Goal: Task Accomplishment & Management: Manage account settings

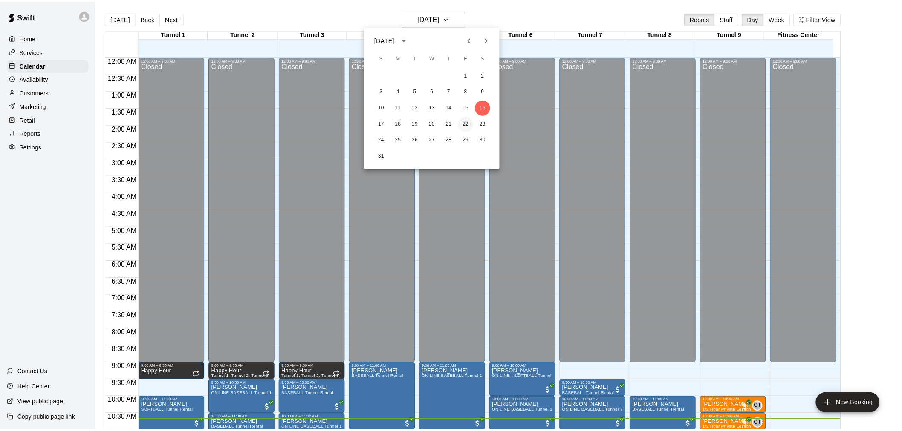
scroll to position [244, 0]
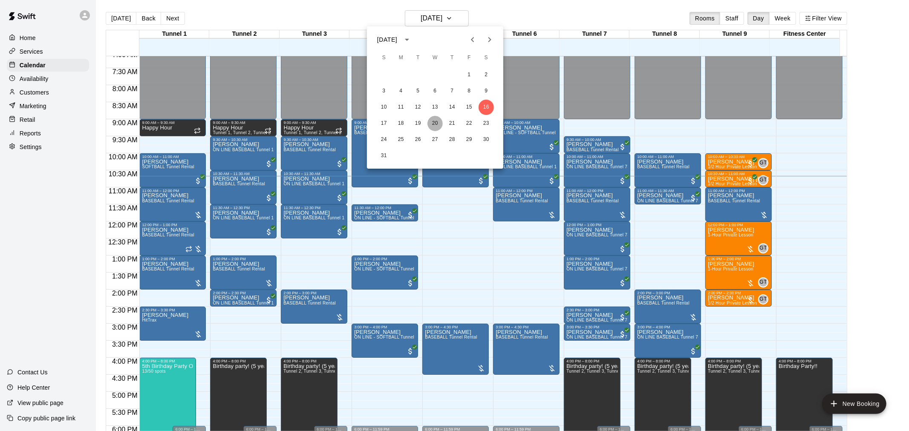
click at [441, 121] on button "20" at bounding box center [434, 123] width 15 height 15
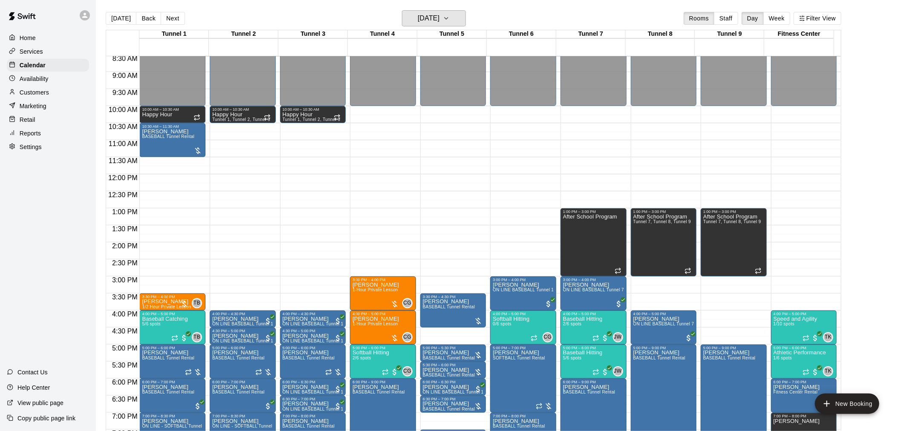
scroll to position [339, 0]
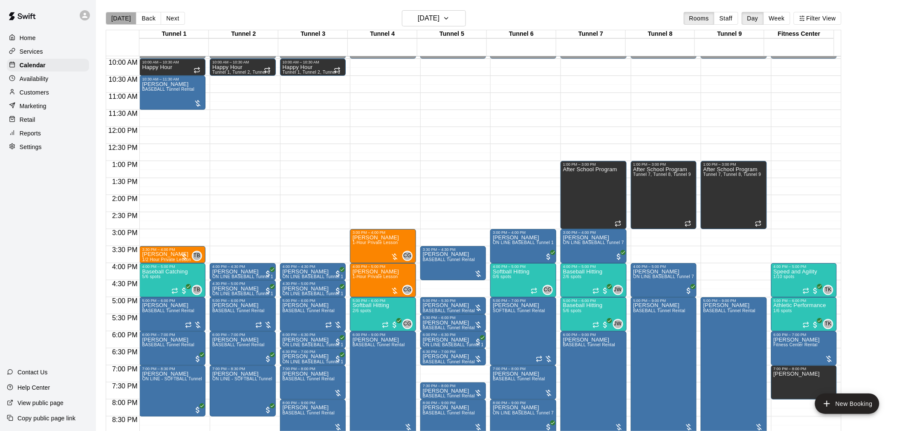
click at [130, 23] on button "[DATE]" at bounding box center [121, 18] width 31 height 13
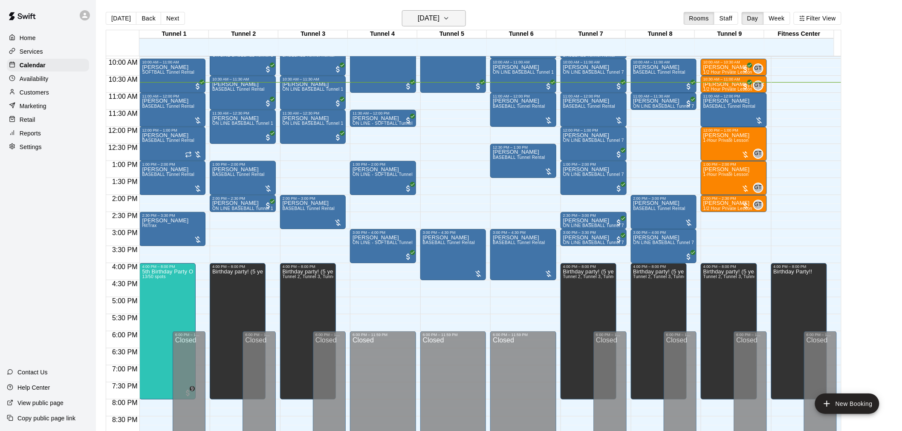
click at [450, 22] on icon "button" at bounding box center [446, 18] width 7 height 10
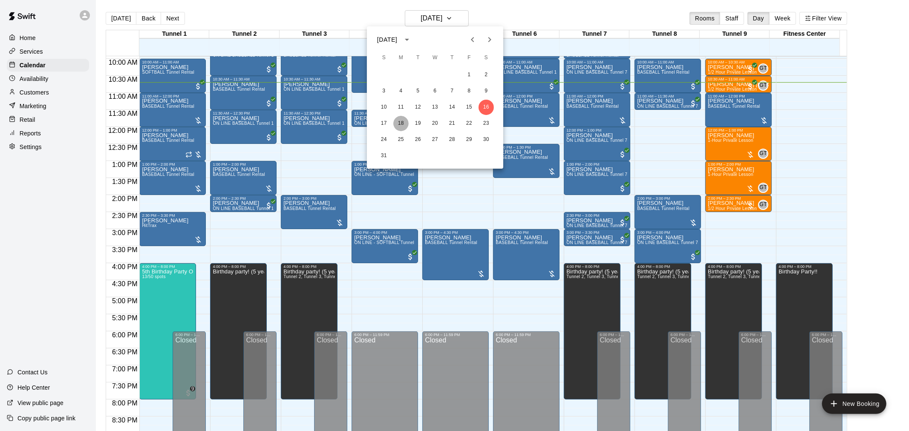
click at [401, 123] on button "18" at bounding box center [400, 123] width 15 height 15
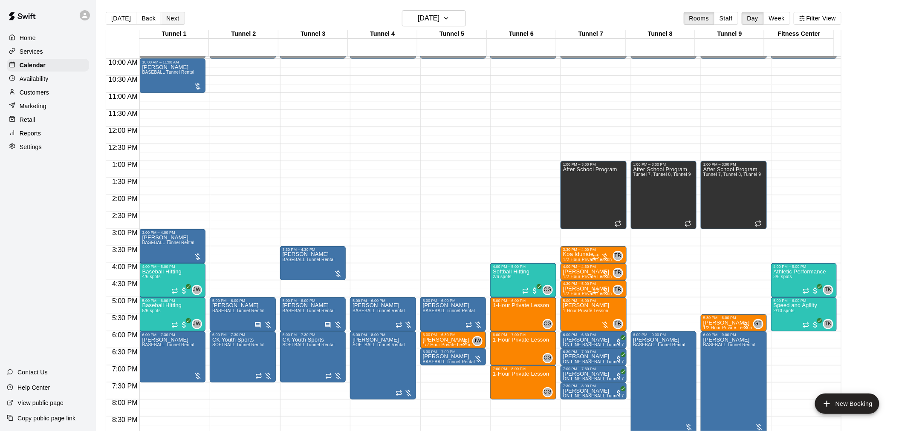
click at [175, 18] on button "Next" at bounding box center [173, 18] width 24 height 13
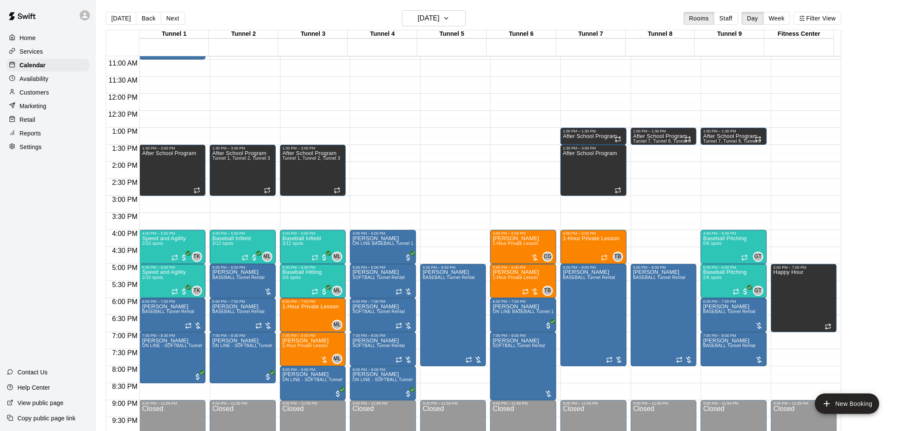
scroll to position [386, 0]
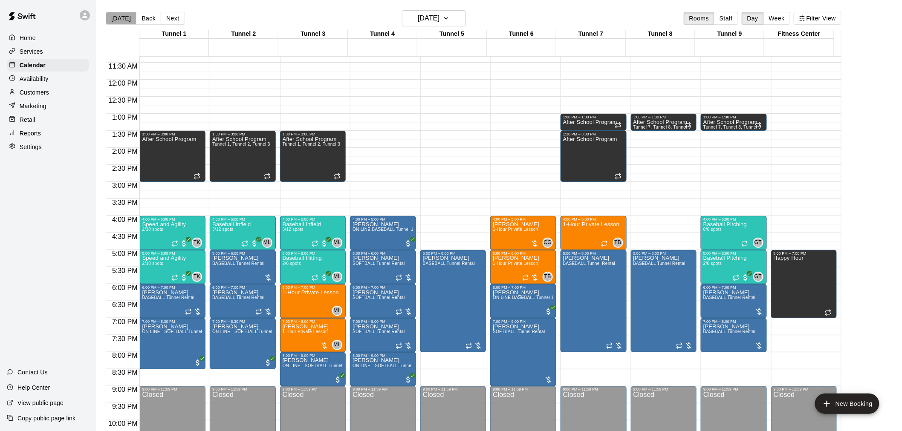
click at [122, 13] on button "[DATE]" at bounding box center [121, 18] width 31 height 13
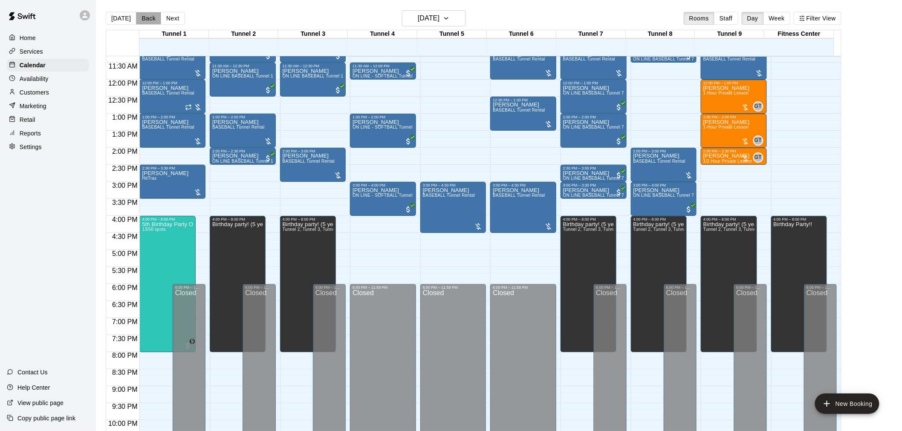
click at [148, 19] on button "Back" at bounding box center [148, 18] width 25 height 13
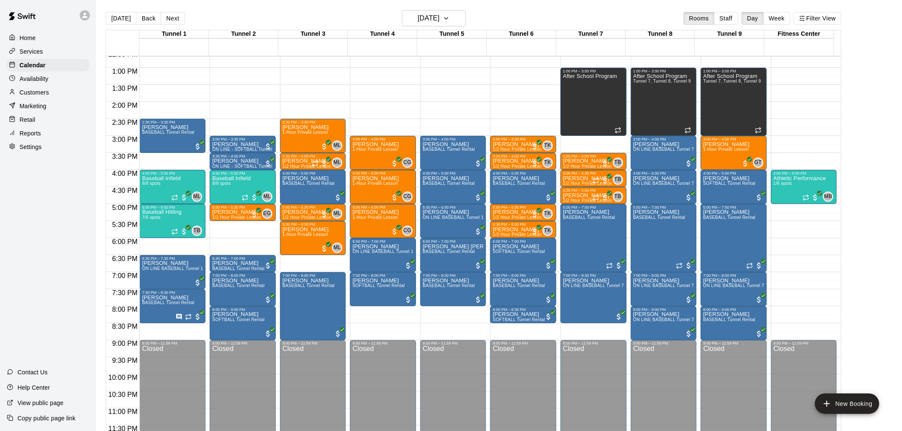
scroll to position [433, 0]
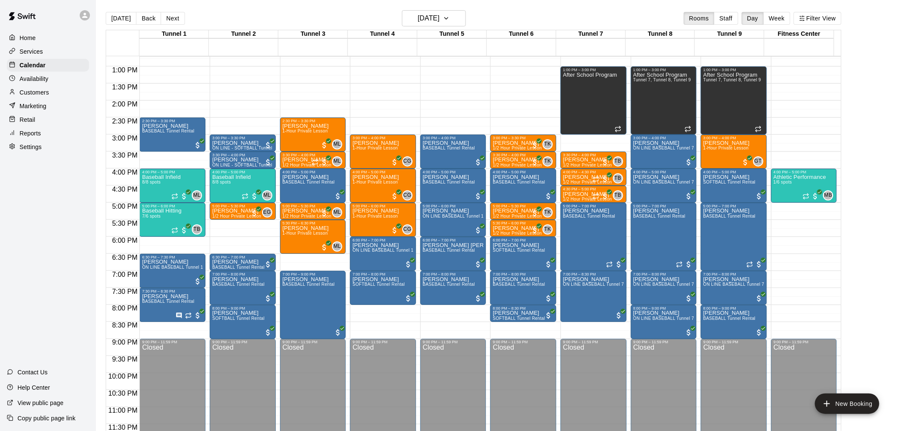
drag, startPoint x: 130, startPoint y: 20, endPoint x: 133, endPoint y: 29, distance: 10.0
click at [129, 20] on button "[DATE]" at bounding box center [121, 18] width 31 height 13
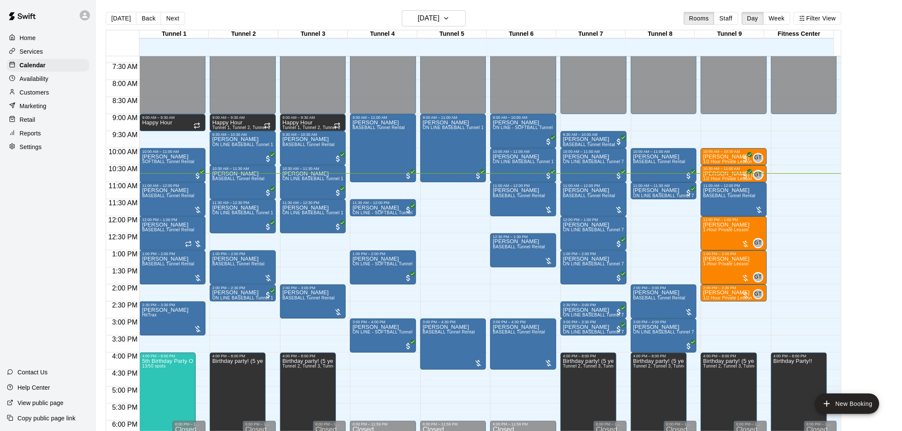
scroll to position [244, 0]
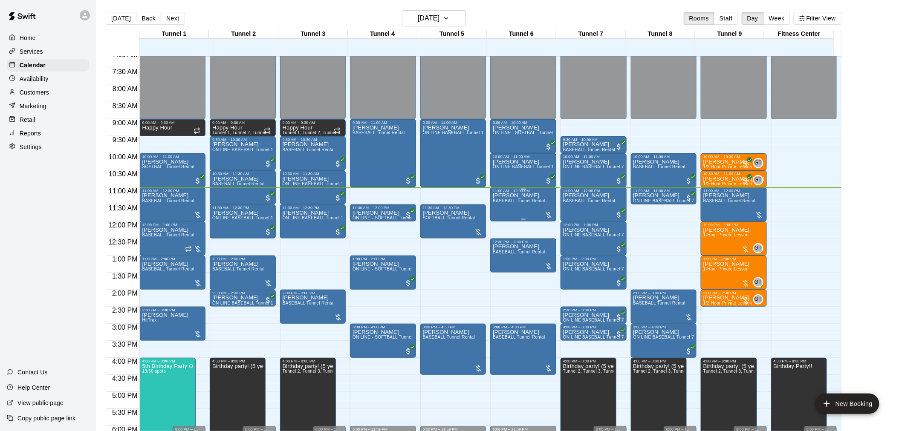
click at [530, 202] on span "BASEBALL Tunnel Rental" at bounding box center [519, 201] width 52 height 5
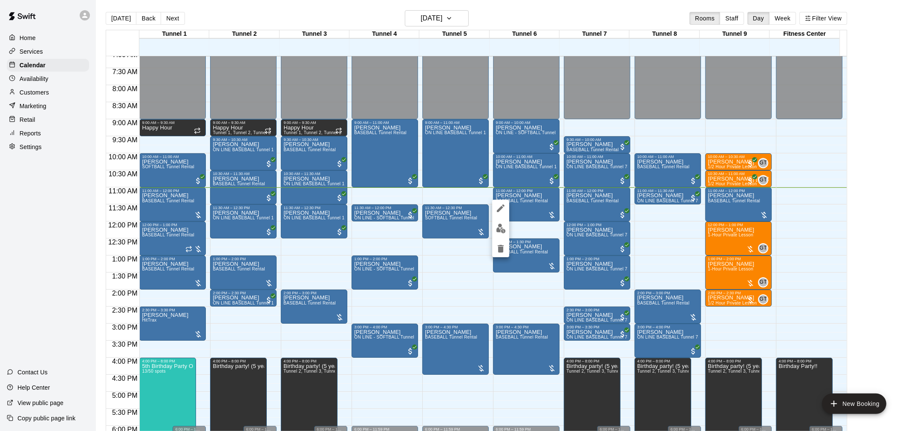
drag, startPoint x: 535, startPoint y: 228, endPoint x: 543, endPoint y: 220, distance: 11.8
click at [537, 228] on div at bounding box center [454, 215] width 909 height 431
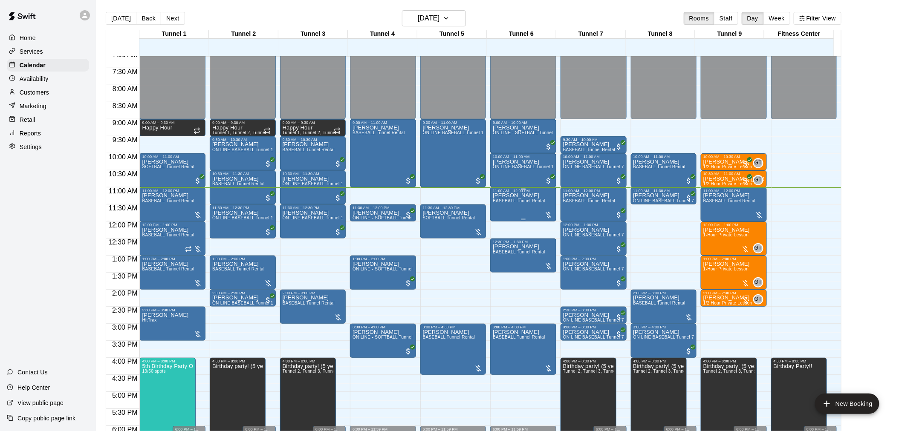
click at [547, 216] on div at bounding box center [548, 215] width 9 height 9
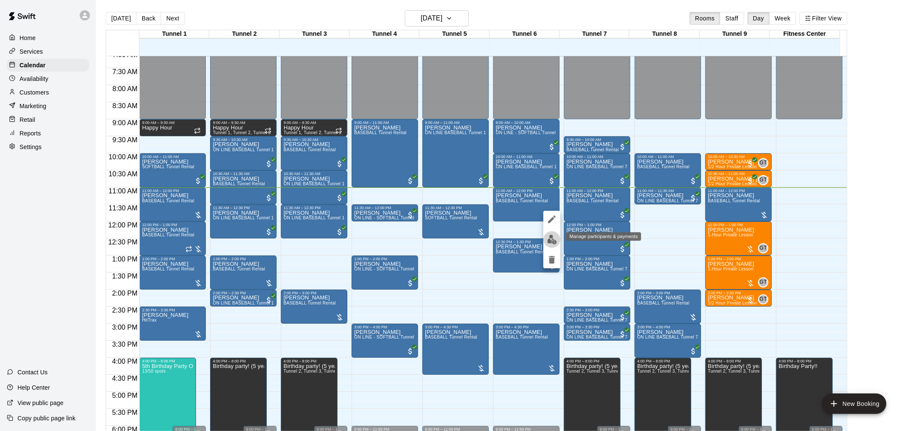
click at [554, 237] on img "edit" at bounding box center [552, 240] width 10 height 10
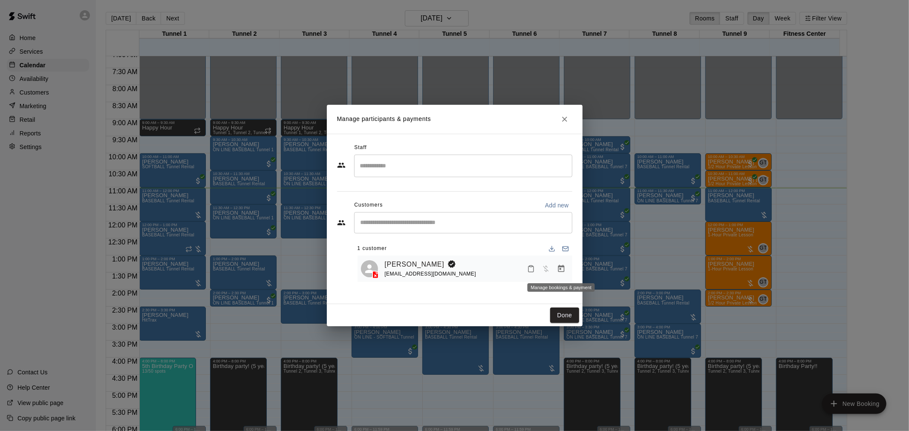
click at [563, 269] on icon "Manage bookings & payment" at bounding box center [561, 269] width 9 height 9
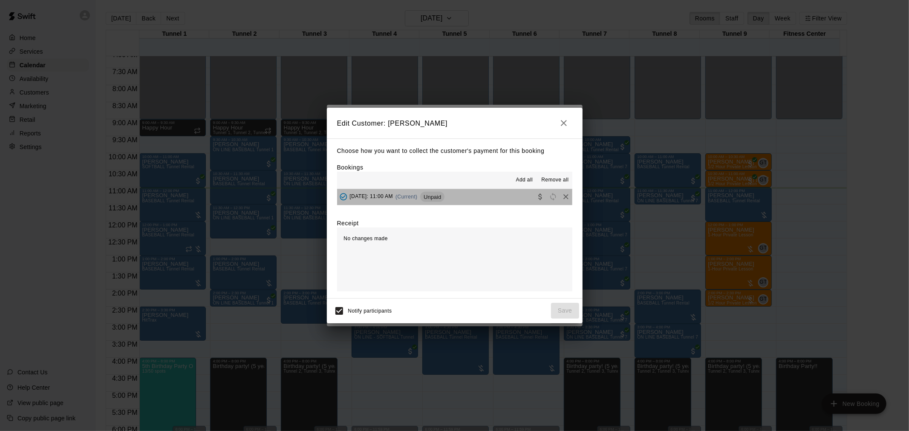
click at [500, 193] on button "Saturday, August 16: 11:00 AM (Current) Unpaid" at bounding box center [454, 197] width 235 height 16
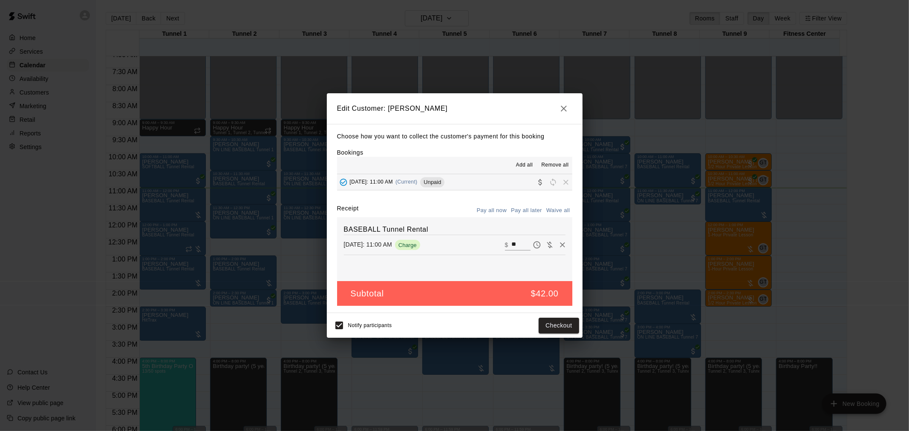
click at [500, 211] on button "Pay all now" at bounding box center [492, 210] width 35 height 13
click at [553, 326] on button "Checkout" at bounding box center [559, 326] width 40 height 16
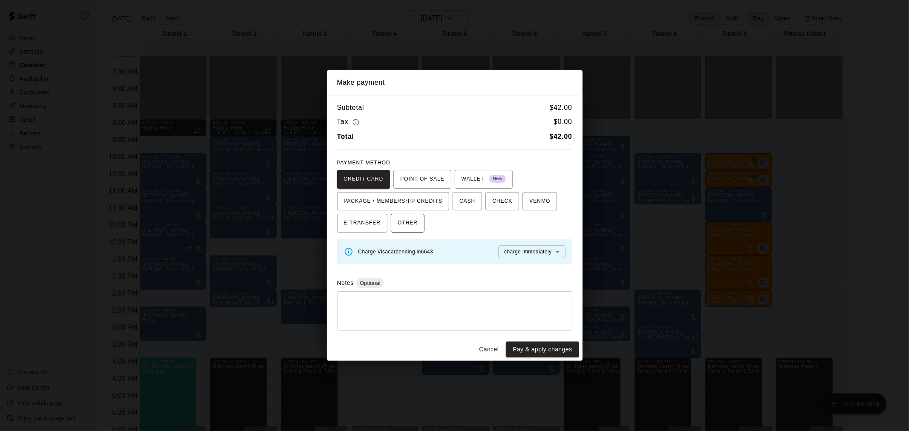
click at [418, 228] on button "OTHER" at bounding box center [408, 223] width 34 height 19
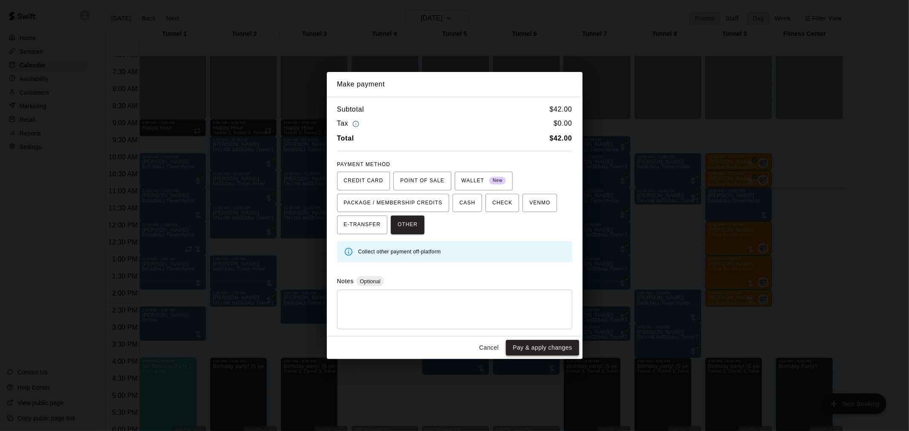
click at [541, 347] on button "Pay & apply changes" at bounding box center [542, 348] width 73 height 16
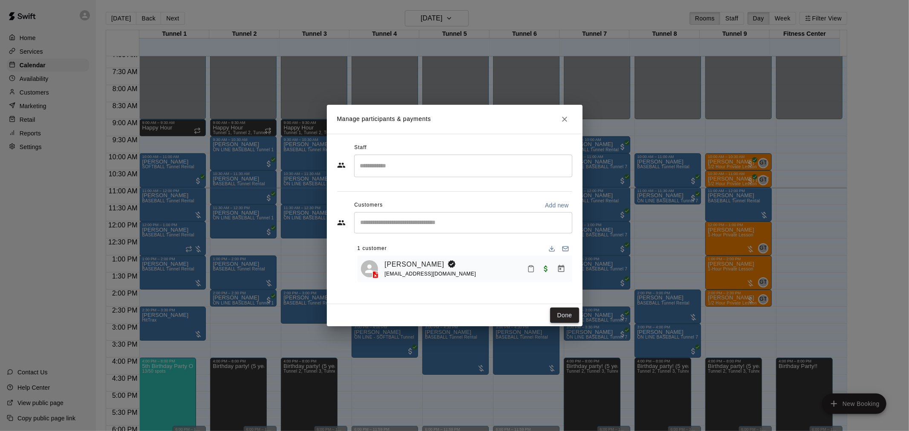
click at [566, 319] on button "Done" at bounding box center [564, 316] width 29 height 16
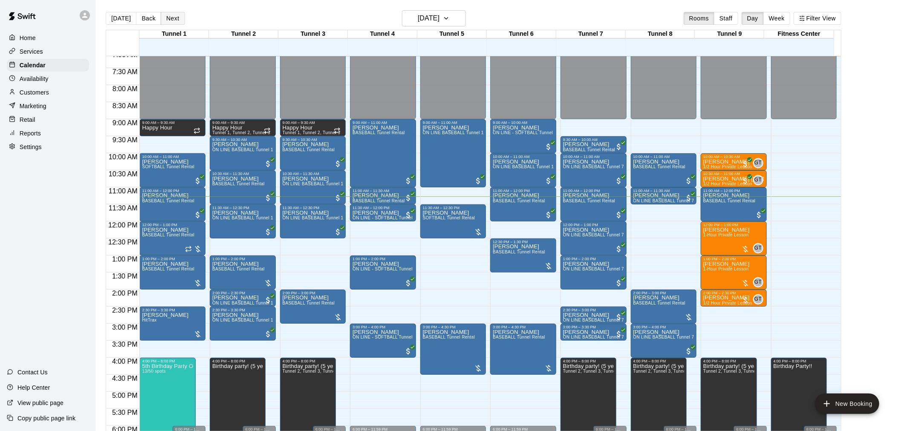
click at [171, 14] on button "Next" at bounding box center [173, 18] width 24 height 13
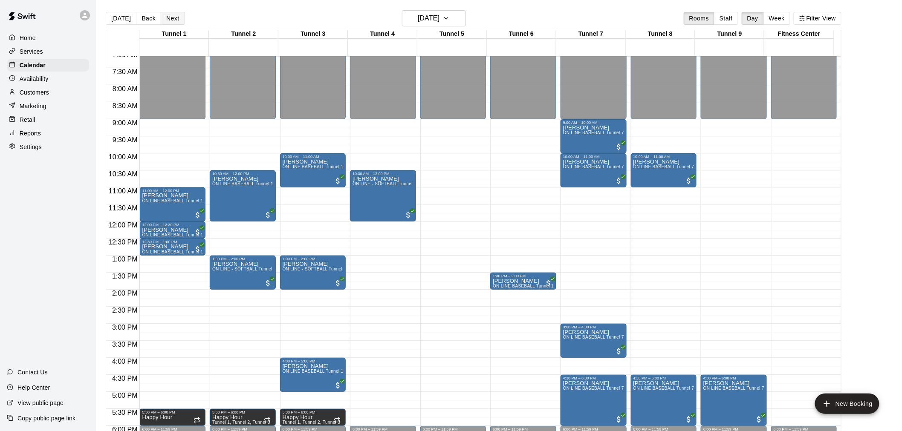
click at [170, 16] on button "Next" at bounding box center [173, 18] width 24 height 13
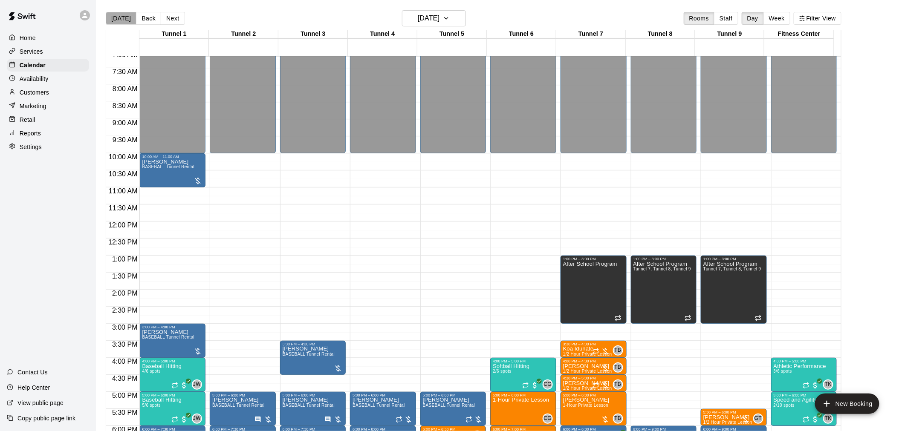
click at [121, 18] on button "[DATE]" at bounding box center [121, 18] width 31 height 13
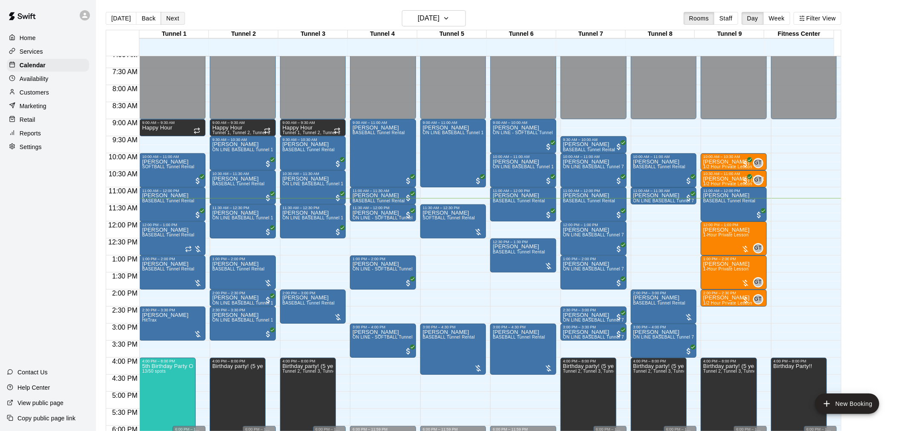
click at [177, 20] on button "Next" at bounding box center [173, 18] width 24 height 13
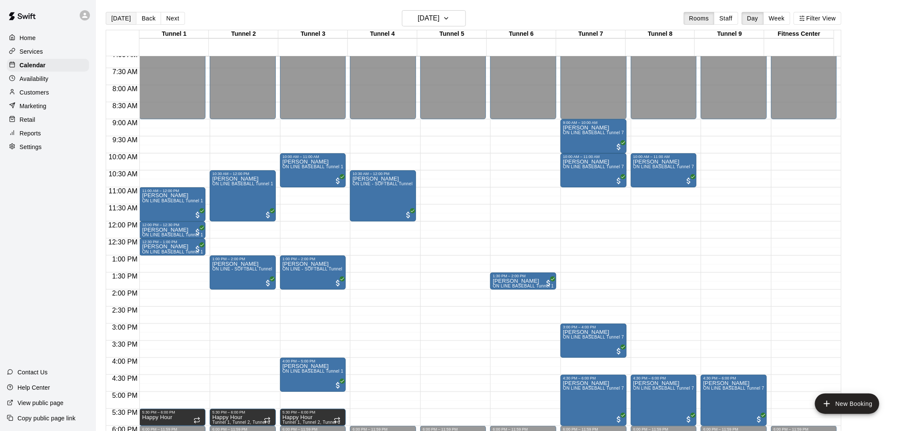
click at [122, 18] on button "[DATE]" at bounding box center [121, 18] width 31 height 13
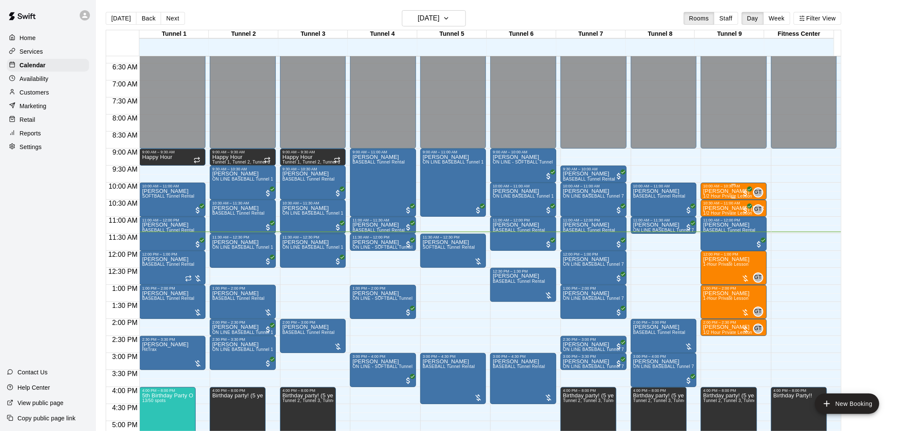
scroll to position [197, 0]
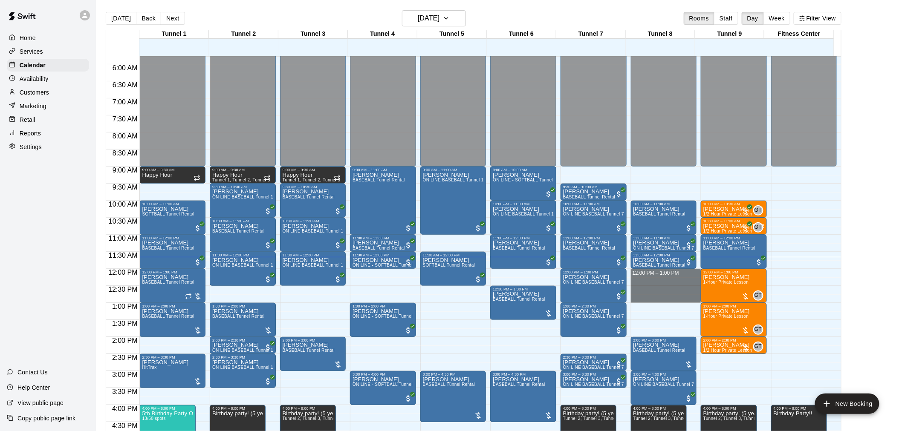
drag, startPoint x: 648, startPoint y: 270, endPoint x: 651, endPoint y: 297, distance: 27.4
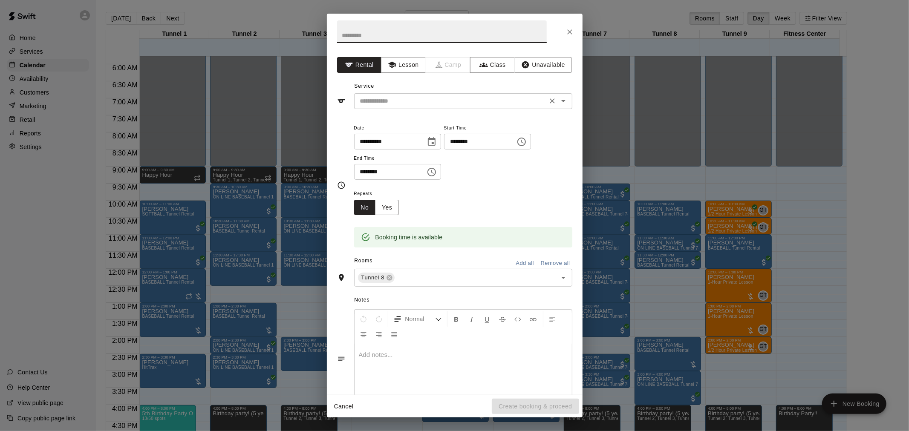
click at [422, 105] on input "text" at bounding box center [451, 101] width 188 height 11
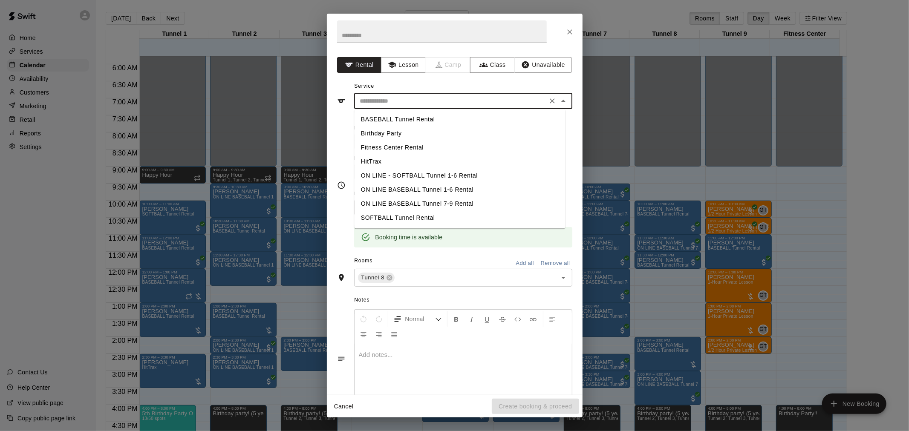
click at [424, 118] on li "BASEBALL Tunnel Rental" at bounding box center [459, 120] width 211 height 14
type input "**********"
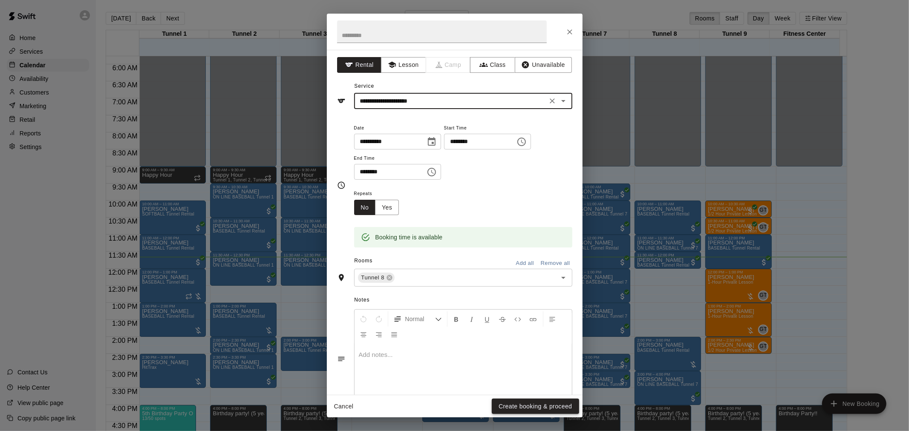
click at [547, 404] on button "Create booking & proceed" at bounding box center [535, 407] width 87 height 16
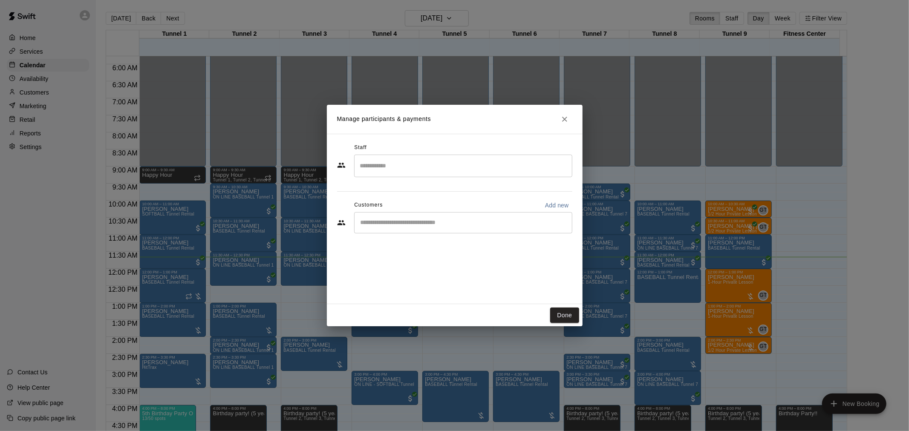
click at [436, 225] on input "Start typing to search customers..." at bounding box center [463, 223] width 211 height 9
type input "******"
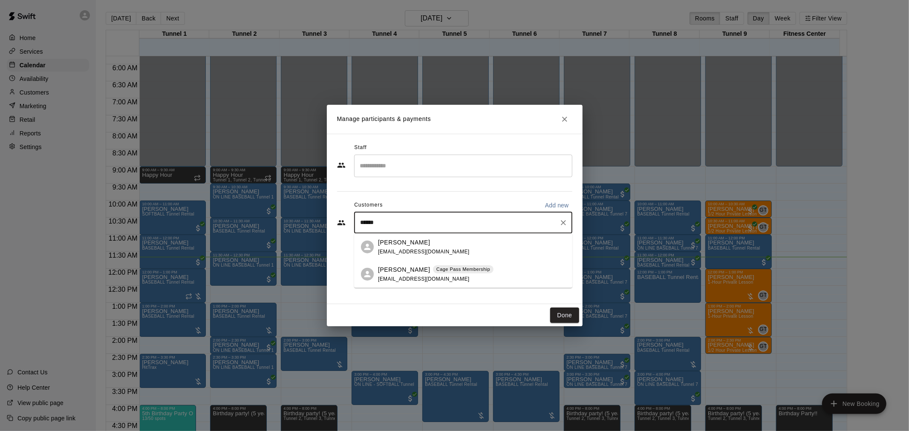
click at [424, 243] on div "[PERSON_NAME]" at bounding box center [424, 242] width 92 height 9
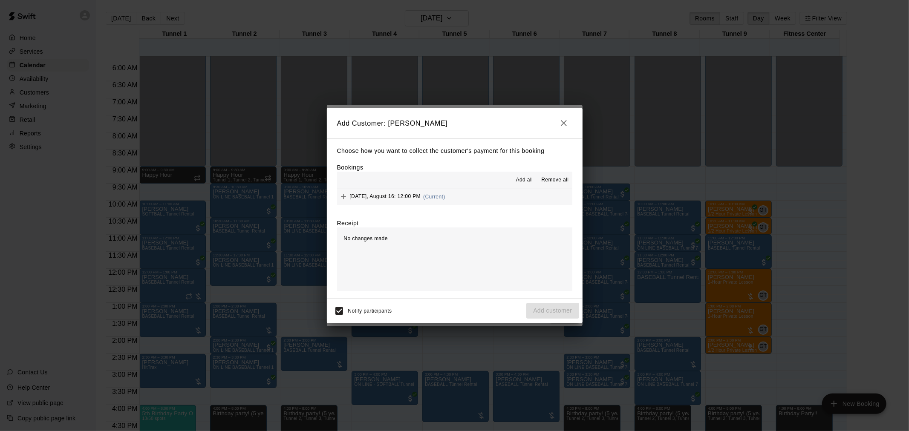
click at [493, 201] on button "Saturday, August 16: 12:00 PM (Current)" at bounding box center [454, 197] width 235 height 16
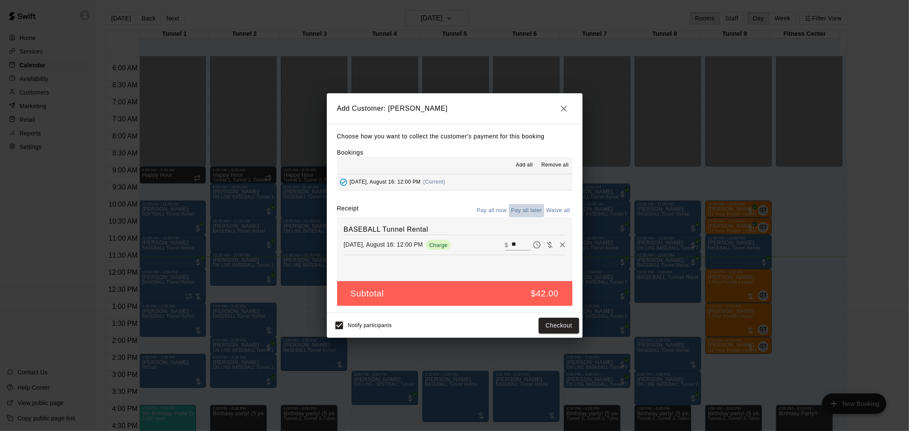
click at [533, 213] on button "Pay all later" at bounding box center [526, 210] width 35 height 13
click at [553, 330] on button "Add customer" at bounding box center [552, 326] width 52 height 16
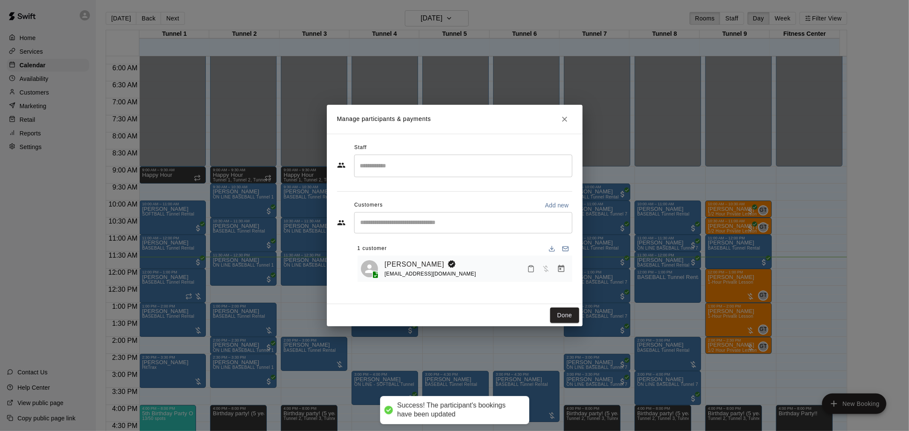
click at [580, 316] on div "Done" at bounding box center [455, 315] width 256 height 23
click at [569, 316] on button "Done" at bounding box center [564, 316] width 29 height 16
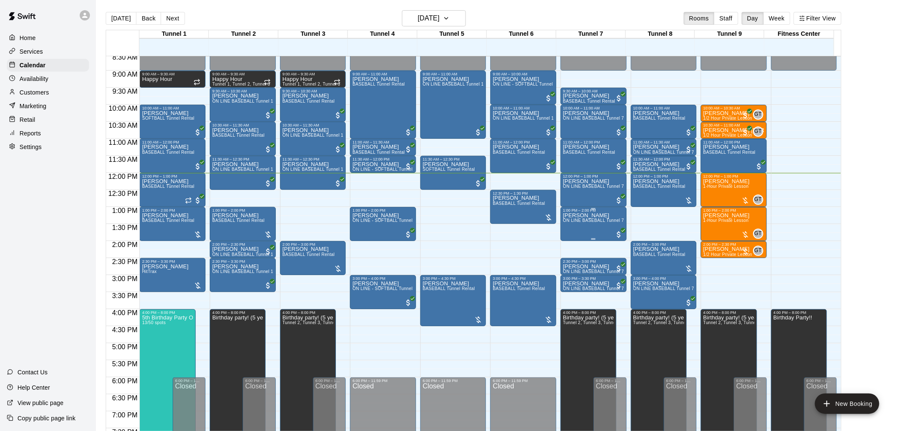
scroll to position [292, 0]
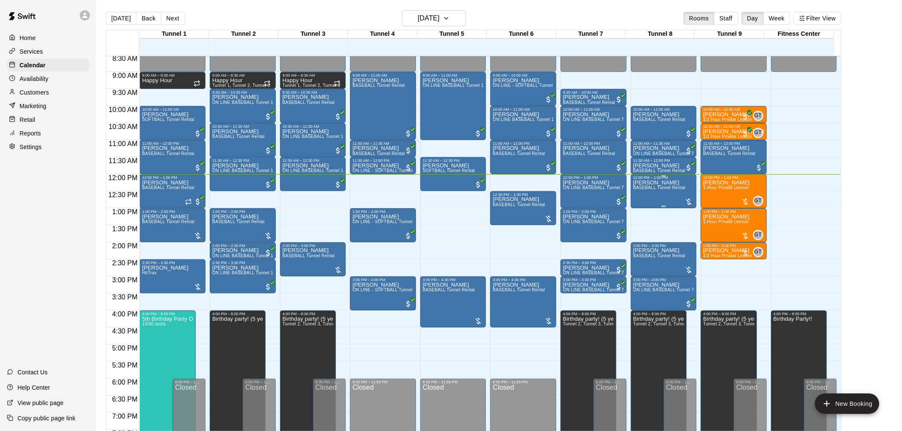
click at [691, 200] on div at bounding box center [688, 202] width 9 height 9
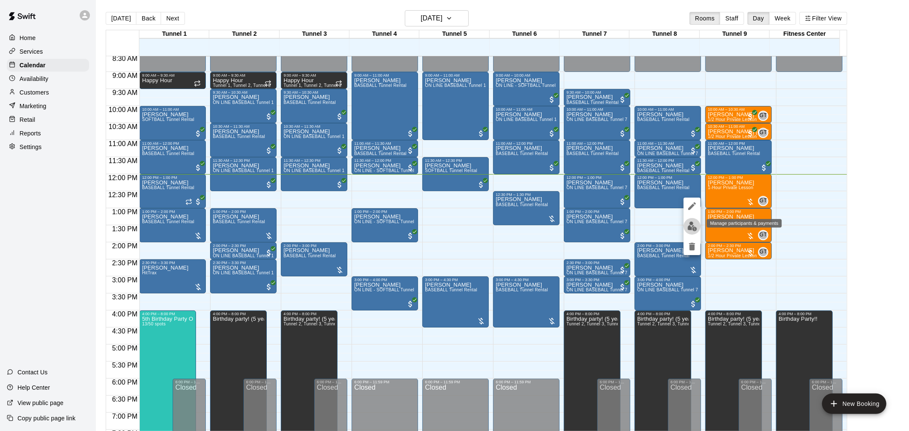
click at [693, 224] on img "edit" at bounding box center [692, 227] width 10 height 10
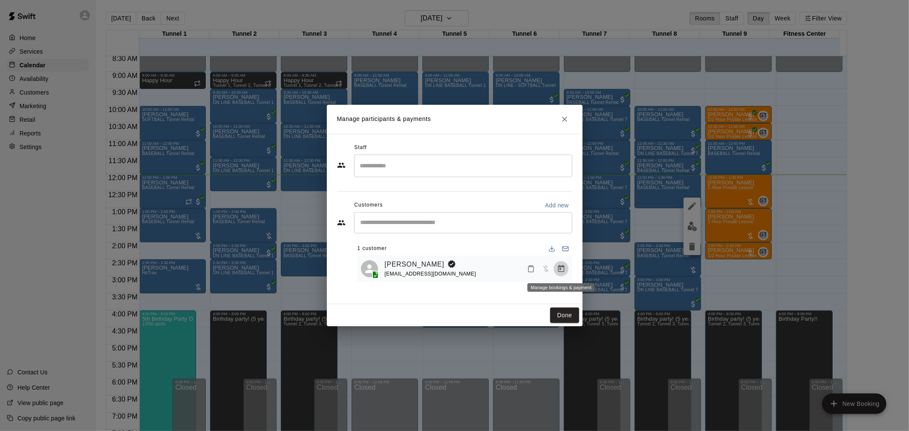
click at [562, 267] on icon "Manage bookings & payment" at bounding box center [561, 268] width 6 height 7
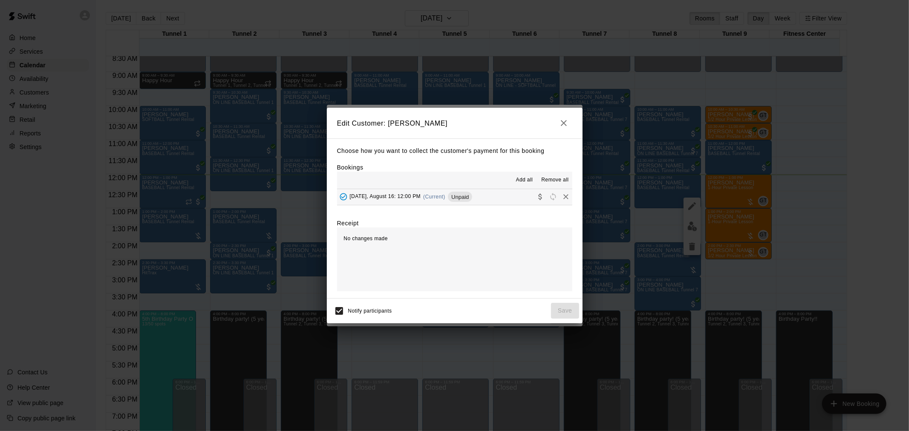
click at [502, 186] on div "Add all Remove all" at bounding box center [454, 180] width 235 height 17
click at [502, 194] on button "Saturday, August 16: 12:00 PM (Current) Unpaid" at bounding box center [454, 197] width 235 height 16
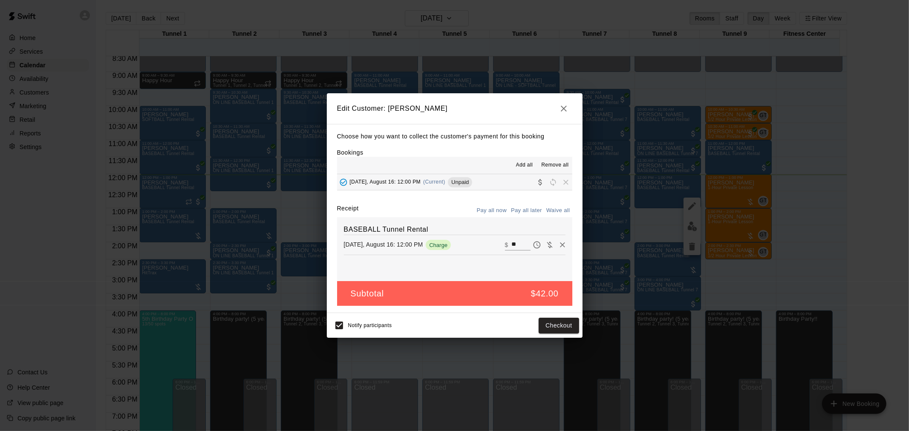
click at [494, 206] on button "Pay all now" at bounding box center [492, 210] width 35 height 13
click at [563, 326] on button "Checkout" at bounding box center [559, 326] width 40 height 16
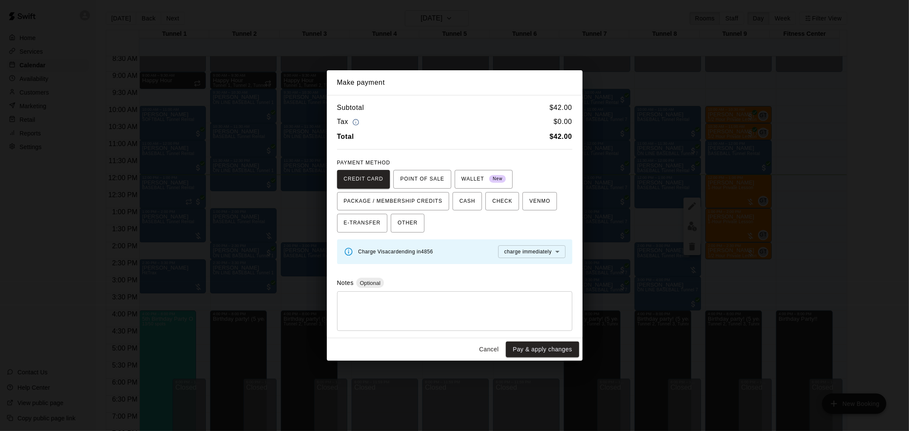
click at [532, 344] on button "Pay & apply changes" at bounding box center [542, 350] width 73 height 16
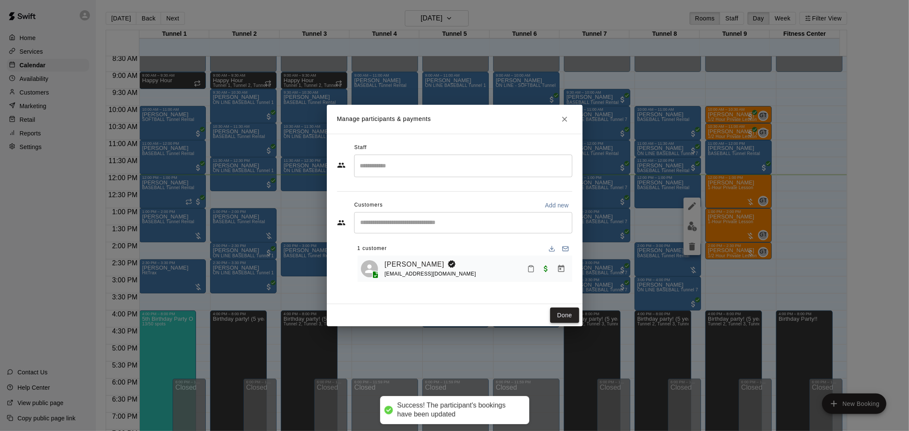
click at [555, 309] on button "Done" at bounding box center [564, 316] width 29 height 16
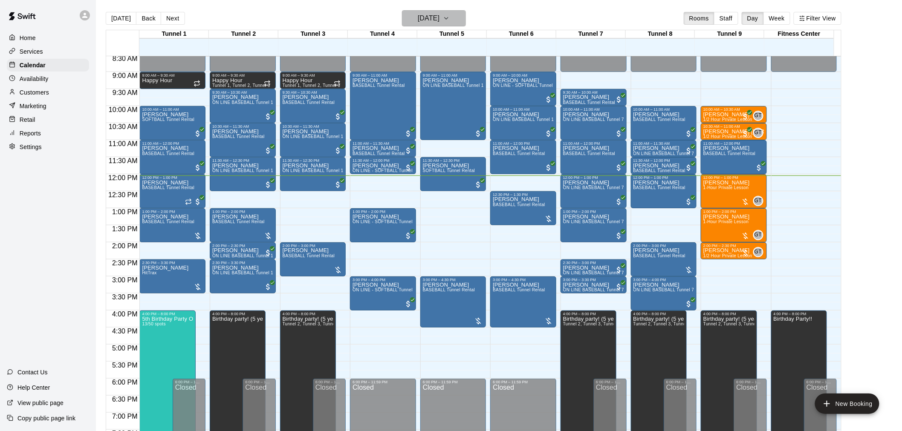
click at [418, 14] on h6 "[DATE]" at bounding box center [429, 18] width 22 height 12
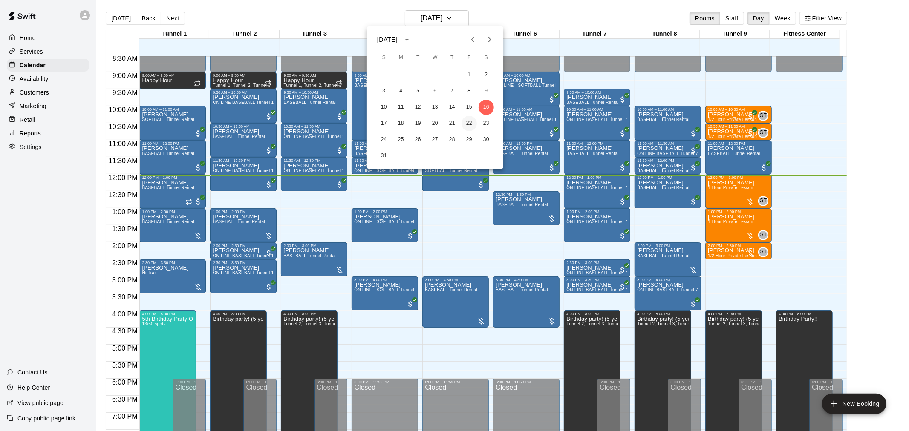
click at [469, 123] on button "22" at bounding box center [469, 123] width 15 height 15
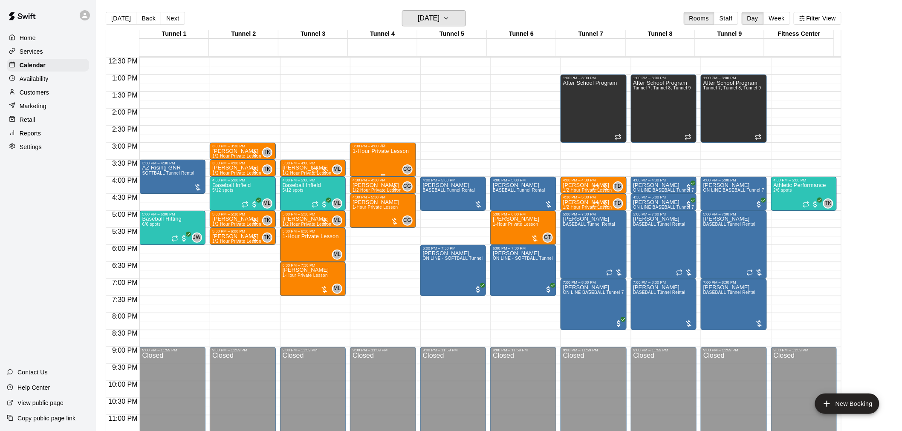
scroll to position [433, 0]
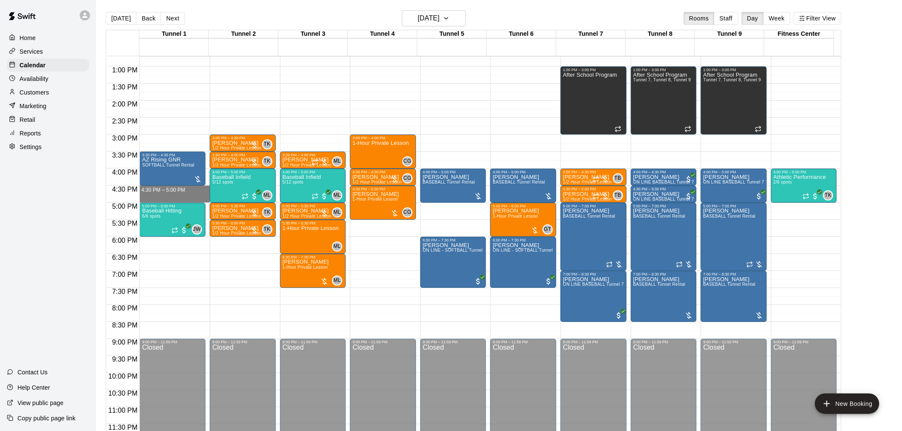
drag, startPoint x: 161, startPoint y: 186, endPoint x: 158, endPoint y: 198, distance: 12.3
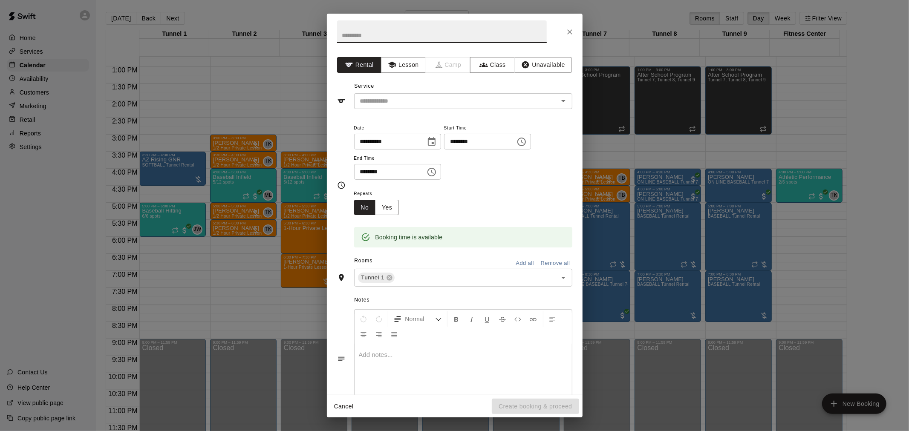
click at [574, 30] on icon "Close" at bounding box center [570, 32] width 9 height 9
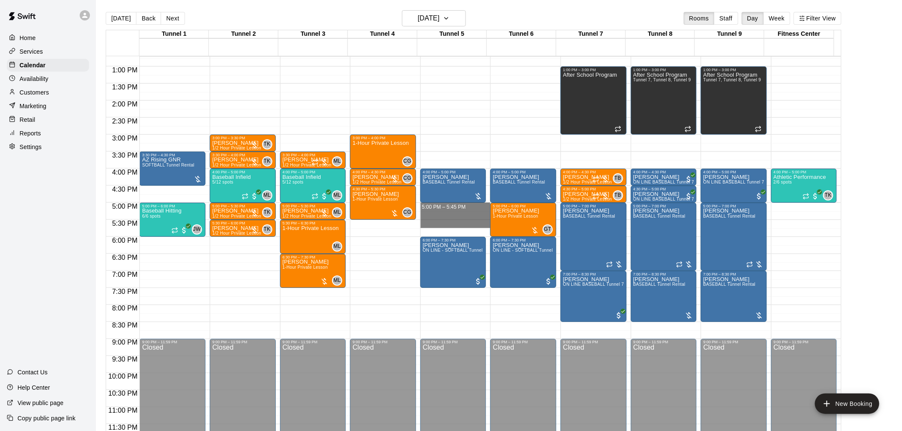
drag, startPoint x: 442, startPoint y: 203, endPoint x: 440, endPoint y: 222, distance: 18.8
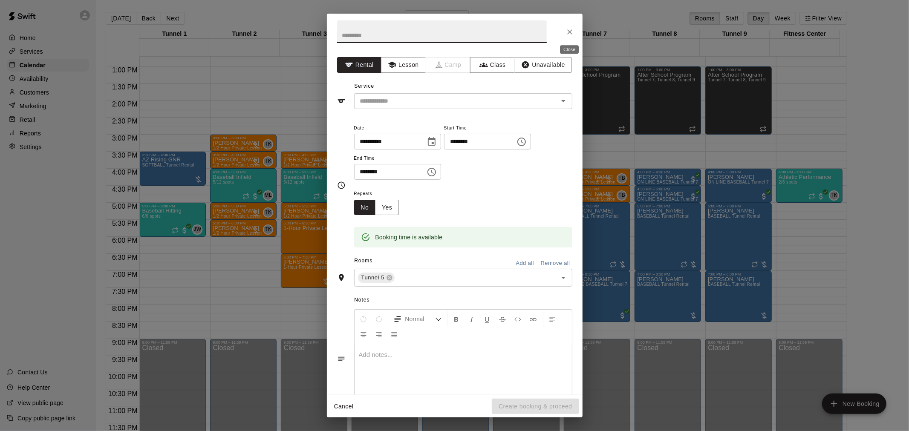
drag, startPoint x: 574, startPoint y: 32, endPoint x: 479, endPoint y: 47, distance: 95.4
click at [574, 33] on icon "Close" at bounding box center [570, 32] width 9 height 9
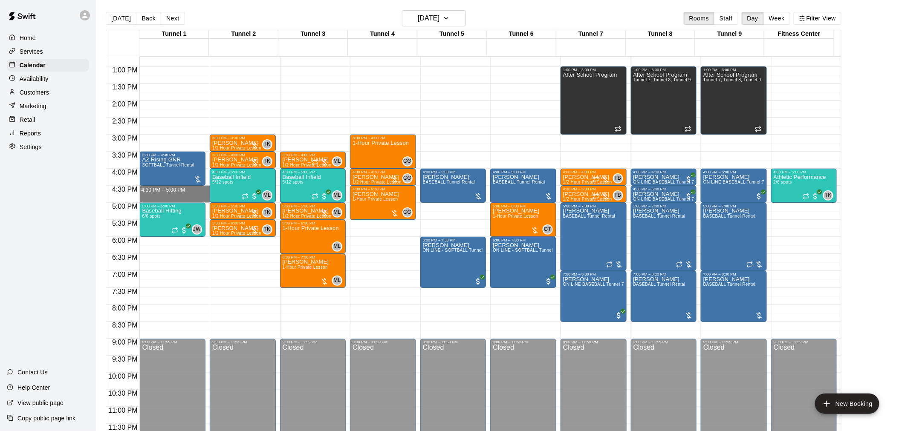
drag, startPoint x: 157, startPoint y: 187, endPoint x: 156, endPoint y: 199, distance: 12.4
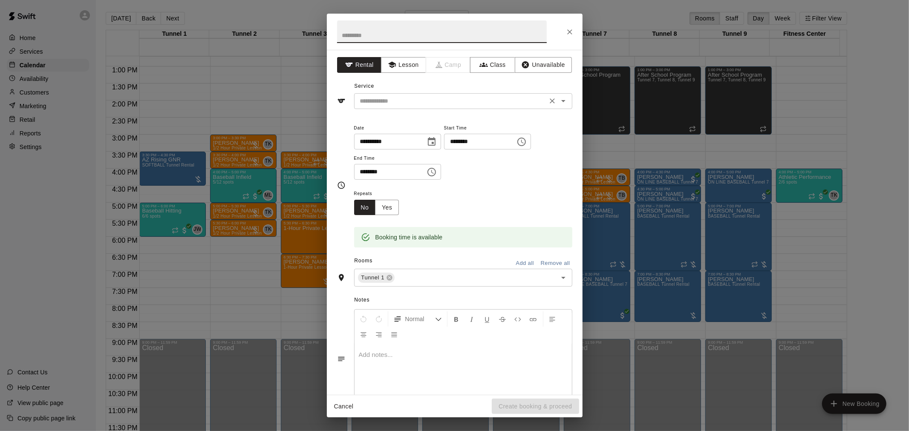
click at [465, 99] on input "text" at bounding box center [451, 101] width 188 height 11
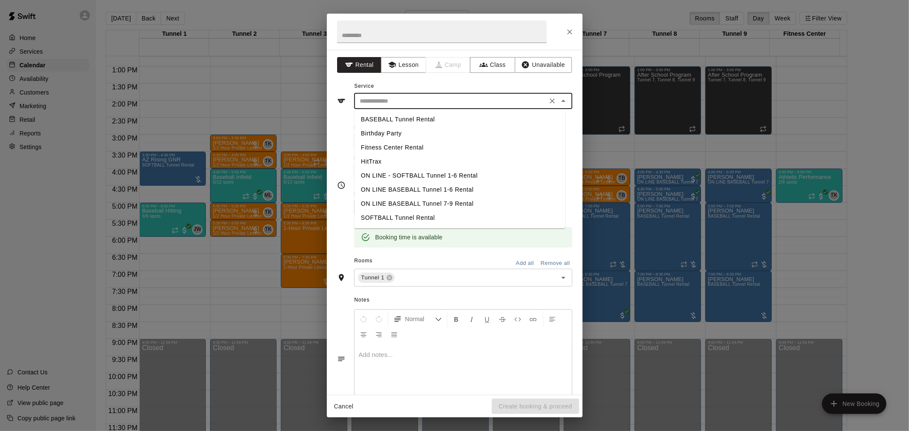
click at [412, 216] on li "SOFTBALL Tunnel Rental" at bounding box center [459, 218] width 211 height 14
type input "**********"
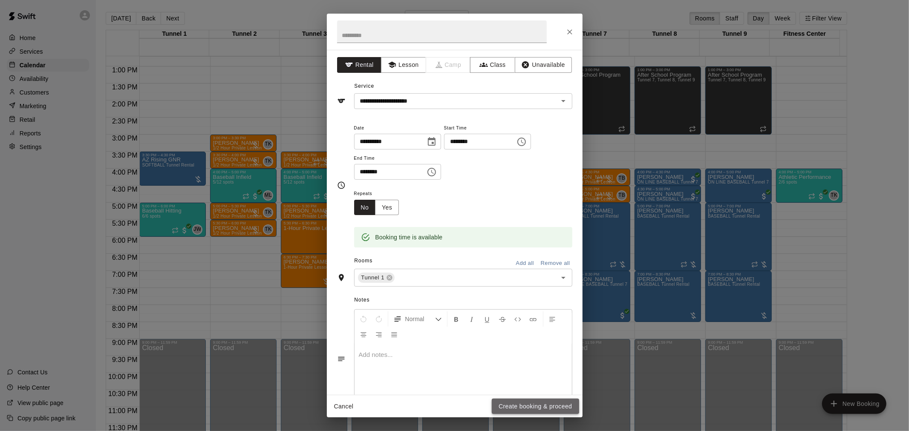
click at [555, 403] on button "Create booking & proceed" at bounding box center [535, 407] width 87 height 16
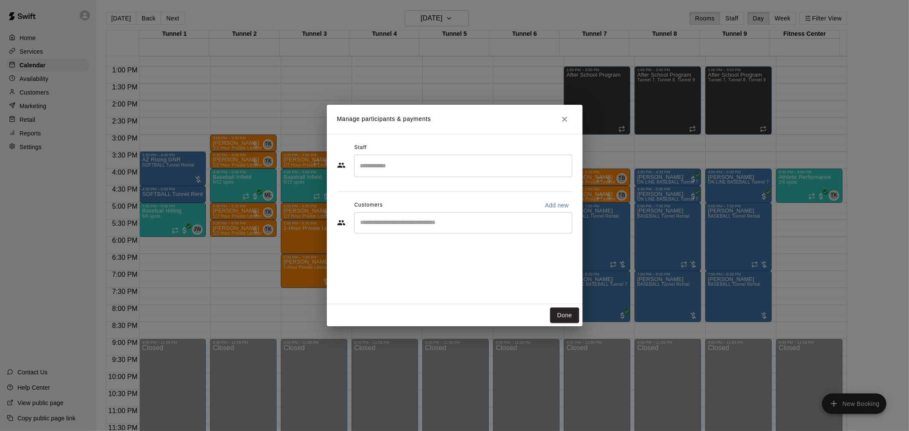
click at [423, 222] on input "Start typing to search customers..." at bounding box center [463, 223] width 211 height 9
type input "********"
click at [566, 219] on icon "Clear" at bounding box center [563, 223] width 9 height 9
type input "*****"
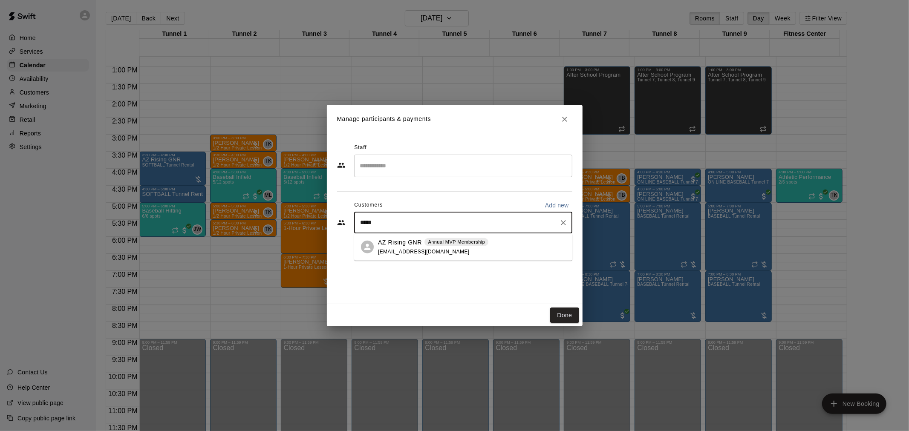
click at [428, 251] on span "eliginnis3@gmail.com" at bounding box center [424, 251] width 92 height 6
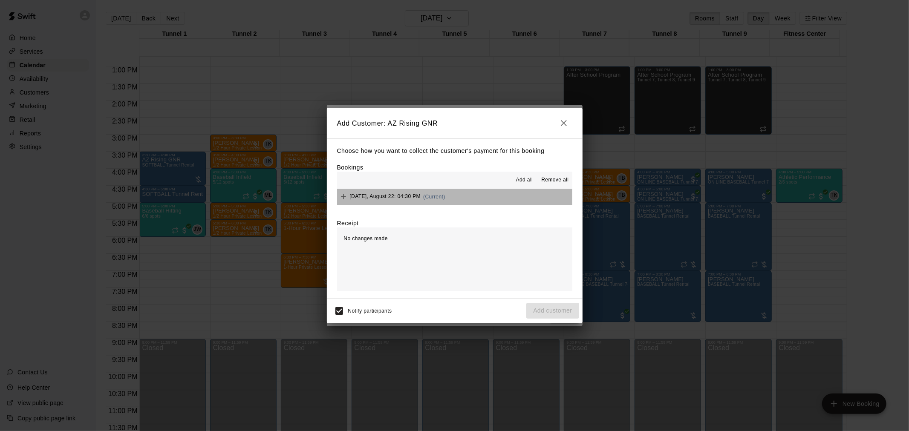
click at [487, 193] on button "Friday, August 22: 04:30 PM (Current)" at bounding box center [454, 197] width 235 height 16
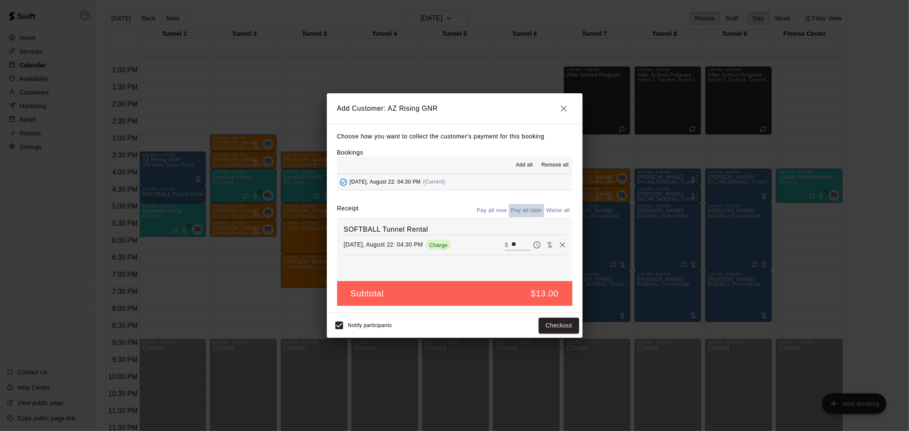
click at [531, 211] on button "Pay all later" at bounding box center [526, 210] width 35 height 13
click at [534, 323] on button "Add customer" at bounding box center [552, 326] width 52 height 16
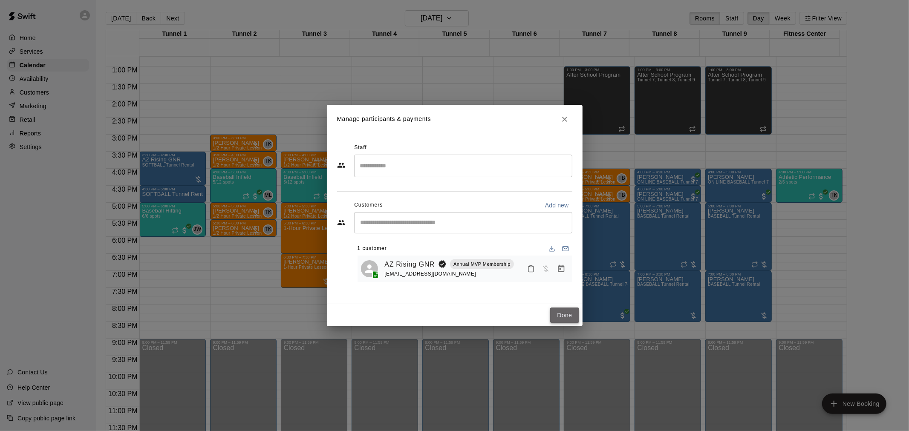
click at [557, 317] on button "Done" at bounding box center [564, 316] width 29 height 16
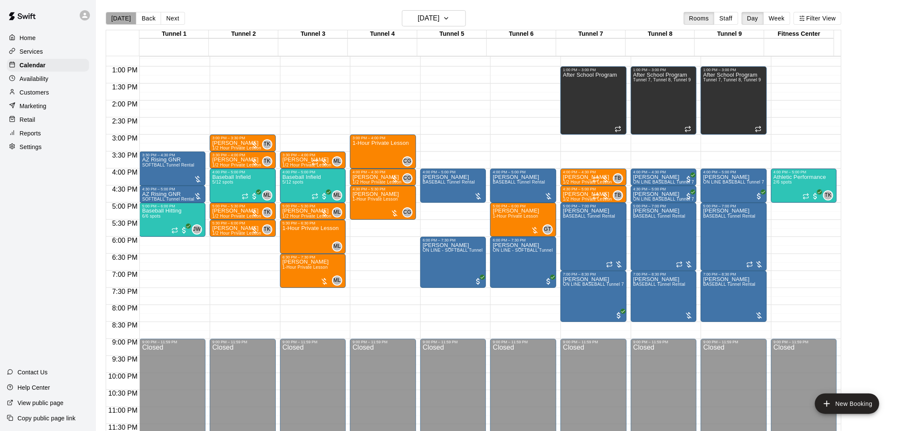
click at [123, 15] on button "[DATE]" at bounding box center [121, 18] width 31 height 13
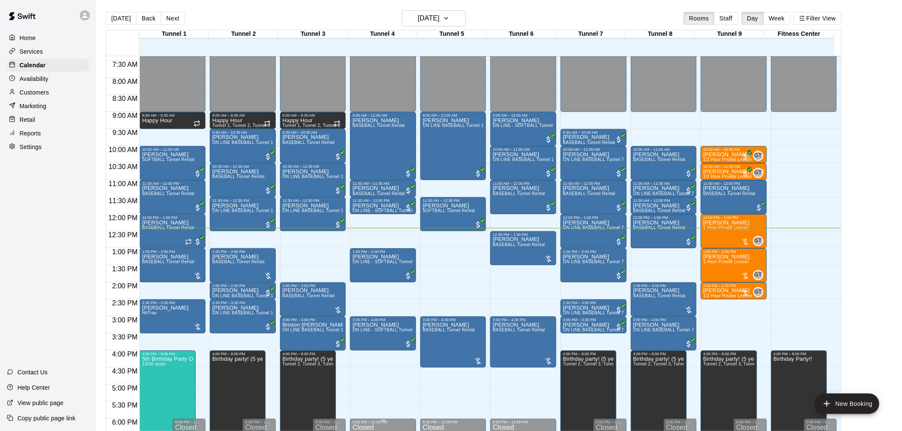
scroll to position [244, 0]
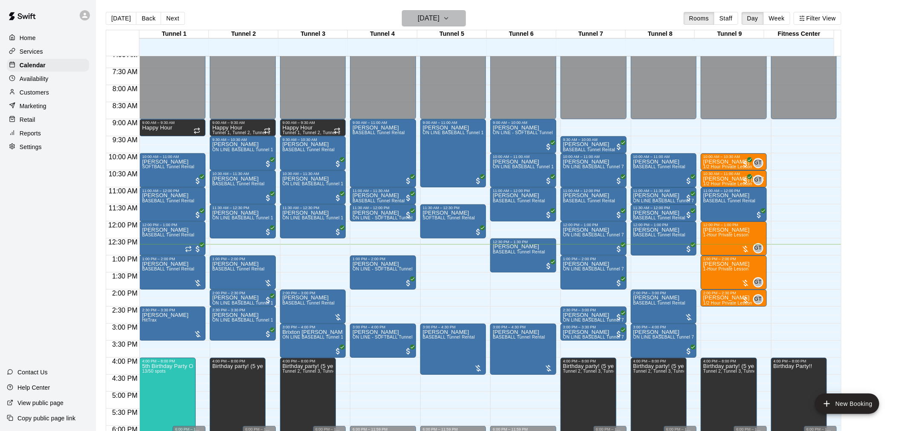
click at [430, 19] on h6 "[DATE]" at bounding box center [429, 18] width 22 height 12
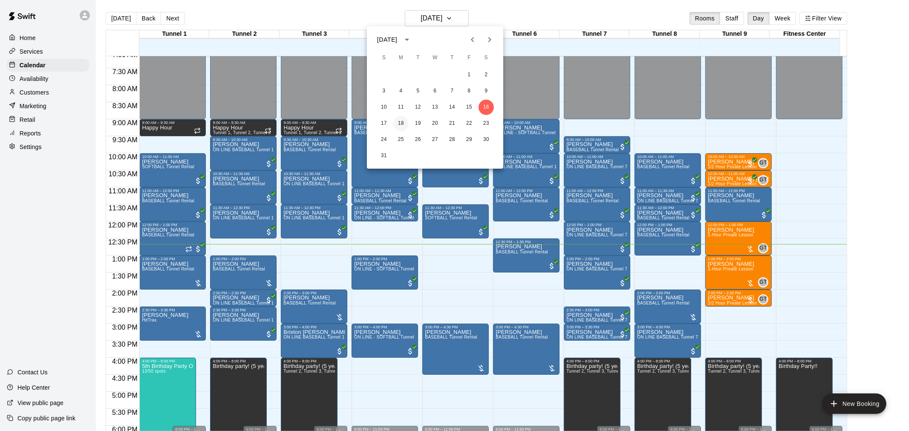
click at [402, 124] on button "18" at bounding box center [400, 123] width 15 height 15
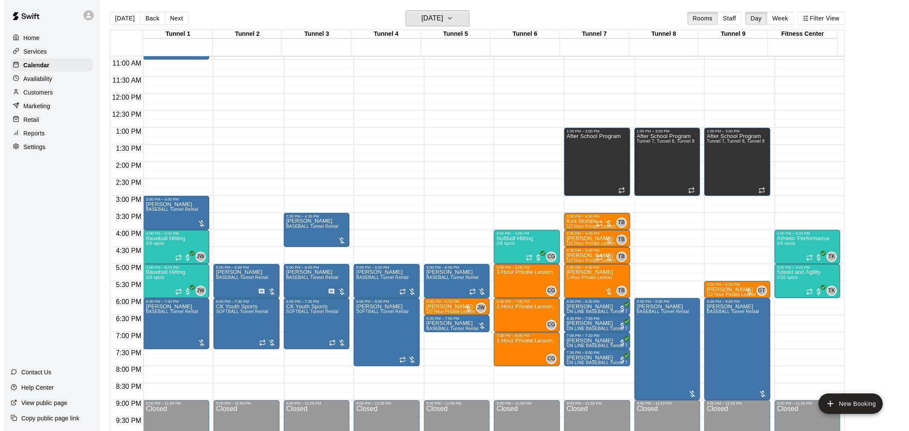
scroll to position [386, 0]
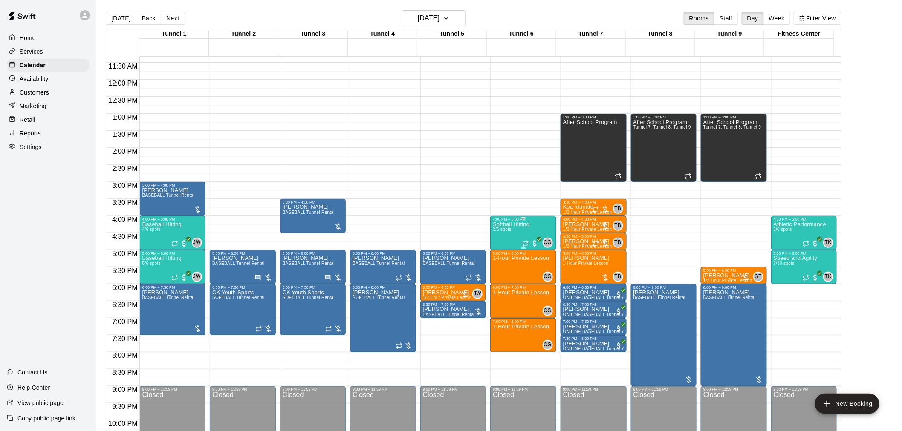
click at [544, 233] on div "Softball Hitting 2/6 spots CG 0" at bounding box center [523, 437] width 61 height 431
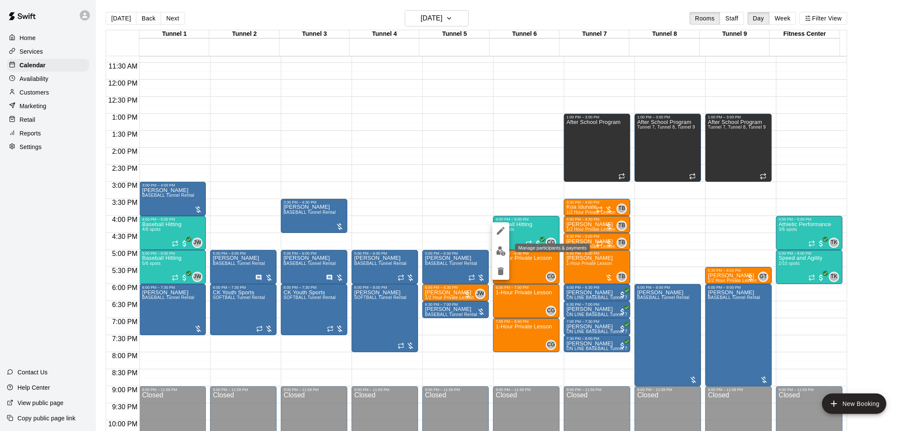
drag, startPoint x: 501, startPoint y: 254, endPoint x: 517, endPoint y: 247, distance: 17.4
click at [503, 253] on img "edit" at bounding box center [501, 251] width 10 height 10
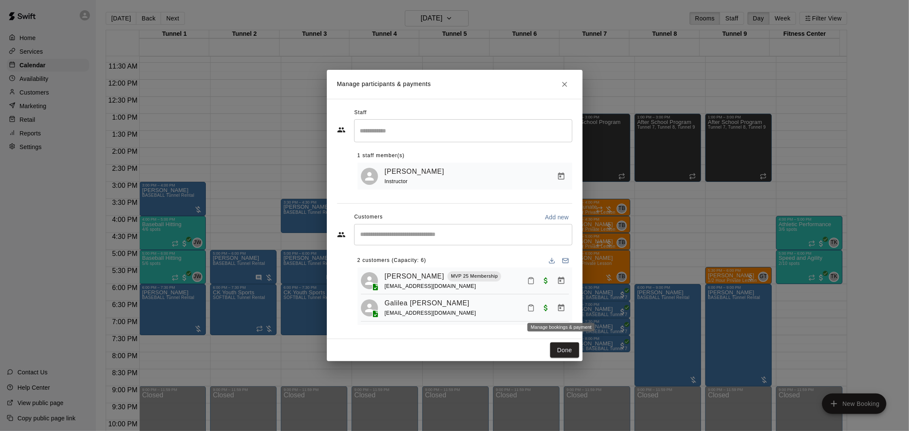
click at [559, 307] on icon "Manage bookings & payment" at bounding box center [561, 307] width 6 height 7
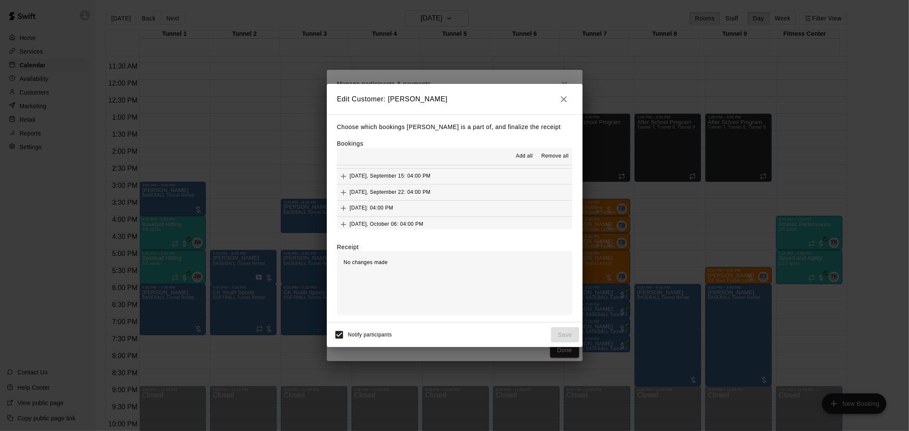
scroll to position [142, 0]
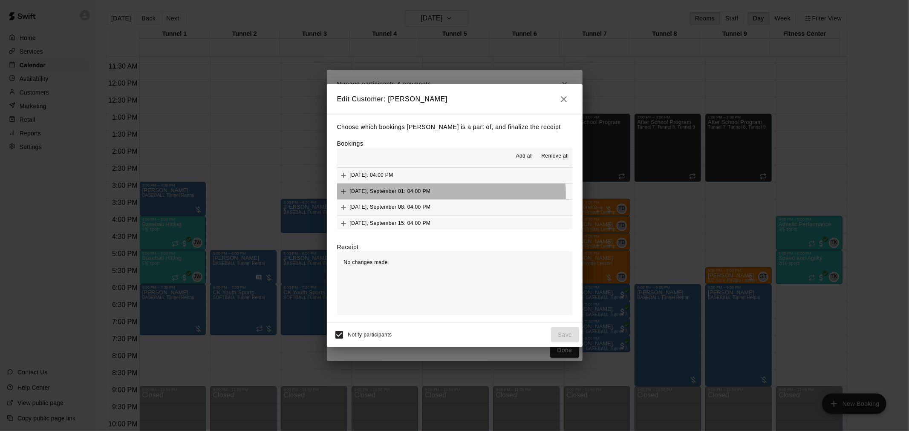
click at [428, 196] on div "Monday, September 01: 04:00 PM" at bounding box center [384, 191] width 94 height 13
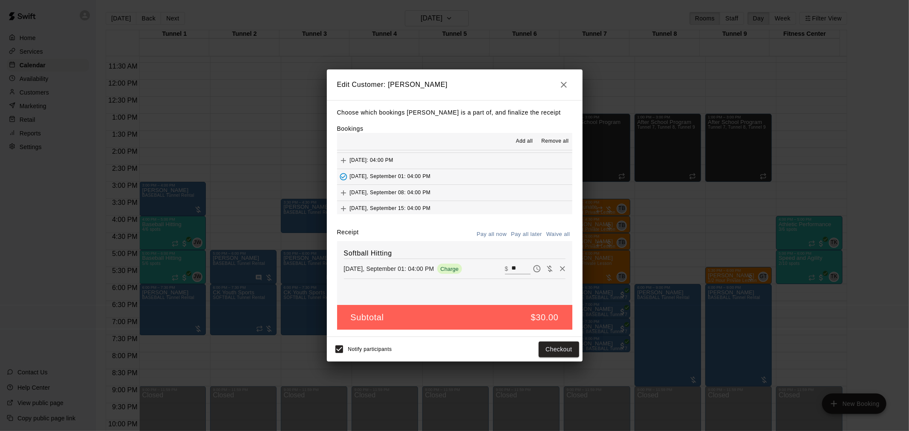
click at [563, 80] on icon "button" at bounding box center [564, 85] width 10 height 10
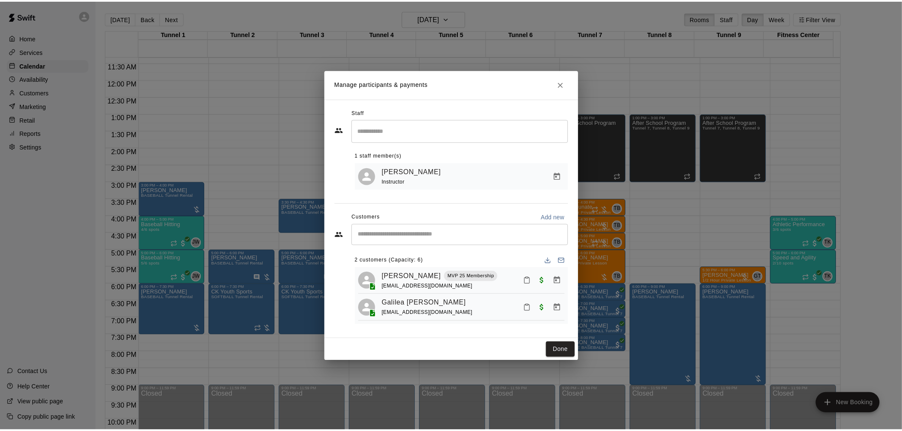
scroll to position [0, 0]
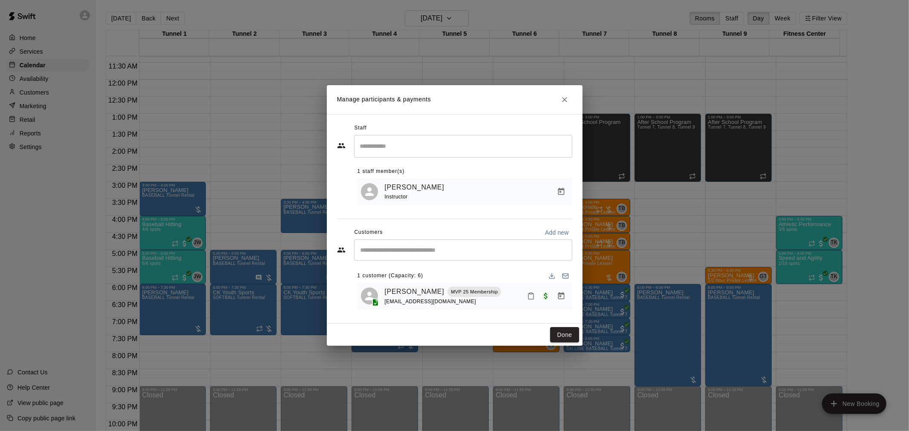
click at [563, 96] on icon "Close" at bounding box center [564, 99] width 9 height 9
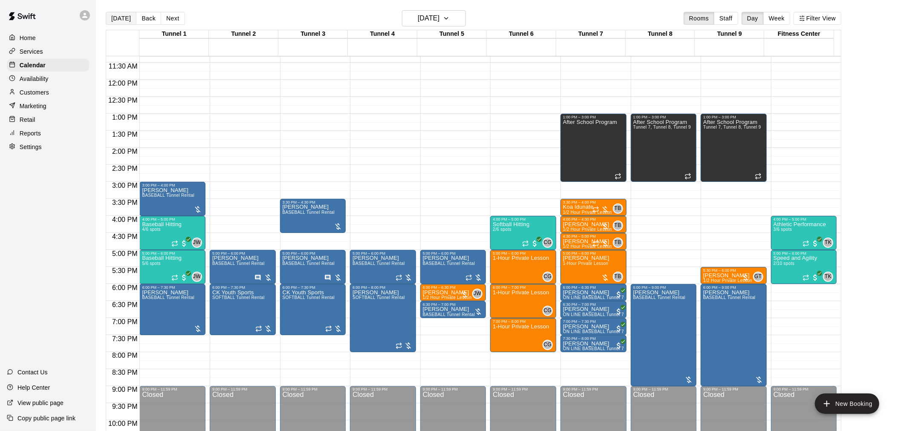
click at [115, 15] on button "[DATE]" at bounding box center [121, 18] width 31 height 13
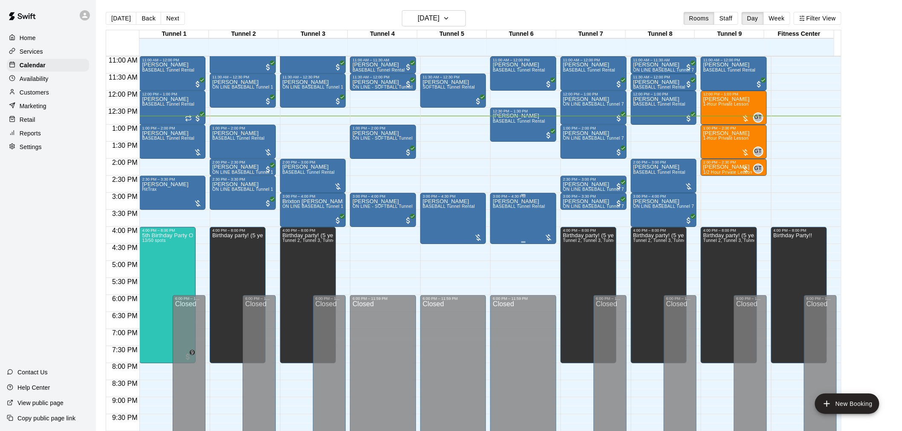
scroll to position [386, 0]
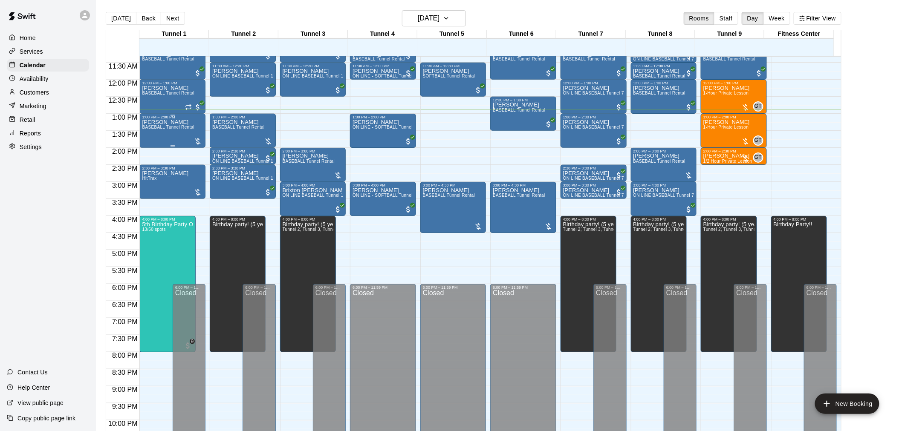
click at [182, 139] on div "Brady Ward BASEBALL Tunnel Rental" at bounding box center [168, 334] width 52 height 431
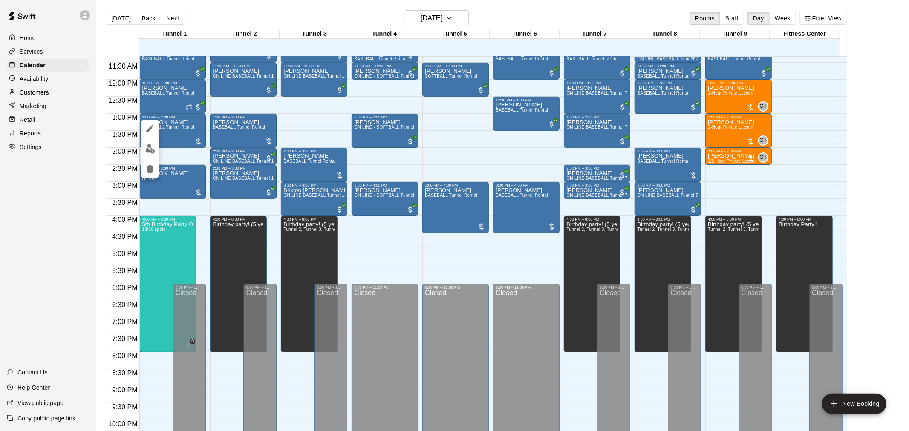
click at [355, 31] on div at bounding box center [454, 215] width 909 height 431
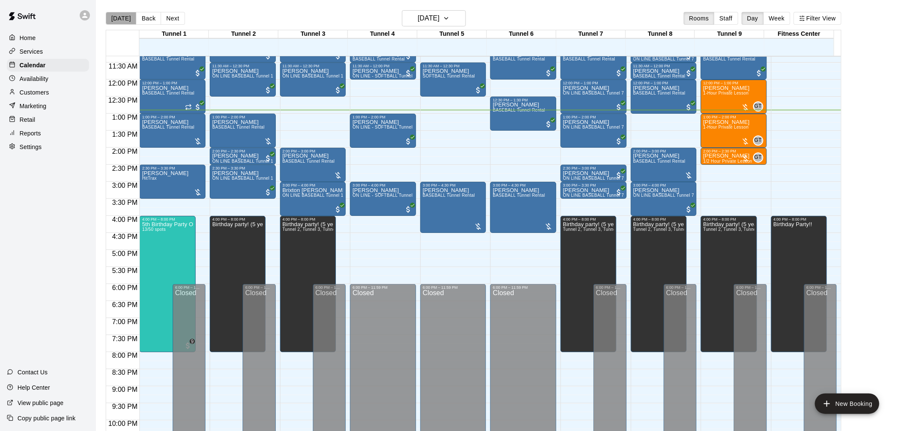
click at [121, 20] on button "[DATE]" at bounding box center [121, 18] width 31 height 13
click at [439, 23] on h6 "[DATE]" at bounding box center [429, 18] width 22 height 12
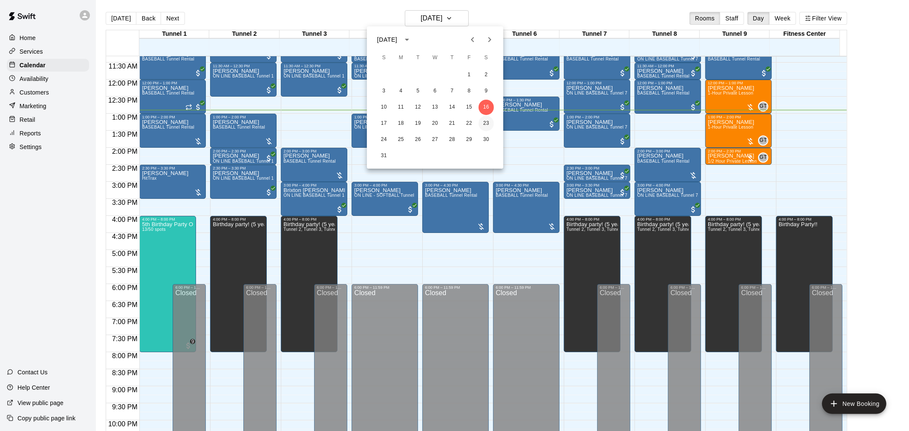
click at [490, 124] on button "23" at bounding box center [486, 123] width 15 height 15
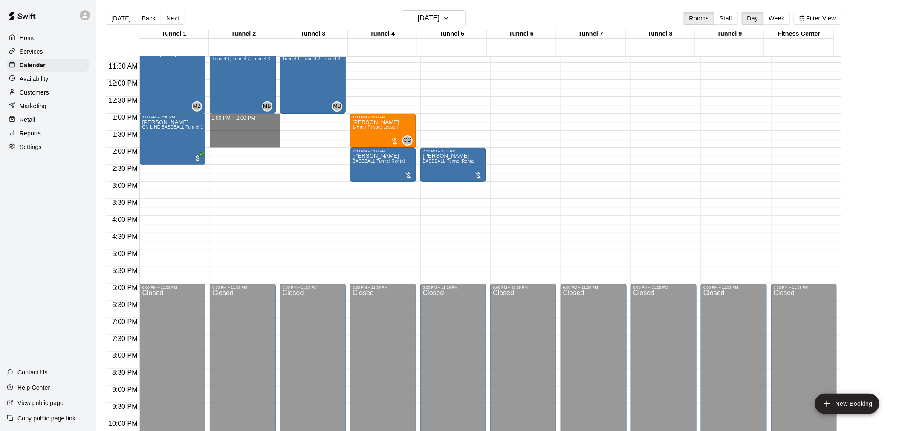
drag, startPoint x: 227, startPoint y: 114, endPoint x: 232, endPoint y: 144, distance: 30.3
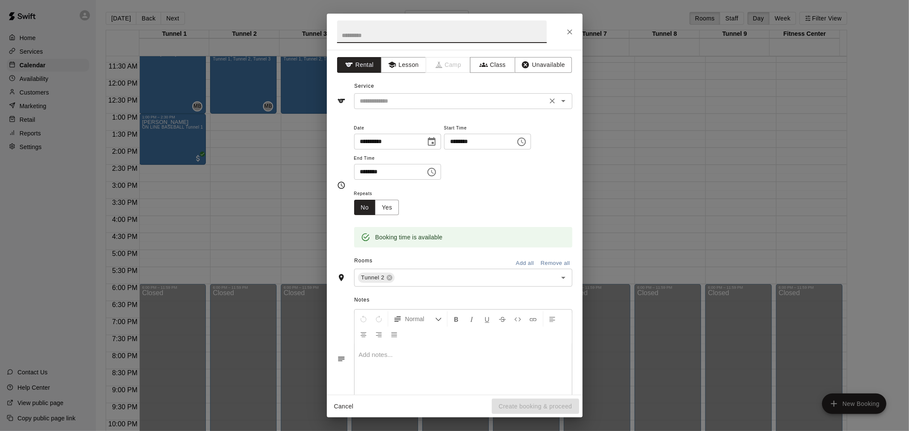
click at [397, 101] on input "text" at bounding box center [451, 101] width 188 height 11
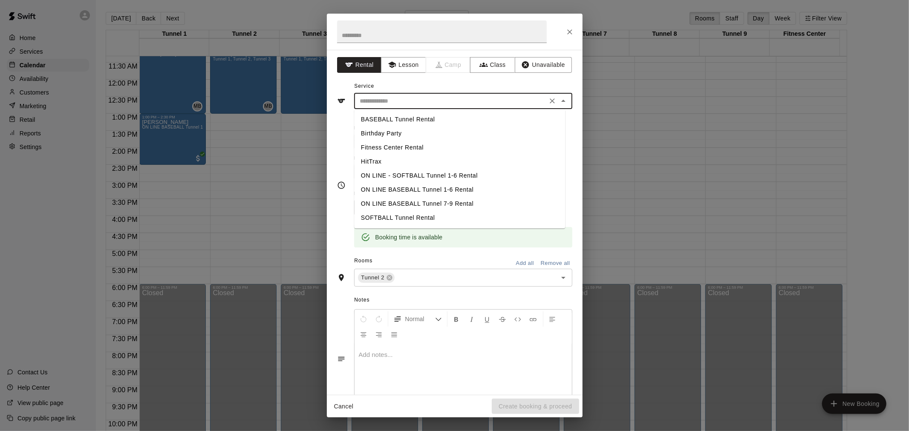
click at [394, 119] on li "BASEBALL Tunnel Rental" at bounding box center [459, 120] width 211 height 14
type input "**********"
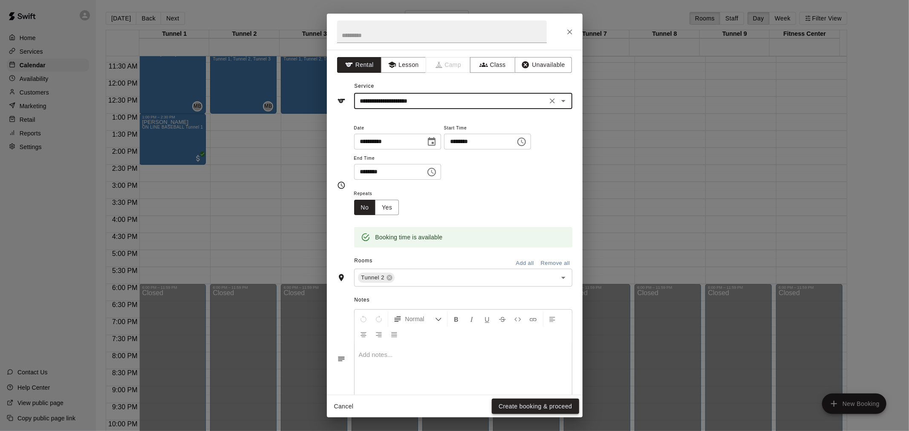
click at [560, 399] on button "Create booking & proceed" at bounding box center [535, 407] width 87 height 16
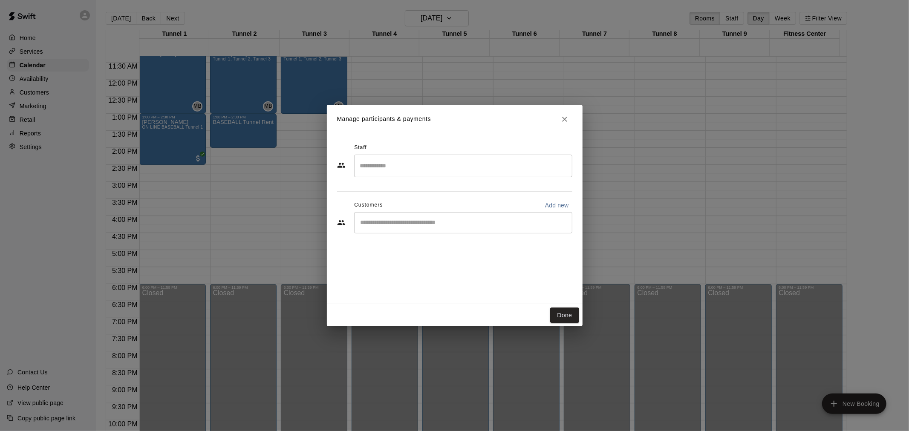
click at [382, 228] on div "​" at bounding box center [463, 222] width 218 height 21
type input "*********"
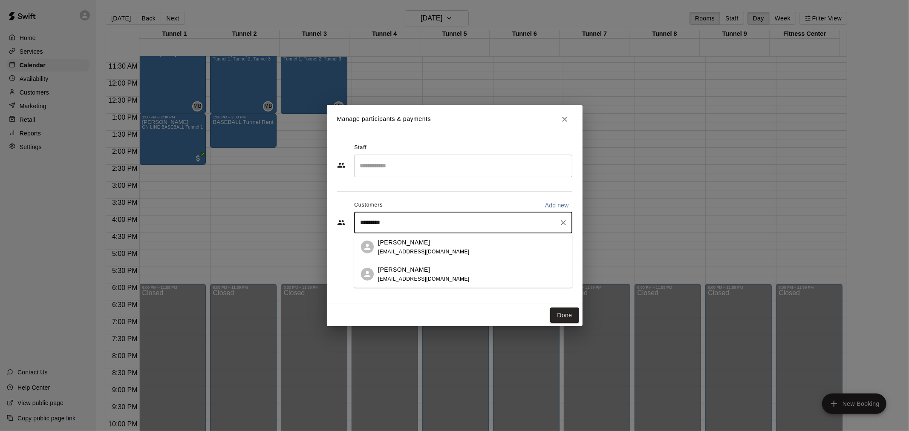
click at [428, 231] on body "Home Services Calendar Availability Customers Marketing Retail Reports Settings…" at bounding box center [454, 222] width 909 height 445
click at [425, 244] on div "[PERSON_NAME]" at bounding box center [424, 242] width 92 height 9
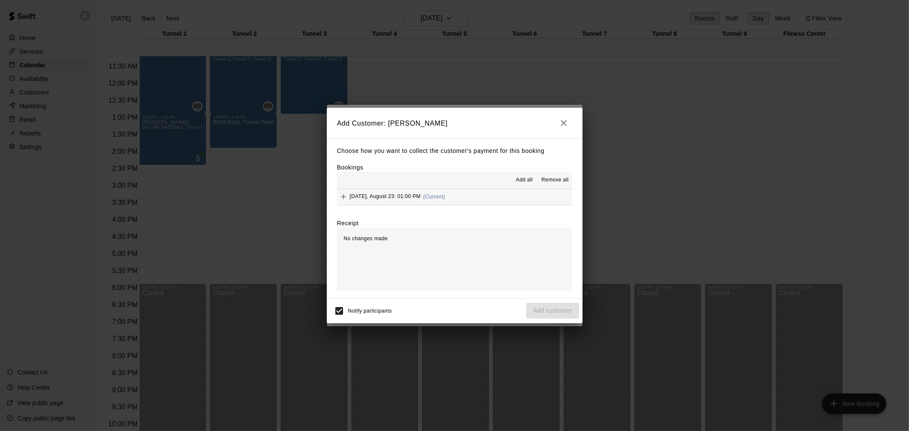
click at [421, 189] on hr at bounding box center [454, 189] width 235 height 0
click at [435, 199] on span "(Current)" at bounding box center [434, 197] width 22 height 6
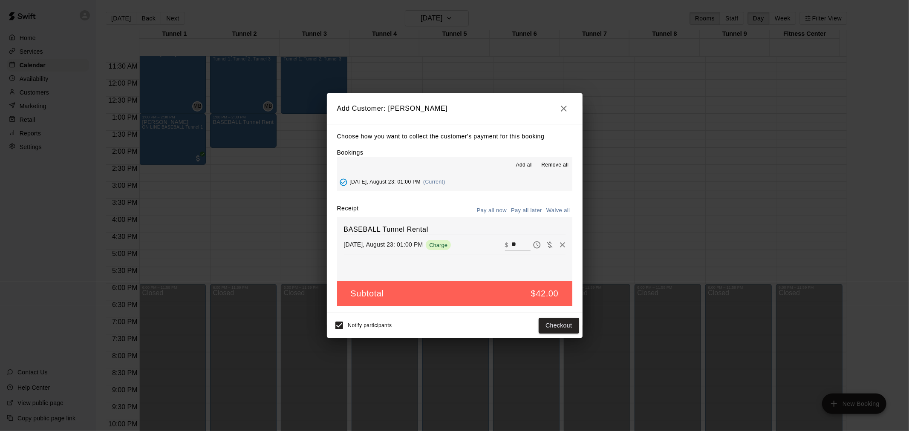
click at [523, 211] on button "Pay all later" at bounding box center [526, 210] width 35 height 13
click at [572, 328] on button "Add customer" at bounding box center [552, 326] width 52 height 16
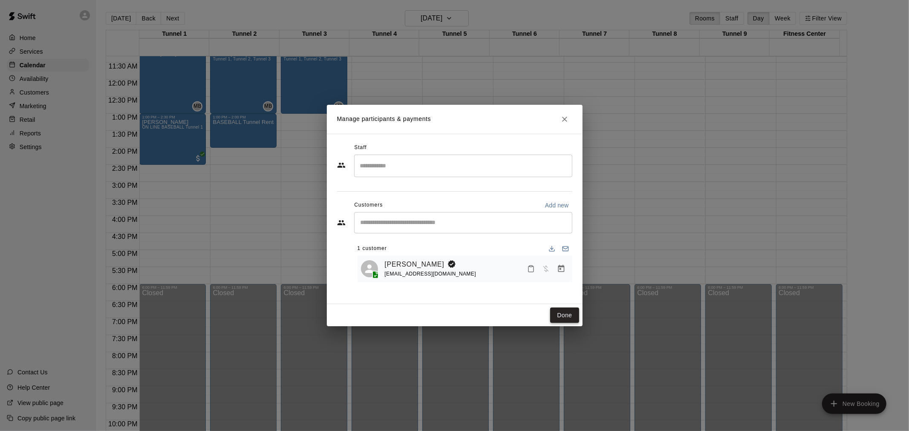
click at [567, 320] on button "Done" at bounding box center [564, 316] width 29 height 16
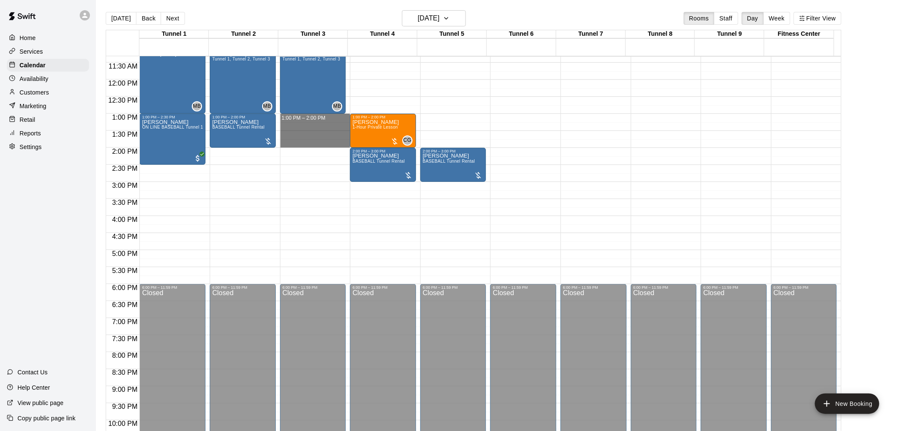
drag, startPoint x: 292, startPoint y: 115, endPoint x: 291, endPoint y: 142, distance: 26.9
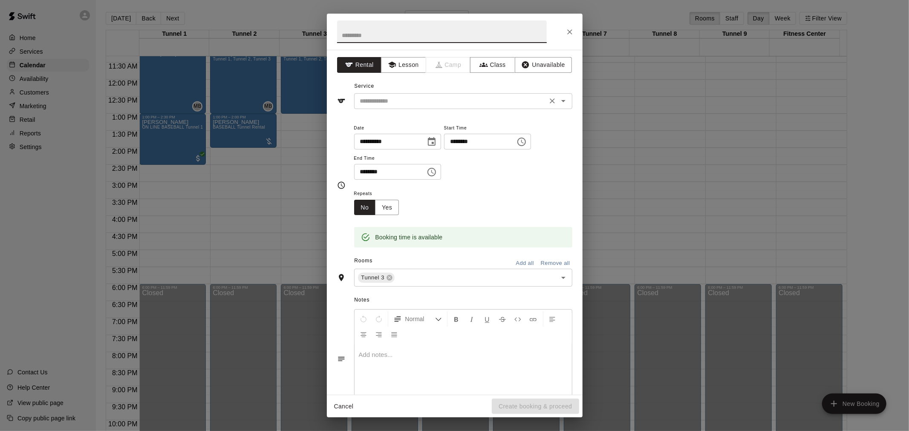
click at [395, 95] on div "​" at bounding box center [463, 101] width 218 height 16
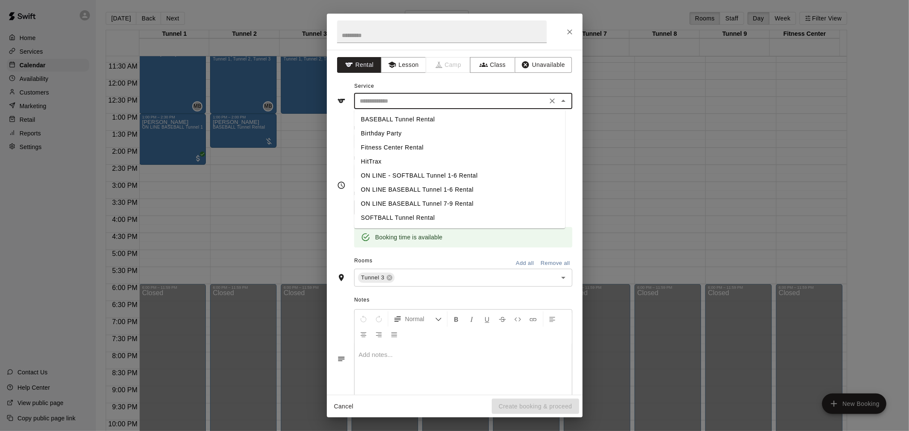
click at [393, 115] on li "BASEBALL Tunnel Rental" at bounding box center [459, 120] width 211 height 14
type input "**********"
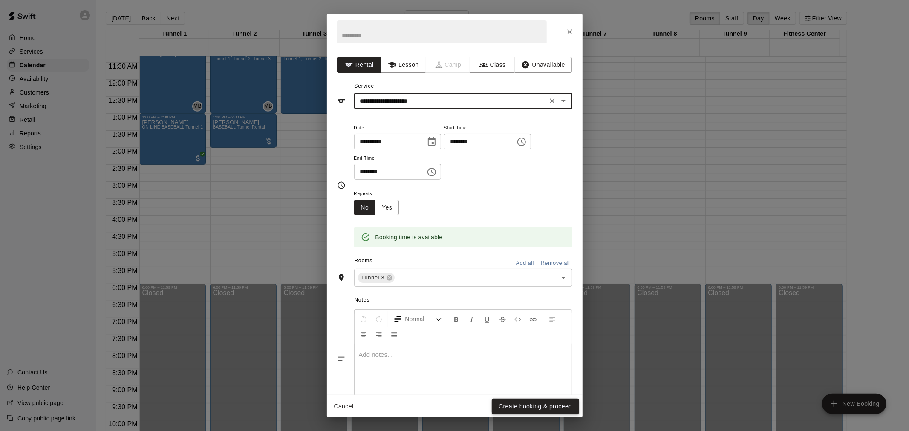
drag, startPoint x: 535, startPoint y: 398, endPoint x: 535, endPoint y: 408, distance: 10.2
click at [535, 407] on div "**********" at bounding box center [455, 216] width 256 height 404
click at [535, 408] on button "Create booking & proceed" at bounding box center [535, 407] width 87 height 16
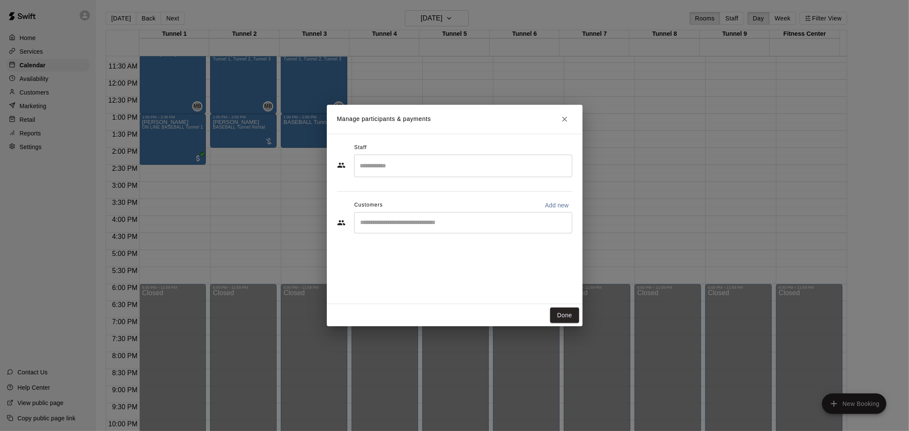
click at [396, 231] on div "​" at bounding box center [463, 222] width 218 height 21
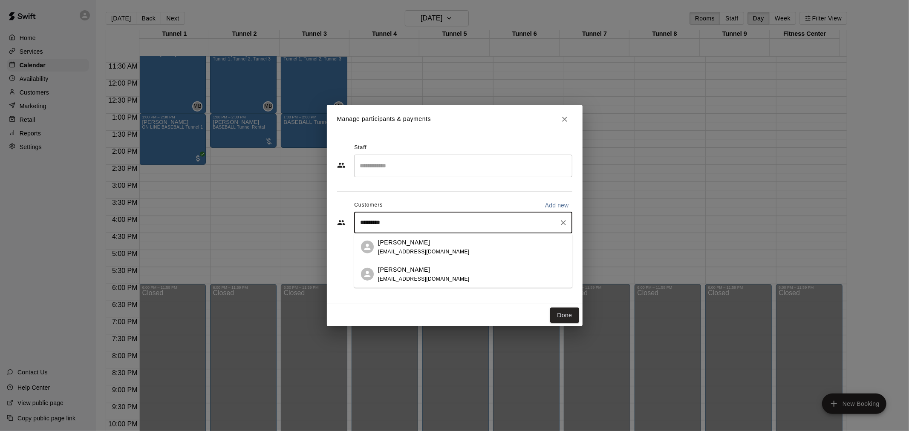
type input "**********"
click at [395, 253] on span "sundevils1999@gmail.com" at bounding box center [424, 251] width 92 height 6
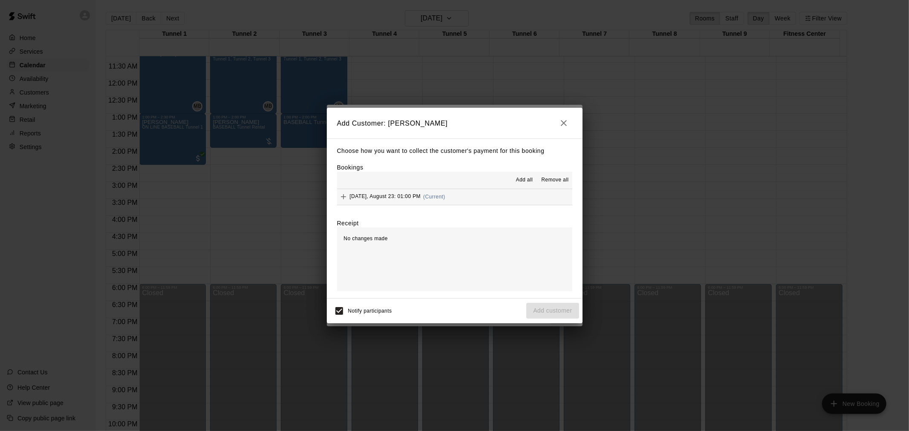
click at [463, 203] on button "Saturday, August 23: 01:00 PM (Current)" at bounding box center [454, 197] width 235 height 16
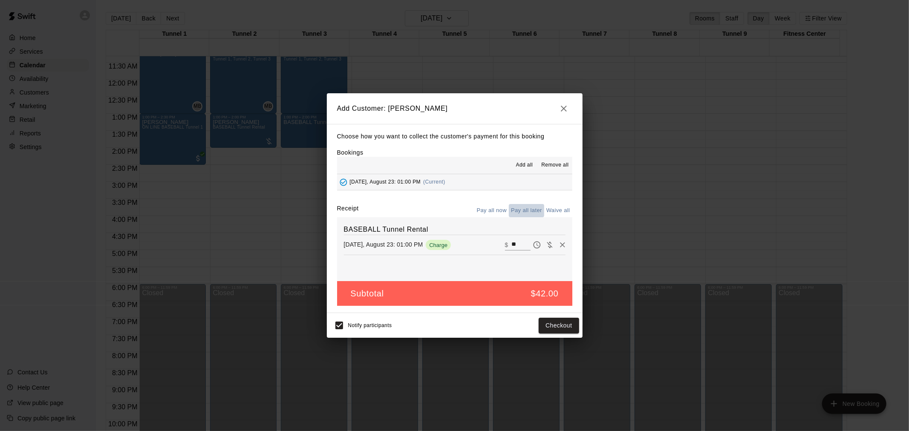
click at [535, 214] on button "Pay all later" at bounding box center [526, 210] width 35 height 13
click at [553, 325] on button "Add customer" at bounding box center [552, 326] width 52 height 16
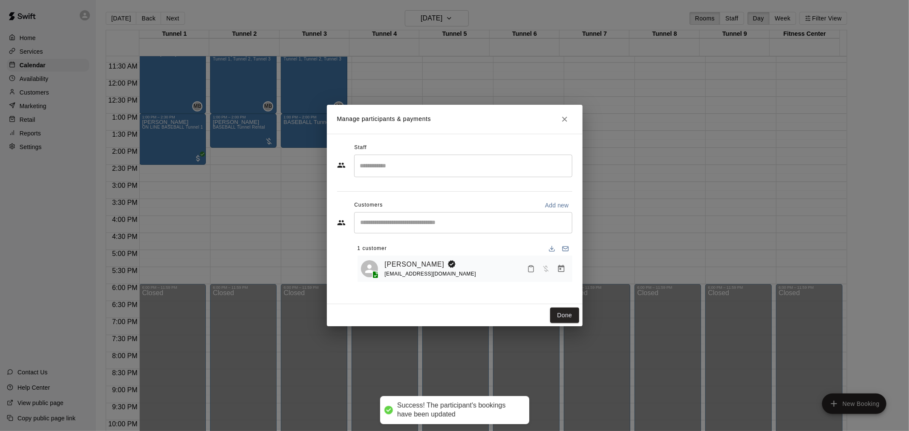
drag, startPoint x: 569, startPoint y: 312, endPoint x: 474, endPoint y: 277, distance: 101.0
click at [570, 319] on button "Done" at bounding box center [564, 316] width 29 height 16
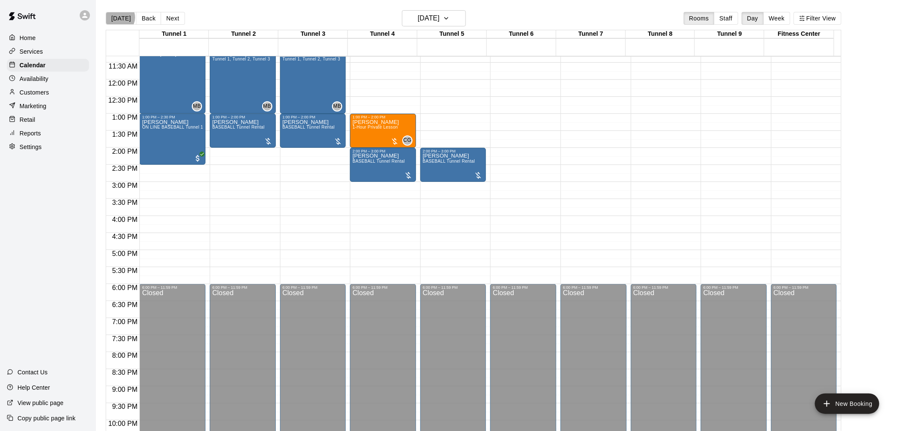
click at [118, 17] on button "[DATE]" at bounding box center [121, 18] width 31 height 13
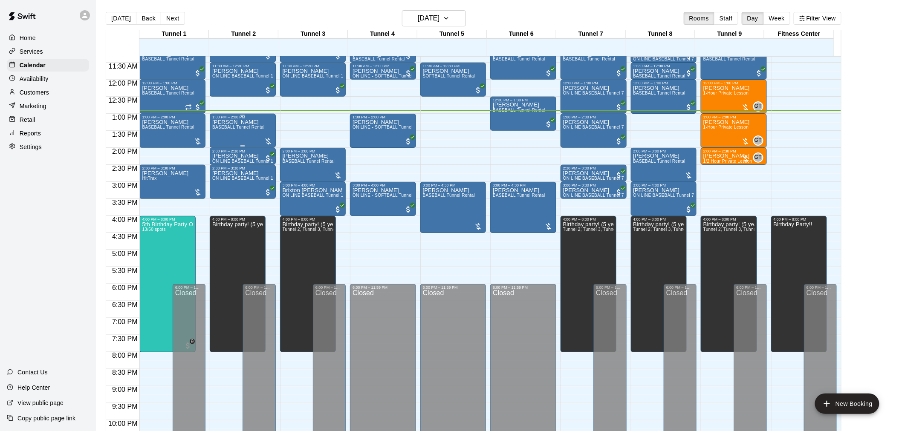
click at [244, 139] on div "Brady Ward BASEBALL Tunnel Rental" at bounding box center [238, 334] width 52 height 431
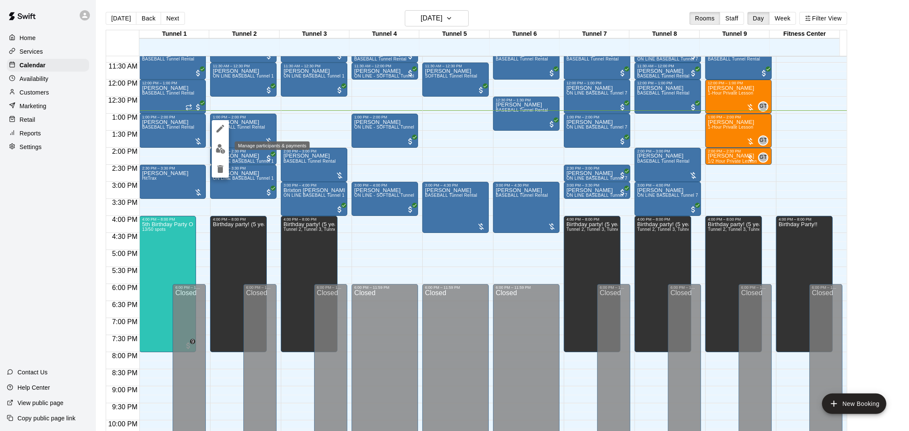
click at [225, 148] on button "edit" at bounding box center [220, 149] width 17 height 17
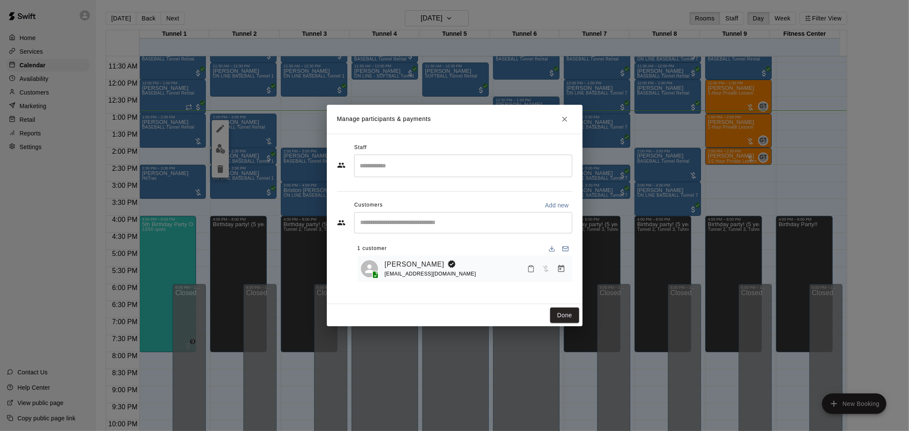
click at [560, 268] on icon "Manage bookings & payment" at bounding box center [561, 268] width 6 height 7
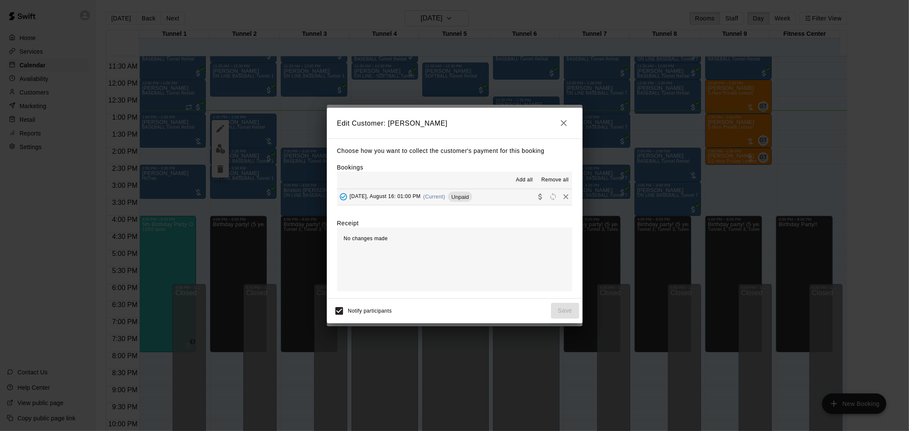
click at [441, 199] on span "(Current)" at bounding box center [434, 197] width 22 height 6
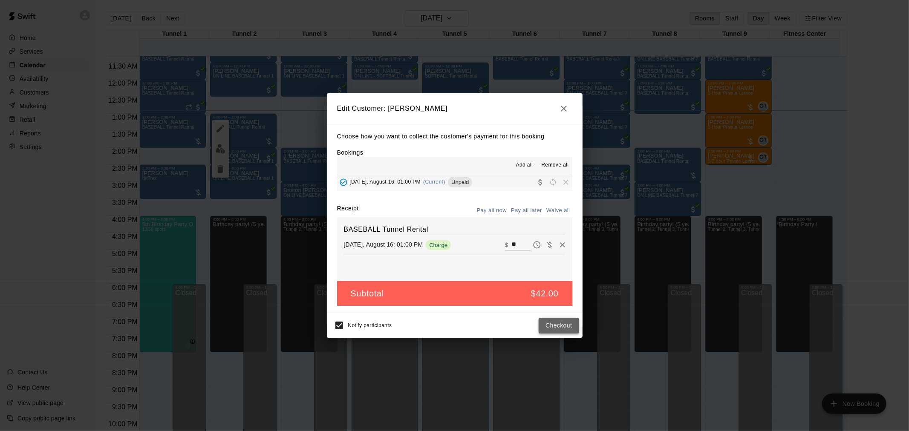
click at [564, 322] on button "Checkout" at bounding box center [559, 326] width 40 height 16
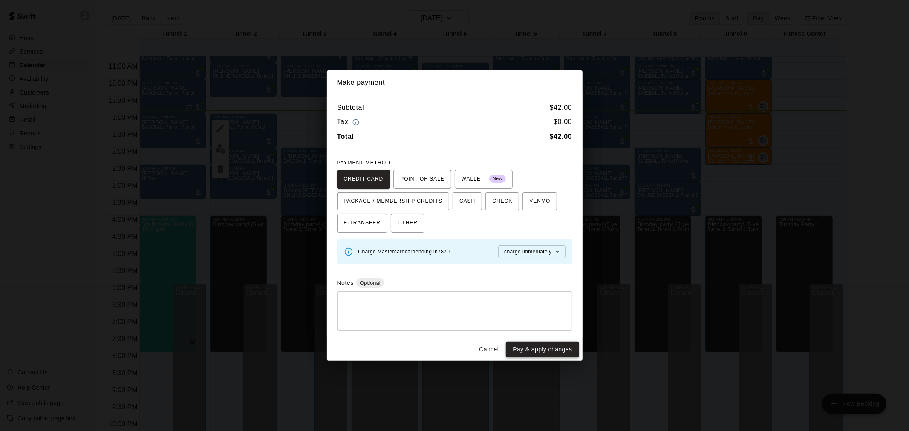
click at [564, 351] on button "Pay & apply changes" at bounding box center [542, 350] width 73 height 16
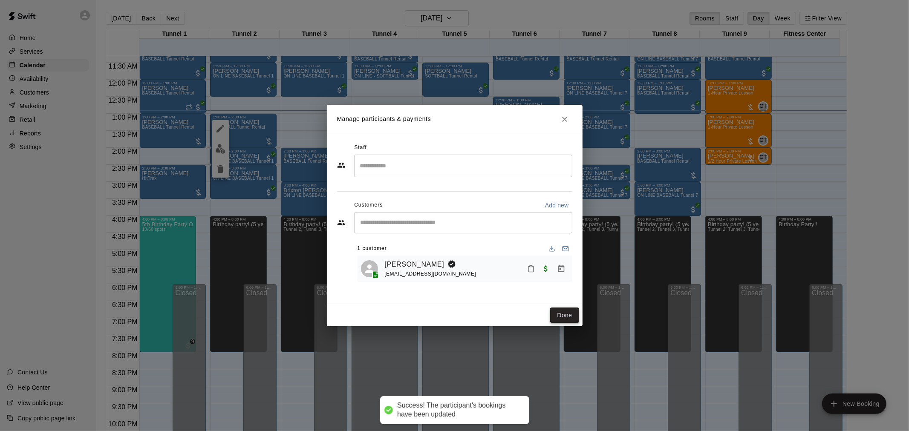
click at [556, 316] on button "Done" at bounding box center [564, 316] width 29 height 16
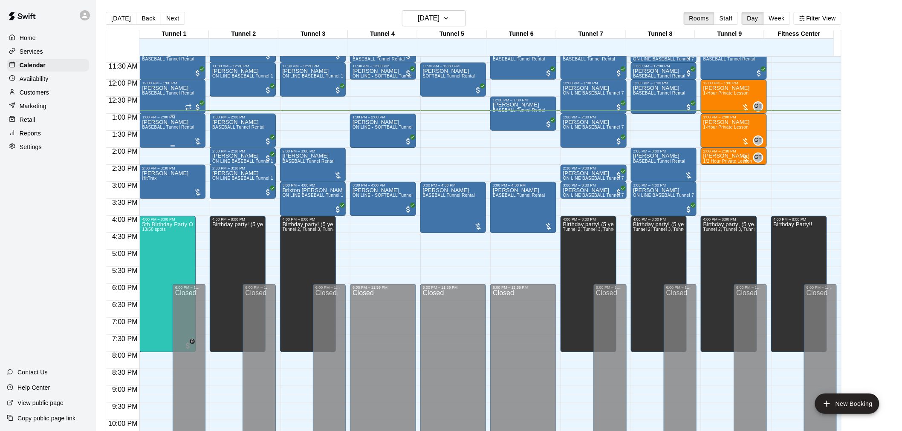
click at [170, 141] on div "Brady Ward BASEBALL Tunnel Rental" at bounding box center [168, 334] width 52 height 431
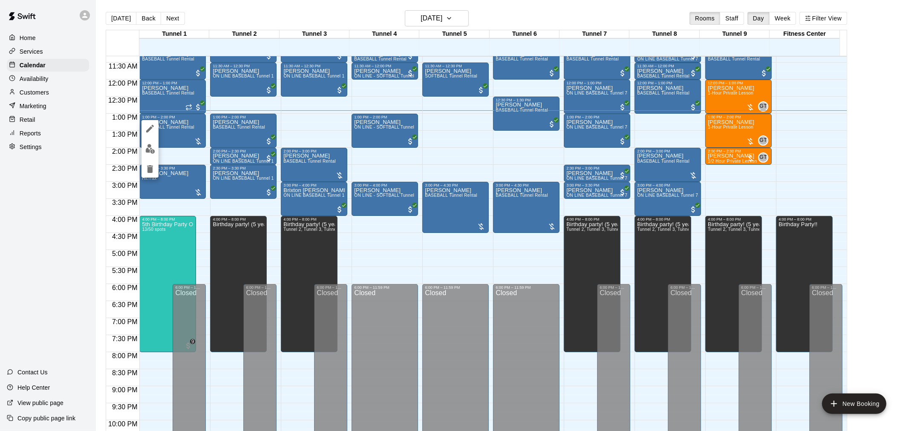
click at [152, 150] on img "edit" at bounding box center [150, 149] width 10 height 10
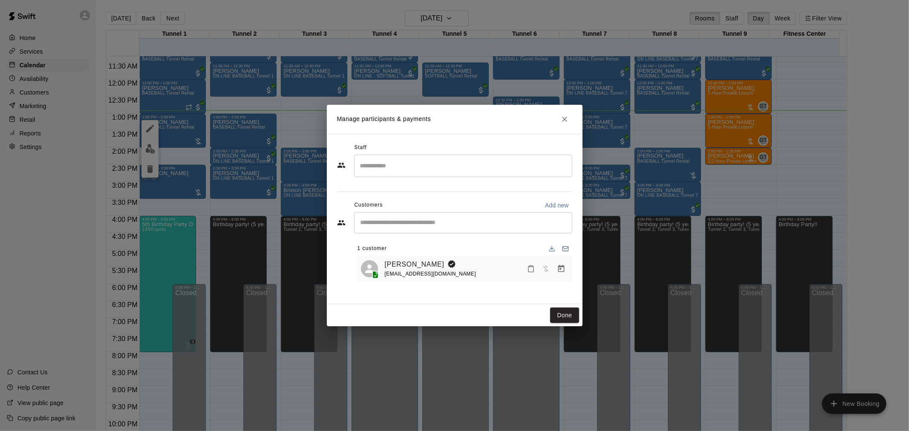
click at [556, 271] on button "Manage bookings & payment" at bounding box center [561, 268] width 15 height 15
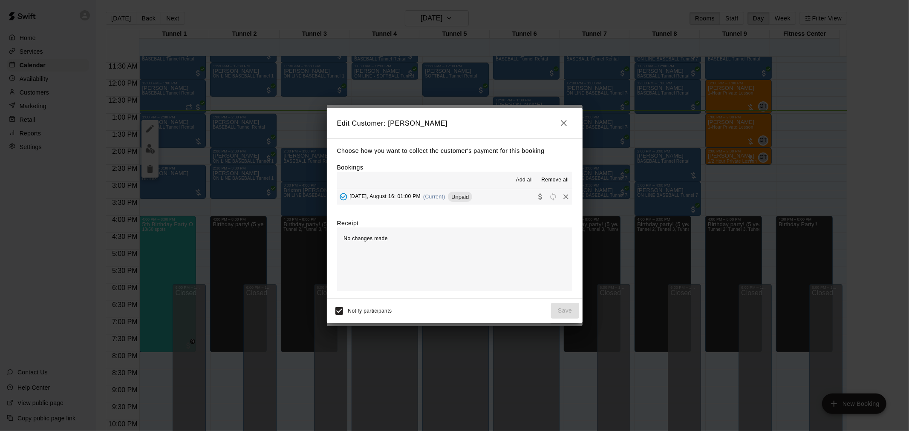
click at [566, 113] on h2 "Edit Customer: Brady Ward" at bounding box center [455, 123] width 256 height 31
click at [556, 122] on button "button" at bounding box center [563, 123] width 17 height 17
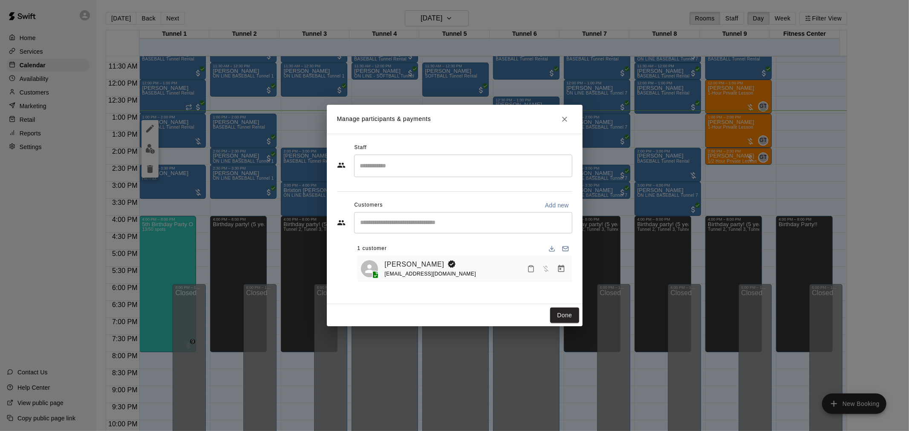
click at [563, 271] on icon "Manage bookings & payment" at bounding box center [561, 269] width 9 height 9
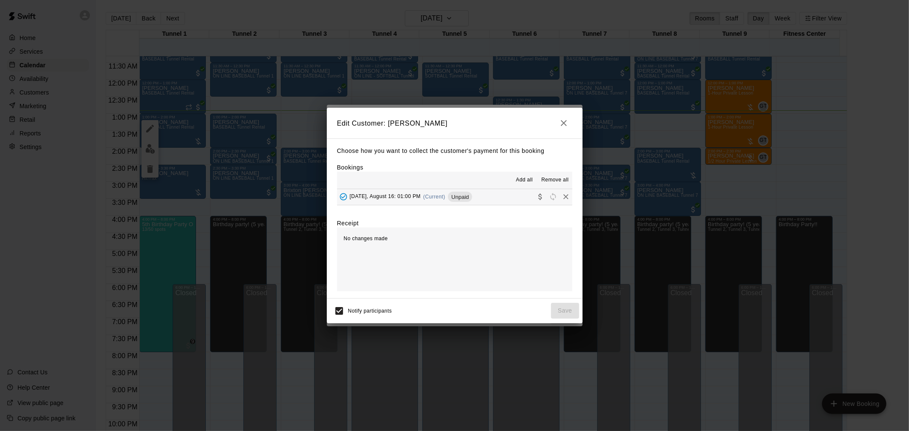
click at [400, 202] on div "Saturday, August 16: 01:00 PM (Current) Unpaid" at bounding box center [405, 196] width 136 height 13
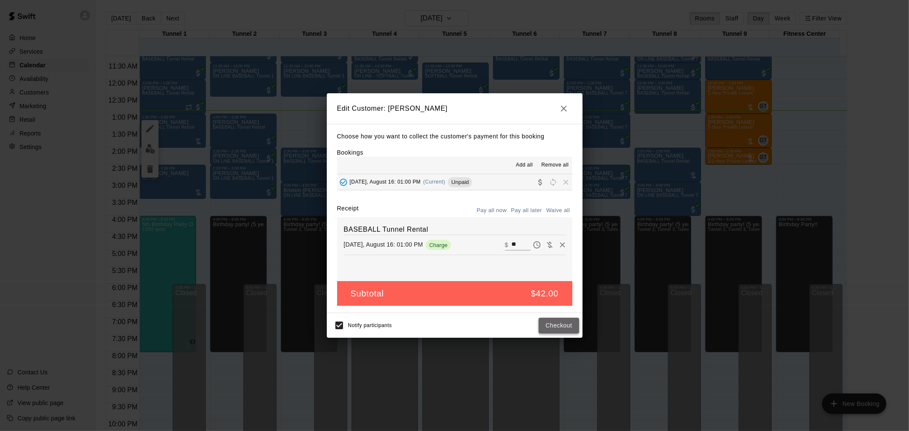
click at [555, 330] on button "Checkout" at bounding box center [559, 326] width 40 height 16
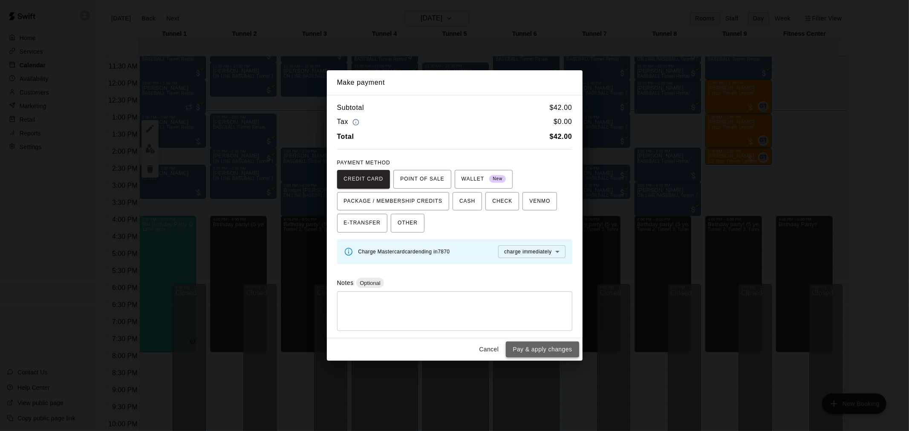
click at [557, 345] on button "Pay & apply changes" at bounding box center [542, 350] width 73 height 16
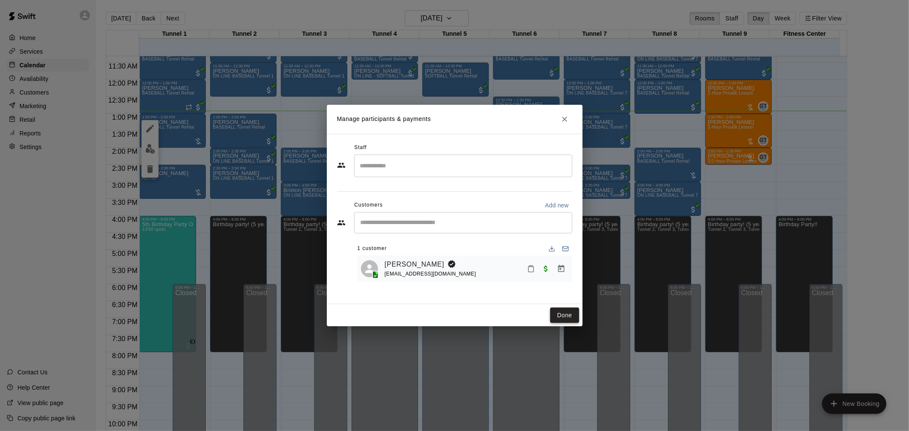
drag, startPoint x: 562, startPoint y: 306, endPoint x: 566, endPoint y: 309, distance: 5.2
click at [566, 309] on div "Done" at bounding box center [455, 315] width 256 height 23
click at [568, 314] on button "Done" at bounding box center [564, 316] width 29 height 16
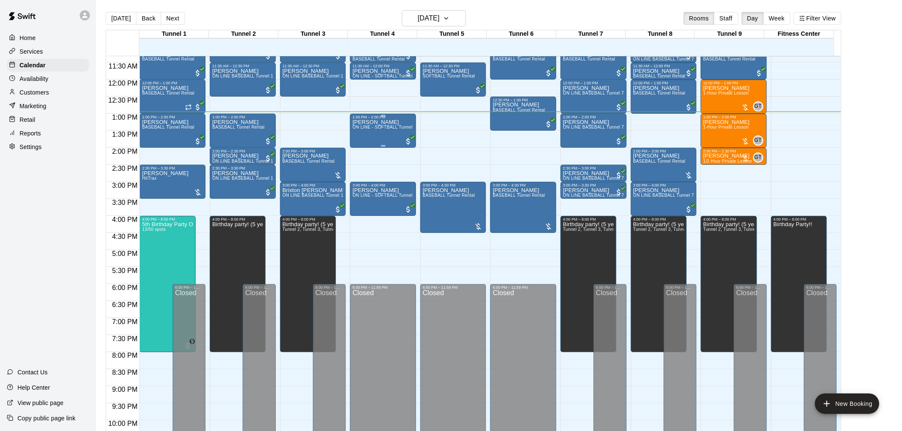
click at [374, 133] on div "Nicholas Acedo ON LINE - SOFTBALL Tunnel 1-6 Rental" at bounding box center [382, 334] width 61 height 431
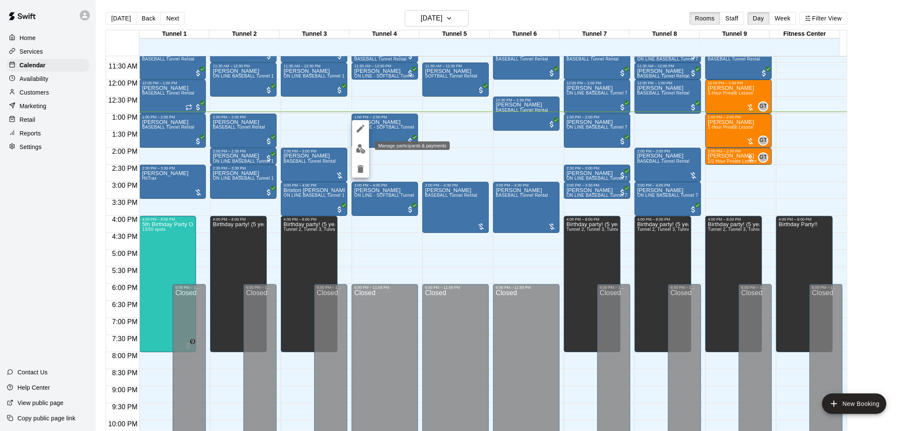
click at [362, 147] on img "edit" at bounding box center [361, 149] width 10 height 10
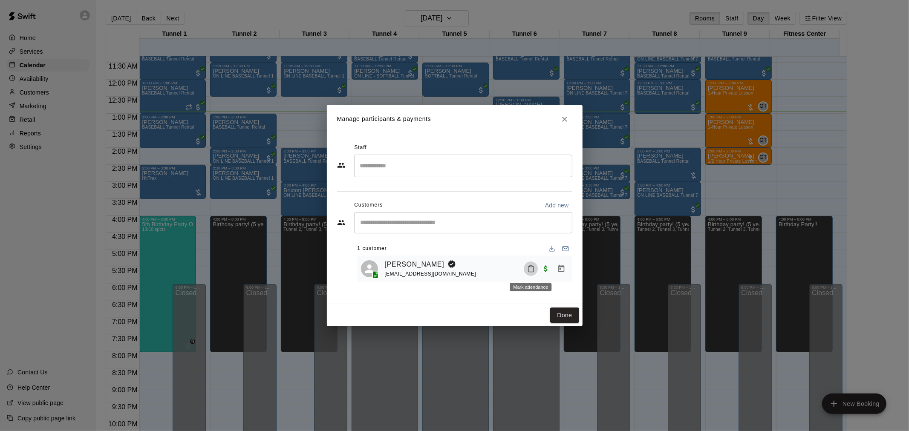
click at [524, 269] on button "Mark attendance" at bounding box center [531, 269] width 14 height 14
click at [564, 271] on p "[PERSON_NAME] attended" at bounding box center [585, 269] width 75 height 9
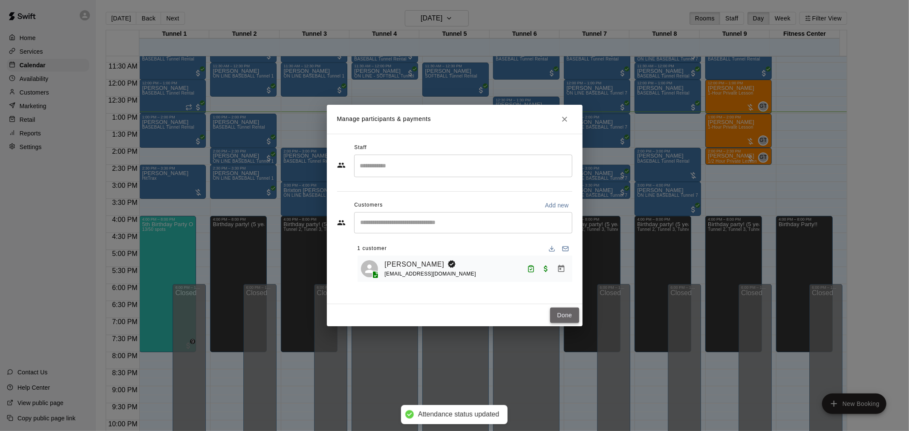
click at [572, 320] on button "Done" at bounding box center [564, 316] width 29 height 16
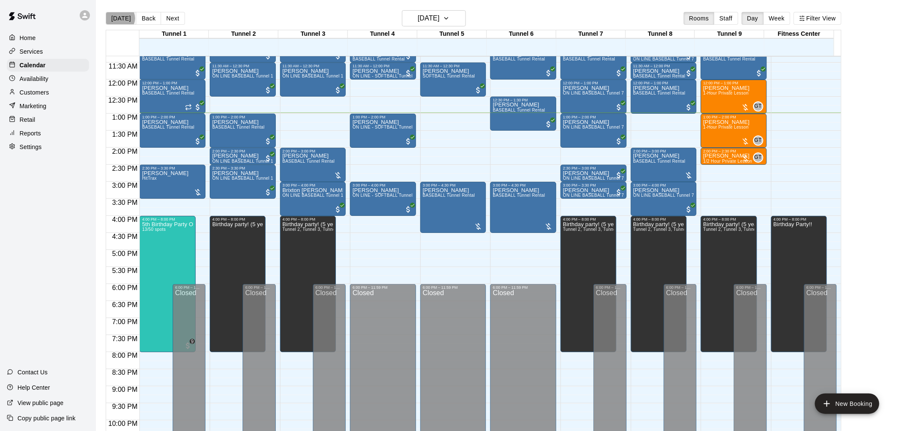
click at [120, 18] on button "[DATE]" at bounding box center [121, 18] width 31 height 13
click at [119, 15] on button "[DATE]" at bounding box center [121, 18] width 31 height 13
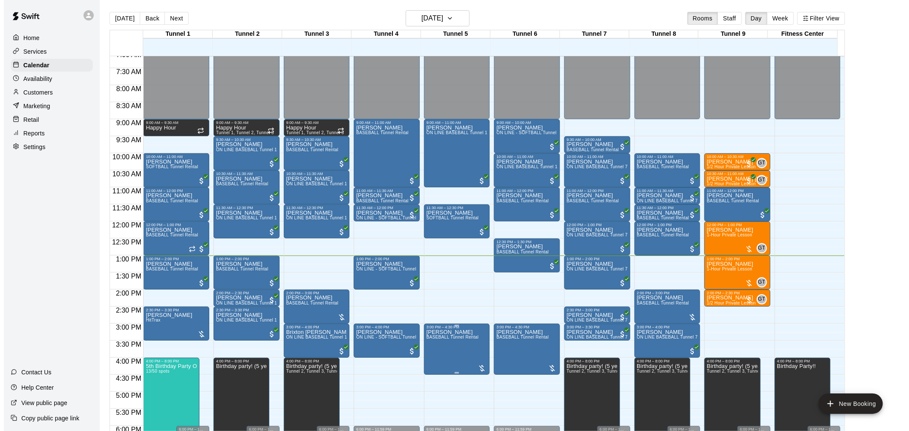
scroll to position [292, 0]
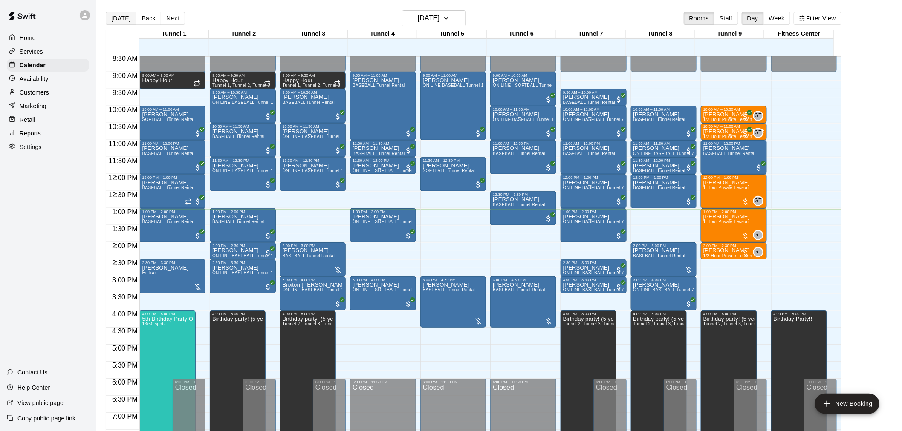
click at [117, 19] on button "[DATE]" at bounding box center [121, 18] width 31 height 13
click at [117, 20] on button "[DATE]" at bounding box center [121, 18] width 31 height 13
click at [128, 20] on button "[DATE]" at bounding box center [121, 18] width 31 height 13
click at [77, 241] on div "Home Services Calendar Availability Customers Marketing Retail Reports Settings…" at bounding box center [48, 215] width 96 height 431
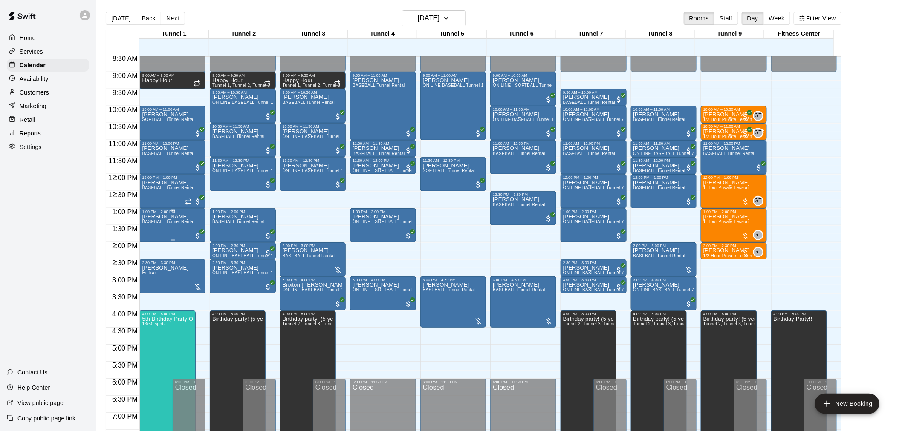
click at [182, 231] on div "Brady Ward BASEBALL Tunnel Rental" at bounding box center [168, 429] width 52 height 431
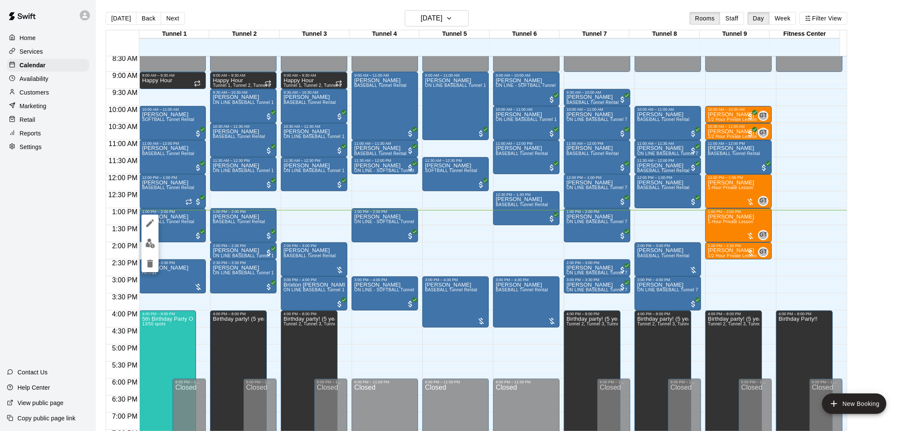
click at [153, 243] on img "edit" at bounding box center [150, 244] width 10 height 10
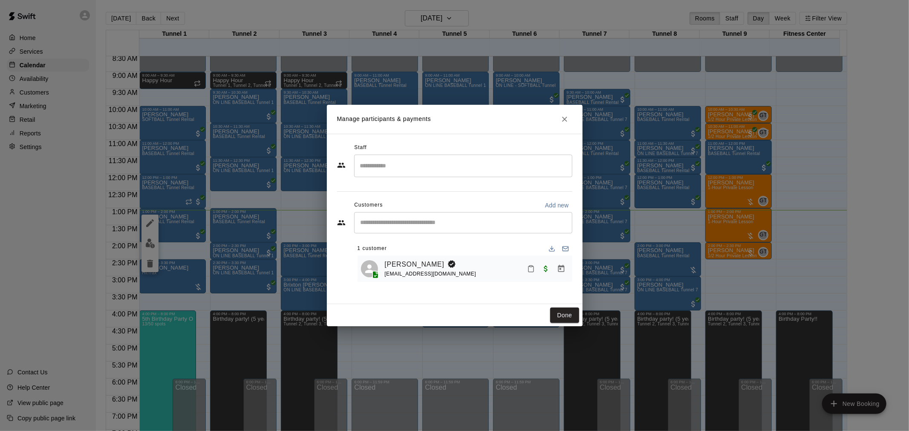
click at [530, 275] on button "Mark attendance" at bounding box center [531, 269] width 14 height 14
click at [555, 276] on li "Mark unknown" at bounding box center [581, 283] width 100 height 14
click at [544, 269] on li "[PERSON_NAME] attended" at bounding box center [581, 270] width 100 height 14
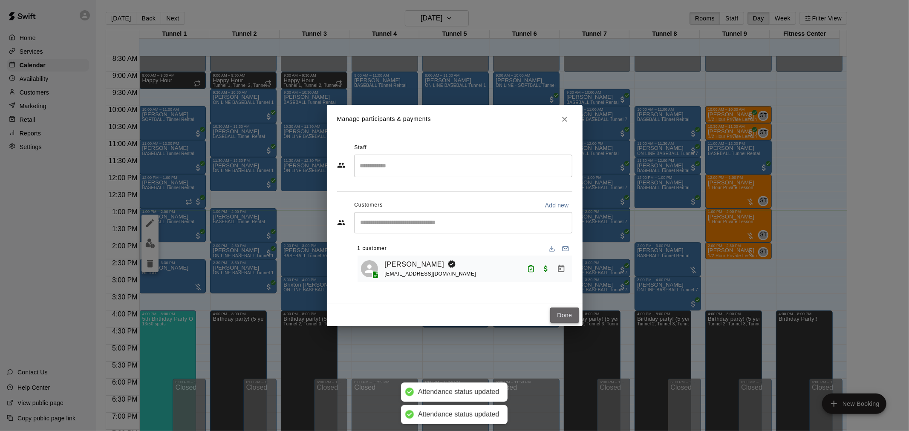
click at [565, 311] on button "Done" at bounding box center [564, 316] width 29 height 16
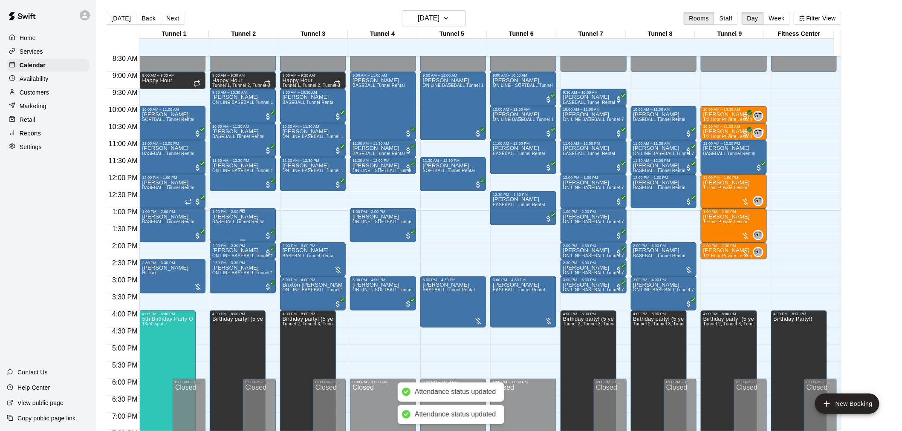
click at [229, 227] on div "Brady Ward BASEBALL Tunnel Rental" at bounding box center [238, 429] width 52 height 431
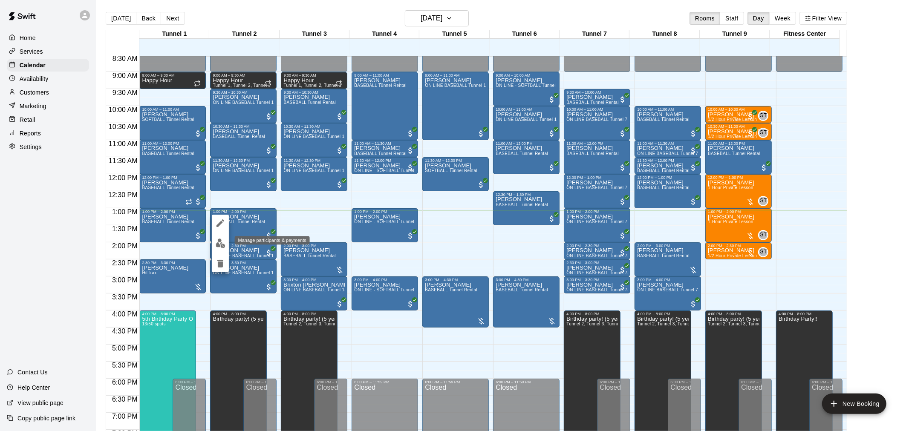
click at [219, 237] on button "edit" at bounding box center [220, 243] width 17 height 17
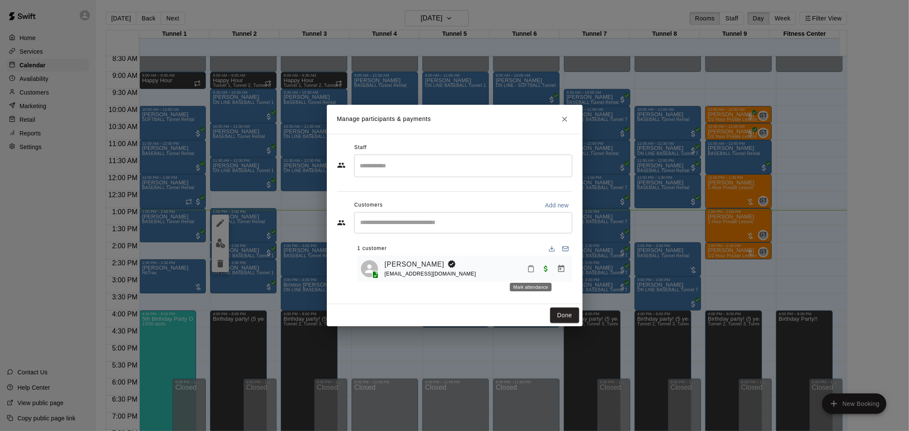
click at [534, 273] on icon "Mark attendance" at bounding box center [531, 269] width 8 height 8
click at [546, 271] on icon at bounding box center [545, 273] width 8 height 8
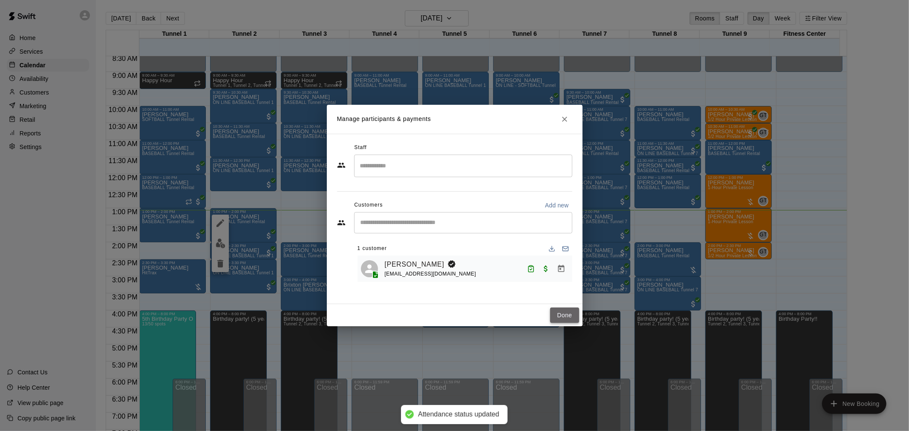
click at [558, 321] on button "Done" at bounding box center [564, 316] width 29 height 16
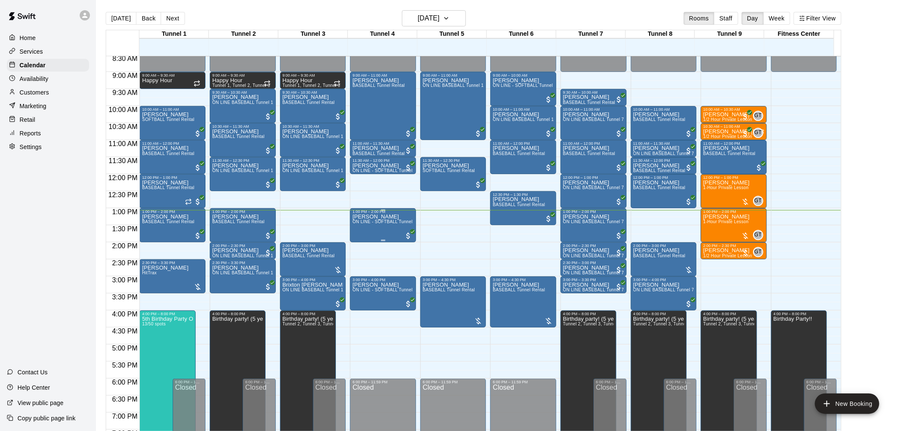
click at [386, 222] on span "ON LINE - SOFTBALL Tunnel 1-6 Rental" at bounding box center [393, 221] width 82 height 5
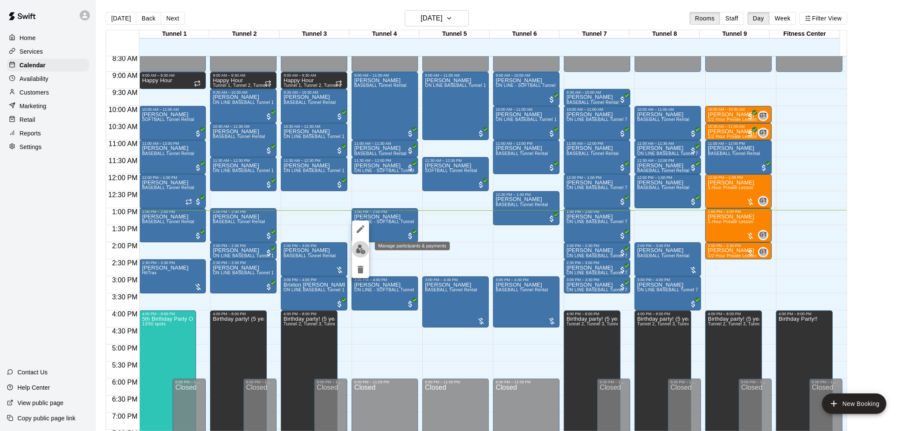
click at [361, 245] on img "edit" at bounding box center [361, 250] width 10 height 10
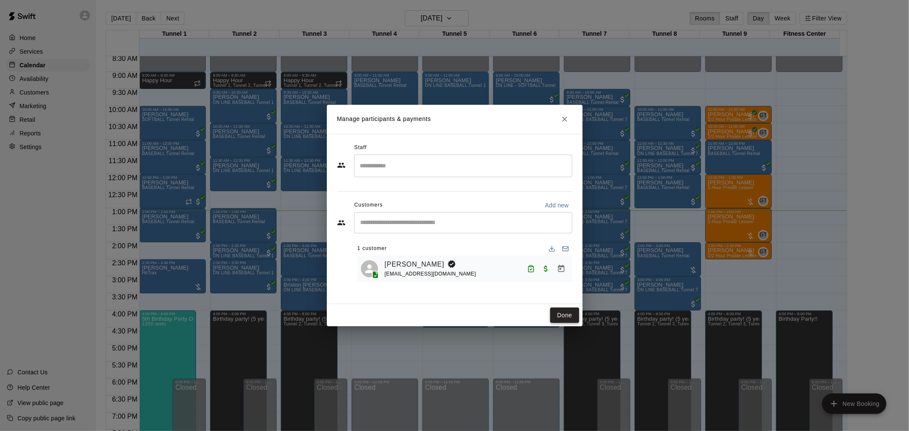
click at [557, 313] on button "Done" at bounding box center [564, 316] width 29 height 16
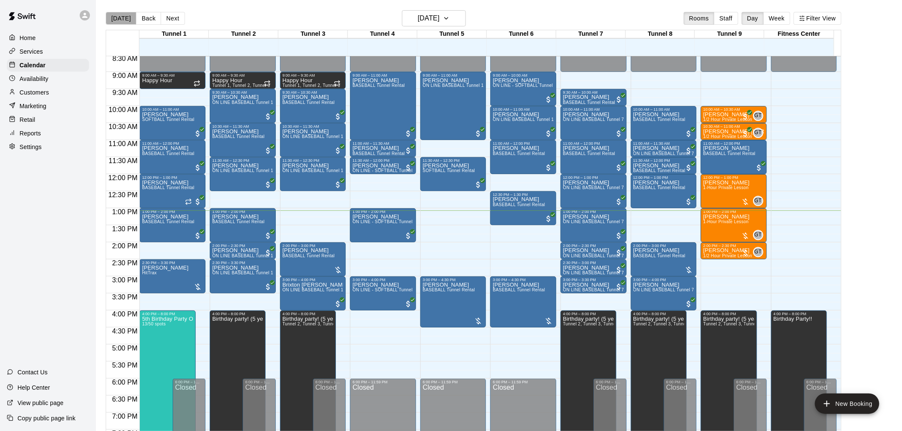
click at [125, 19] on button "[DATE]" at bounding box center [121, 18] width 31 height 13
click at [124, 17] on button "[DATE]" at bounding box center [121, 18] width 31 height 13
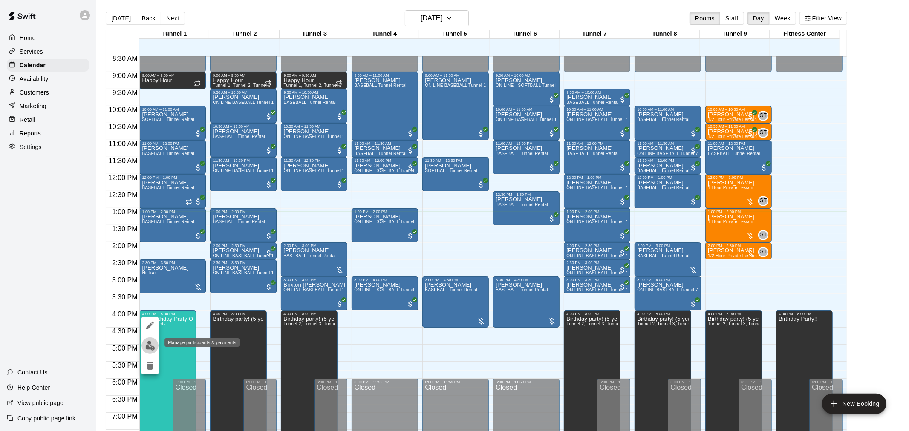
click at [152, 343] on img "edit" at bounding box center [150, 346] width 10 height 10
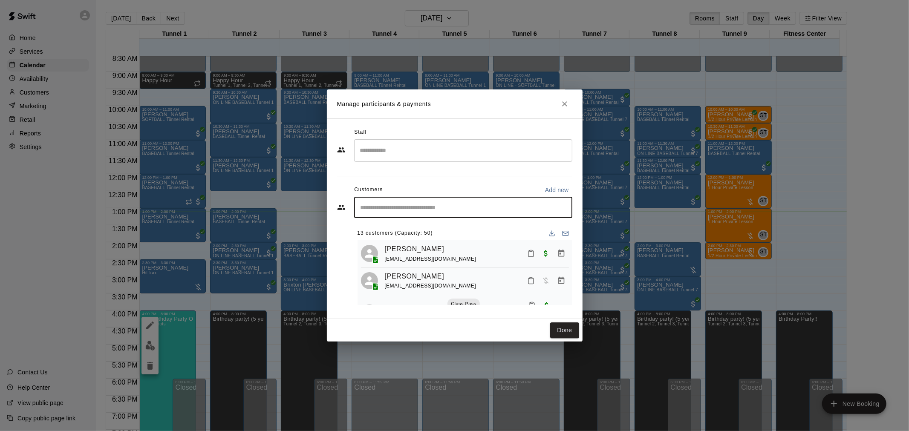
click at [402, 209] on input "Start typing to search customers..." at bounding box center [463, 207] width 211 height 9
click at [555, 331] on button "Done" at bounding box center [564, 331] width 29 height 16
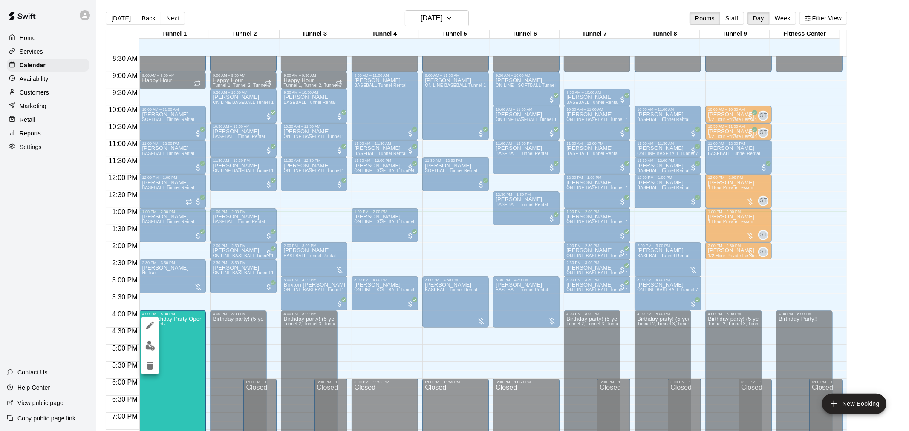
scroll to position [297, 0]
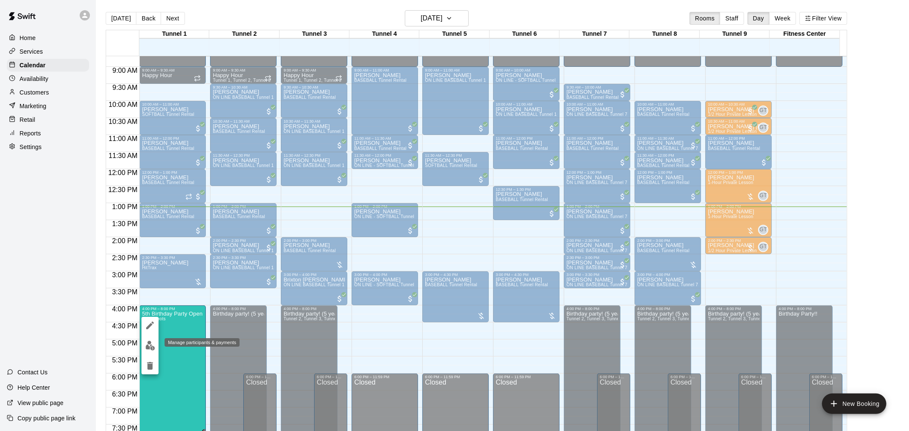
click at [145, 342] on img "edit" at bounding box center [150, 346] width 10 height 10
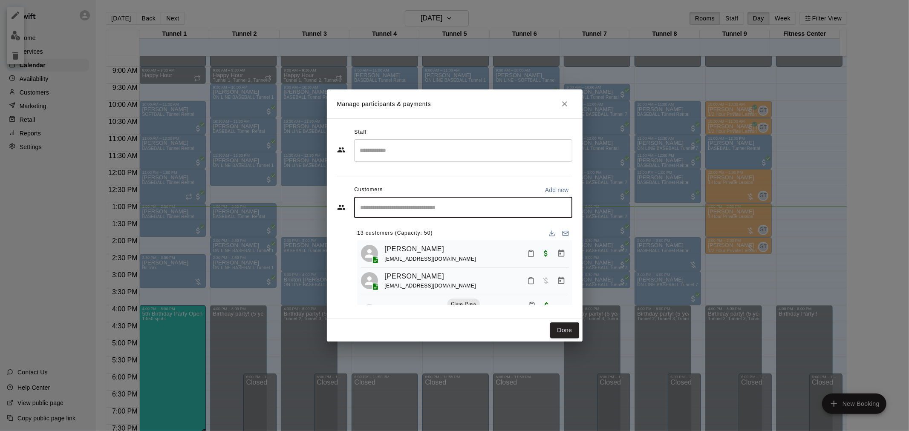
click at [377, 204] on input "Start typing to search customers..." at bounding box center [463, 207] width 211 height 9
type input "*"
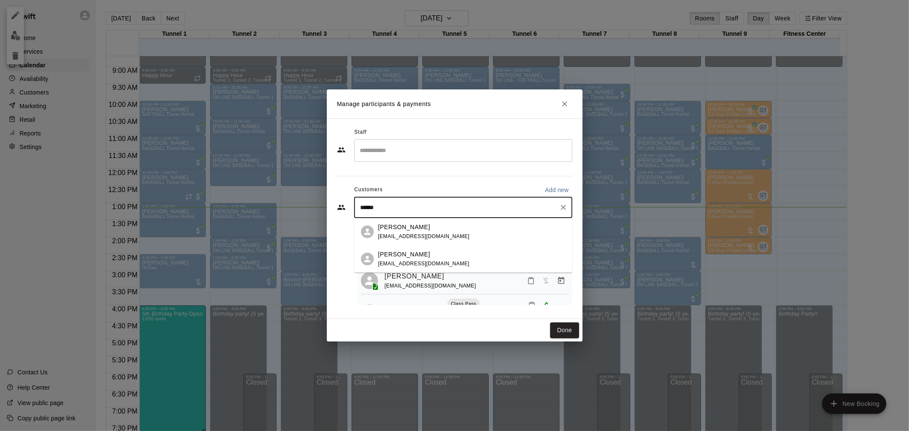
type input "*******"
click at [427, 257] on div "[PERSON_NAME]" at bounding box center [424, 254] width 92 height 9
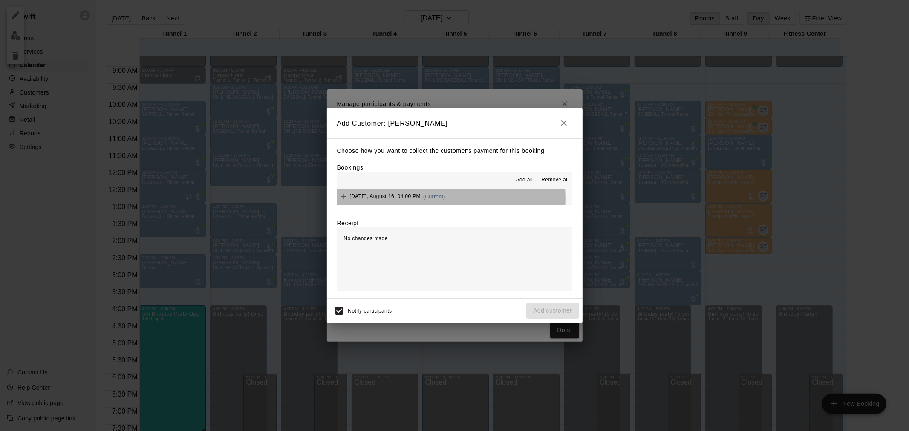
click at [420, 199] on span "[DATE], August 16: 04:00 PM" at bounding box center [385, 197] width 71 height 6
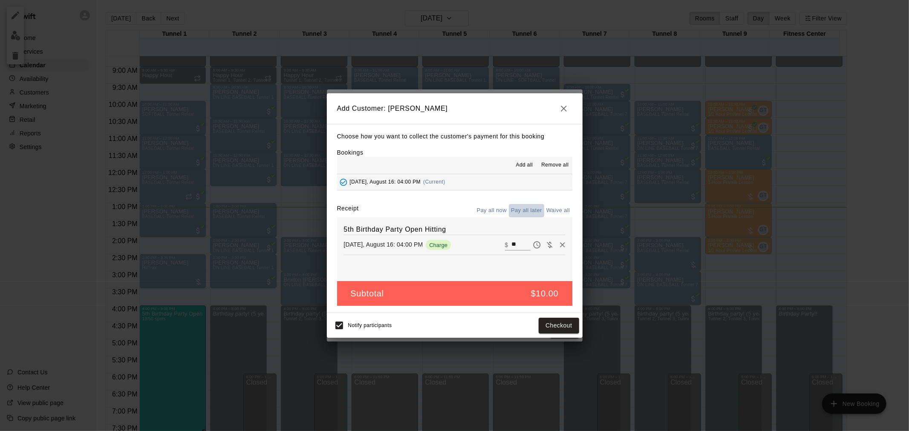
click at [516, 207] on button "Pay all later" at bounding box center [526, 210] width 35 height 13
click at [556, 322] on button "Add customer" at bounding box center [552, 326] width 52 height 16
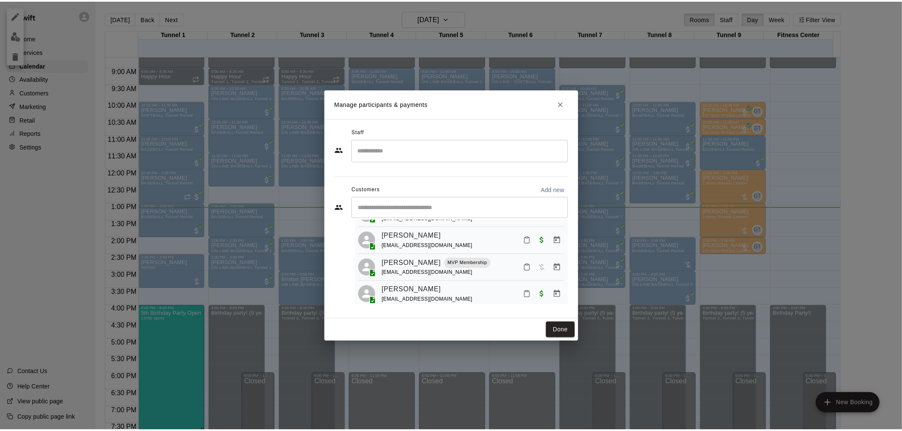
scroll to position [331, 0]
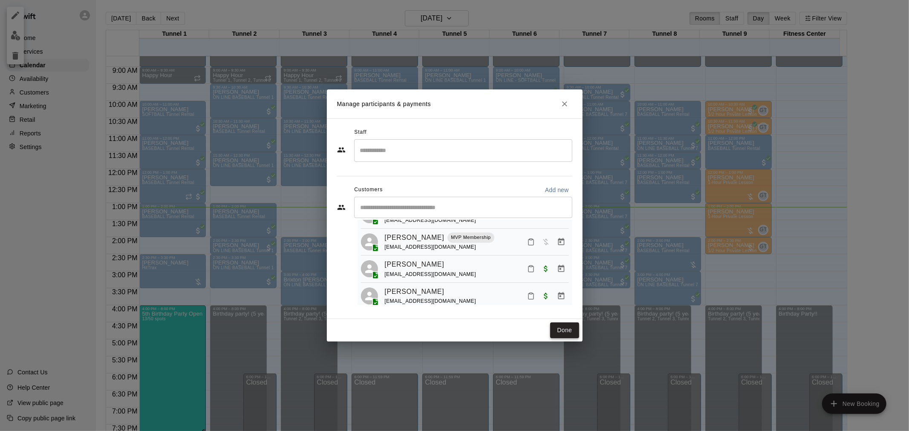
click at [561, 328] on button "Done" at bounding box center [564, 331] width 29 height 16
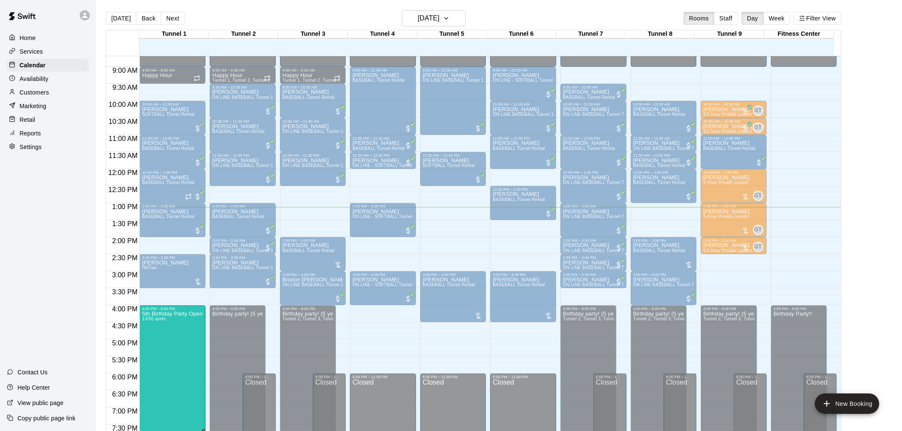
click at [28, 291] on div "Home Services Calendar Availability Customers Marketing Retail Reports Settings…" at bounding box center [48, 215] width 96 height 431
click at [41, 78] on p "Availability" at bounding box center [34, 79] width 29 height 9
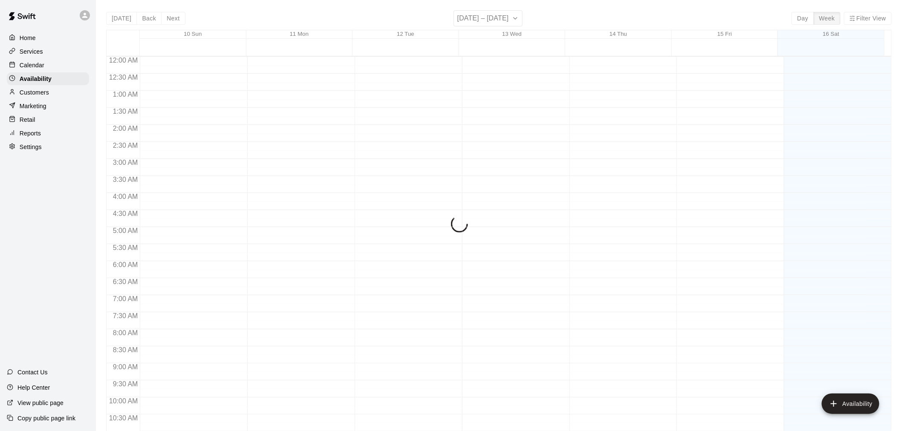
click at [35, 63] on p "Calendar" at bounding box center [32, 65] width 25 height 9
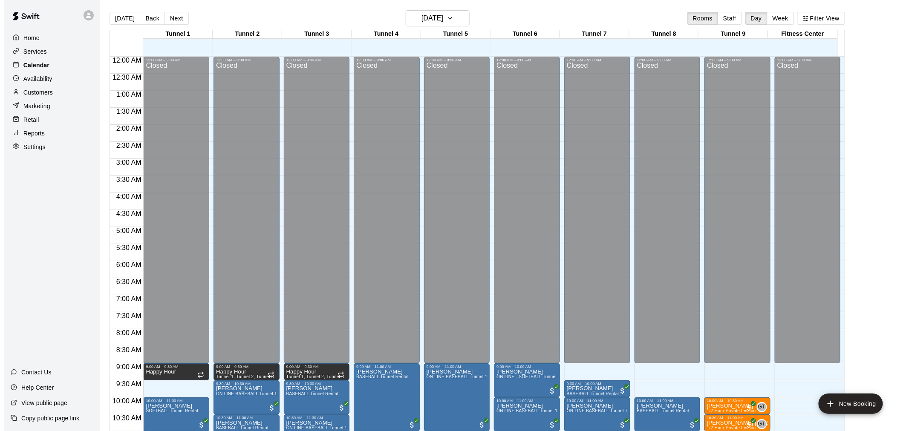
scroll to position [408, 0]
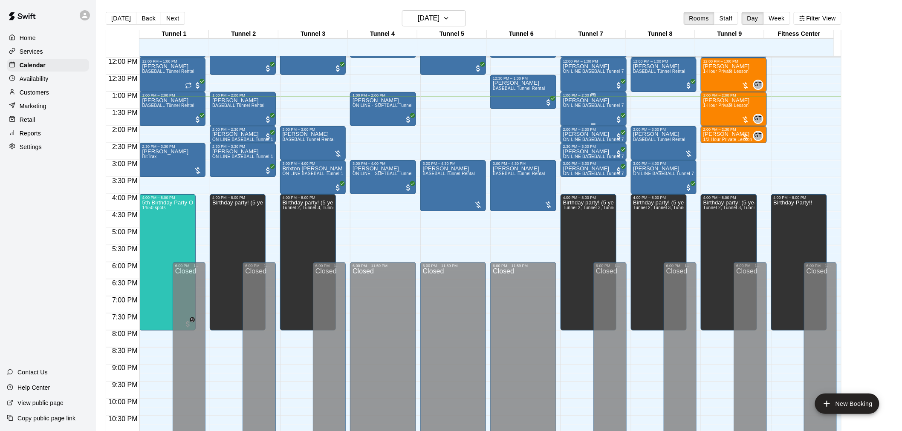
click at [590, 115] on div "Jason Marcell ON LINE BASEBALL Tunnel 7-9 Rental" at bounding box center [593, 313] width 61 height 431
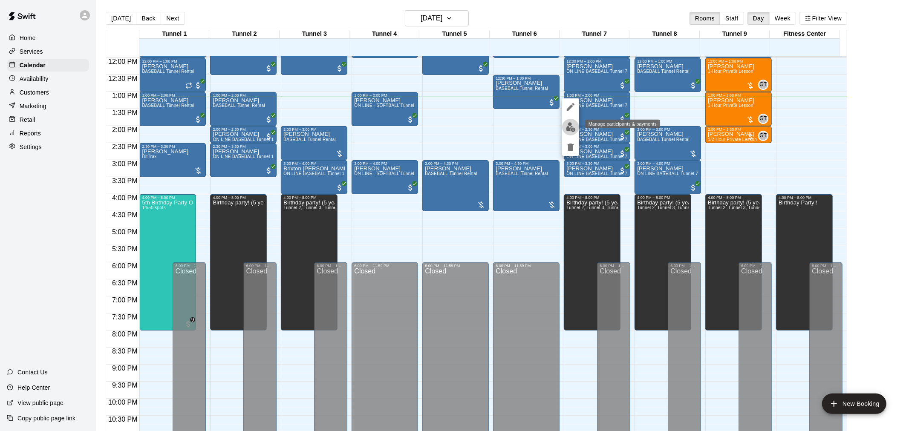
click at [577, 126] on button "edit" at bounding box center [570, 127] width 17 height 17
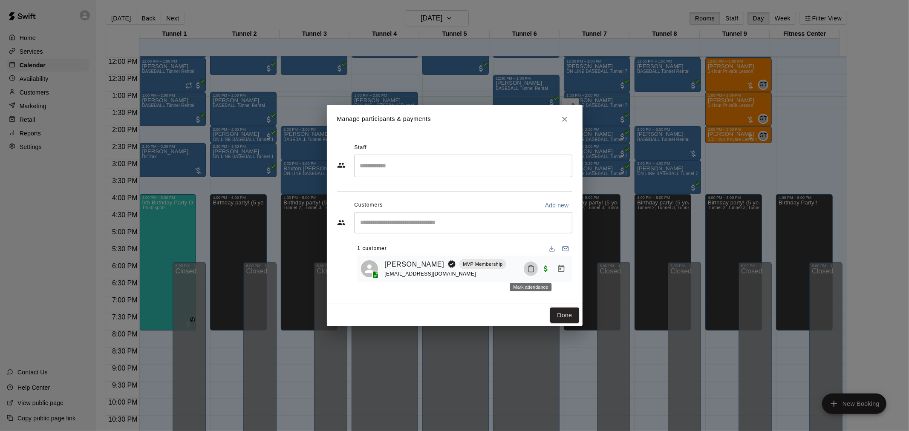
click at [526, 266] on button "Mark attendance" at bounding box center [531, 269] width 14 height 14
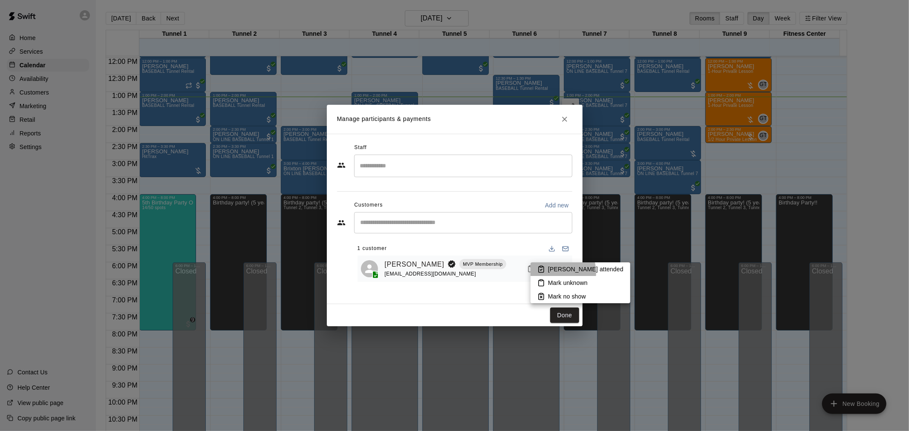
click at [553, 273] on p "[PERSON_NAME] attended" at bounding box center [585, 269] width 75 height 9
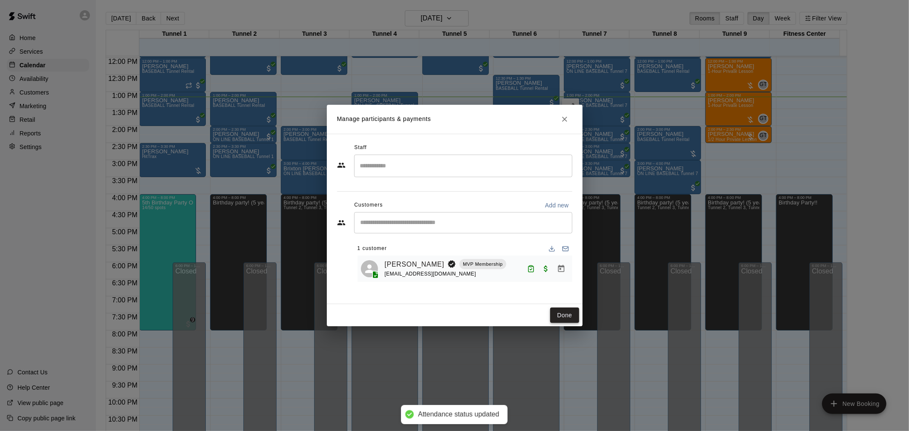
click at [556, 316] on button "Done" at bounding box center [564, 316] width 29 height 16
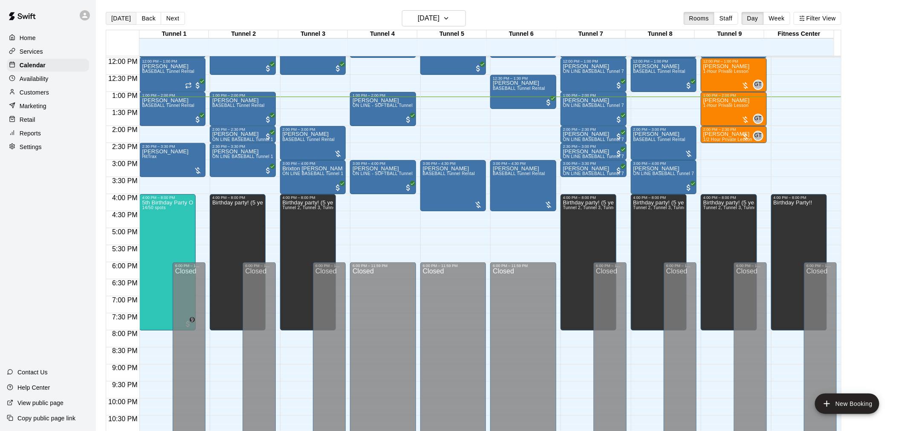
click at [108, 15] on button "[DATE]" at bounding box center [121, 18] width 31 height 13
click at [89, 17] on div at bounding box center [85, 15] width 10 height 10
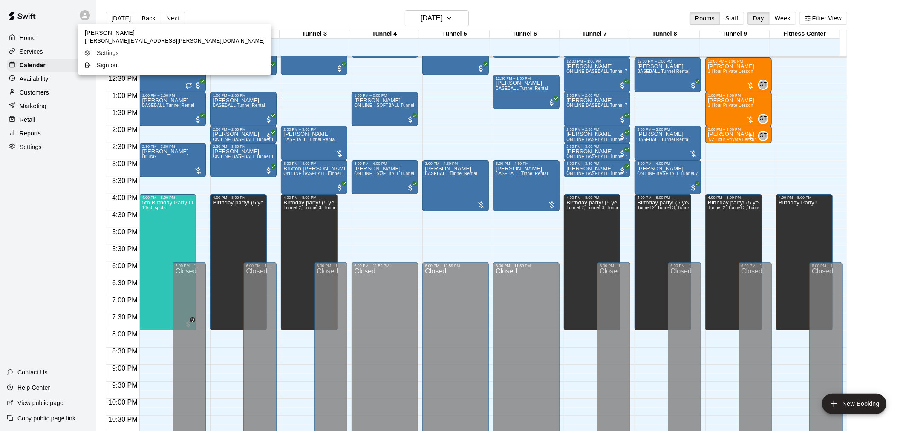
click at [197, 13] on div at bounding box center [454, 215] width 909 height 431
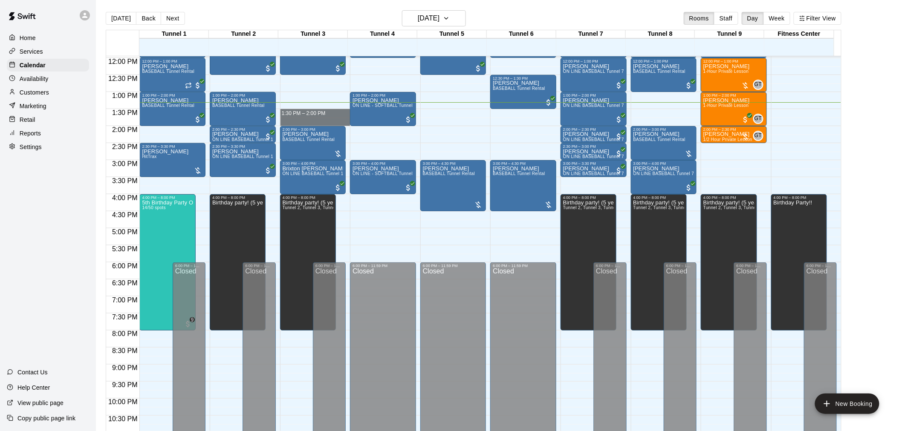
drag, startPoint x: 307, startPoint y: 110, endPoint x: 303, endPoint y: 119, distance: 10.7
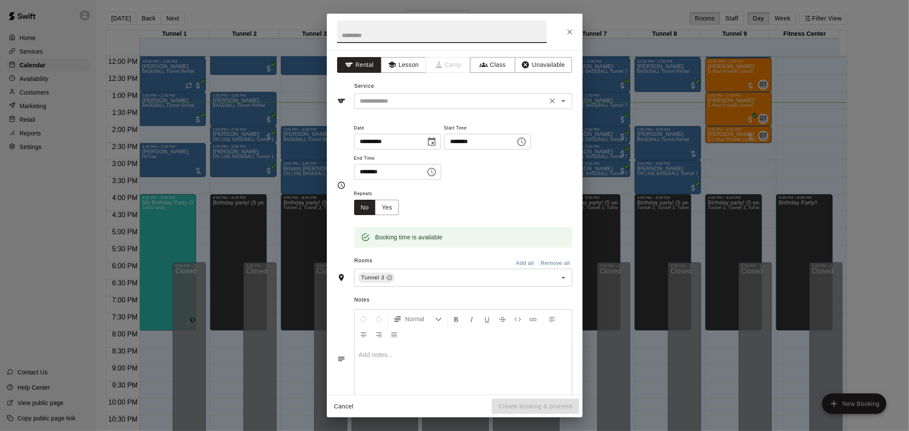
click at [431, 101] on input "text" at bounding box center [451, 101] width 188 height 11
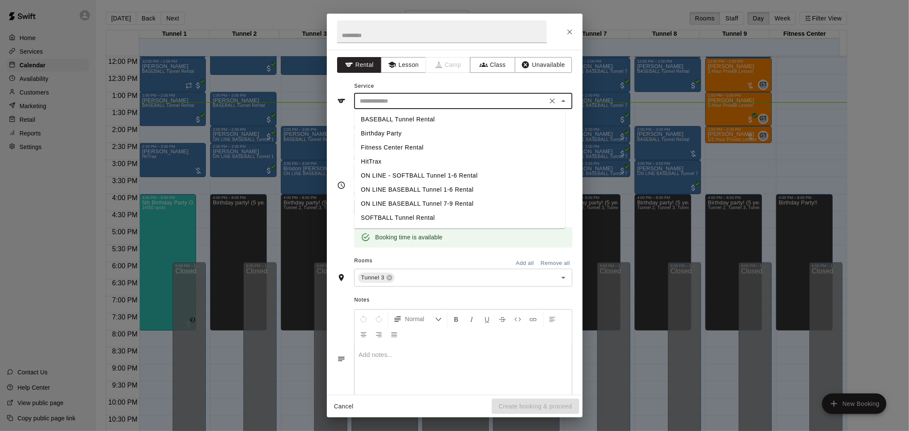
click at [406, 113] on li "BASEBALL Tunnel Rental" at bounding box center [459, 120] width 211 height 14
type input "**********"
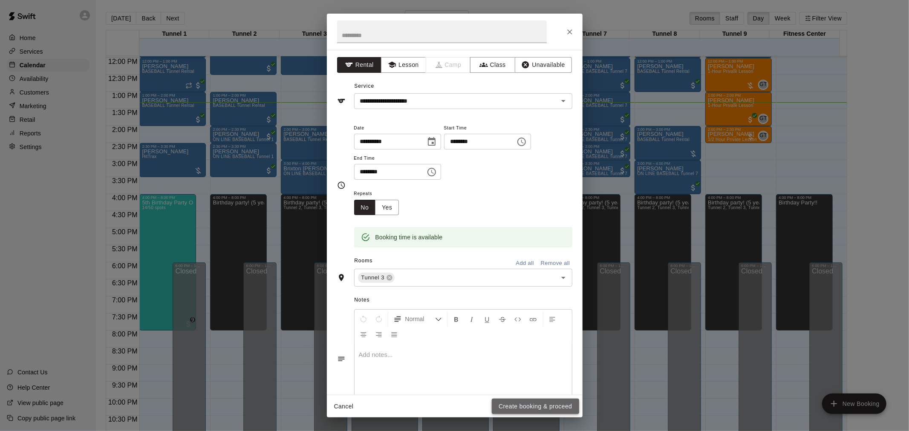
click at [537, 402] on button "Create booking & proceed" at bounding box center [535, 407] width 87 height 16
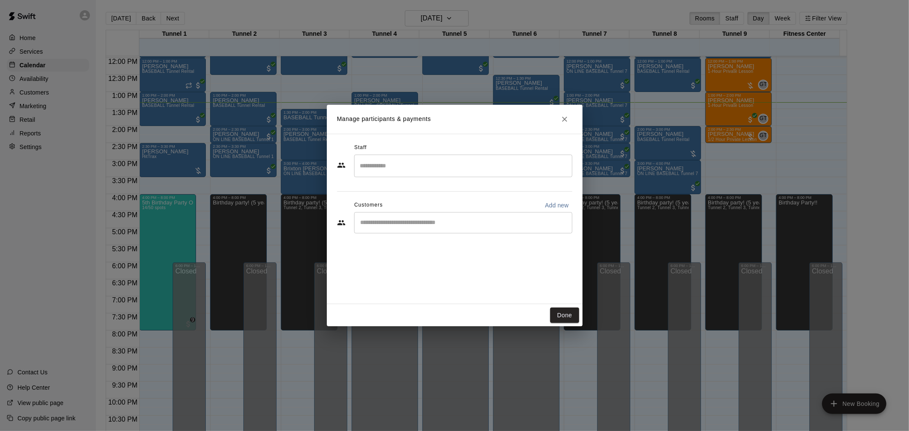
click at [545, 203] on p "Add new" at bounding box center [557, 205] width 24 height 9
select select "**"
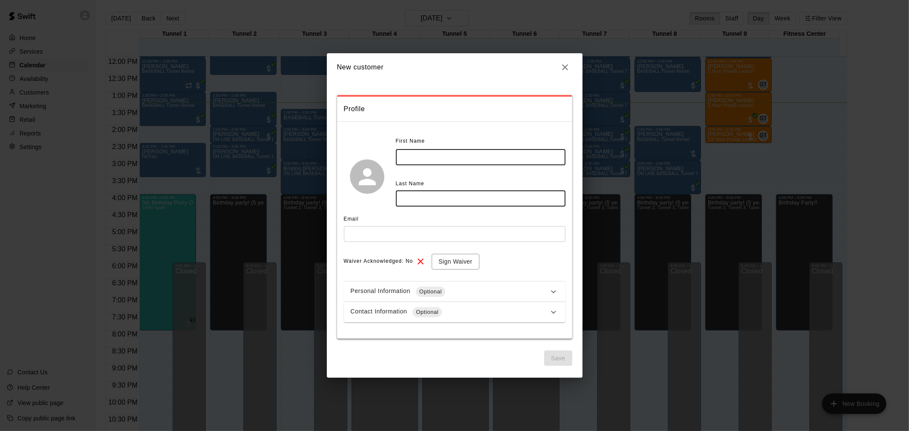
click at [436, 163] on input "text" at bounding box center [481, 158] width 170 height 16
type input "****"
click at [436, 200] on input "text" at bounding box center [481, 199] width 170 height 16
type input "**********"
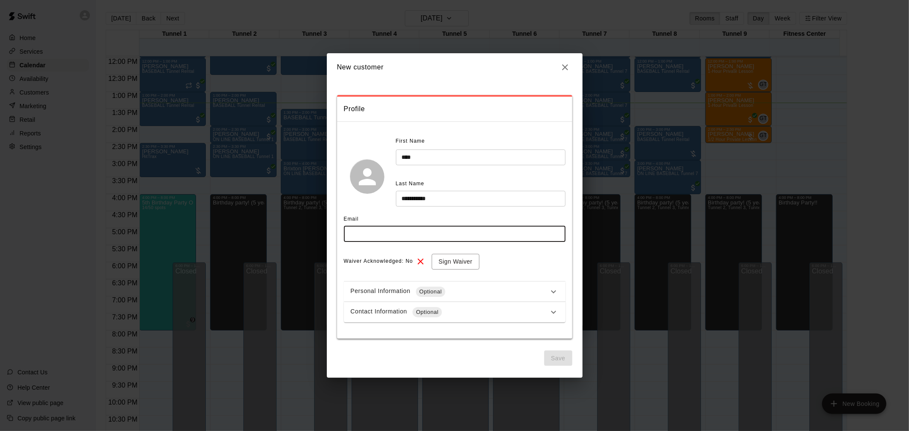
click at [424, 235] on input "text" at bounding box center [455, 234] width 222 height 16
type input "**********"
click at [553, 355] on button "Save" at bounding box center [558, 359] width 28 height 16
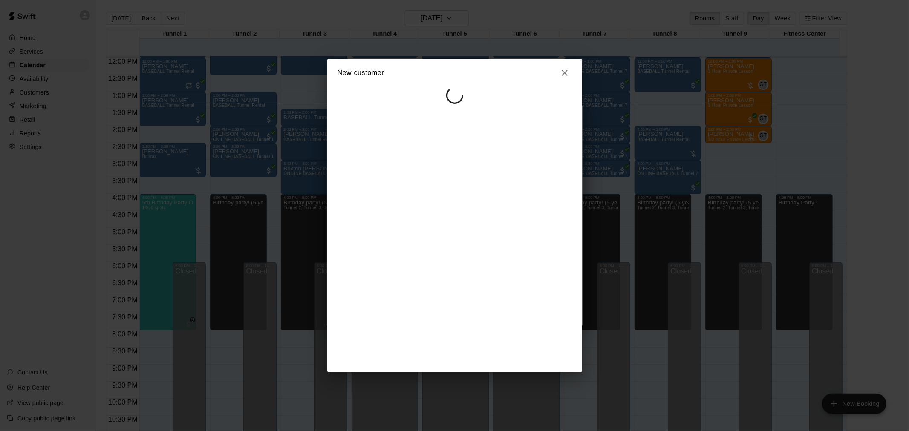
select select "**"
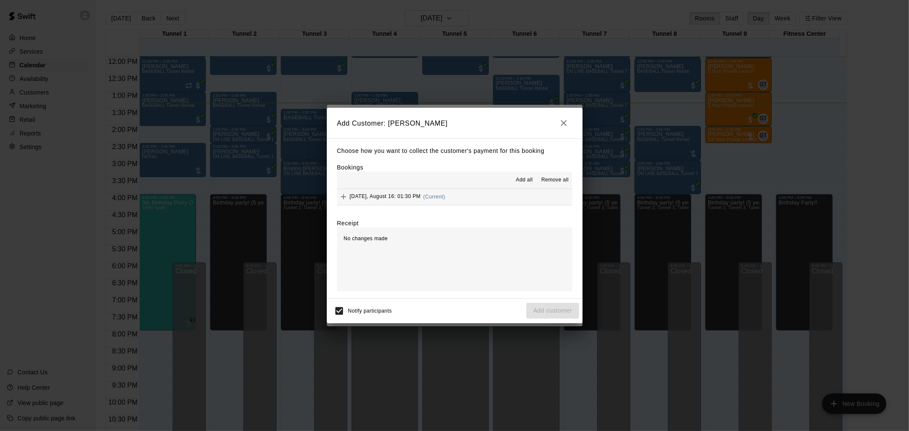
click at [473, 199] on button "Saturday, August 16: 01:30 PM (Current)" at bounding box center [454, 197] width 235 height 16
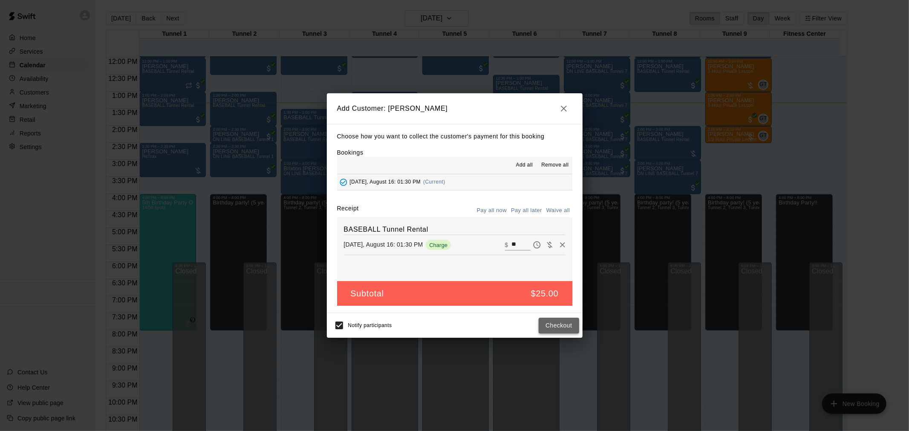
click at [554, 320] on button "Checkout" at bounding box center [559, 326] width 40 height 16
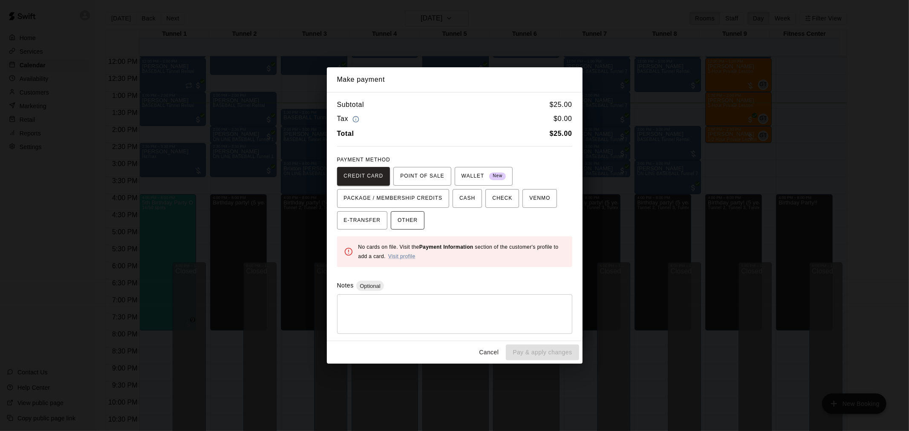
click at [407, 215] on span "OTHER" at bounding box center [408, 221] width 20 height 14
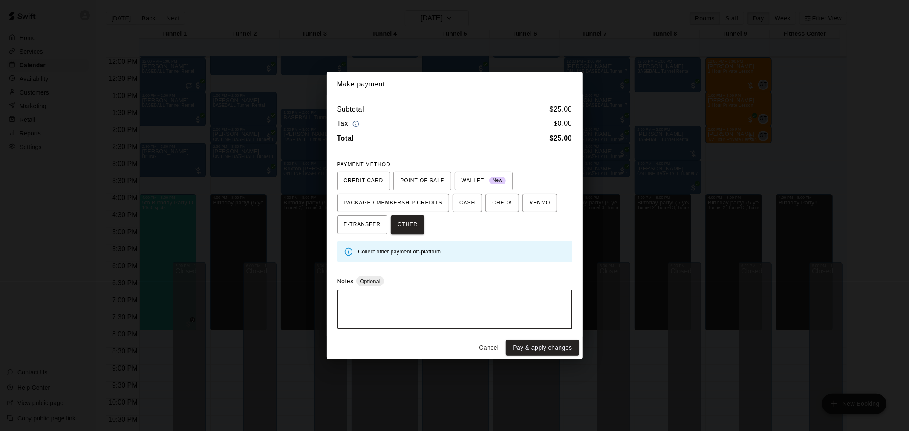
click at [442, 304] on textarea at bounding box center [454, 310] width 223 height 26
type textarea "****"
click at [564, 350] on button "Pay & apply changes" at bounding box center [542, 348] width 73 height 16
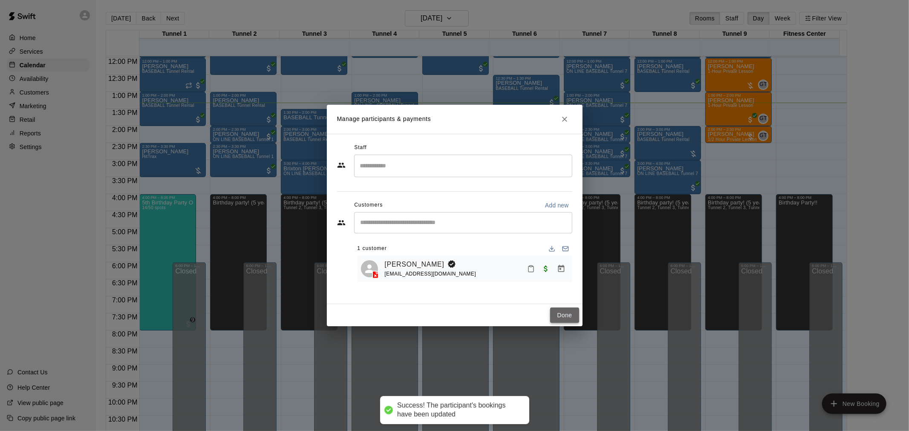
click at [560, 313] on button "Done" at bounding box center [564, 316] width 29 height 16
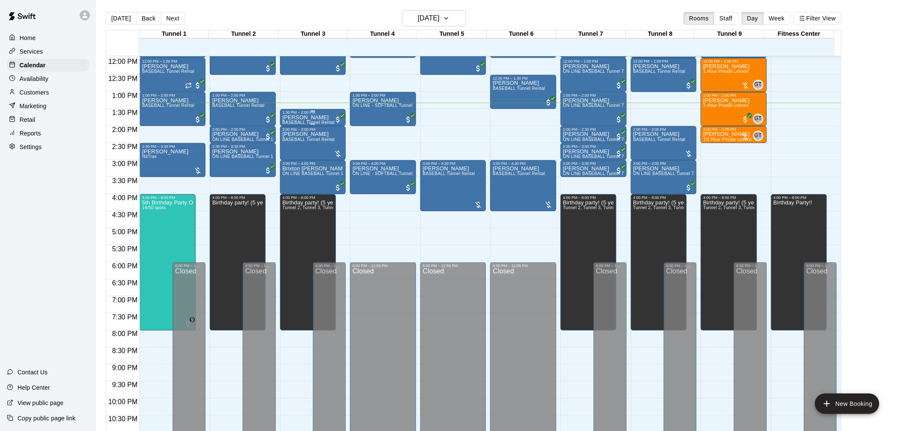
click at [303, 118] on p "[PERSON_NAME]" at bounding box center [309, 118] width 52 height 0
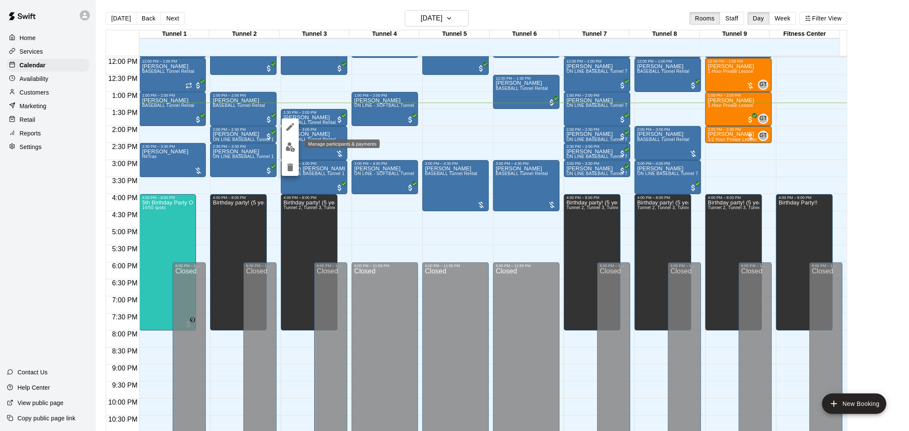
click at [294, 147] on img "edit" at bounding box center [291, 147] width 10 height 10
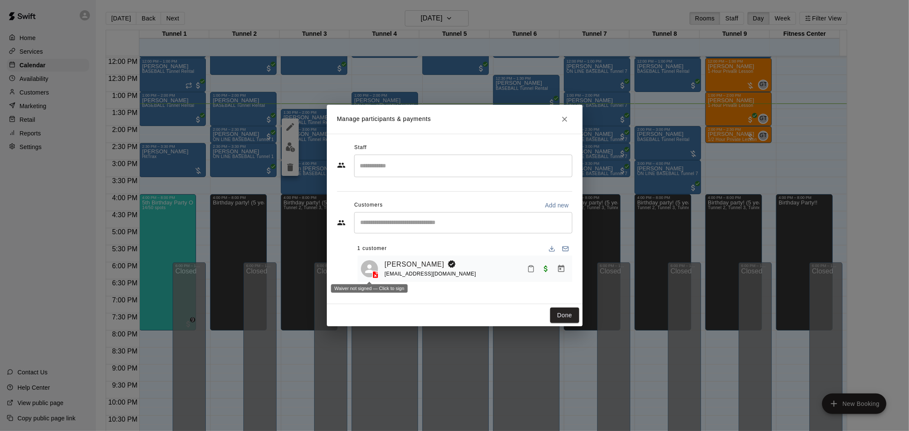
click at [370, 270] on icon at bounding box center [369, 269] width 13 height 13
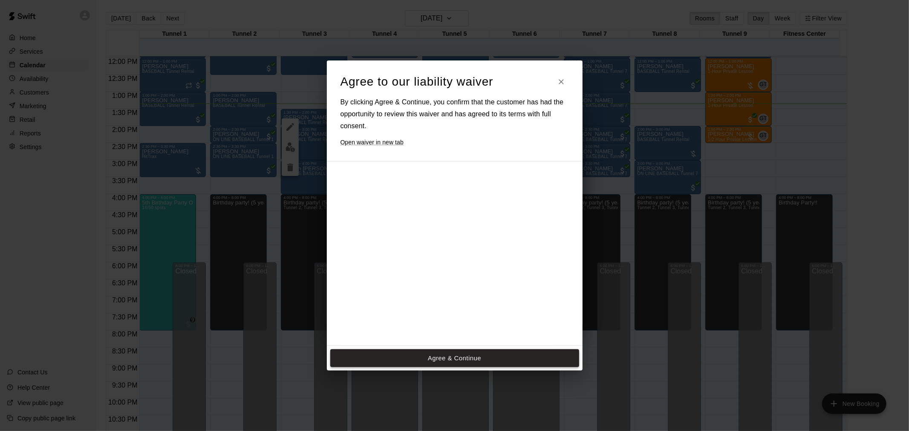
click at [419, 277] on div at bounding box center [447, 306] width 213 height 276
click at [425, 361] on button "Agree & Continue" at bounding box center [454, 358] width 249 height 18
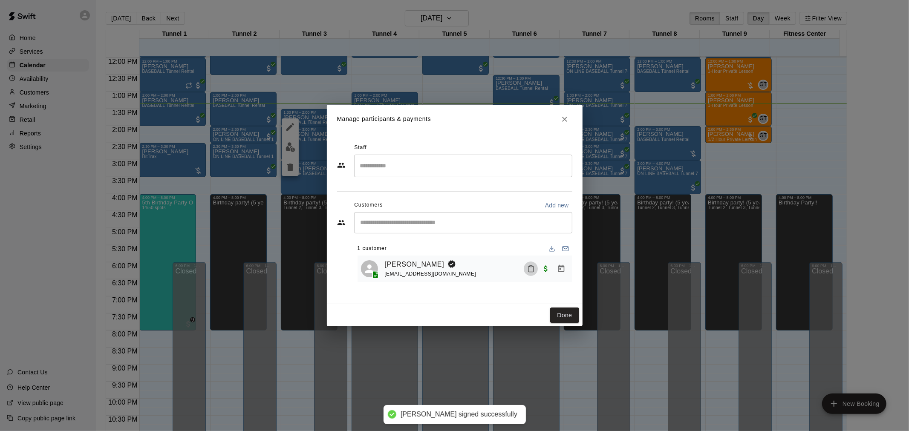
click at [525, 267] on button "Mark attendance" at bounding box center [531, 269] width 14 height 14
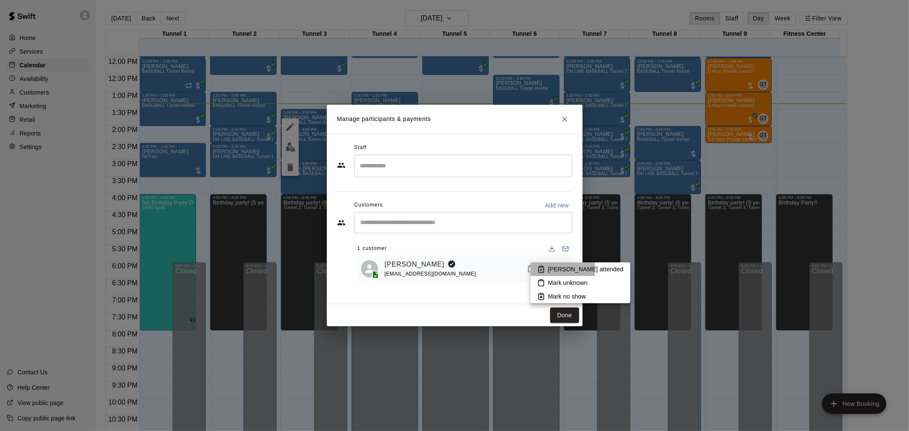
click at [544, 269] on icon at bounding box center [541, 270] width 5 height 6
click at [568, 311] on div at bounding box center [454, 215] width 909 height 431
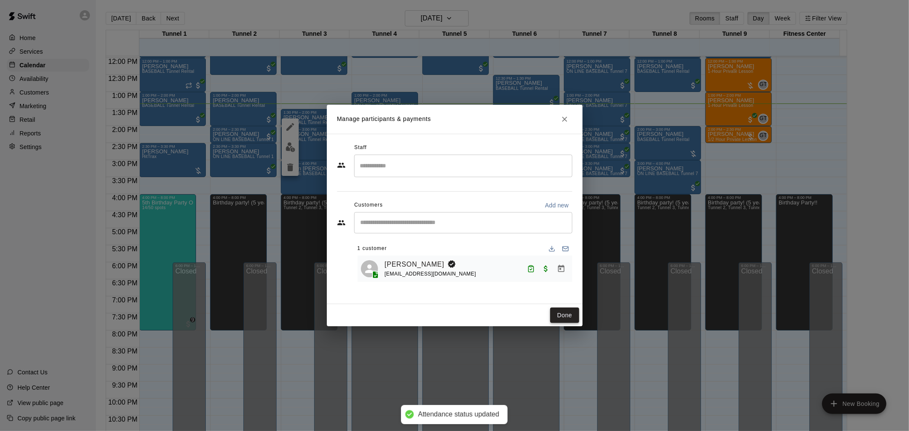
click at [568, 313] on button "Done" at bounding box center [564, 316] width 29 height 16
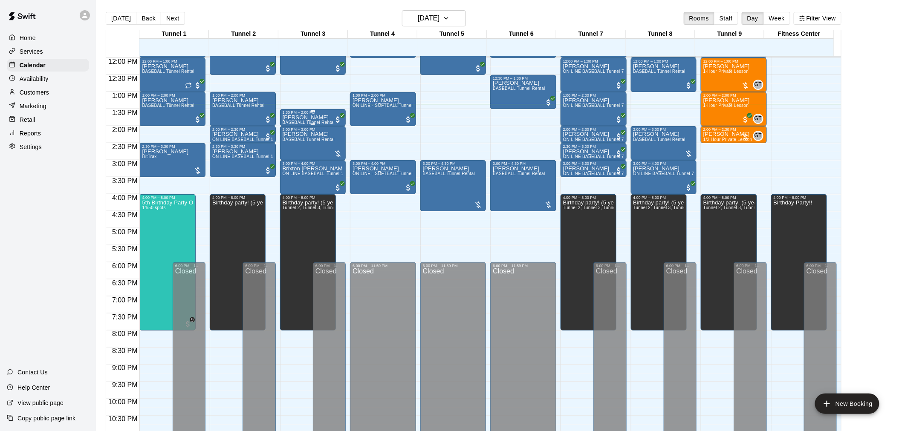
click at [305, 118] on p "[PERSON_NAME]" at bounding box center [309, 118] width 52 height 0
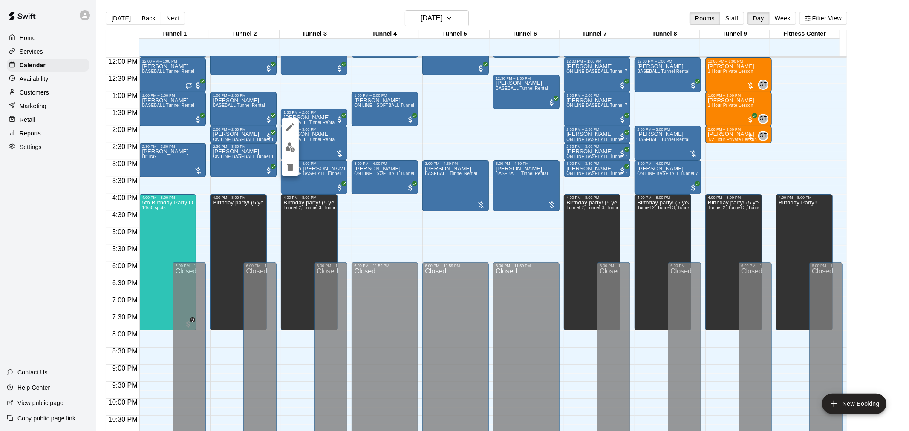
click at [286, 147] on img "edit" at bounding box center [291, 147] width 10 height 10
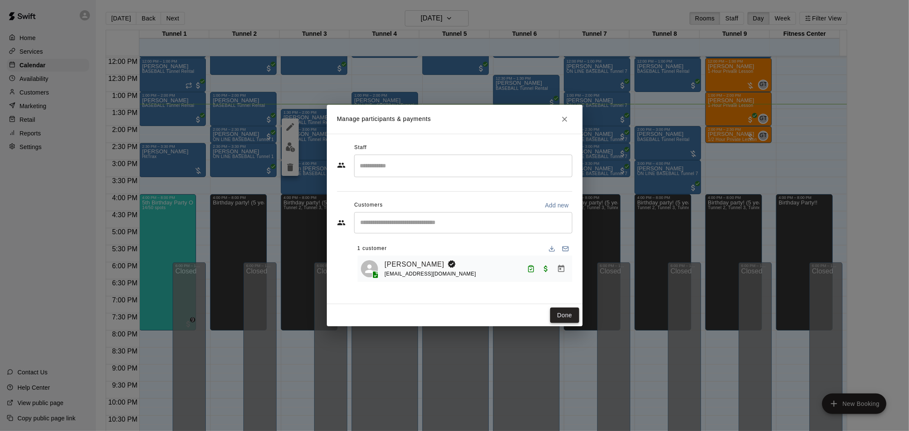
click at [557, 309] on button "Done" at bounding box center [564, 316] width 29 height 16
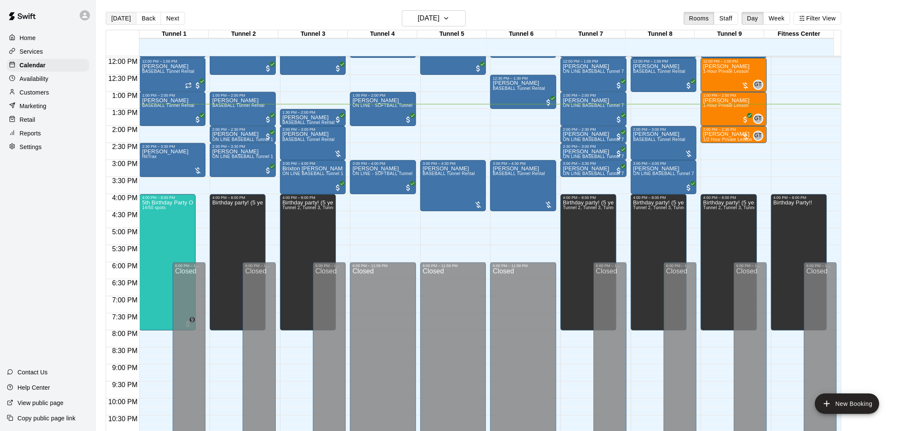
click at [126, 22] on button "[DATE]" at bounding box center [121, 18] width 31 height 13
click at [317, 145] on div "Matt Blanc BASEBALL Tunnel Rental" at bounding box center [309, 347] width 52 height 431
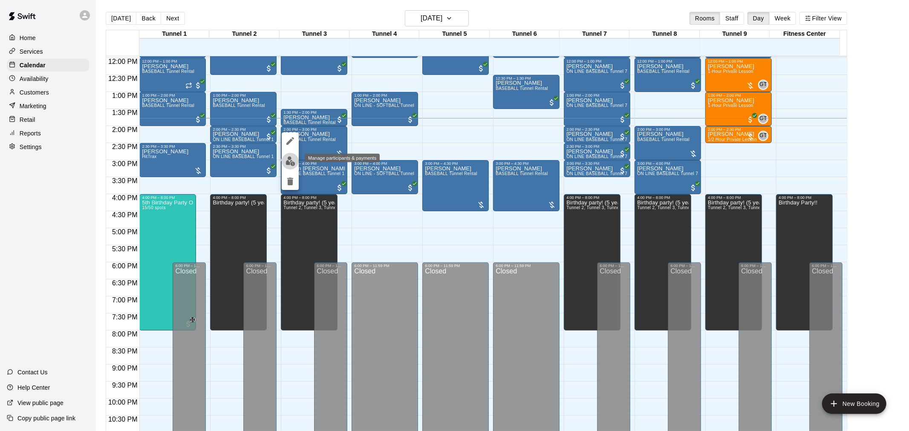
click at [292, 161] on img "edit" at bounding box center [291, 161] width 10 height 10
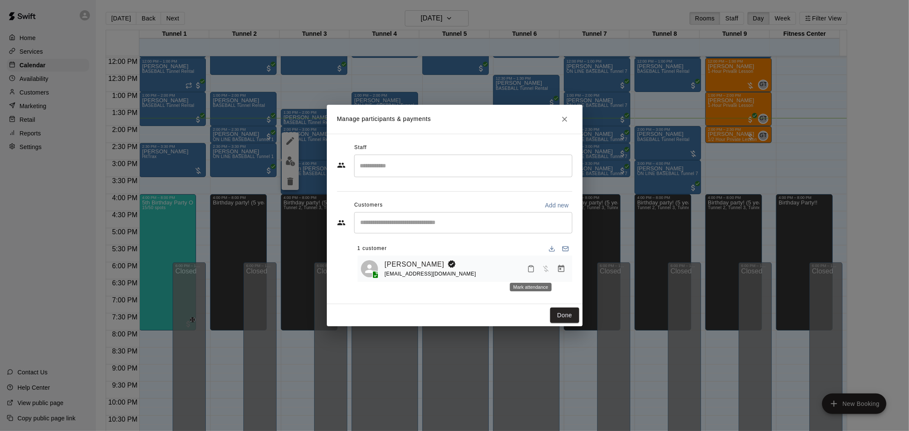
click at [535, 268] on button "Mark attendance" at bounding box center [531, 269] width 14 height 14
click at [547, 266] on li "[PERSON_NAME] attended" at bounding box center [581, 270] width 100 height 14
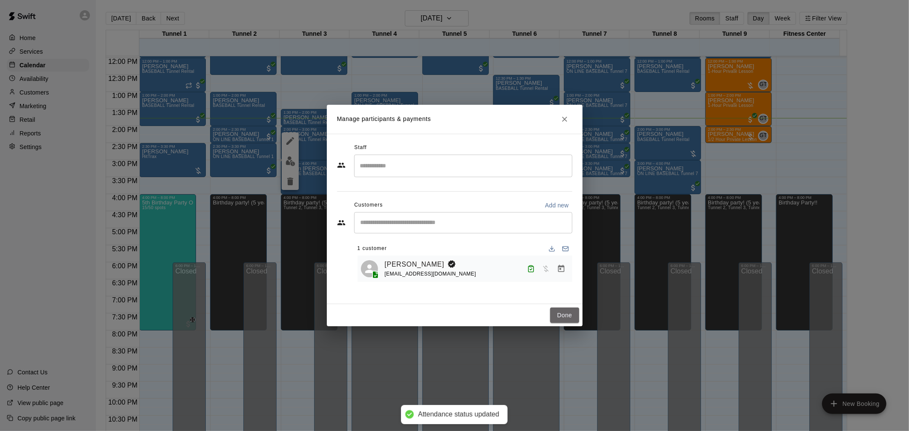
click at [568, 315] on button "Done" at bounding box center [564, 316] width 29 height 16
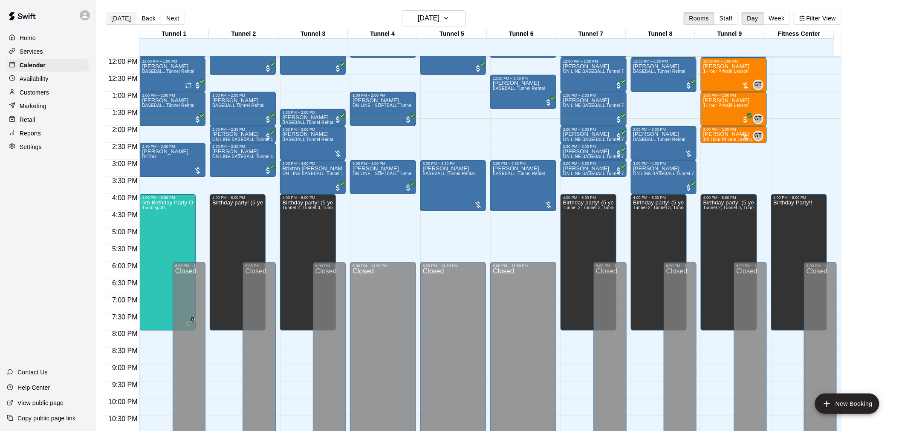
click at [118, 17] on button "[DATE]" at bounding box center [121, 18] width 31 height 13
click at [310, 148] on div "Matt Blanc BASEBALL Tunnel Rental" at bounding box center [309, 347] width 52 height 431
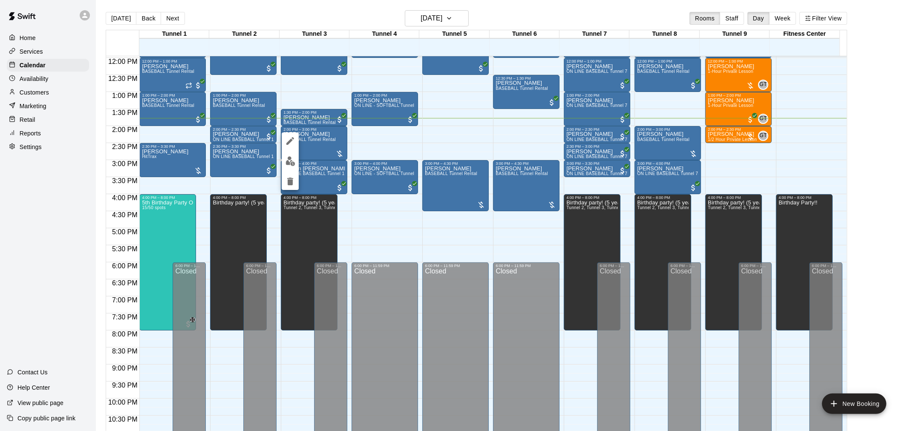
click at [58, 188] on div at bounding box center [454, 215] width 909 height 431
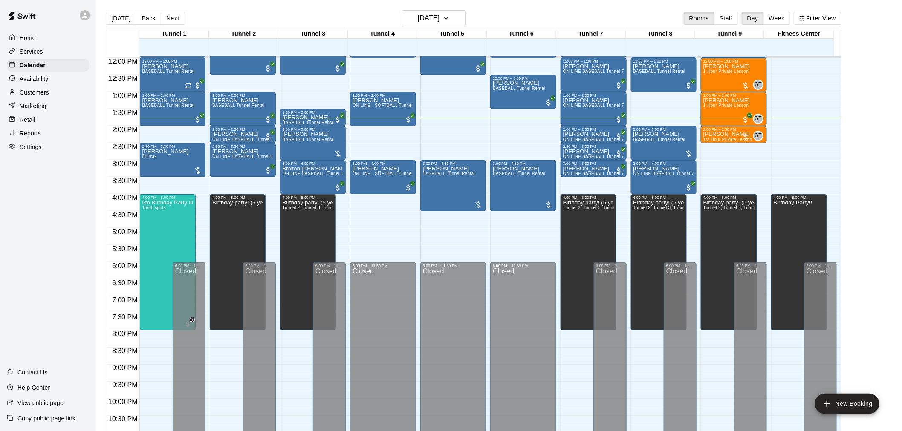
click at [63, 214] on div "Home Services Calendar Availability Customers Marketing Retail Reports Settings…" at bounding box center [48, 215] width 96 height 431
click at [124, 20] on button "[DATE]" at bounding box center [121, 18] width 31 height 13
click at [118, 15] on button "[DATE]" at bounding box center [121, 18] width 31 height 13
click at [121, 16] on button "[DATE]" at bounding box center [121, 18] width 31 height 13
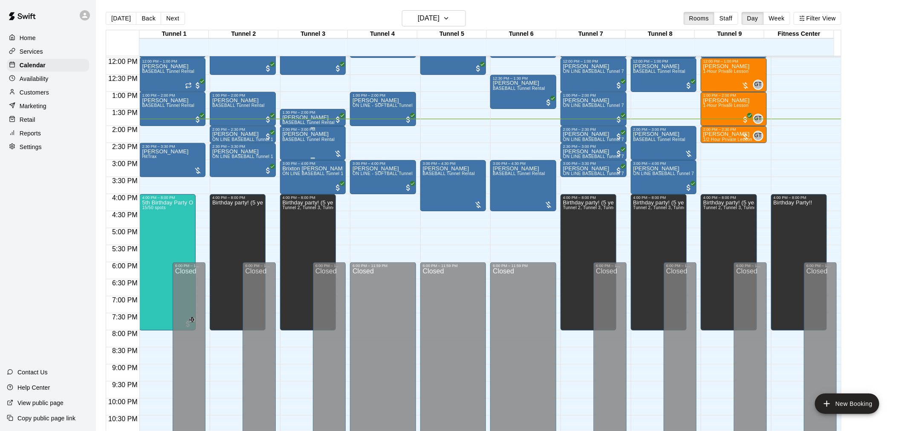
click at [305, 150] on div "Matt Blanc BASEBALL Tunnel Rental" at bounding box center [309, 347] width 52 height 431
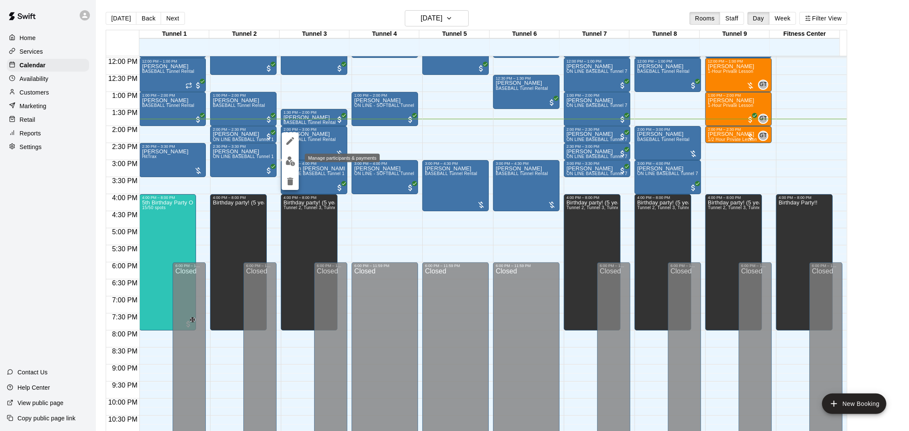
click at [294, 160] on img "edit" at bounding box center [291, 161] width 10 height 10
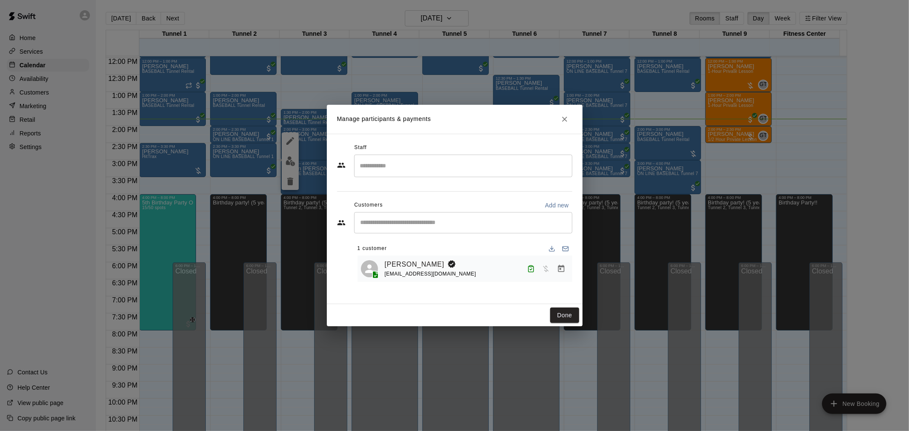
click at [401, 258] on div "Matt Blanc mblanc80@gmail.com" at bounding box center [465, 269] width 215 height 27
click at [401, 261] on link "[PERSON_NAME]" at bounding box center [415, 264] width 60 height 11
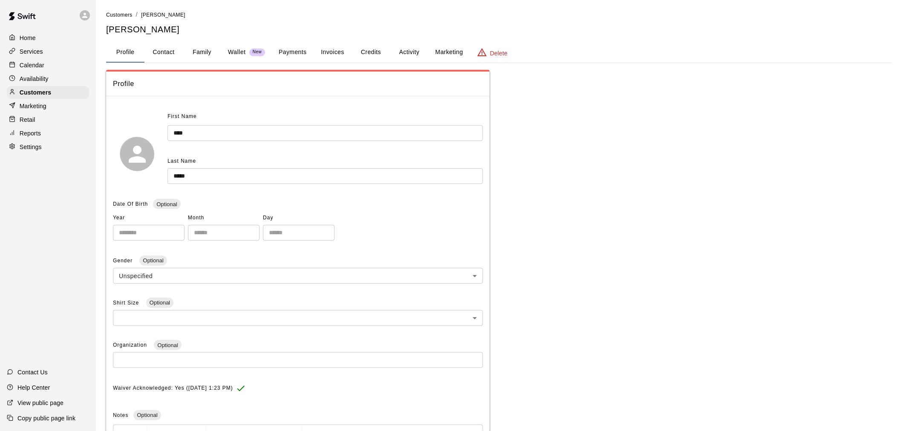
click at [283, 55] on button "Payments" at bounding box center [292, 52] width 41 height 20
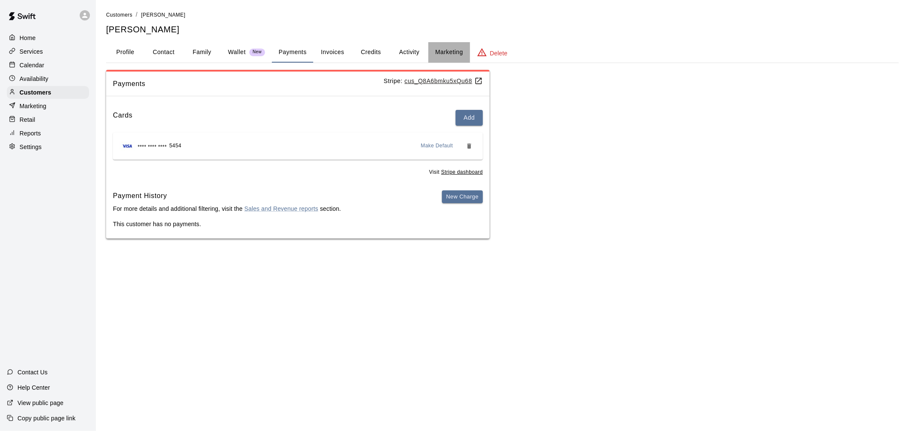
click at [468, 45] on button "Marketing" at bounding box center [448, 52] width 41 height 20
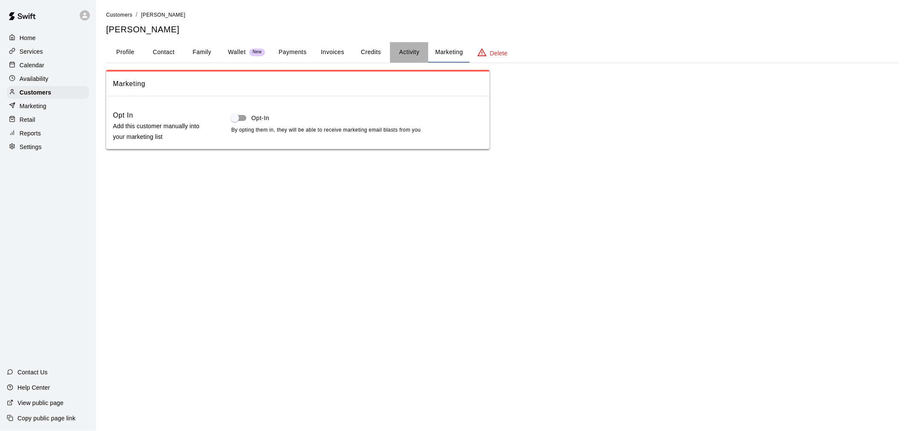
click at [398, 46] on button "Activity" at bounding box center [409, 52] width 38 height 20
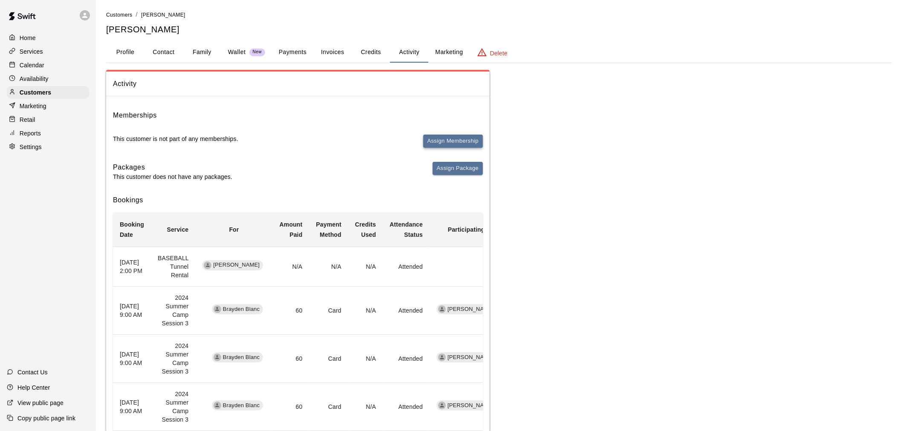
click at [449, 141] on button "Assign Membership" at bounding box center [453, 141] width 60 height 13
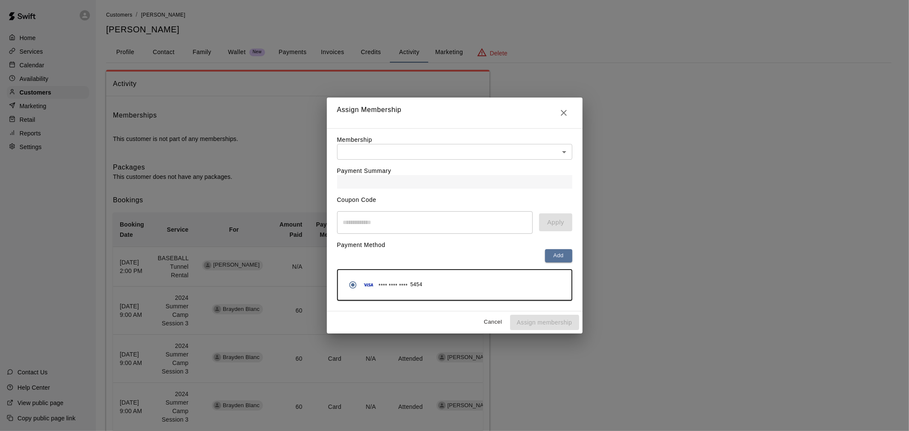
click at [416, 141] on div "Membership ​ ​" at bounding box center [454, 148] width 235 height 24
click at [415, 151] on body "Home Services Calendar Availability Customers Marketing Retail Reports Settings…" at bounding box center [454, 288] width 909 height 577
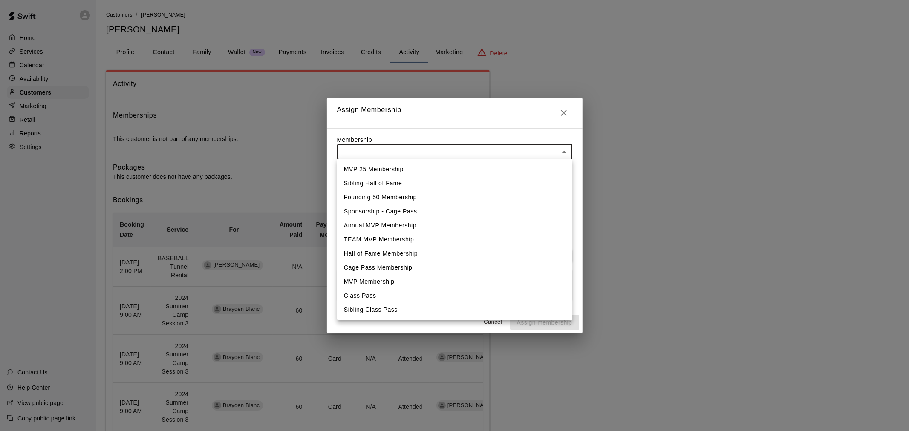
click at [378, 227] on li "Annual MVP Membership" at bounding box center [454, 226] width 235 height 14
type input "**********"
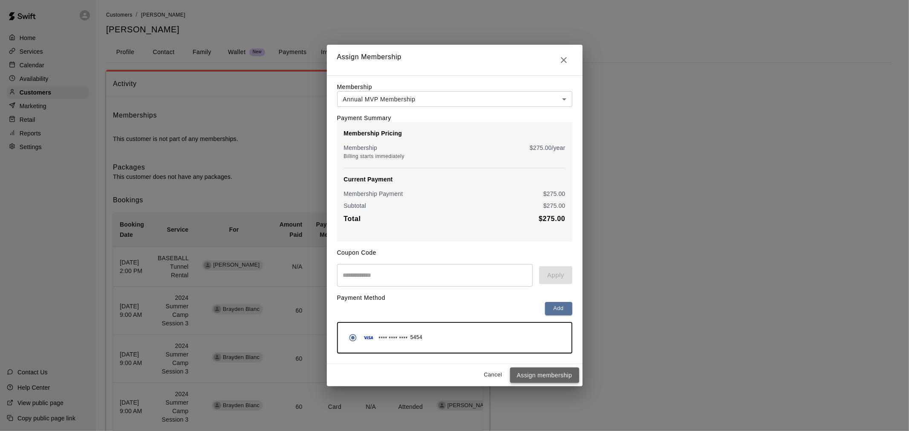
click at [543, 375] on button "Assign membership" at bounding box center [544, 376] width 69 height 16
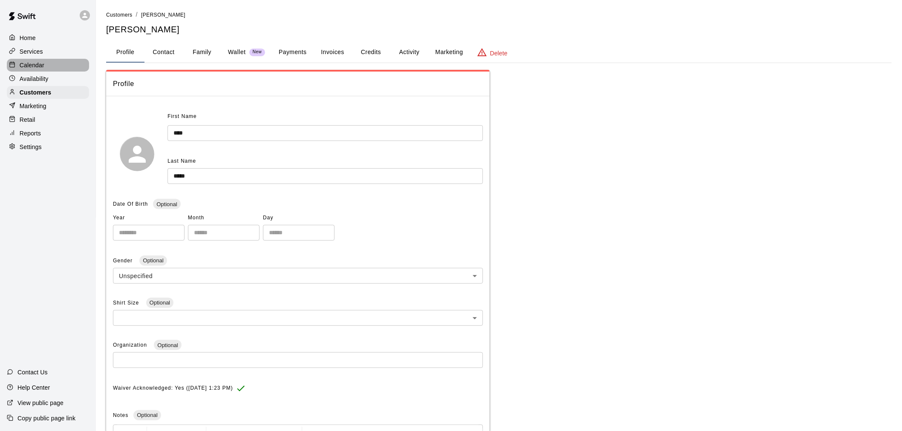
click at [8, 66] on div "Calendar" at bounding box center [48, 65] width 82 height 13
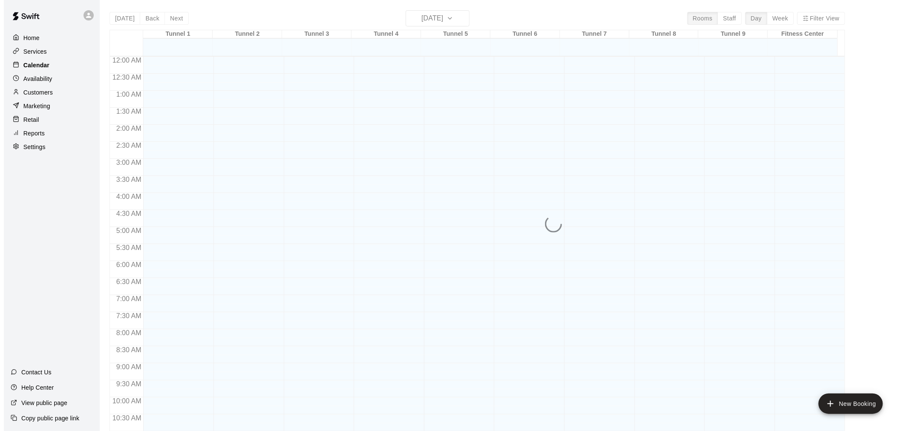
scroll to position [408, 0]
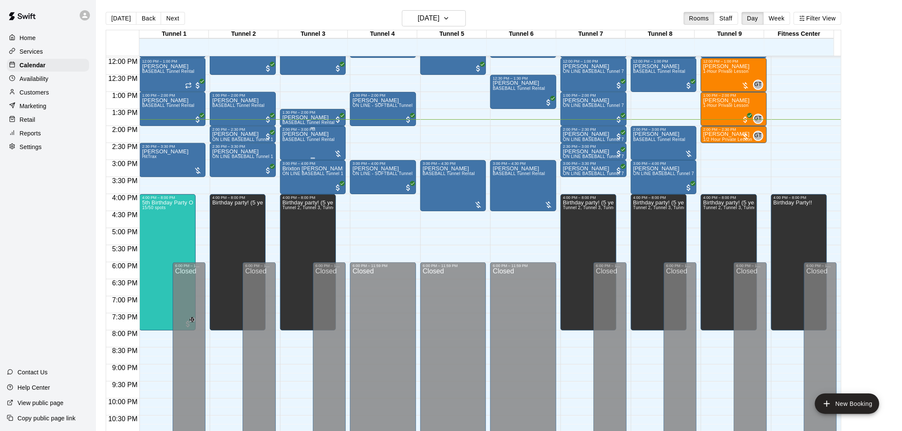
click at [317, 147] on div "Matt Blanc BASEBALL Tunnel Rental" at bounding box center [309, 347] width 52 height 431
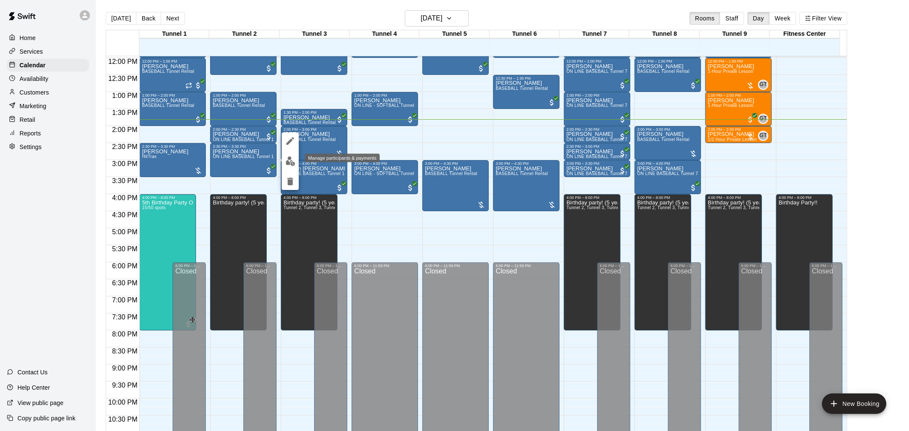
click at [286, 160] on img "edit" at bounding box center [291, 161] width 10 height 10
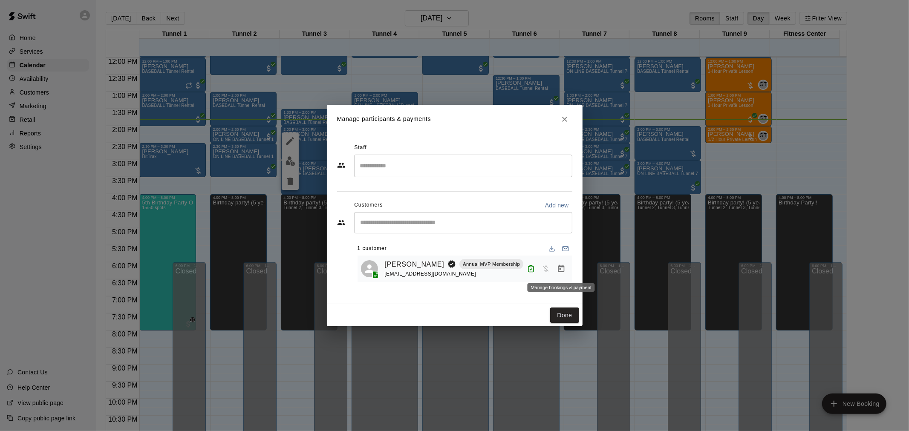
click at [562, 268] on icon "Manage bookings & payment" at bounding box center [561, 268] width 6 height 7
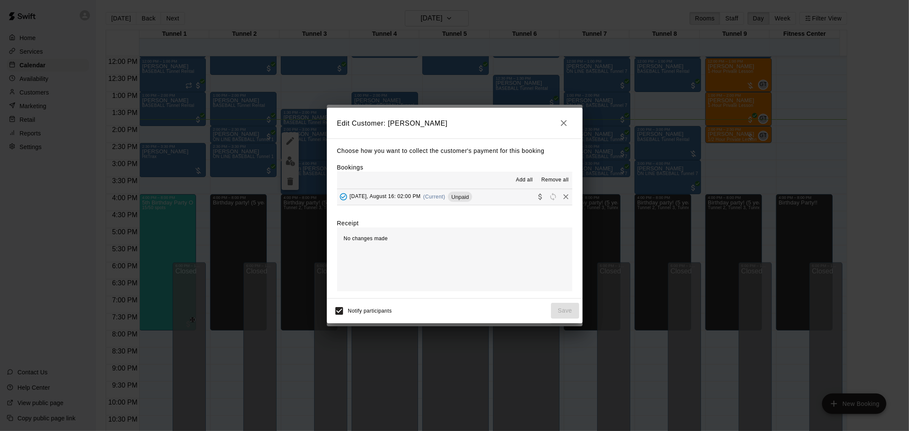
click at [445, 199] on span "(Current)" at bounding box center [434, 197] width 22 height 6
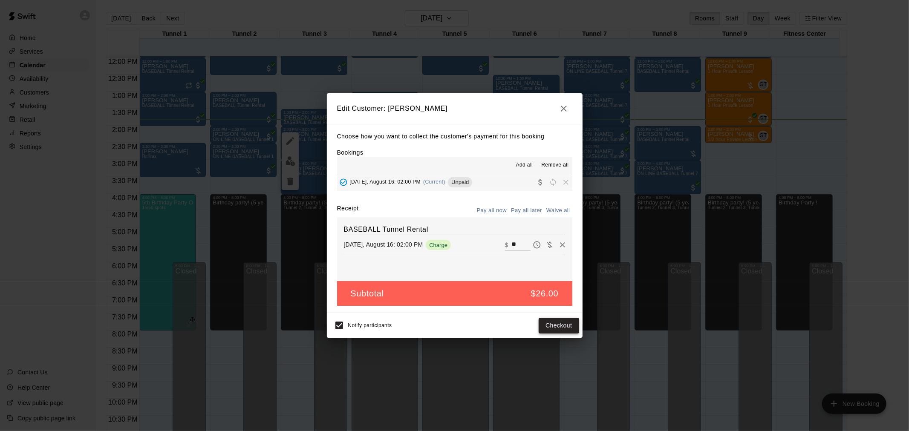
click at [565, 326] on button "Checkout" at bounding box center [559, 326] width 40 height 16
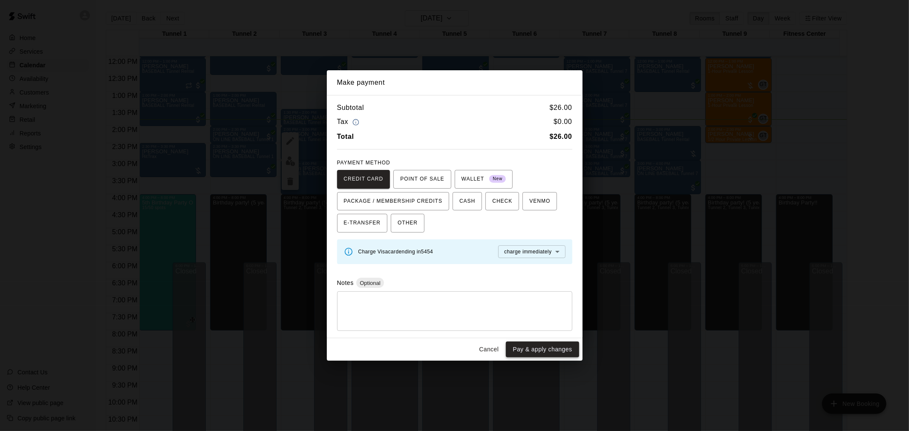
click at [538, 347] on button "Pay & apply changes" at bounding box center [542, 350] width 73 height 16
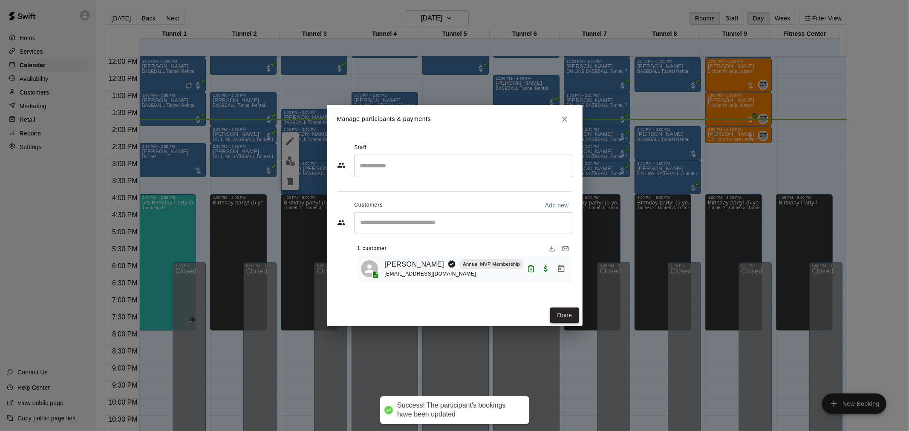
click at [576, 315] on button "Done" at bounding box center [564, 316] width 29 height 16
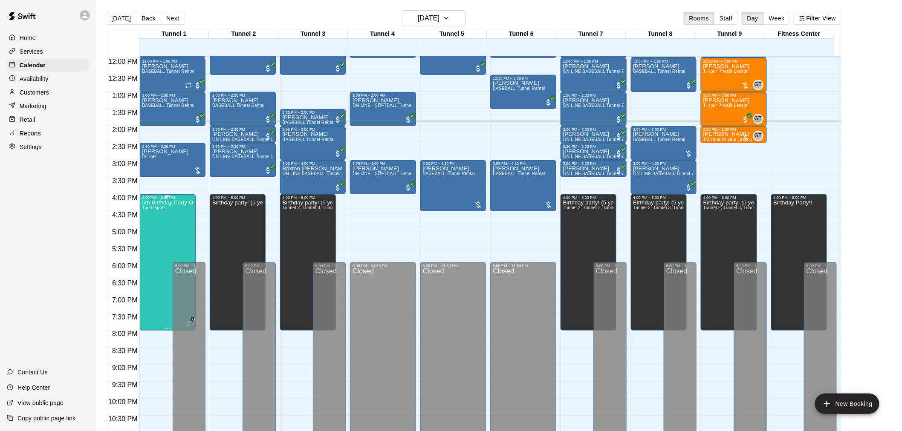
click at [153, 224] on div "5th Birthday Party Open Hitting 15/50 spots" at bounding box center [167, 415] width 51 height 431
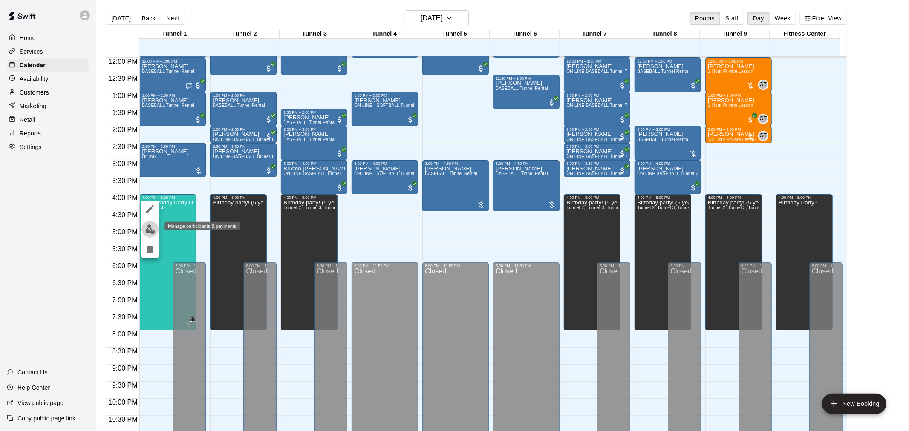
click at [150, 230] on img "edit" at bounding box center [150, 230] width 10 height 10
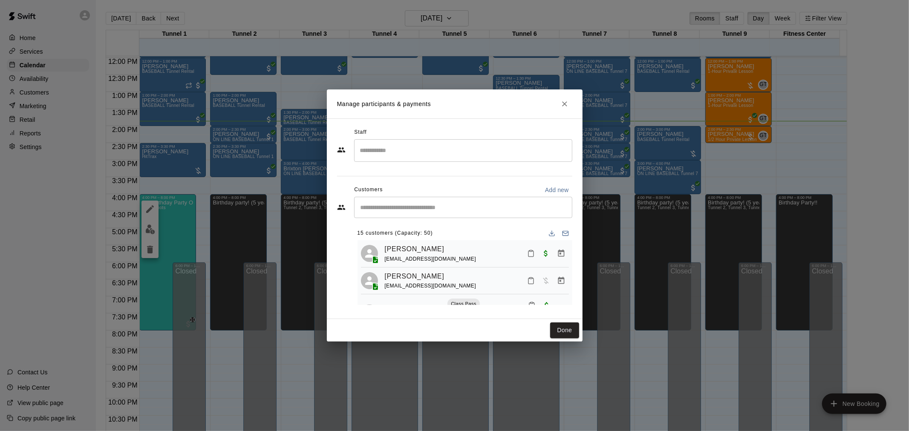
click at [364, 211] on input "Start typing to search customers..." at bounding box center [463, 207] width 211 height 9
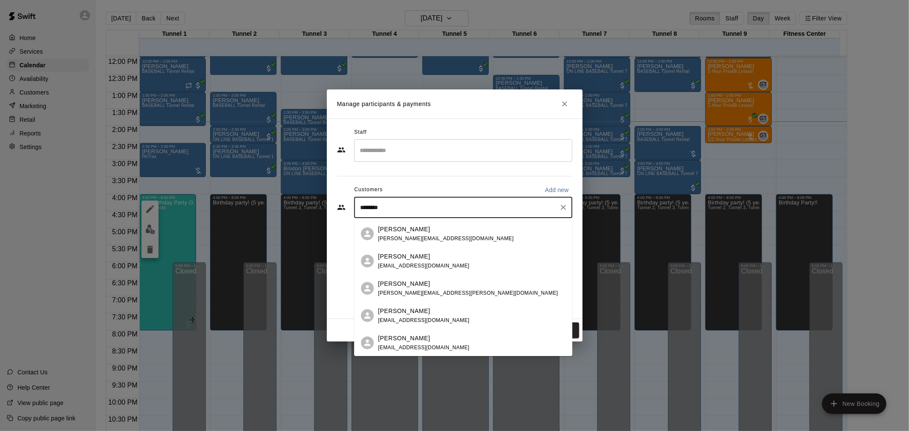
scroll to position [0, 0]
type input "*"
type input "*******"
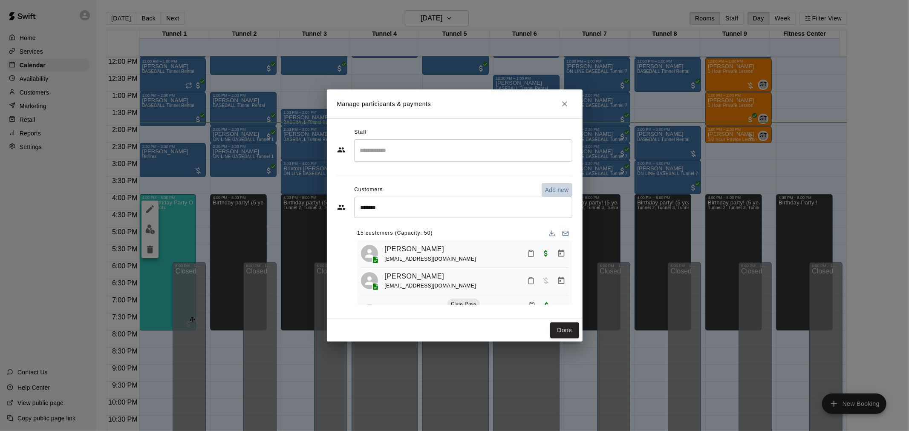
click at [559, 190] on p "Add new" at bounding box center [557, 190] width 24 height 9
select select "**"
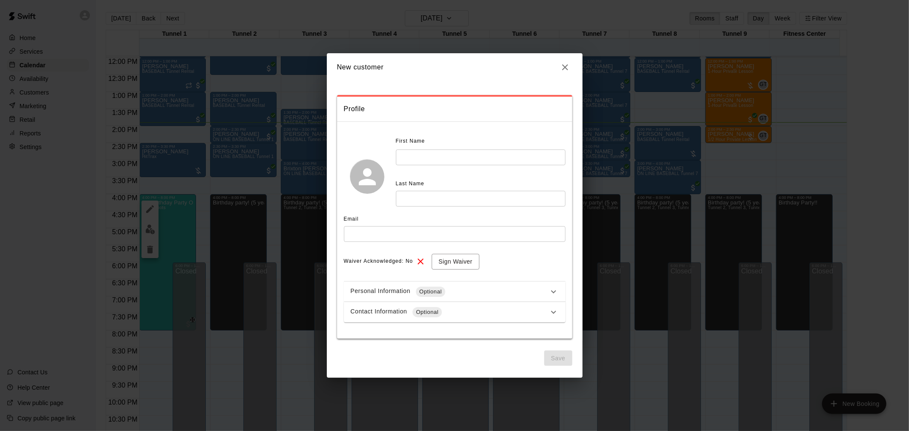
click at [409, 161] on input "text" at bounding box center [481, 158] width 170 height 16
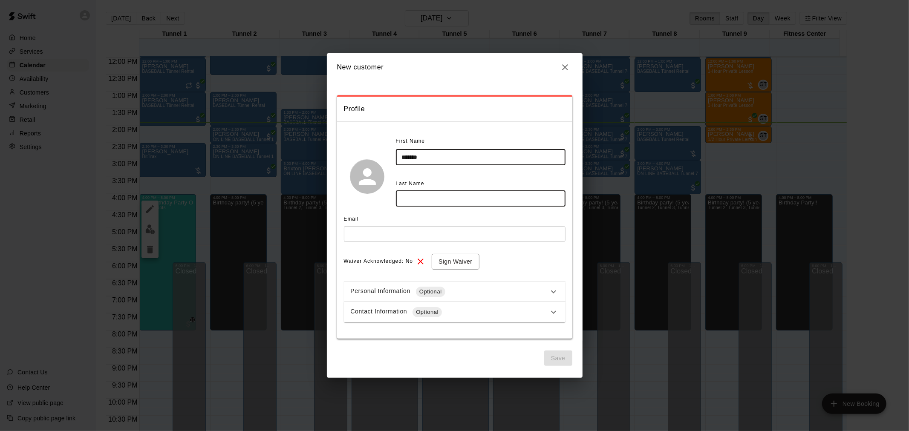
type input "*******"
click at [412, 204] on input "text" at bounding box center [481, 199] width 170 height 16
type input "*****"
click at [379, 236] on input "text" at bounding box center [455, 234] width 222 height 16
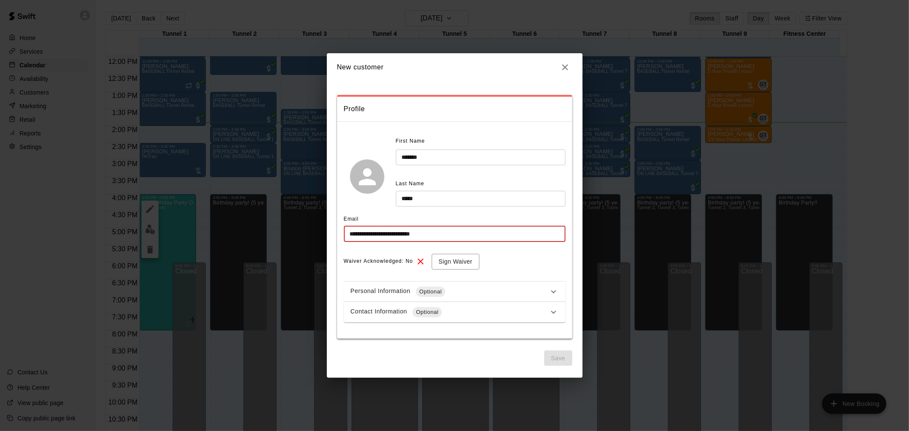
type input "**********"
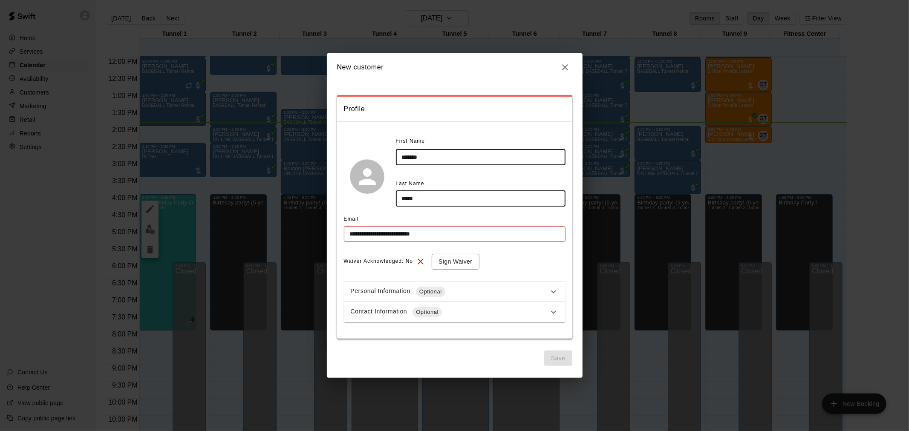
click at [436, 201] on input "*****" at bounding box center [481, 199] width 170 height 16
type input "******"
click at [455, 231] on input "**********" at bounding box center [455, 234] width 222 height 16
click at [448, 193] on input "******" at bounding box center [481, 199] width 170 height 16
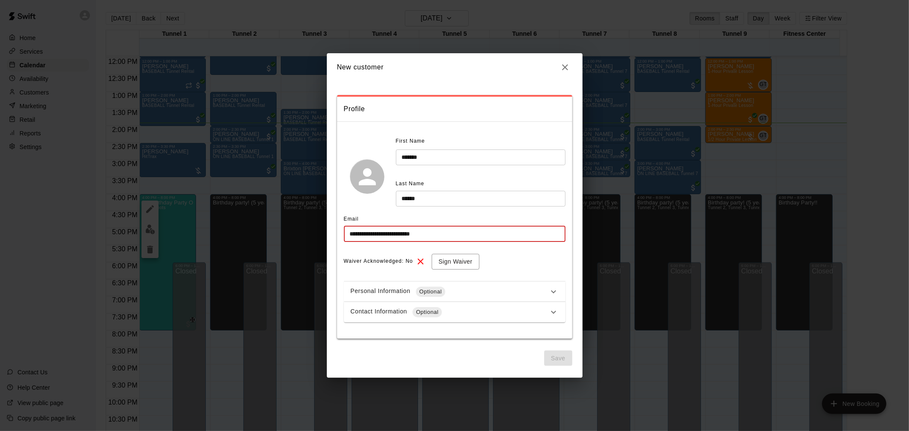
click at [452, 231] on input "**********" at bounding box center [455, 234] width 222 height 16
click at [410, 235] on input "**********" at bounding box center [455, 234] width 222 height 16
type input "**********"
click at [556, 354] on button "Save" at bounding box center [558, 359] width 28 height 16
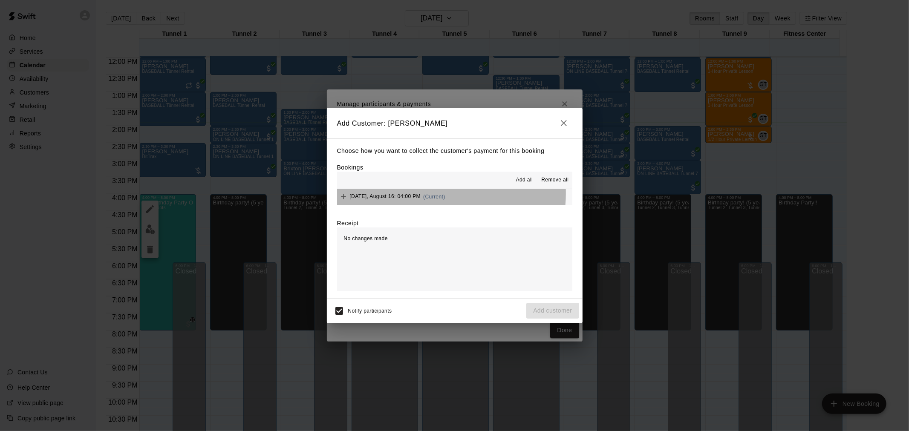
click at [425, 194] on div "[DATE], August 16: 04:00 PM (Current)" at bounding box center [391, 196] width 108 height 13
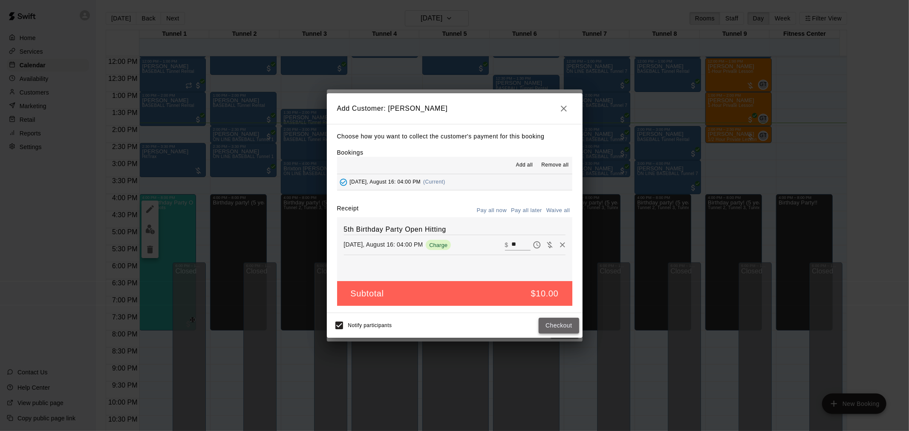
click at [555, 322] on button "Checkout" at bounding box center [559, 326] width 40 height 16
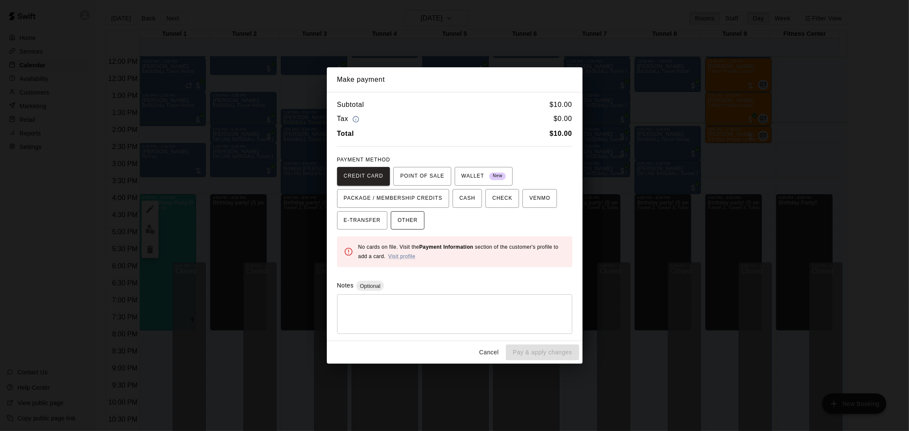
click at [407, 223] on span "OTHER" at bounding box center [408, 221] width 20 height 14
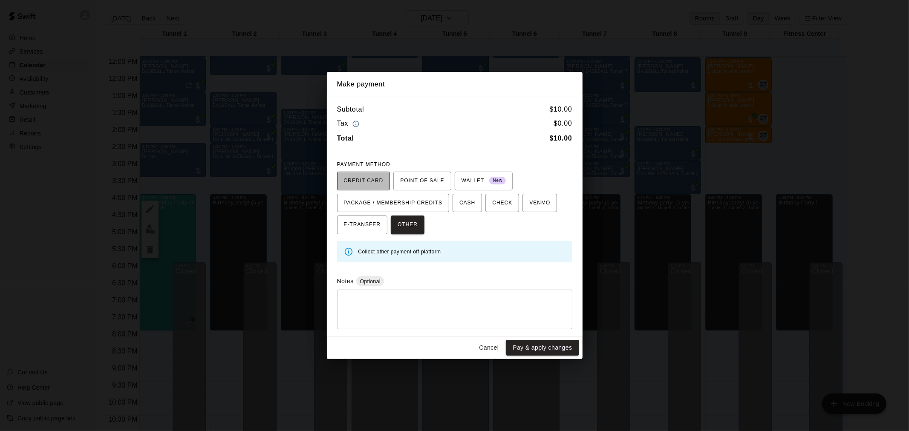
click at [382, 185] on span "CREDIT CARD" at bounding box center [364, 181] width 40 height 14
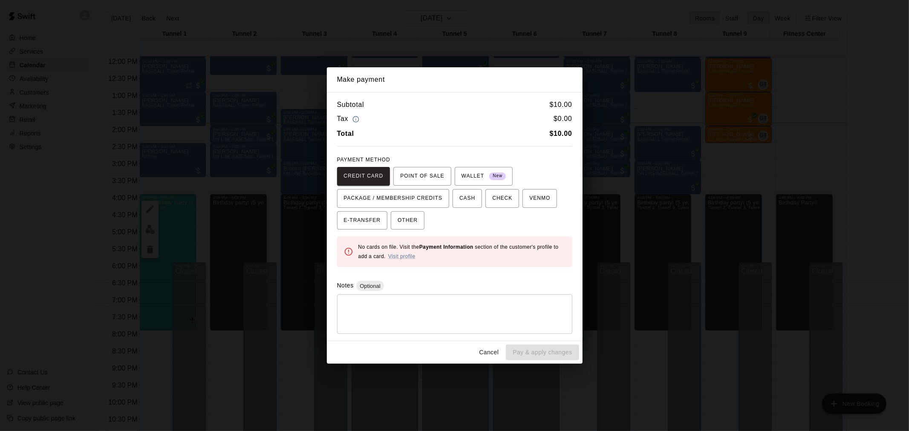
click at [491, 353] on button "Cancel" at bounding box center [488, 353] width 27 height 16
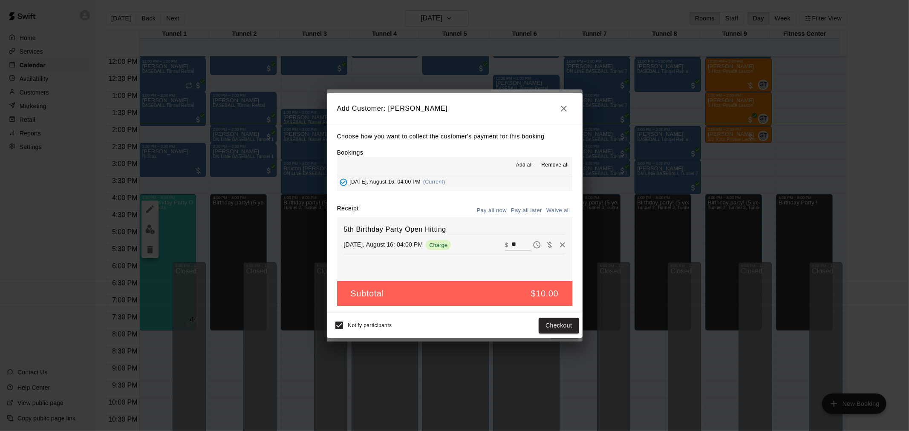
click at [518, 214] on button "Pay all later" at bounding box center [526, 210] width 35 height 13
click at [555, 324] on button "Add customer" at bounding box center [552, 326] width 52 height 16
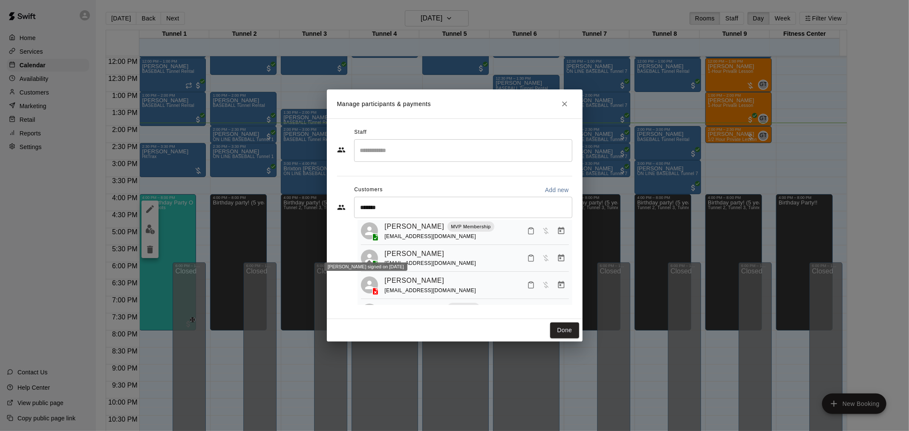
scroll to position [218, 0]
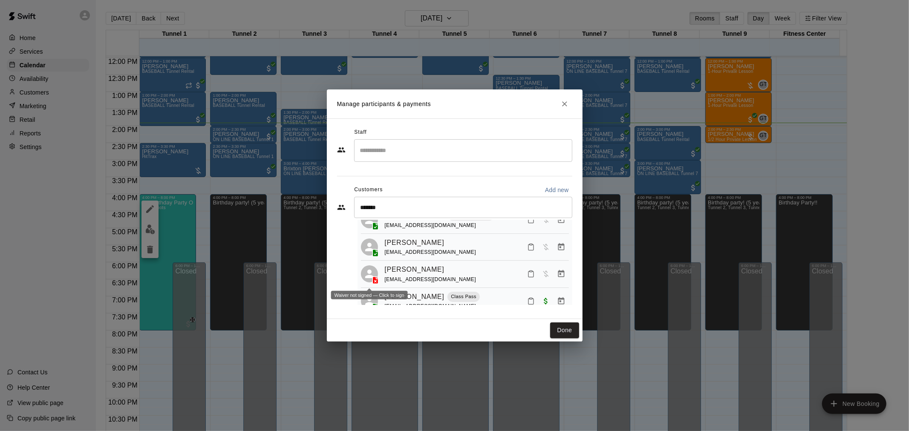
click at [377, 279] on polyline at bounding box center [377, 278] width 2 height 2
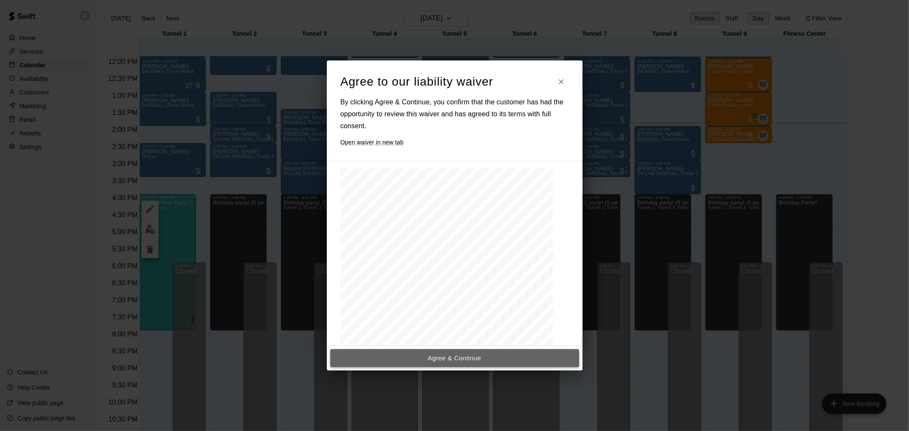
click at [456, 359] on button "Agree & Continue" at bounding box center [454, 358] width 249 height 18
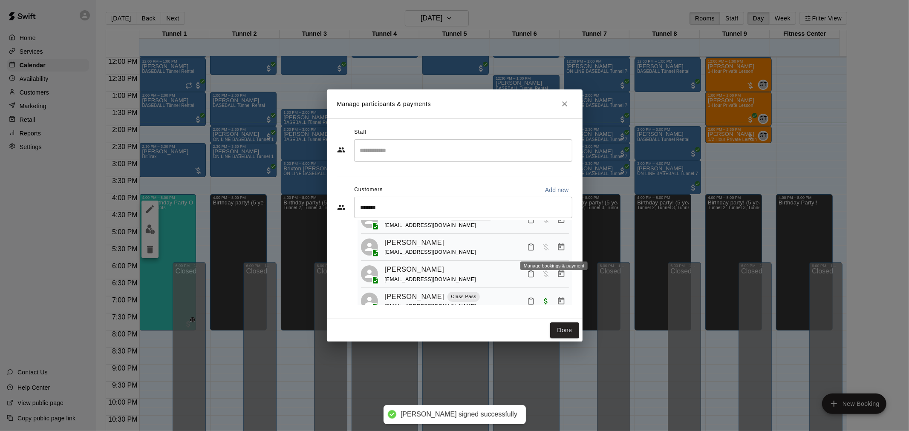
click at [557, 251] on icon "Manage bookings & payment" at bounding box center [561, 247] width 9 height 9
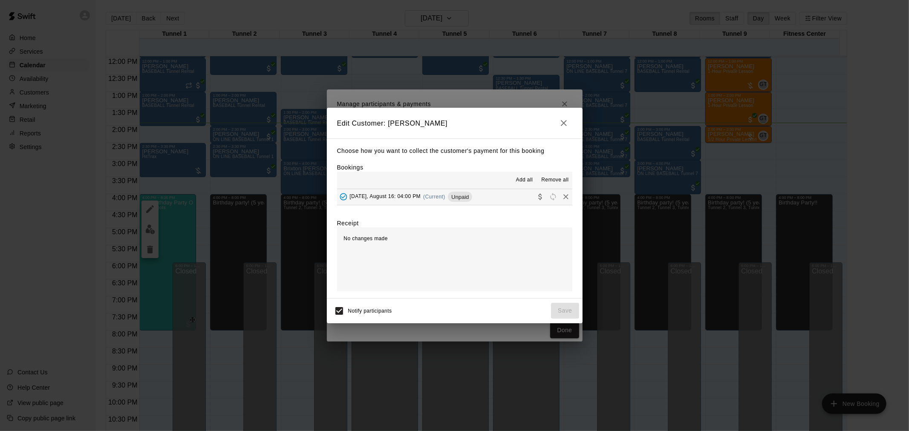
drag, startPoint x: 453, startPoint y: 194, endPoint x: 459, endPoint y: 205, distance: 11.8
click at [452, 194] on span "Unpaid" at bounding box center [460, 197] width 24 height 6
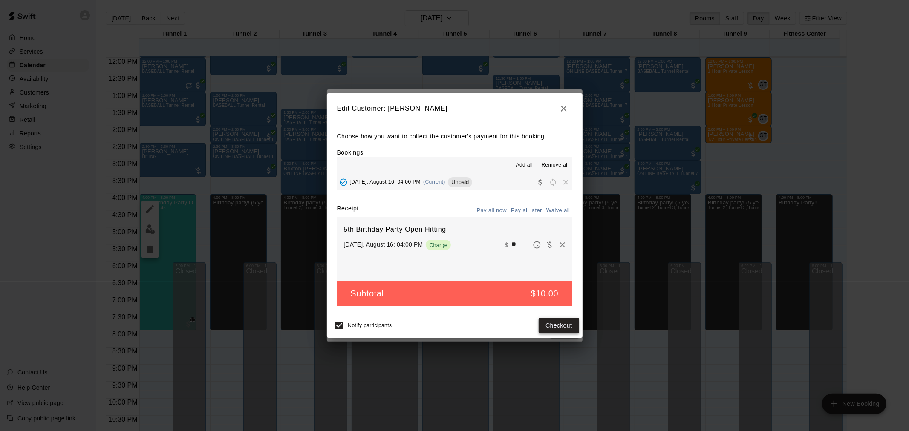
click at [553, 325] on button "Checkout" at bounding box center [559, 326] width 40 height 16
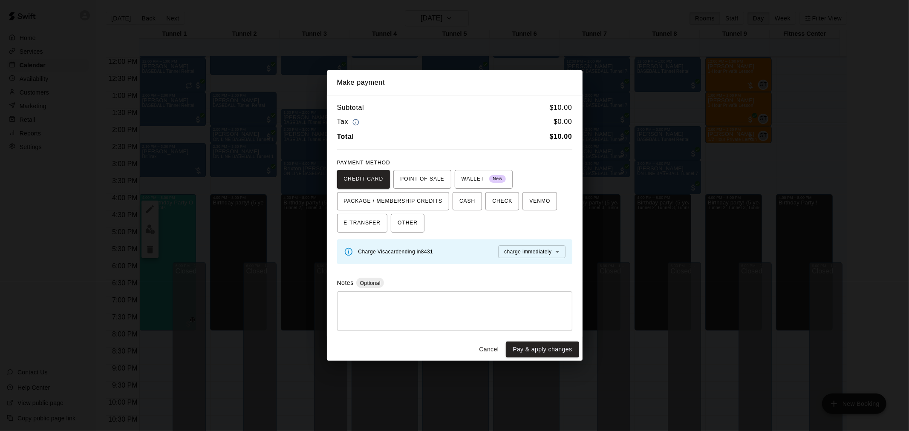
click at [554, 351] on button "Pay & apply changes" at bounding box center [542, 350] width 73 height 16
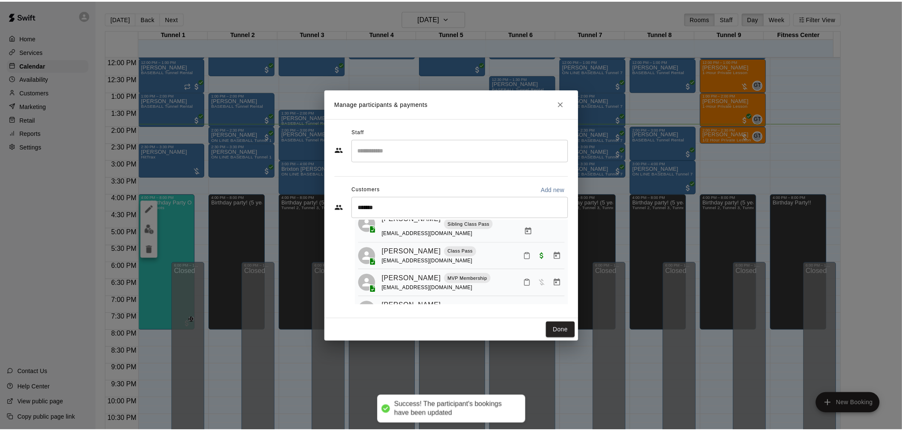
scroll to position [170, 0]
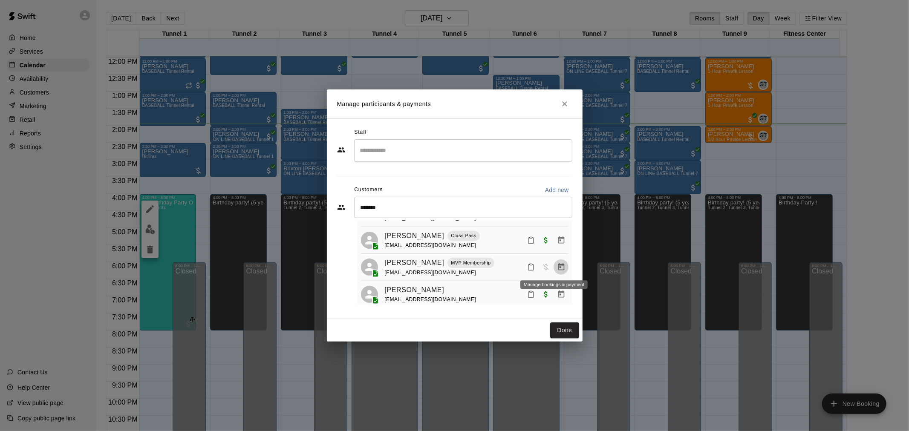
click at [558, 268] on icon "Manage bookings & payment" at bounding box center [561, 267] width 9 height 9
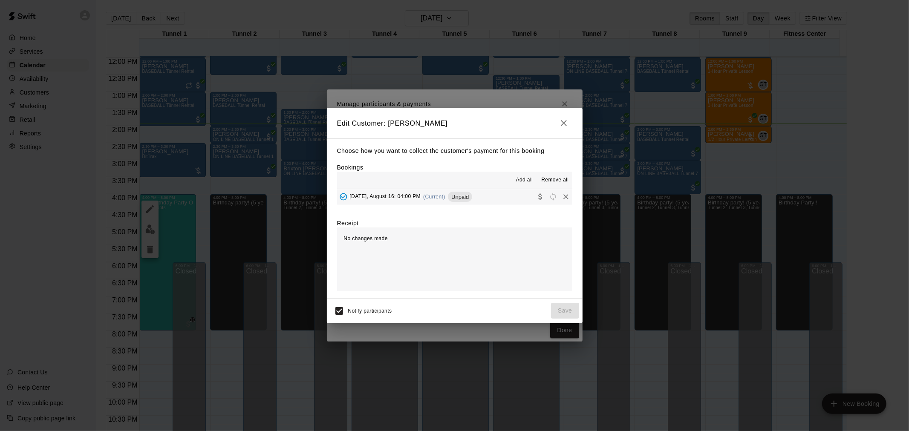
click at [465, 205] on button "Saturday, August 16: 04:00 PM (Current) Unpaid" at bounding box center [454, 197] width 235 height 16
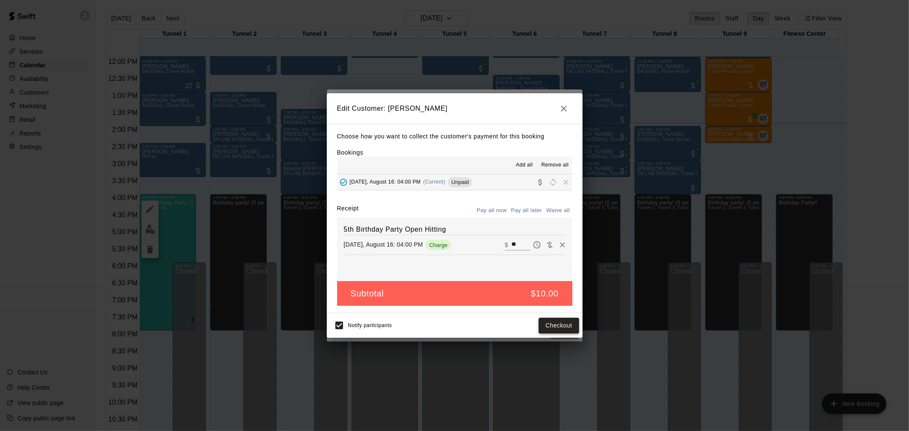
click at [556, 322] on button "Checkout" at bounding box center [559, 326] width 40 height 16
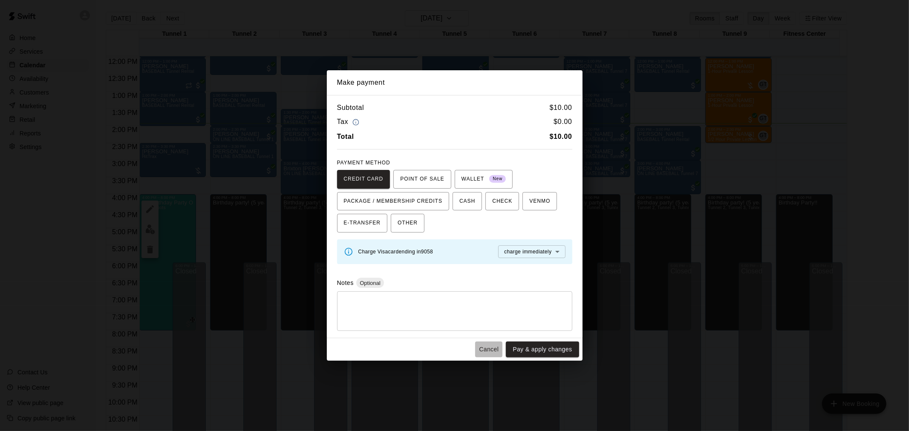
click at [489, 350] on button "Cancel" at bounding box center [488, 350] width 27 height 16
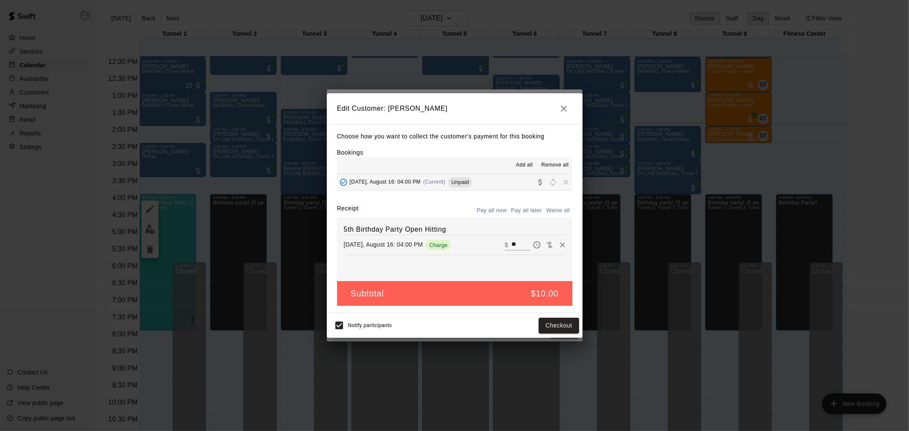
click at [560, 109] on icon "button" at bounding box center [564, 109] width 10 height 10
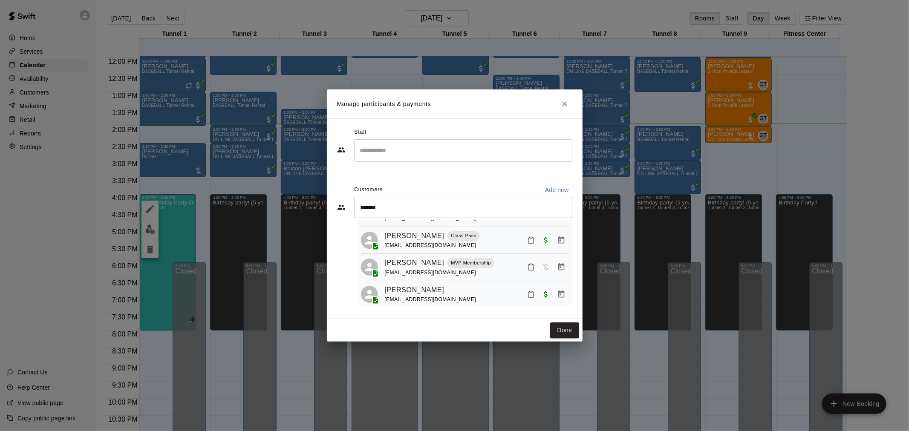
click at [567, 105] on icon "Close" at bounding box center [564, 104] width 9 height 9
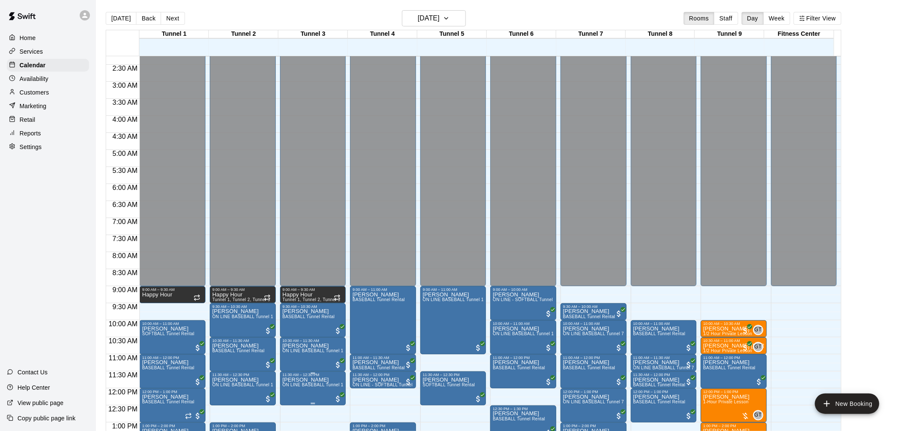
scroll to position [313, 0]
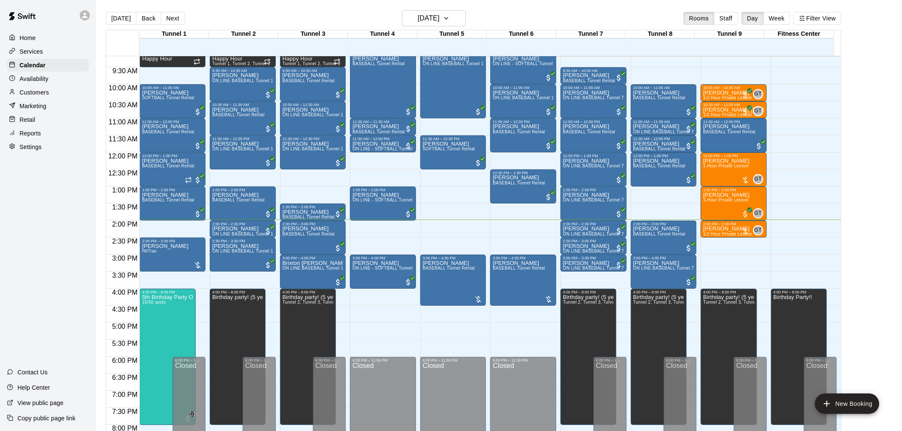
click at [114, 20] on div "Today Back Next Saturday Aug 16 Rooms Staff Day Week Filter View Tunnel 1 16 Sa…" at bounding box center [474, 225] width 736 height 431
click at [436, 16] on h6 "[DATE]" at bounding box center [429, 18] width 22 height 12
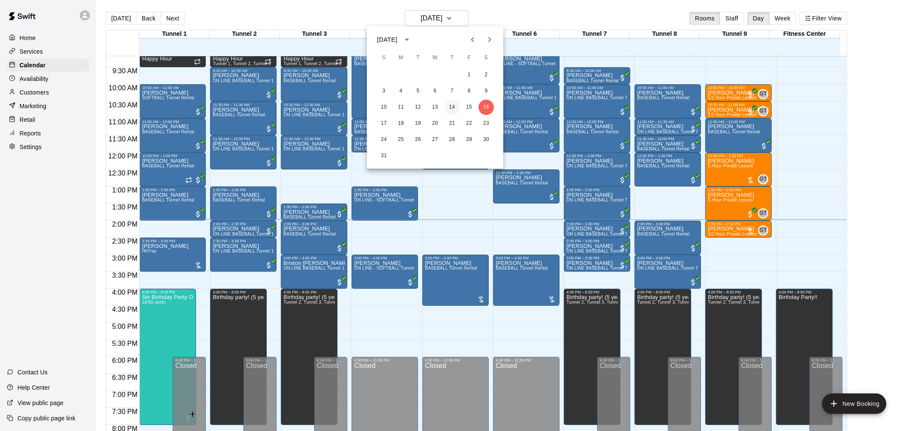
click at [454, 104] on button "14" at bounding box center [451, 107] width 15 height 15
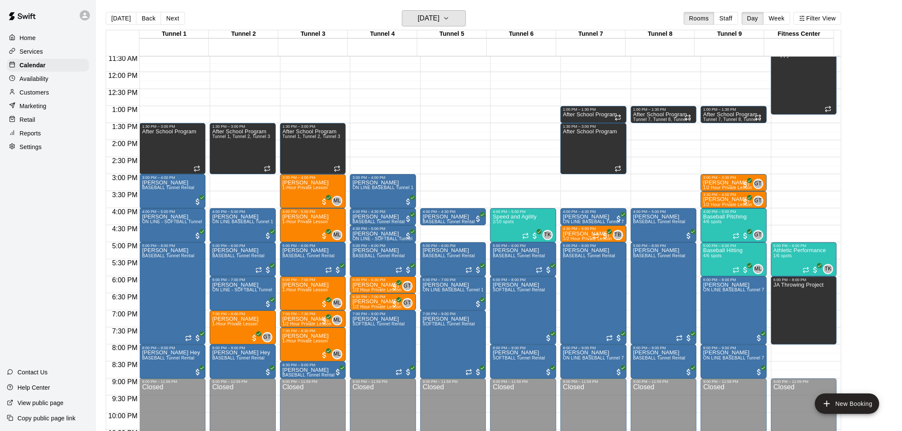
scroll to position [433, 0]
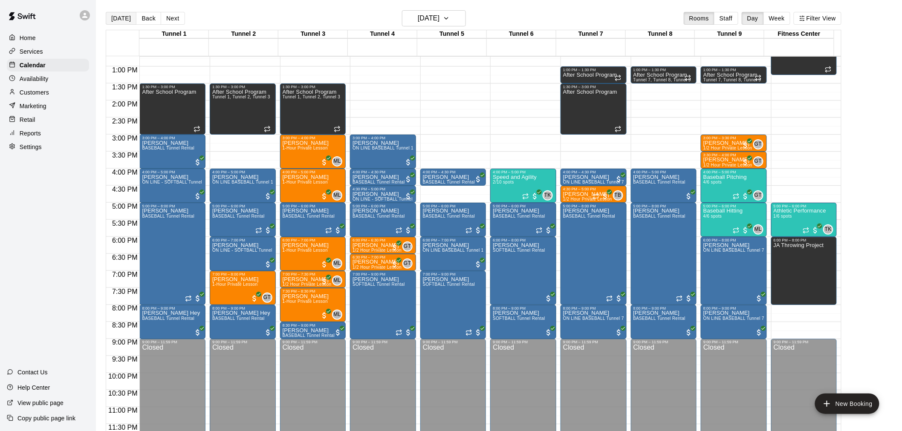
click at [117, 18] on button "[DATE]" at bounding box center [121, 18] width 31 height 13
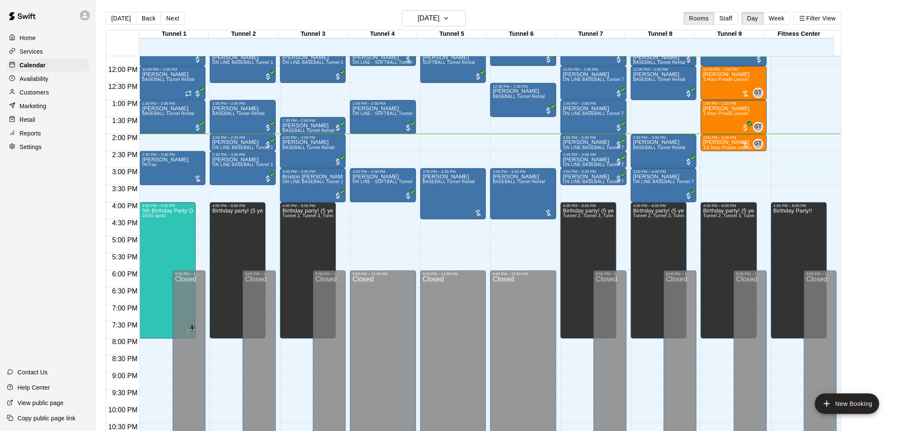
scroll to position [386, 0]
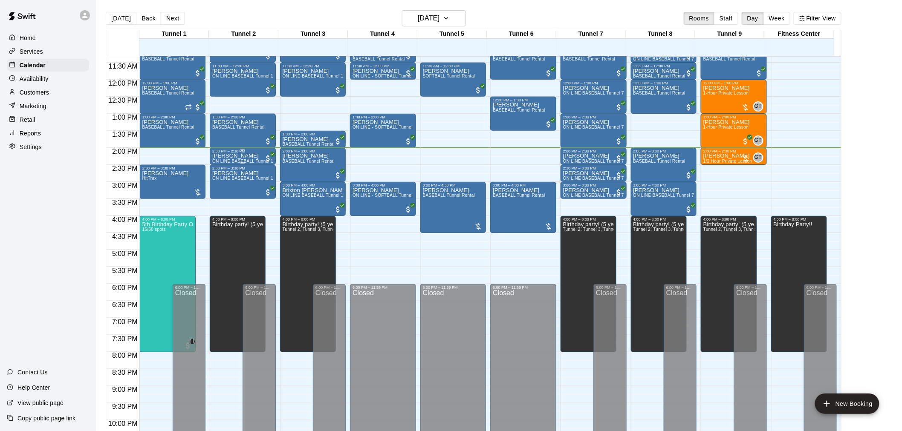
click at [223, 156] on p "[PERSON_NAME]" at bounding box center [242, 156] width 61 height 0
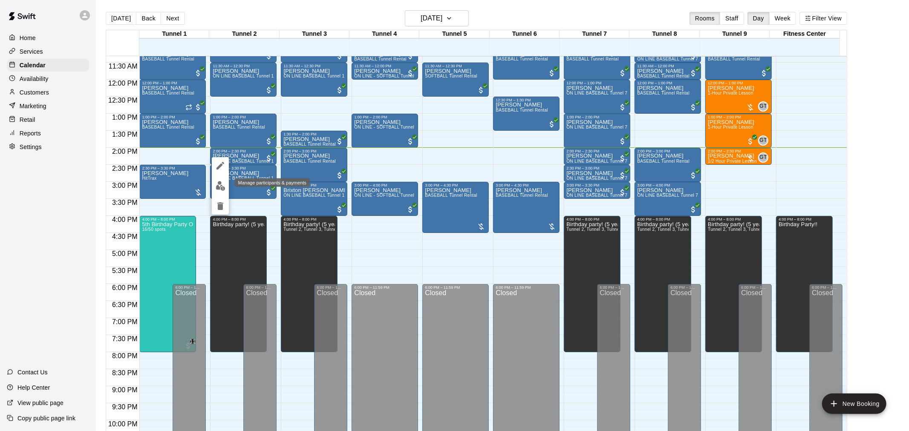
click at [227, 184] on button "edit" at bounding box center [220, 186] width 17 height 17
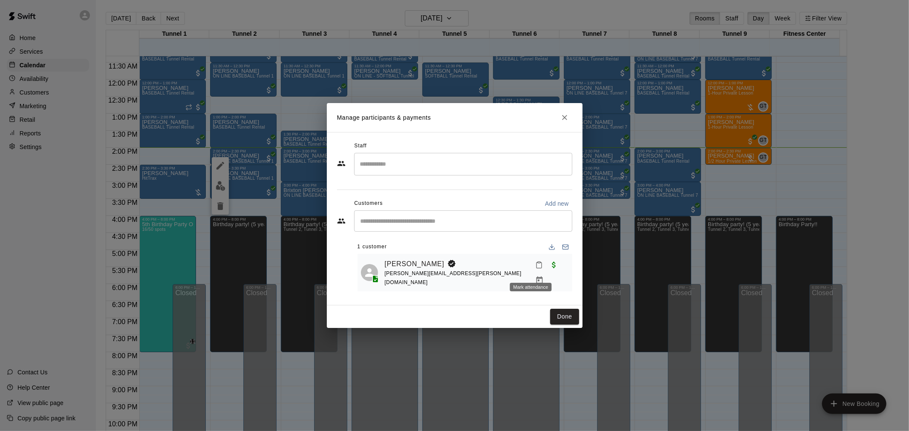
click at [532, 263] on button "Mark attendance" at bounding box center [539, 265] width 14 height 14
click at [544, 267] on icon at bounding box center [541, 270] width 8 height 8
click at [563, 309] on button "Done" at bounding box center [564, 317] width 29 height 16
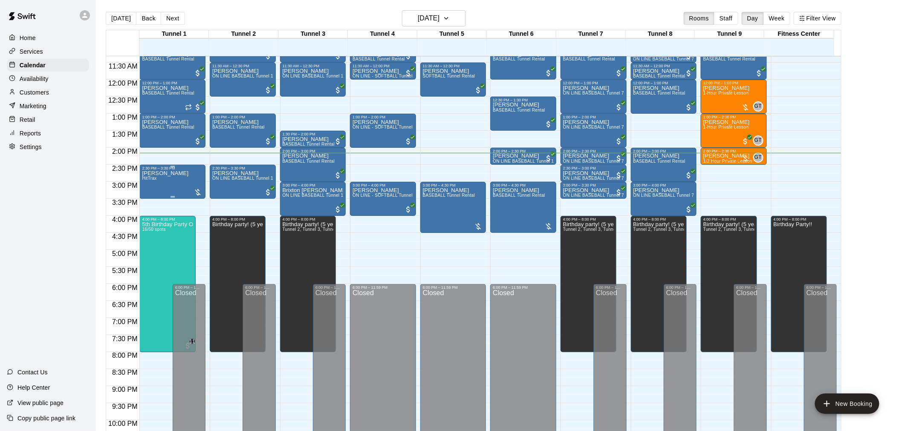
click at [173, 180] on div "Mayra Ledesma HitTrax" at bounding box center [165, 385] width 46 height 431
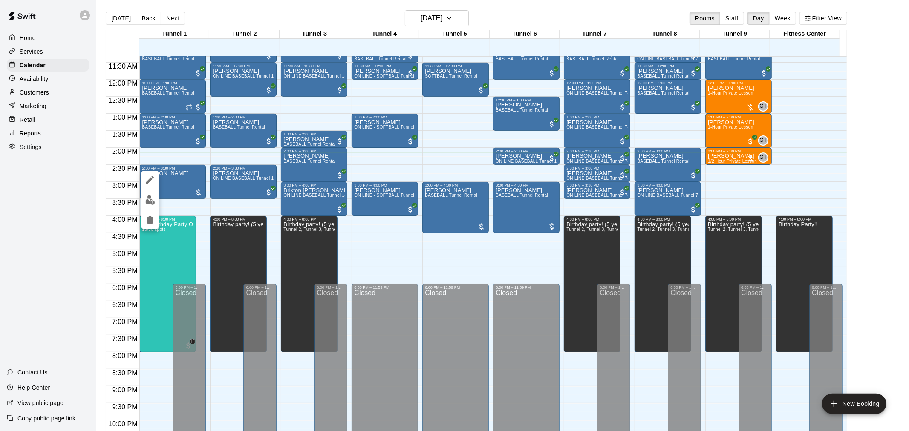
click at [153, 198] on img "edit" at bounding box center [150, 200] width 10 height 10
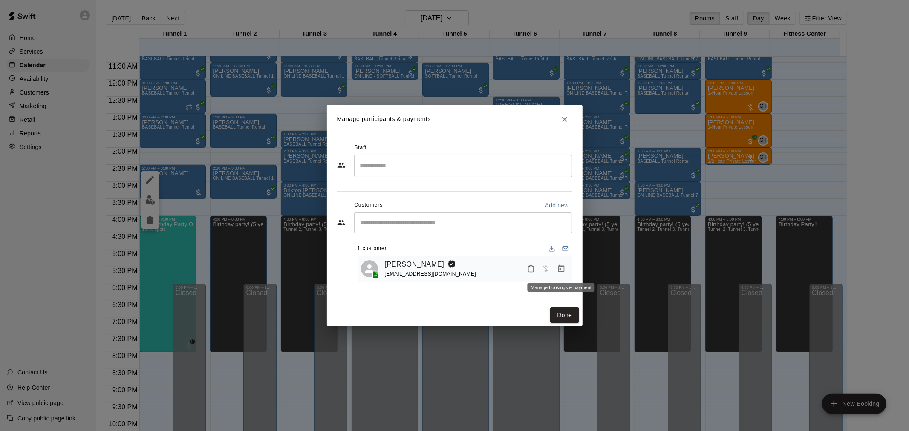
click at [560, 269] on icon "Manage bookings & payment" at bounding box center [561, 269] width 9 height 9
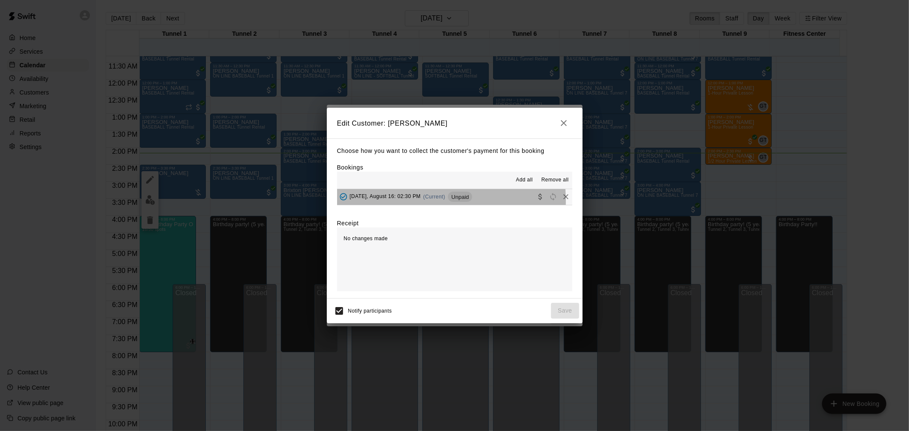
click at [419, 202] on div "Saturday, August 16: 02:30 PM (Current) Unpaid" at bounding box center [405, 196] width 136 height 13
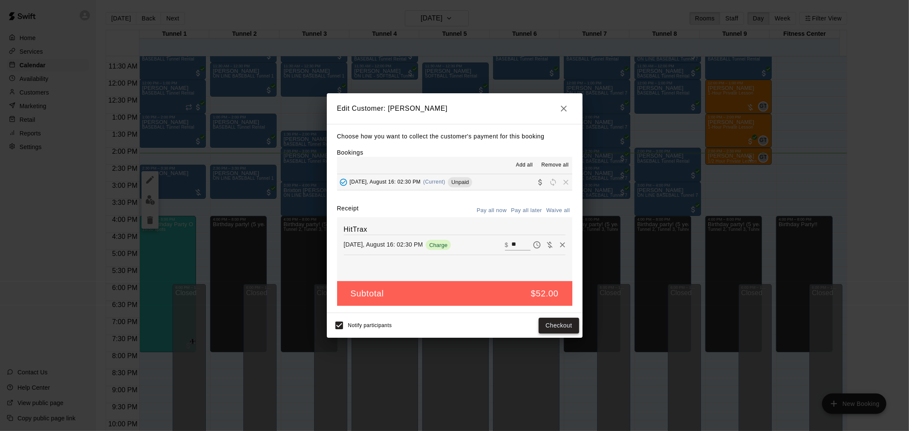
click at [559, 326] on button "Checkout" at bounding box center [559, 326] width 40 height 16
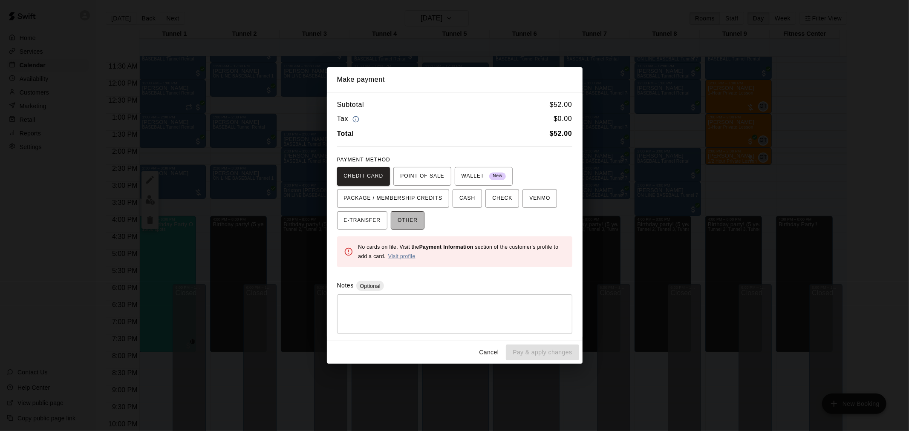
click at [415, 215] on span "OTHER" at bounding box center [408, 221] width 20 height 14
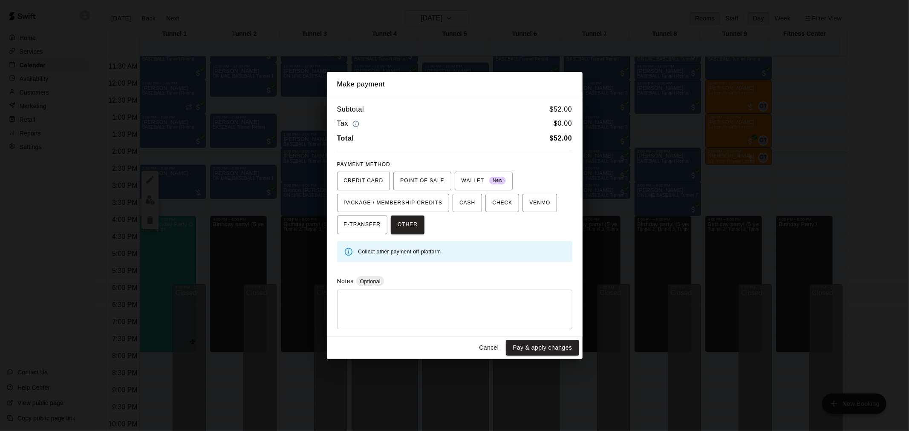
click at [513, 274] on div "Subtotal $ 52.00 Tax $ 0.00 Total $ 52.00 PAYMENT METHOD CREDIT CARD POINT OF S…" at bounding box center [455, 217] width 256 height 240
click at [365, 182] on span "CREDIT CARD" at bounding box center [364, 181] width 40 height 14
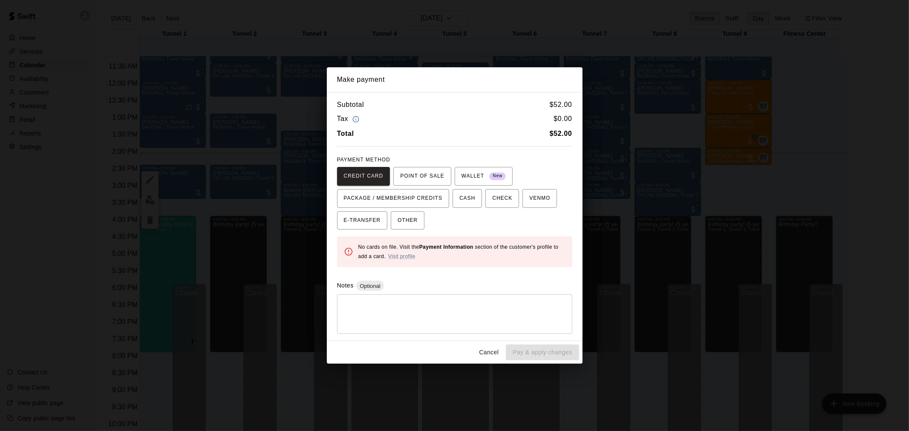
click at [484, 344] on div "Cancel Pay & apply changes" at bounding box center [455, 352] width 256 height 23
click at [486, 349] on button "Cancel" at bounding box center [488, 353] width 27 height 16
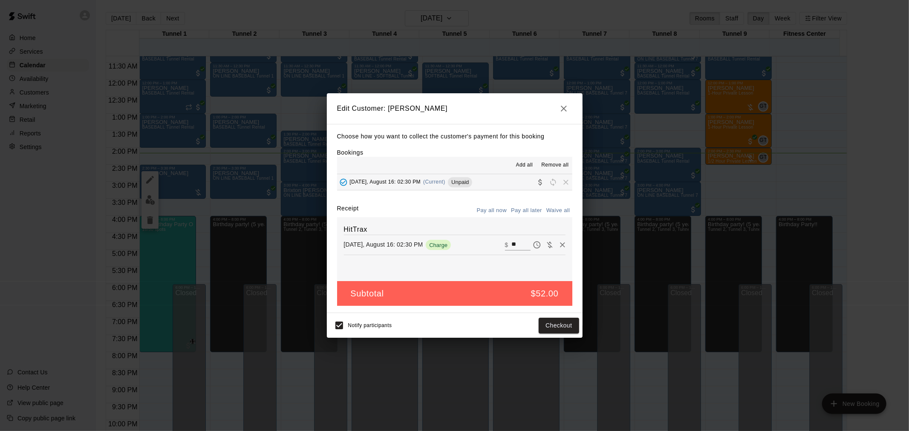
click at [561, 105] on icon "button" at bounding box center [564, 109] width 10 height 10
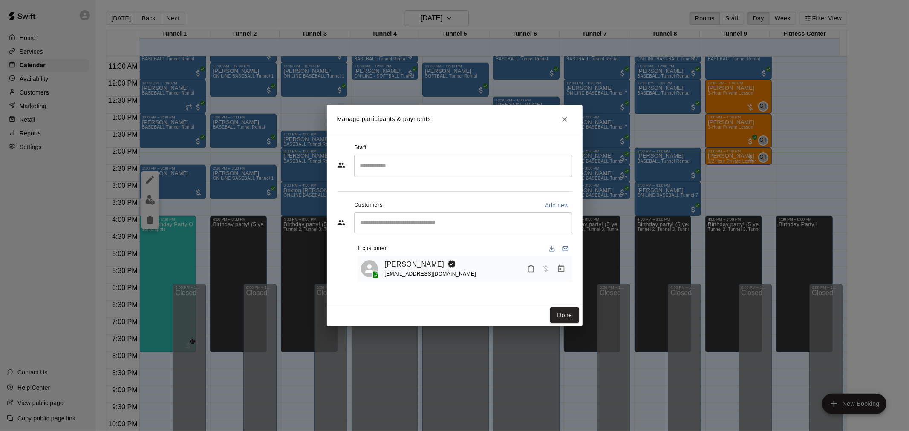
click at [571, 116] on button "Close" at bounding box center [564, 119] width 15 height 15
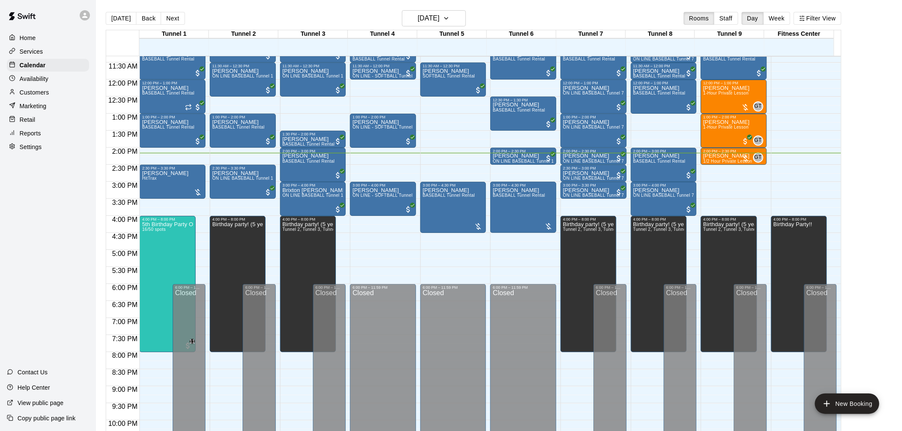
click at [33, 109] on p "Marketing" at bounding box center [33, 106] width 27 height 9
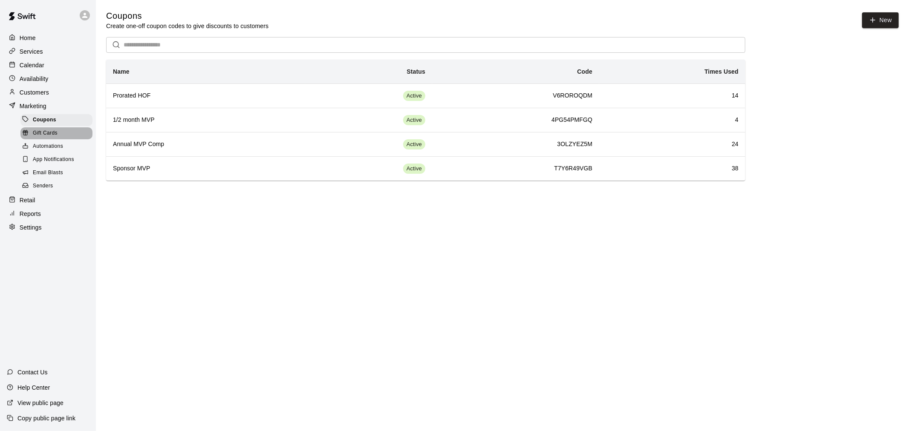
click at [58, 138] on div "Gift Cards" at bounding box center [56, 133] width 72 height 12
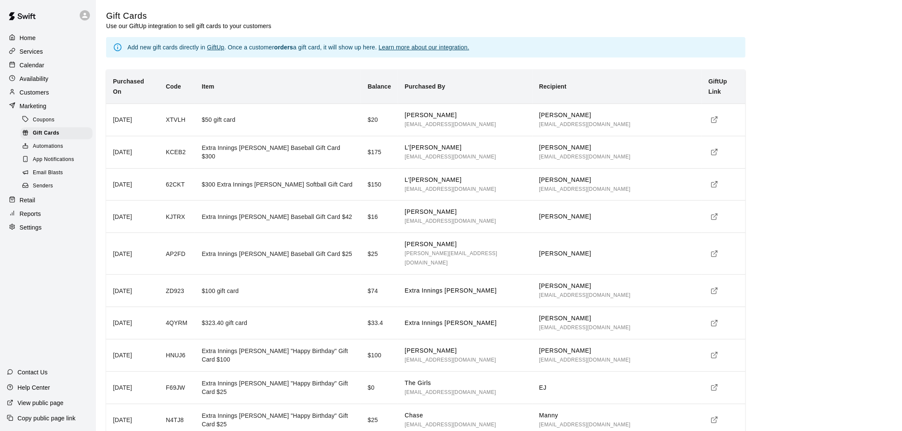
scroll to position [406, 0]
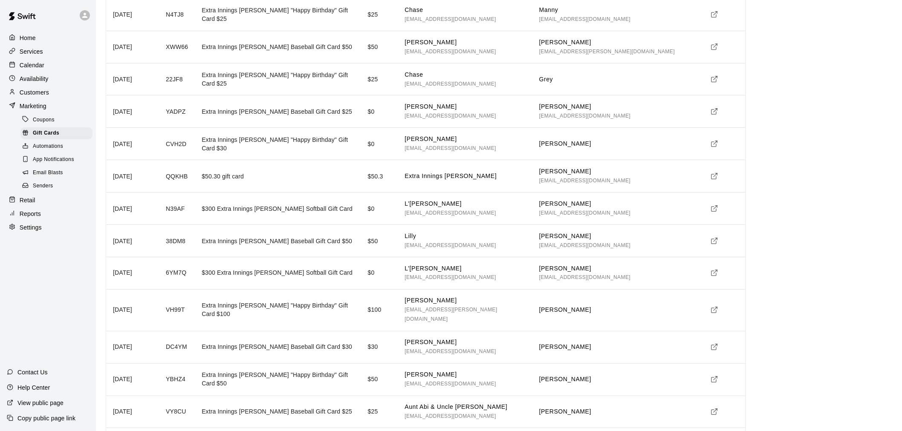
click at [710, 237] on icon "simple table" at bounding box center [714, 241] width 8 height 8
click at [40, 72] on div "Calendar" at bounding box center [48, 65] width 82 height 13
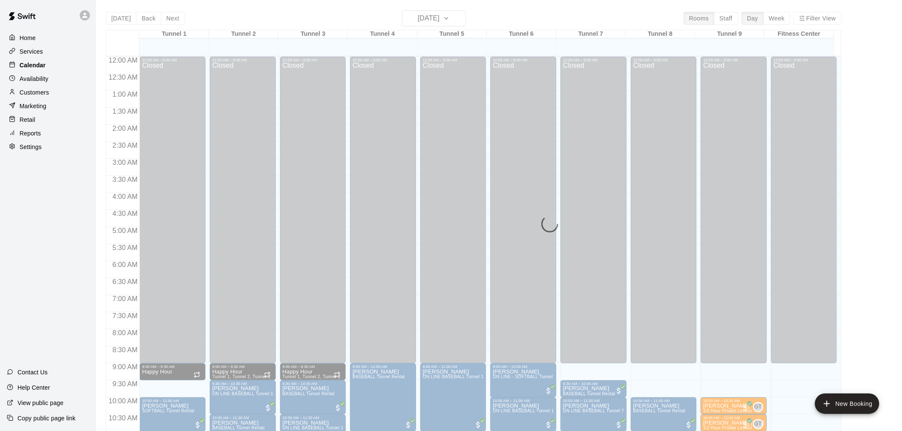
scroll to position [408, 0]
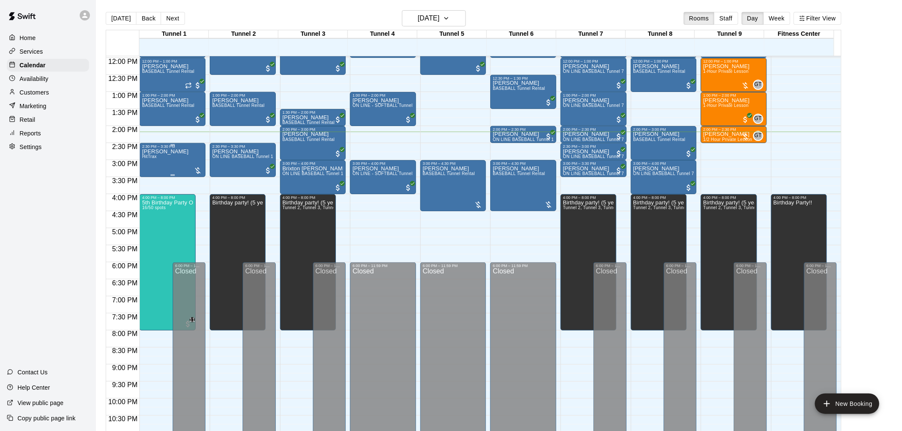
click at [165, 159] on div "Mayra Ledesma HitTrax" at bounding box center [165, 364] width 46 height 431
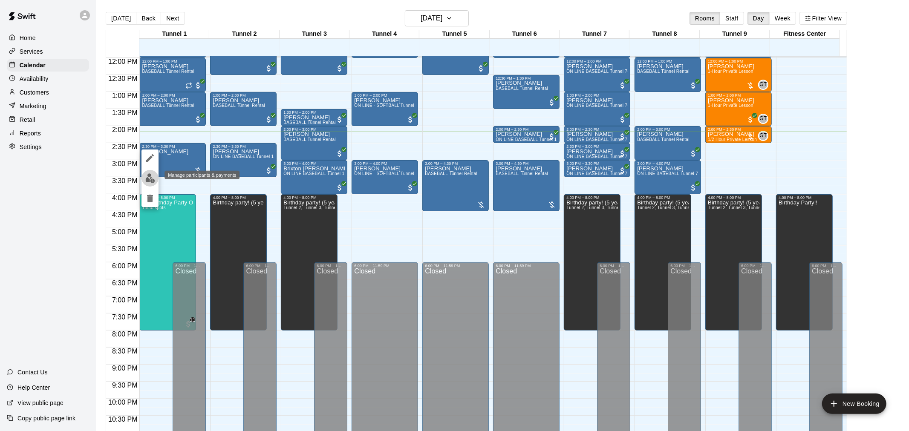
click at [149, 178] on img "edit" at bounding box center [150, 178] width 10 height 10
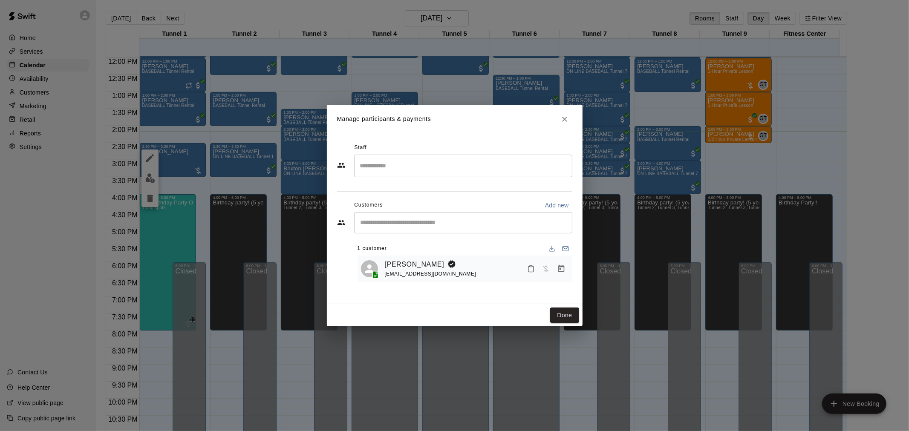
click at [559, 269] on icon "Manage bookings & payment" at bounding box center [561, 269] width 9 height 9
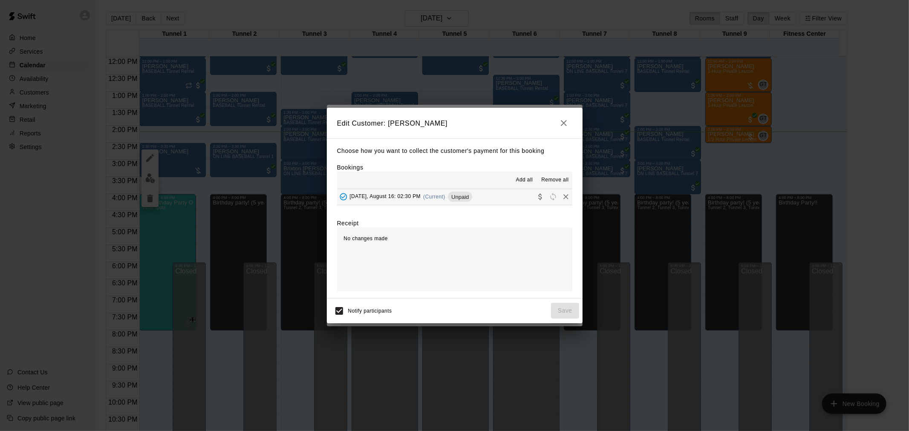
click at [406, 195] on span "Saturday, August 16: 02:30 PM" at bounding box center [385, 197] width 71 height 6
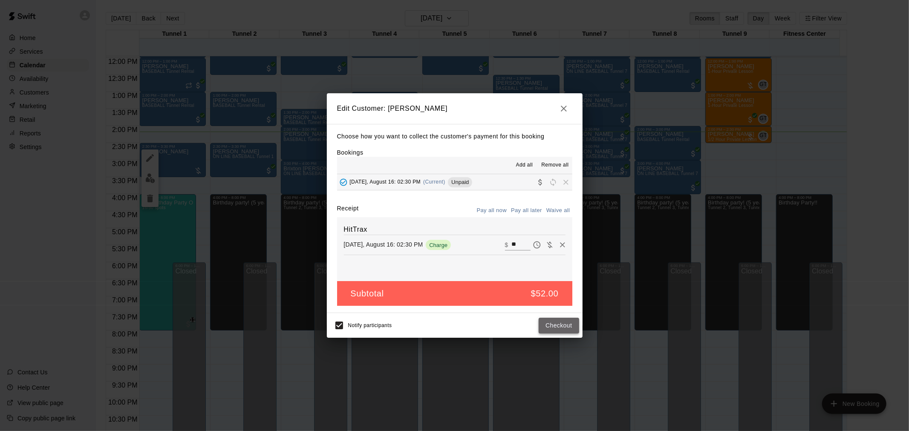
click at [563, 332] on button "Checkout" at bounding box center [559, 326] width 40 height 16
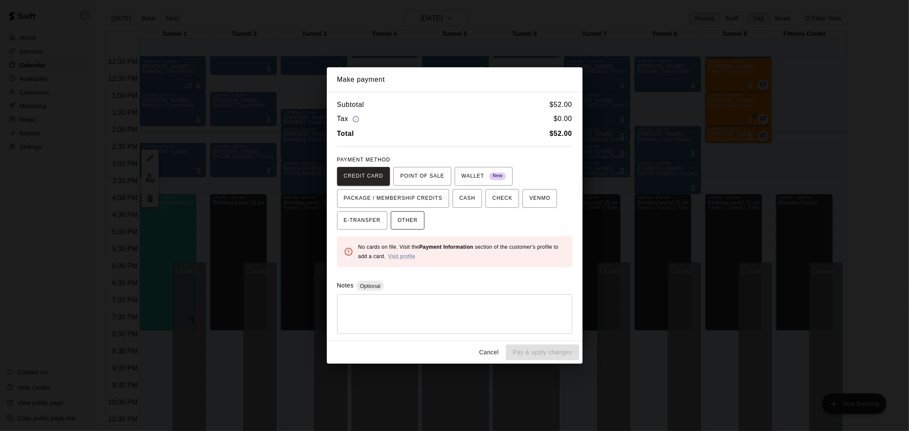
drag, startPoint x: 408, startPoint y: 222, endPoint x: 414, endPoint y: 224, distance: 6.3
click at [408, 221] on span "OTHER" at bounding box center [408, 221] width 20 height 14
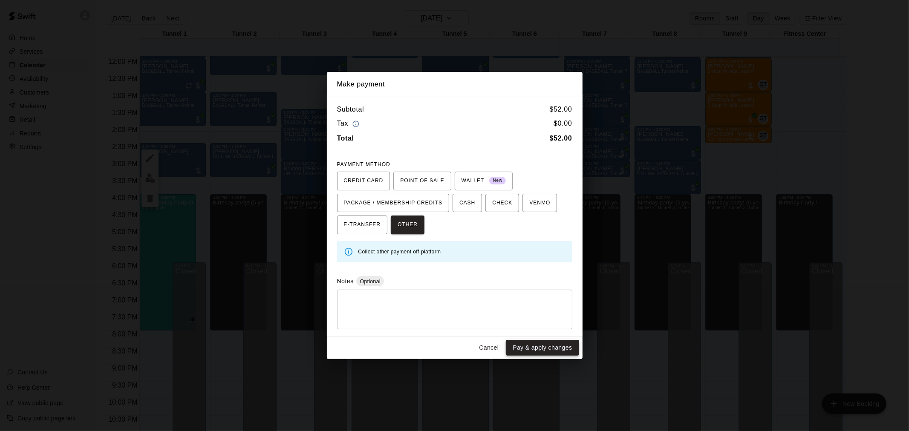
click at [559, 347] on button "Pay & apply changes" at bounding box center [542, 348] width 73 height 16
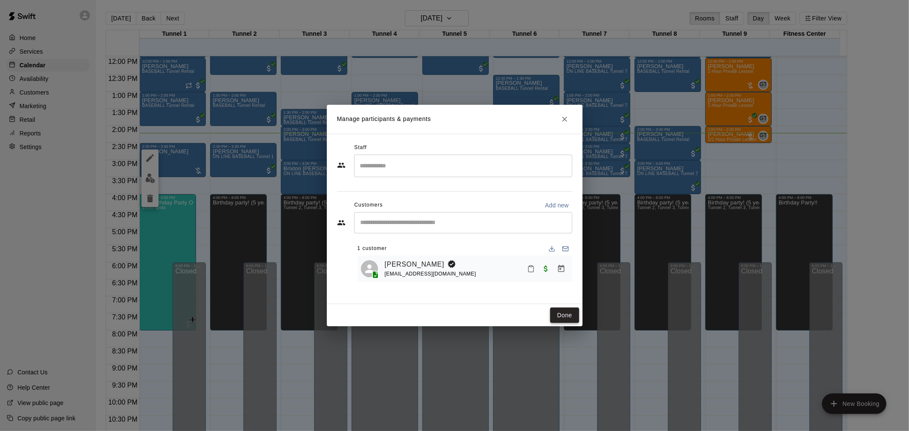
click at [565, 315] on button "Done" at bounding box center [564, 316] width 29 height 16
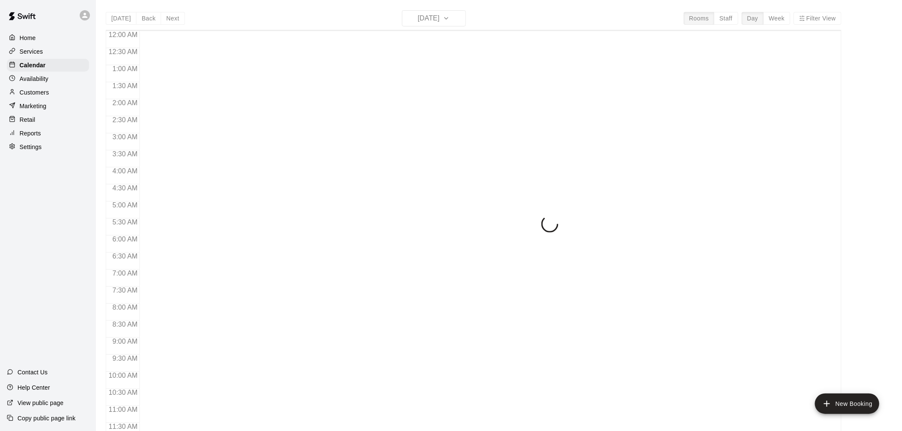
scroll to position [408, 0]
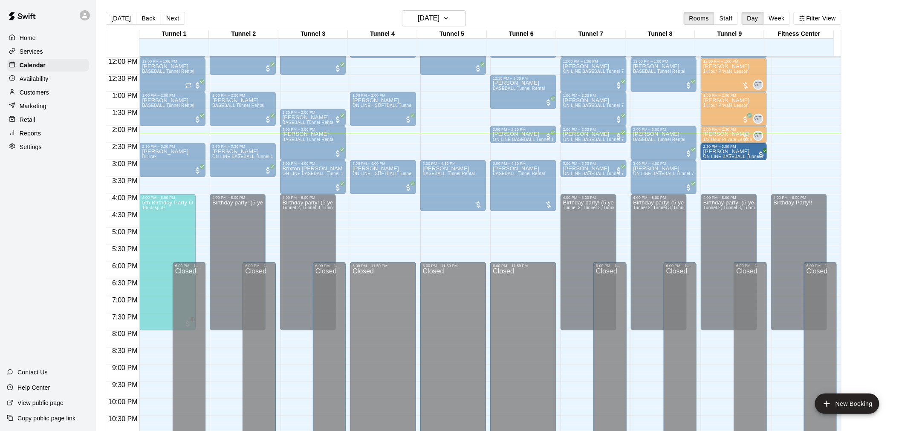
drag, startPoint x: 589, startPoint y: 147, endPoint x: 718, endPoint y: 154, distance: 129.7
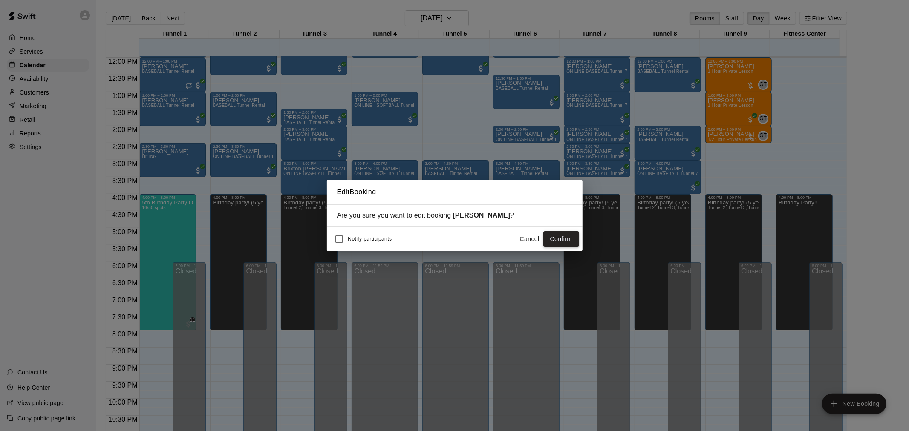
click at [564, 237] on button "Confirm" at bounding box center [561, 239] width 36 height 16
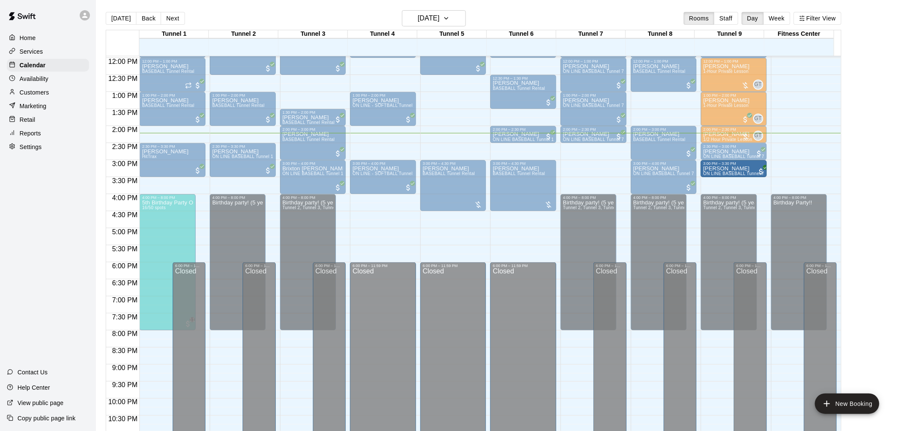
drag, startPoint x: 574, startPoint y: 169, endPoint x: 717, endPoint y: 171, distance: 143.2
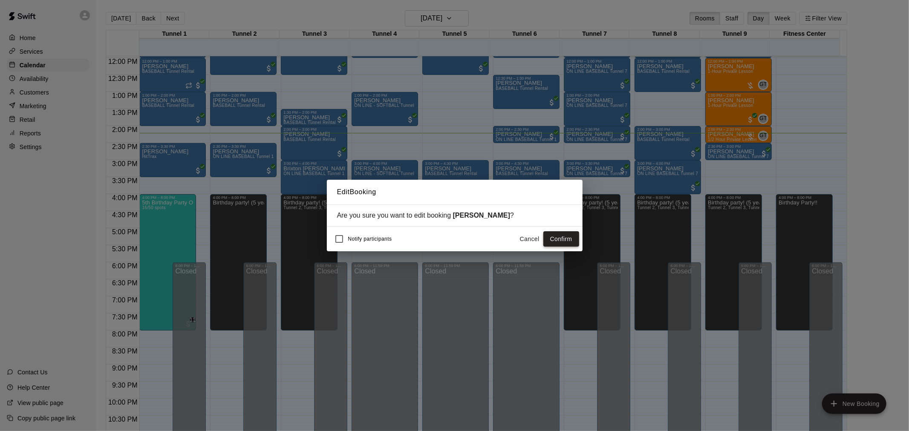
click at [560, 239] on button "Confirm" at bounding box center [561, 239] width 36 height 16
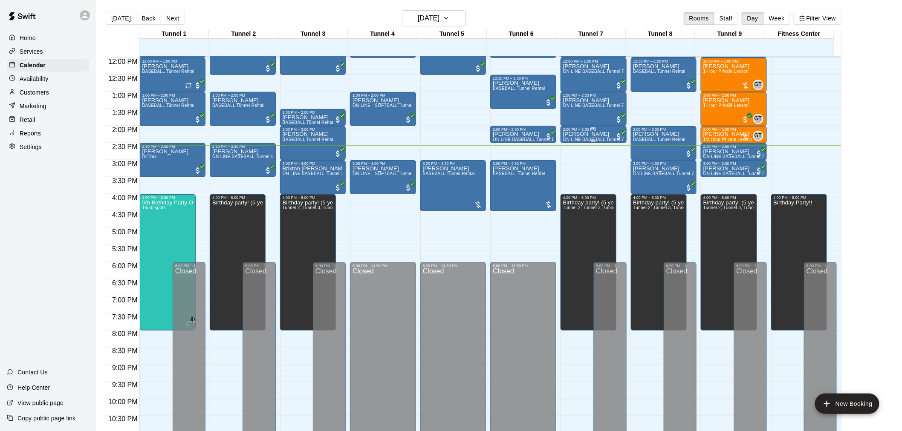
click at [565, 137] on div "William Wetherell ON LINE BASEBALL Tunnel 7-9 Rental" at bounding box center [593, 347] width 61 height 431
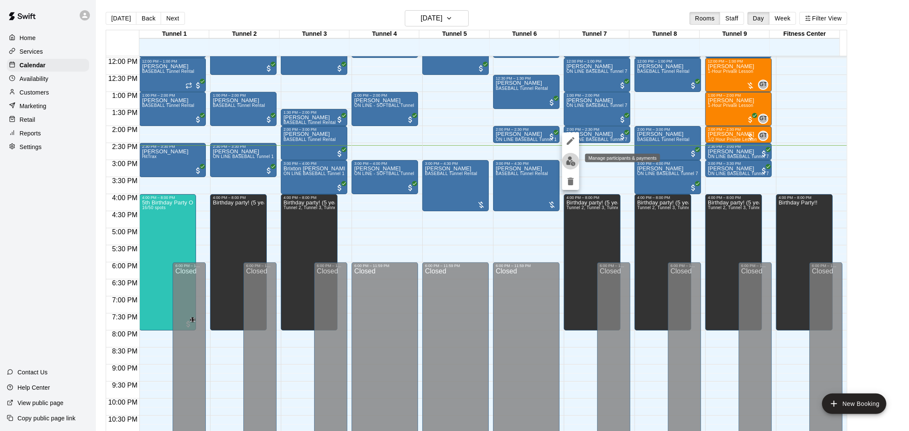
click at [571, 161] on img "edit" at bounding box center [571, 161] width 10 height 10
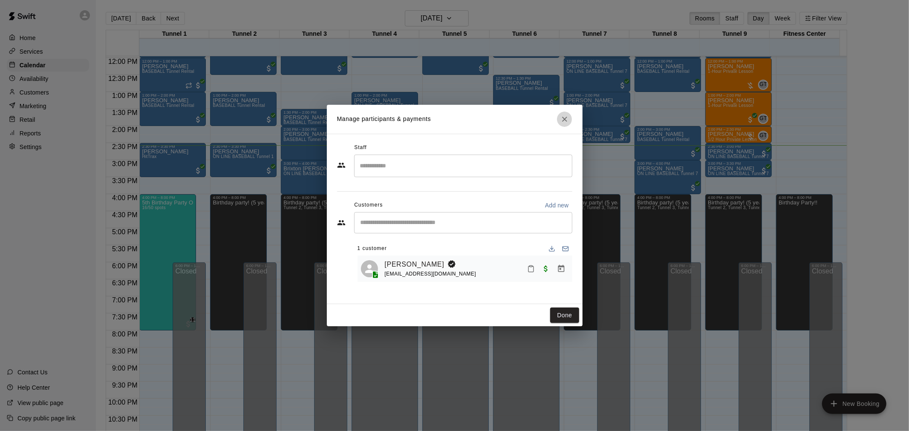
click at [565, 119] on icon "Close" at bounding box center [564, 119] width 5 height 5
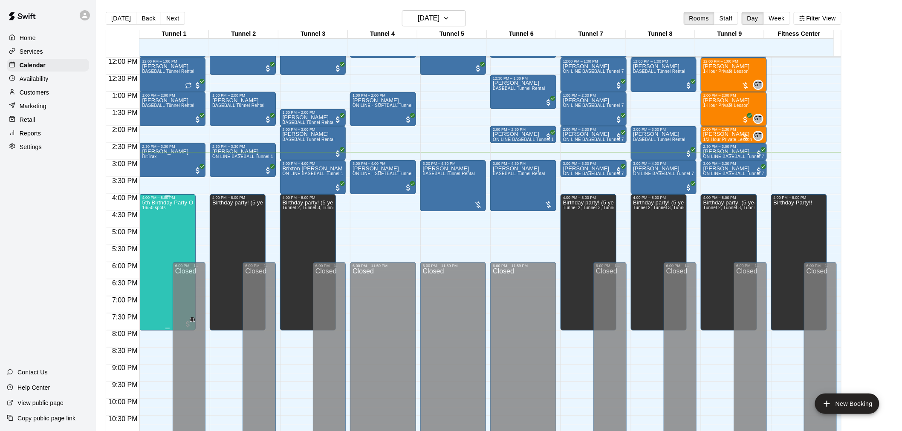
click at [154, 225] on div "5th Birthday Party Open Hitting 16/50 spots" at bounding box center [167, 415] width 51 height 431
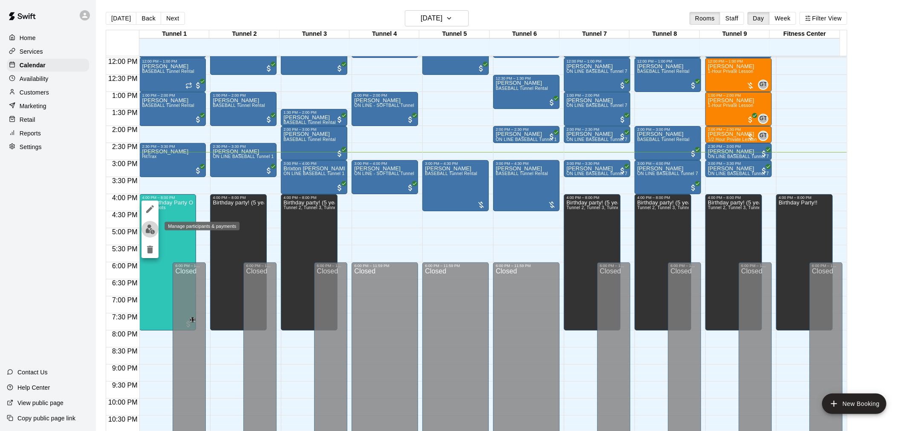
click at [150, 234] on button "edit" at bounding box center [149, 229] width 17 height 17
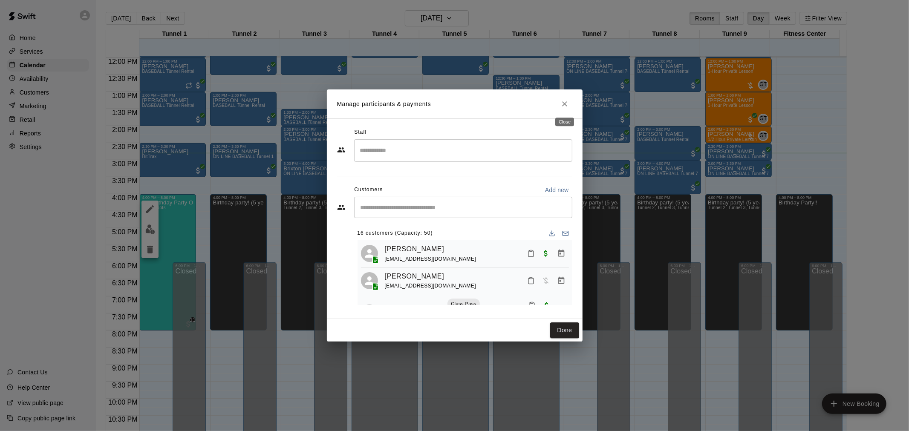
click at [568, 103] on icon "Close" at bounding box center [564, 104] width 9 height 9
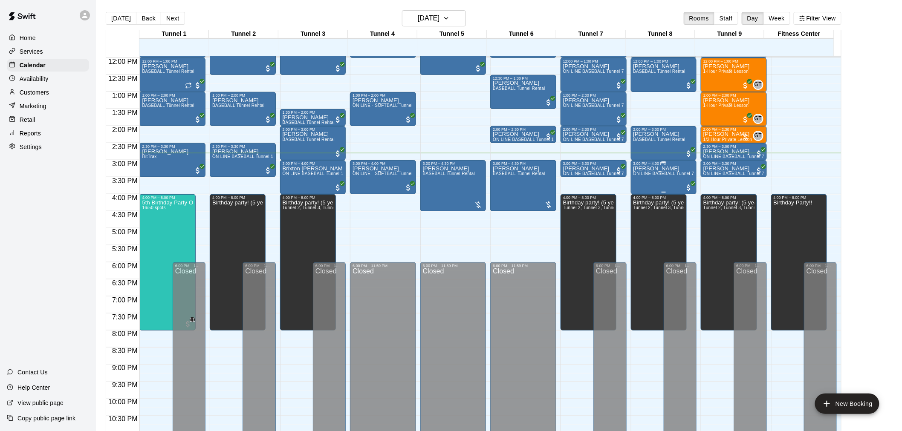
click at [653, 177] on div "Nick Roeschley ON LINE BASEBALL Tunnel 7-9 Rental" at bounding box center [663, 381] width 61 height 431
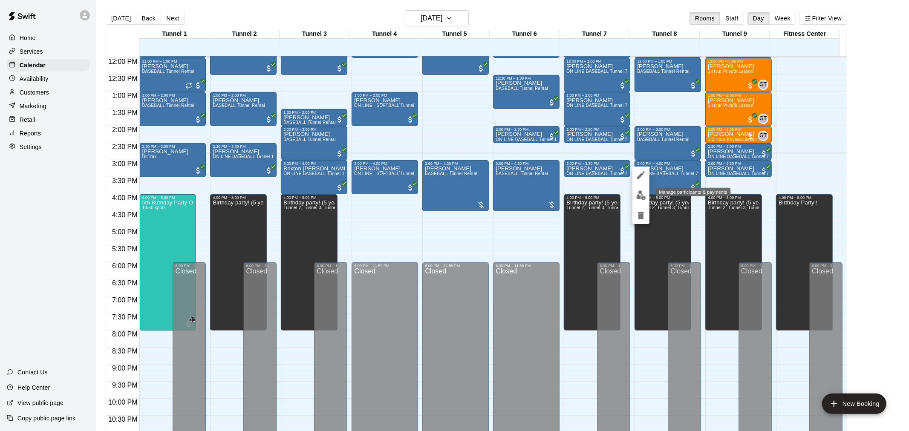
click at [646, 198] on button "edit" at bounding box center [640, 195] width 17 height 17
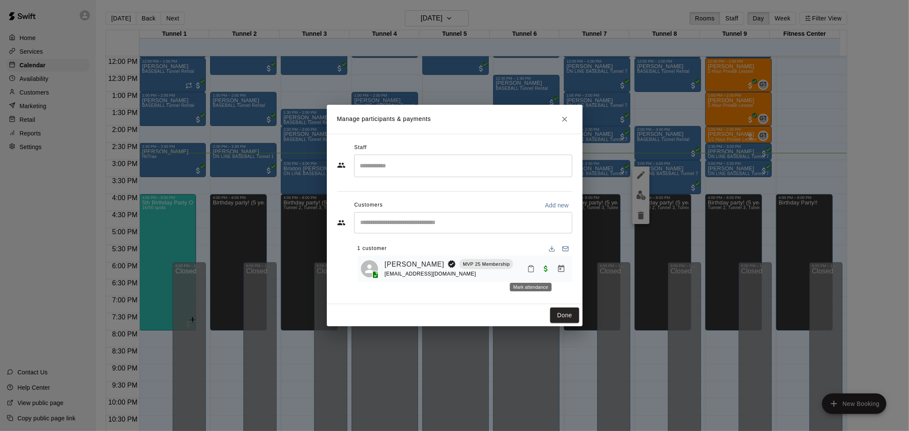
click at [531, 271] on icon "Mark attendance" at bounding box center [531, 269] width 8 height 8
click at [543, 273] on icon at bounding box center [545, 273] width 8 height 8
click at [572, 317] on button "Done" at bounding box center [564, 316] width 29 height 16
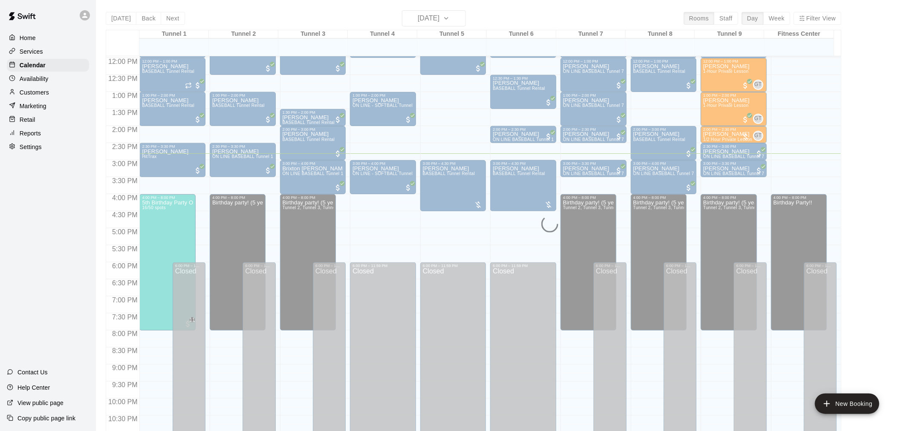
drag, startPoint x: 572, startPoint y: 317, endPoint x: 472, endPoint y: 228, distance: 133.7
click at [472, 228] on div "12:00 AM – 9:00 AM Closed 9:00 AM – 11:00 AM Jeff Nelson ON LINE BASEBALL Tunne…" at bounding box center [453, 58] width 66 height 818
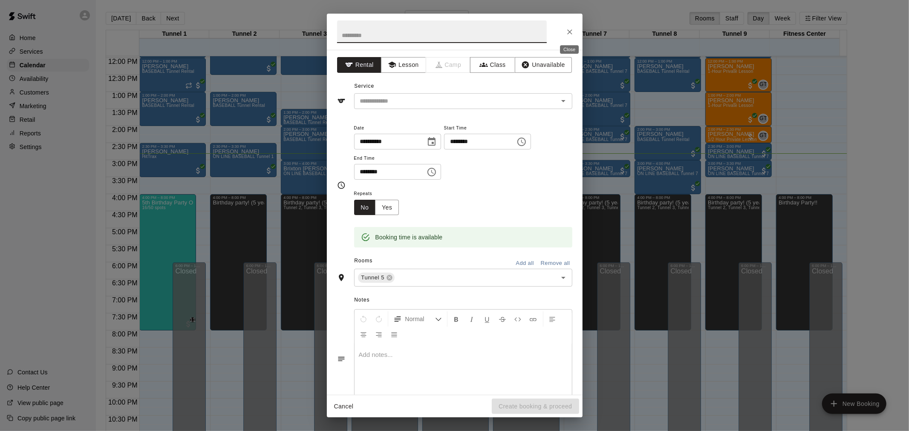
click at [572, 28] on icon "Close" at bounding box center [570, 32] width 9 height 9
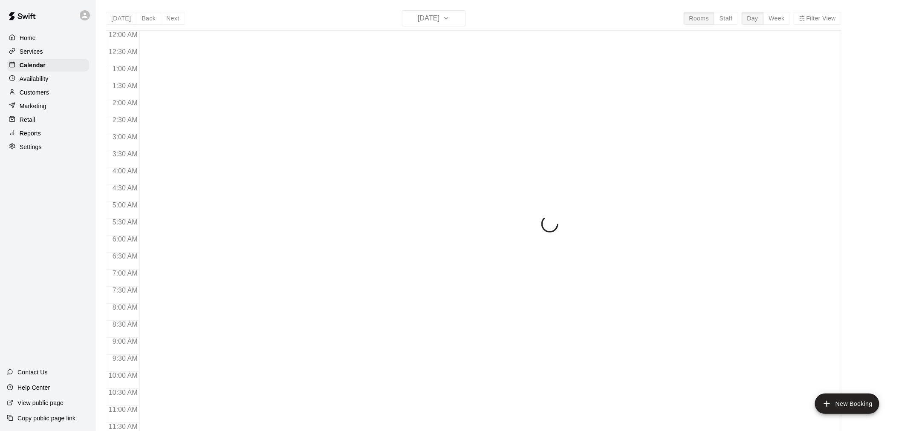
scroll to position [408, 0]
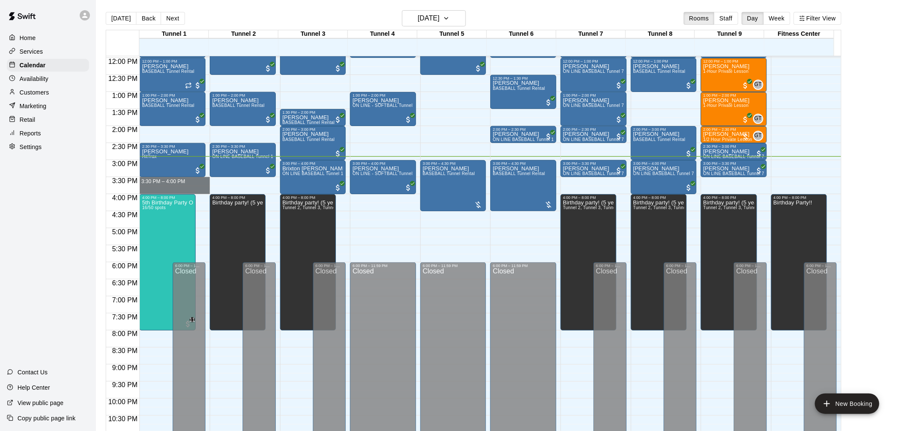
drag, startPoint x: 188, startPoint y: 180, endPoint x: 188, endPoint y: 188, distance: 7.2
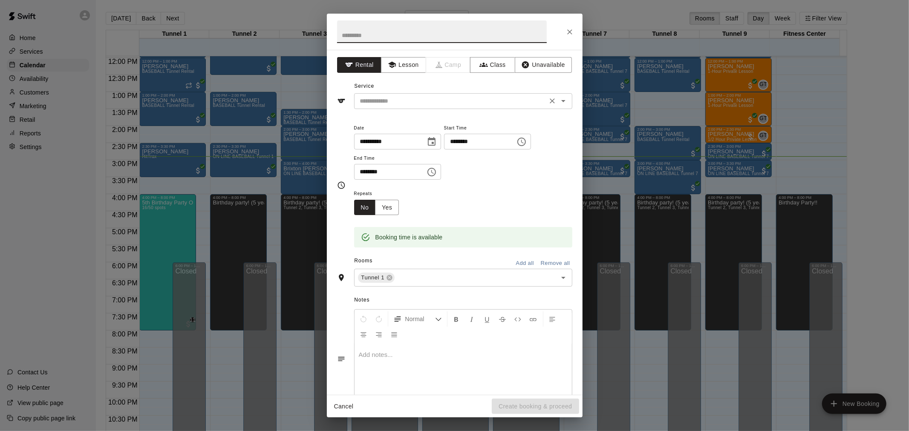
click at [422, 99] on input "text" at bounding box center [451, 101] width 188 height 11
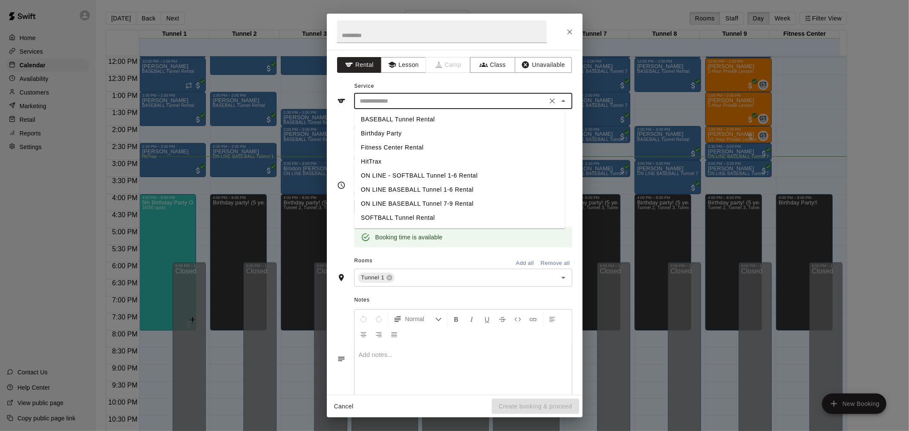
click at [424, 121] on li "BASEBALL Tunnel Rental" at bounding box center [459, 120] width 211 height 14
type input "**********"
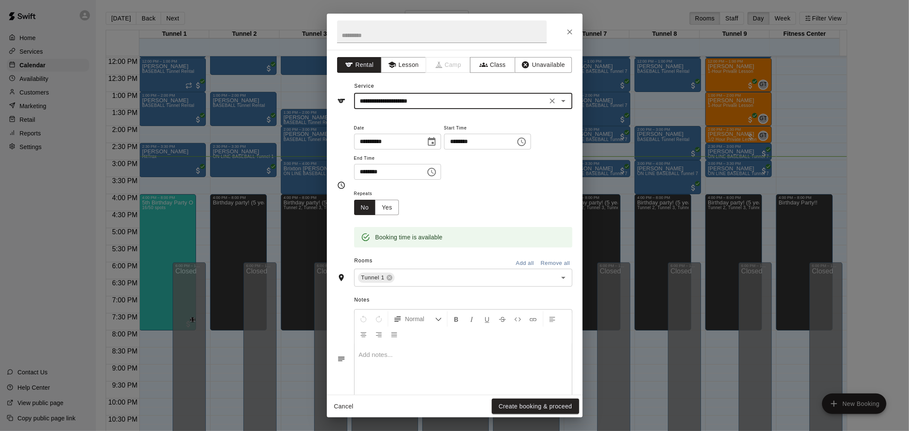
click at [530, 395] on div "Cancel Create booking & proceed" at bounding box center [455, 406] width 256 height 23
click at [530, 402] on button "Create booking & proceed" at bounding box center [535, 407] width 87 height 16
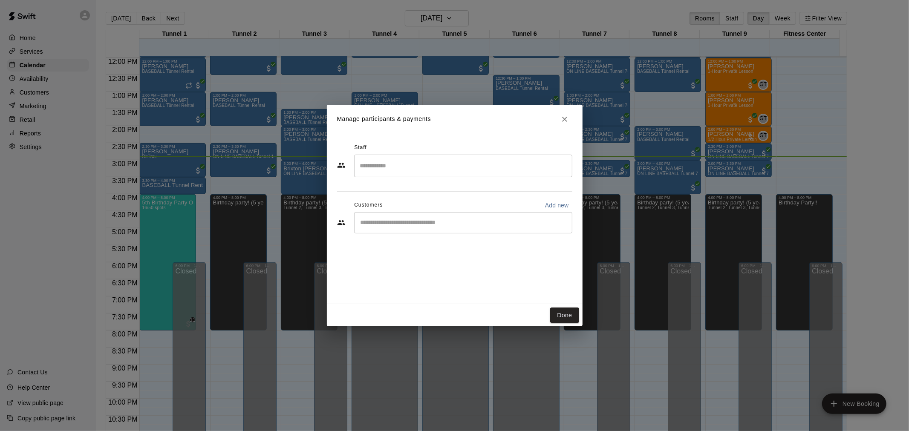
click at [569, 113] on button "Close" at bounding box center [564, 119] width 15 height 15
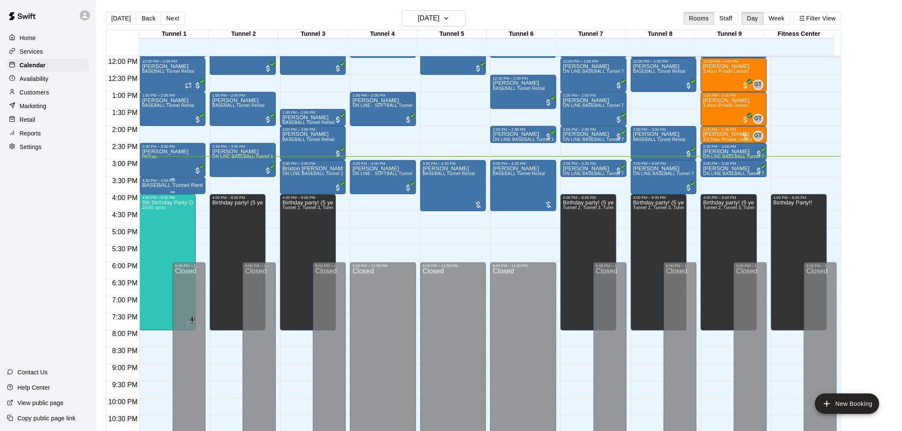
click at [185, 185] on p "BASEBALL Tunnel Rental" at bounding box center [172, 185] width 61 height 0
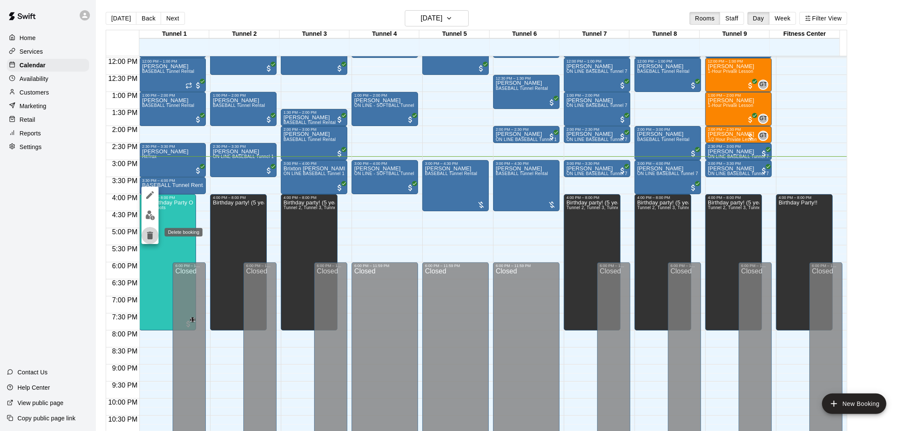
click at [152, 231] on icon "delete" at bounding box center [150, 236] width 10 height 10
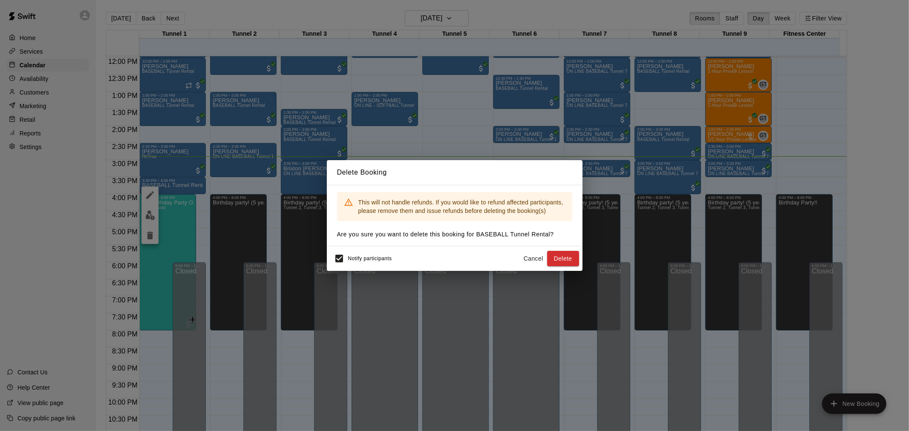
click at [531, 251] on button "Cancel" at bounding box center [533, 259] width 27 height 16
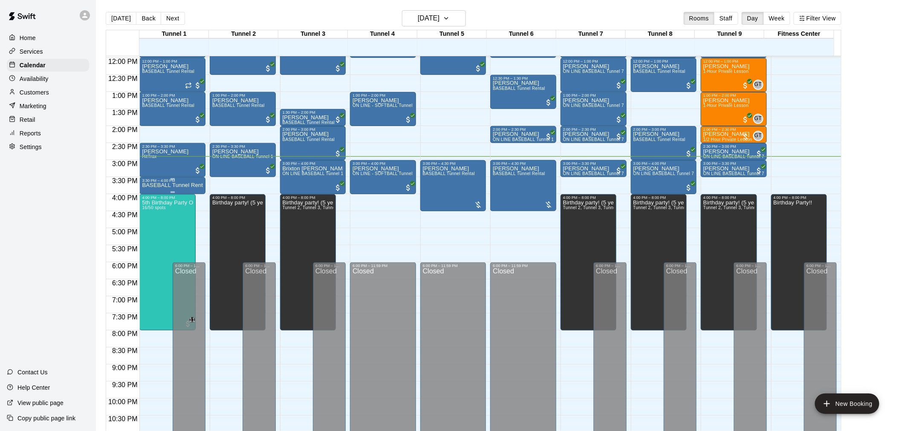
click at [183, 185] on p "BASEBALL Tunnel Rental" at bounding box center [172, 185] width 61 height 0
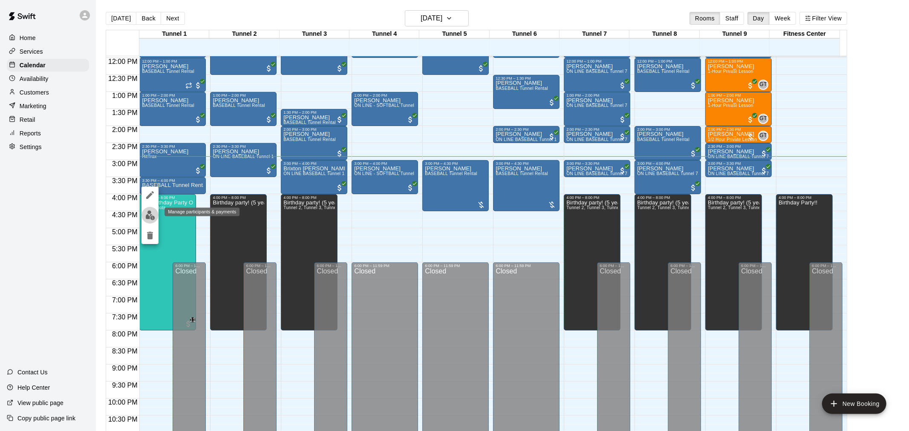
click at [153, 211] on img "edit" at bounding box center [150, 216] width 10 height 10
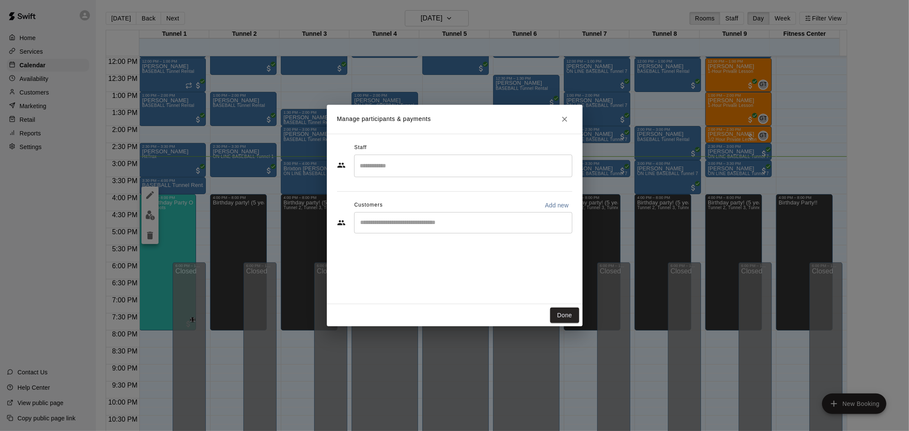
click at [455, 219] on input "Start typing to search customers..." at bounding box center [463, 223] width 211 height 9
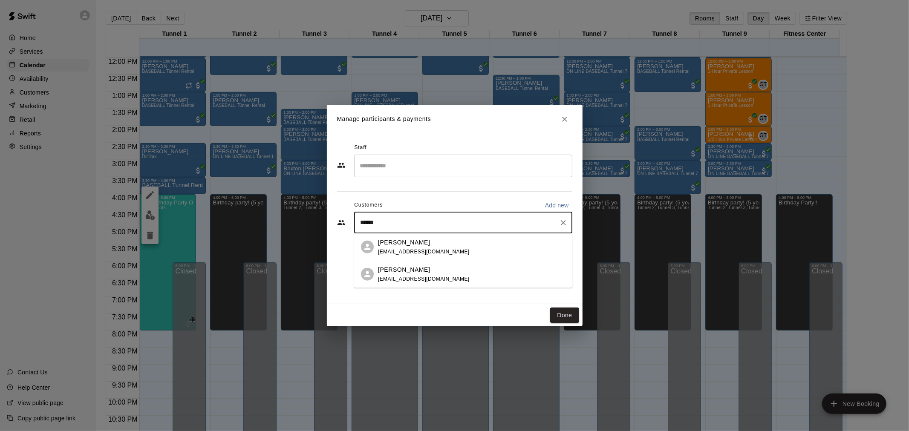
type input "*******"
click at [401, 248] on div "[PERSON_NAME] [EMAIL_ADDRESS][DOMAIN_NAME]" at bounding box center [424, 247] width 92 height 18
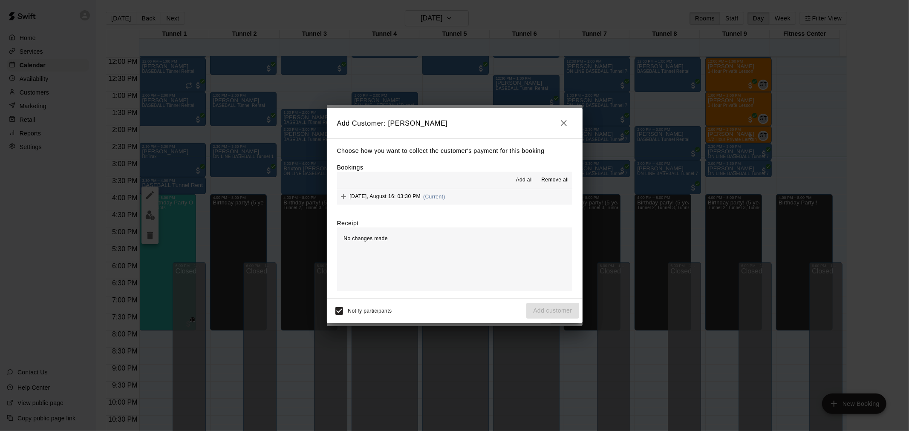
click at [398, 193] on div "[DATE], August 16: 03:30 PM (Current)" at bounding box center [391, 196] width 108 height 13
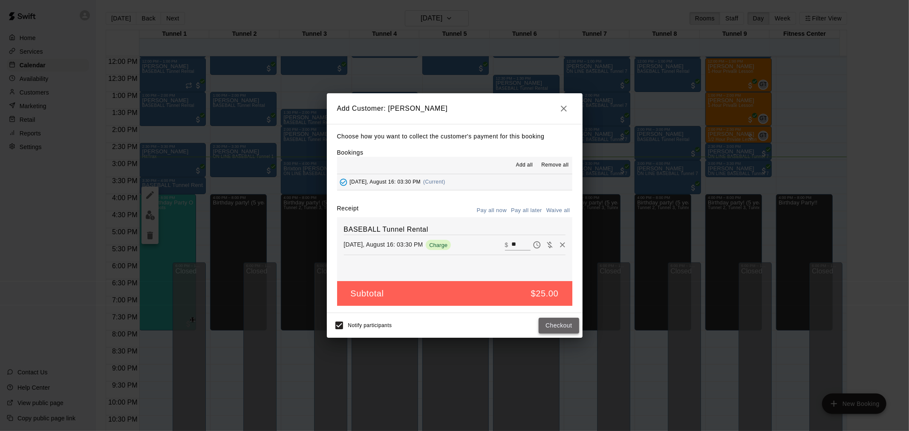
click at [565, 328] on button "Checkout" at bounding box center [559, 326] width 40 height 16
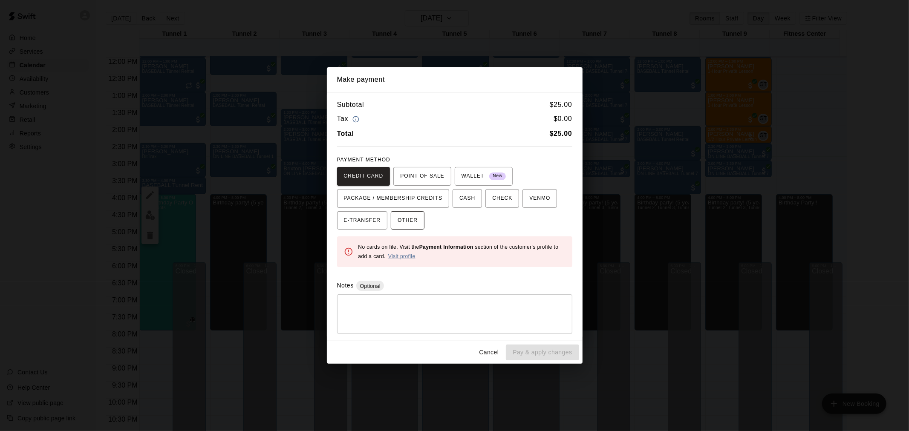
click at [409, 224] on span "OTHER" at bounding box center [408, 221] width 20 height 14
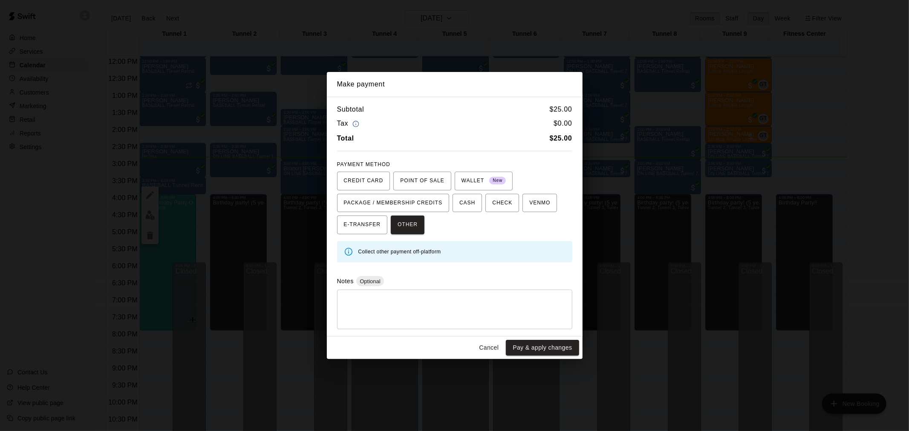
click at [449, 324] on div "* ​" at bounding box center [454, 310] width 235 height 40
click at [540, 348] on button "Pay & apply changes" at bounding box center [542, 348] width 73 height 16
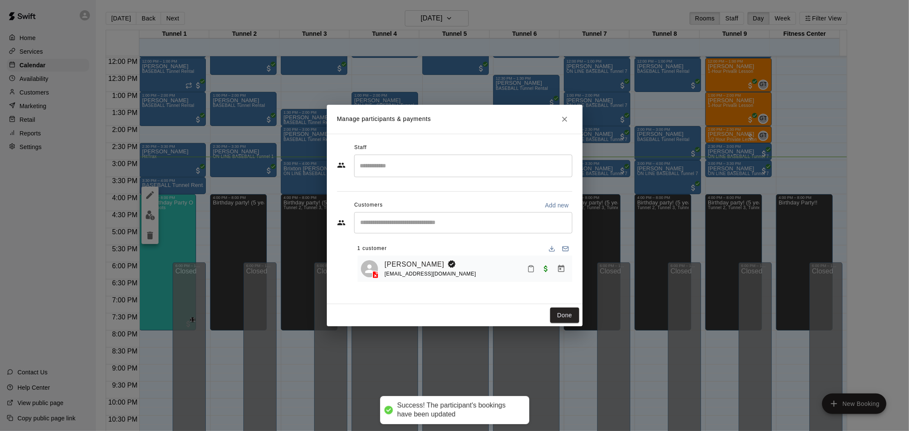
click at [375, 279] on body "Success! The participant's bookings have been updated Home Services Calendar Av…" at bounding box center [454, 222] width 909 height 445
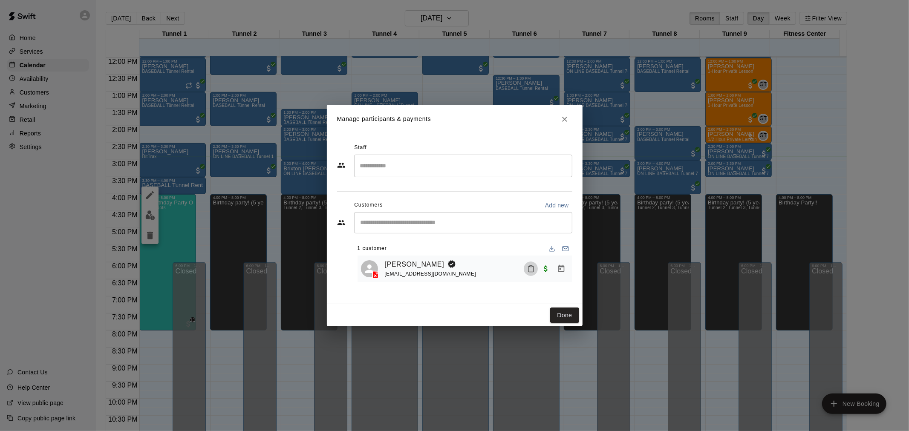
click at [532, 269] on icon "Mark attendance" at bounding box center [531, 269] width 8 height 8
click at [557, 274] on p "[PERSON_NAME] attended" at bounding box center [588, 272] width 75 height 9
click at [564, 315] on button "Done" at bounding box center [564, 316] width 29 height 16
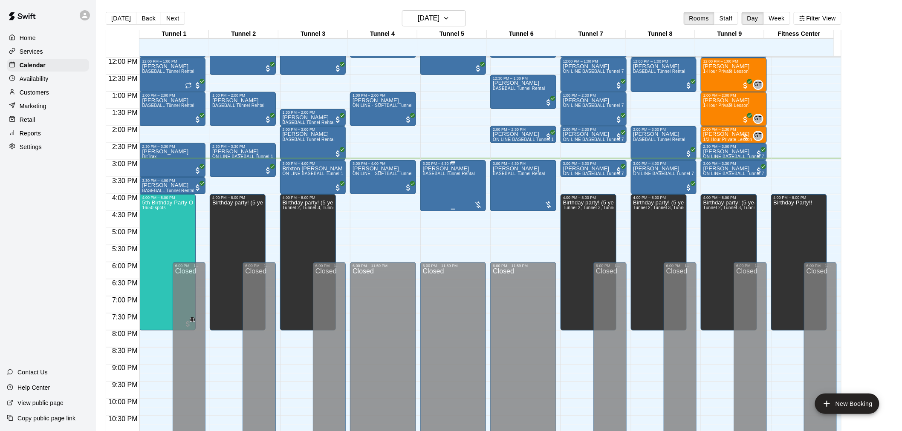
click at [466, 184] on div "Jacob Ritchie BASEBALL Tunnel Rental" at bounding box center [449, 381] width 52 height 431
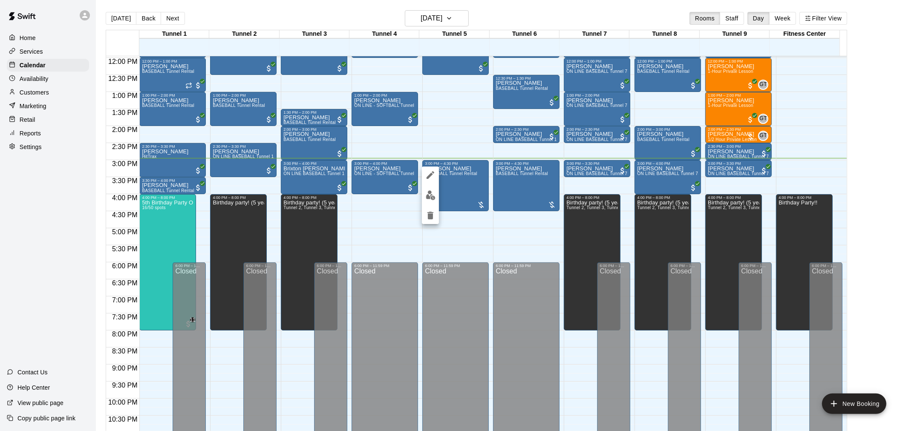
click at [394, 223] on div at bounding box center [454, 215] width 909 height 431
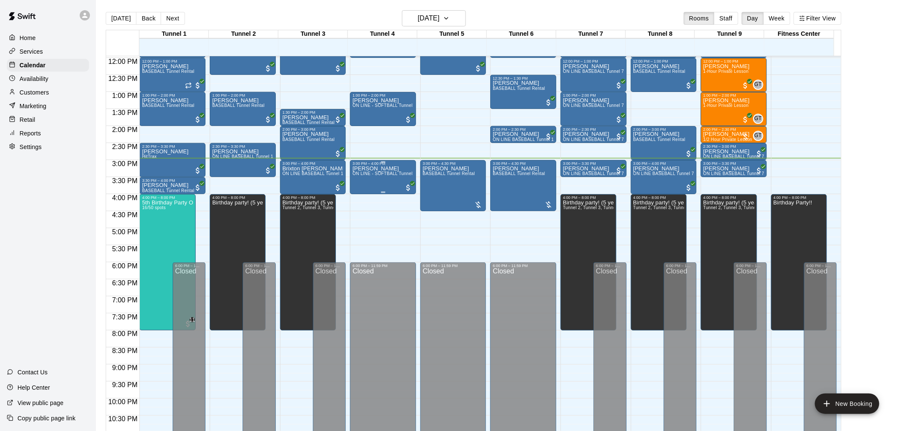
click at [361, 180] on div "Jayden Prado ON LINE - SOFTBALL Tunnel 1-6 Rental" at bounding box center [382, 381] width 61 height 431
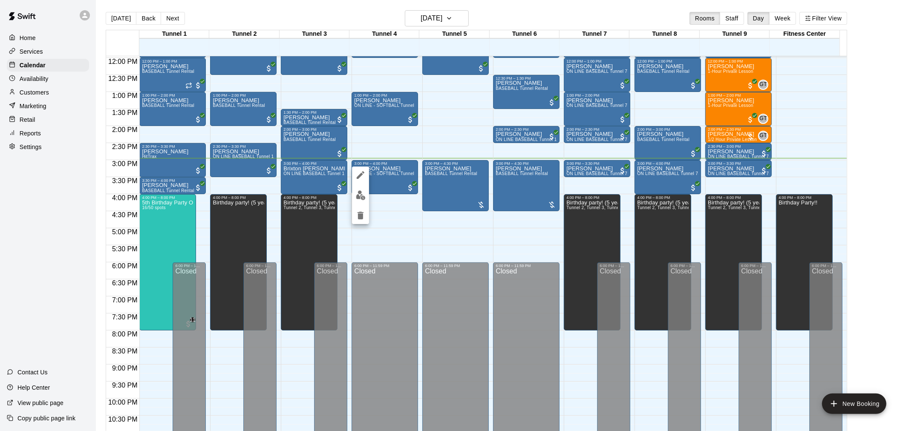
click at [360, 200] on button "edit" at bounding box center [360, 195] width 17 height 17
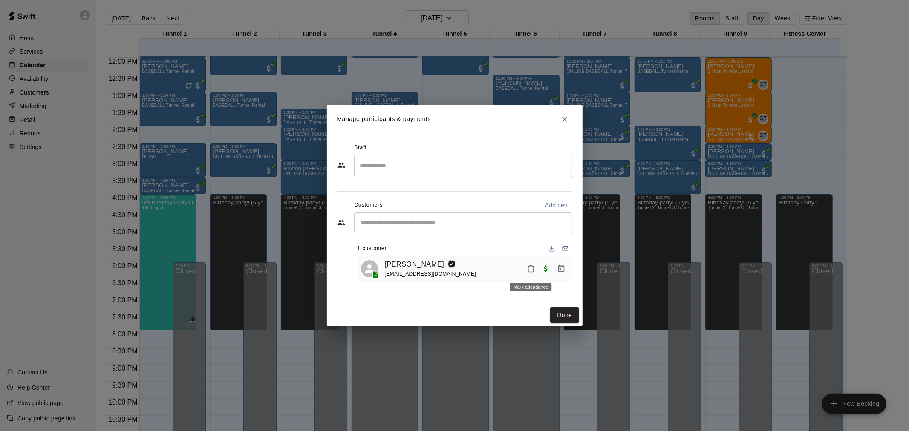
click at [529, 272] on icon "Mark attendance" at bounding box center [531, 269] width 8 height 8
click at [538, 272] on li "[PERSON_NAME] attended" at bounding box center [584, 273] width 100 height 14
click at [563, 316] on button "Done" at bounding box center [564, 316] width 29 height 16
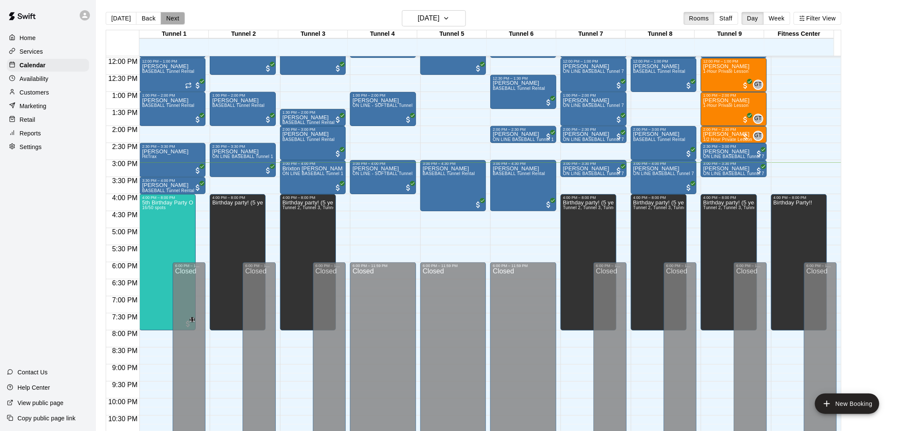
click at [169, 18] on button "Next" at bounding box center [173, 18] width 24 height 13
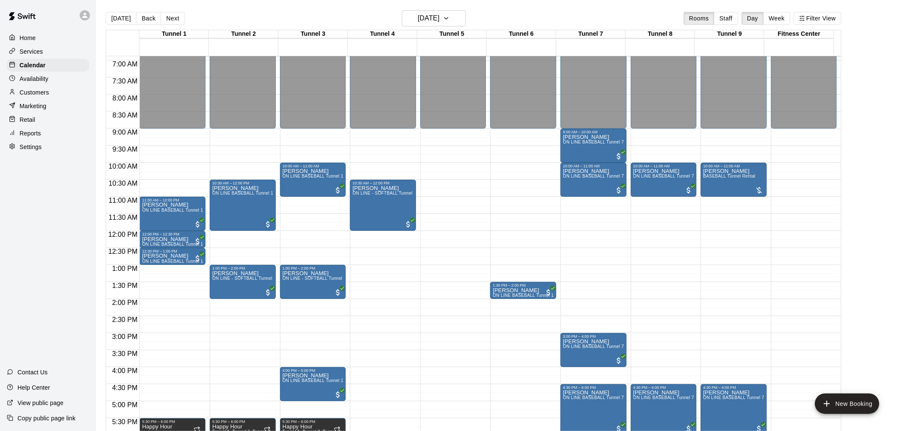
scroll to position [219, 0]
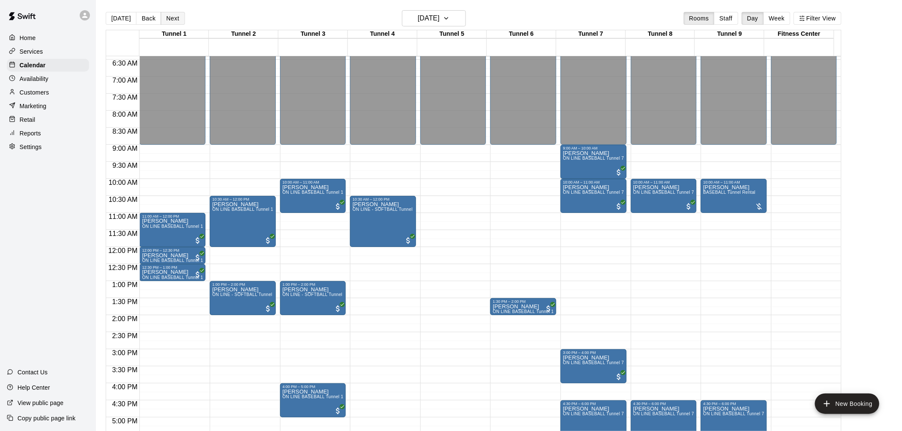
click at [170, 18] on button "Next" at bounding box center [173, 18] width 24 height 13
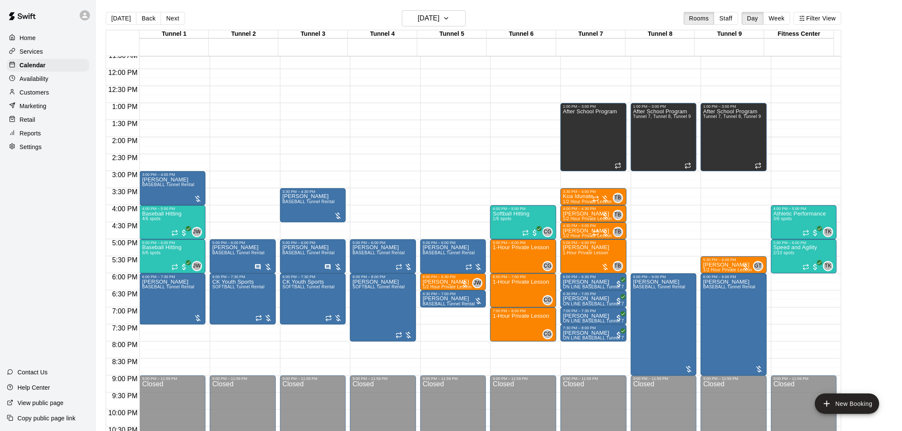
scroll to position [408, 0]
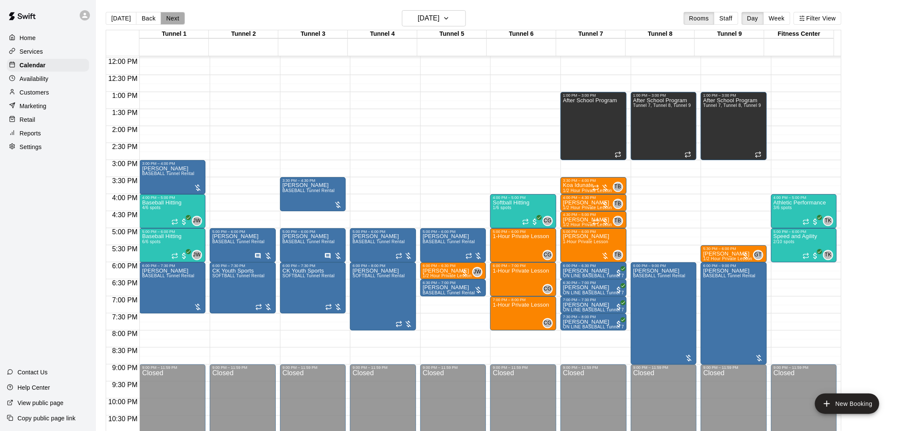
click at [173, 15] on button "Next" at bounding box center [173, 18] width 24 height 13
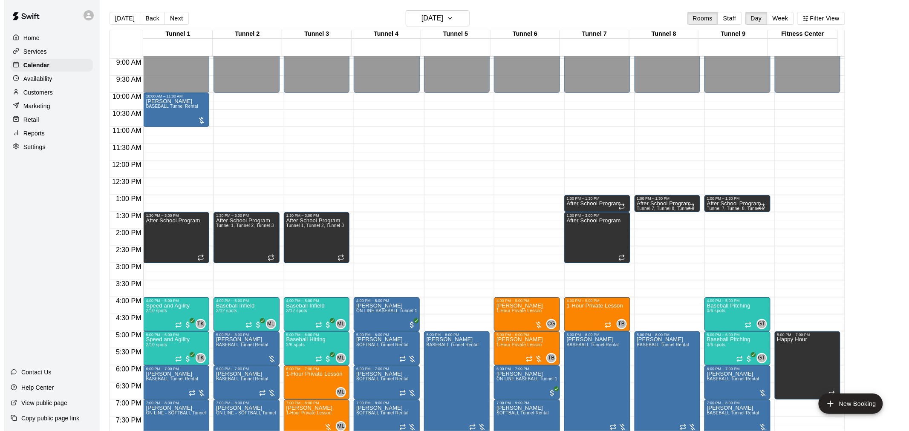
scroll to position [292, 0]
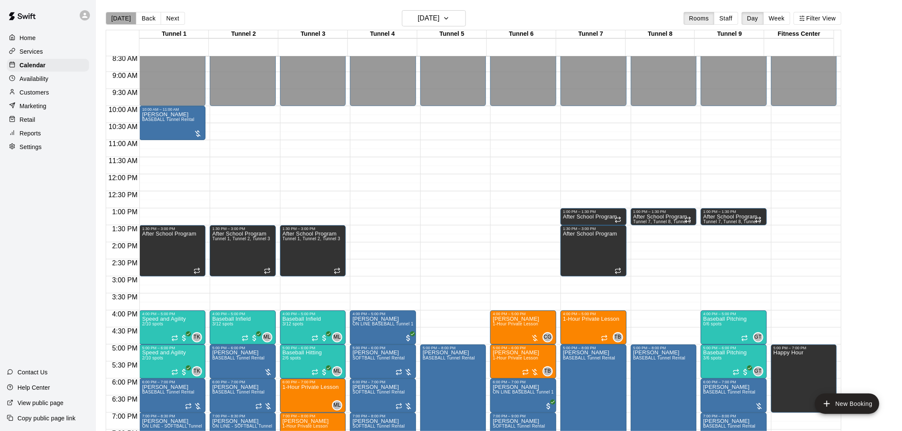
click at [124, 20] on button "[DATE]" at bounding box center [121, 18] width 31 height 13
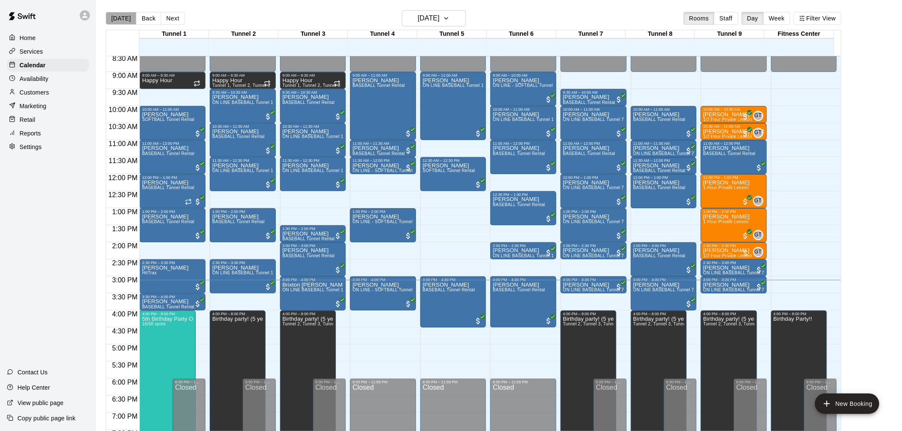
click at [121, 16] on button "[DATE]" at bounding box center [121, 18] width 31 height 13
click at [239, 303] on div "12:00 AM – 9:00 AM Closed 9:00 AM – 9:30 AM Happy Hour Tunnel 1, Tunnel 2, Tunn…" at bounding box center [243, 174] width 66 height 818
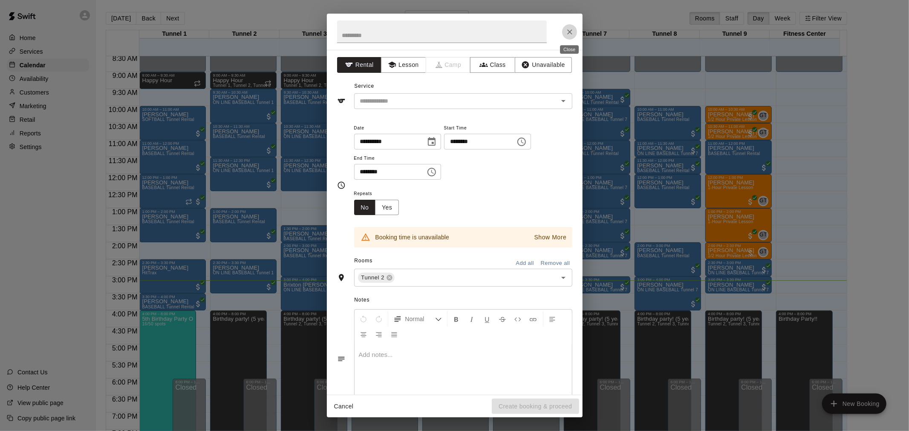
click at [566, 30] on icon "Close" at bounding box center [570, 32] width 9 height 9
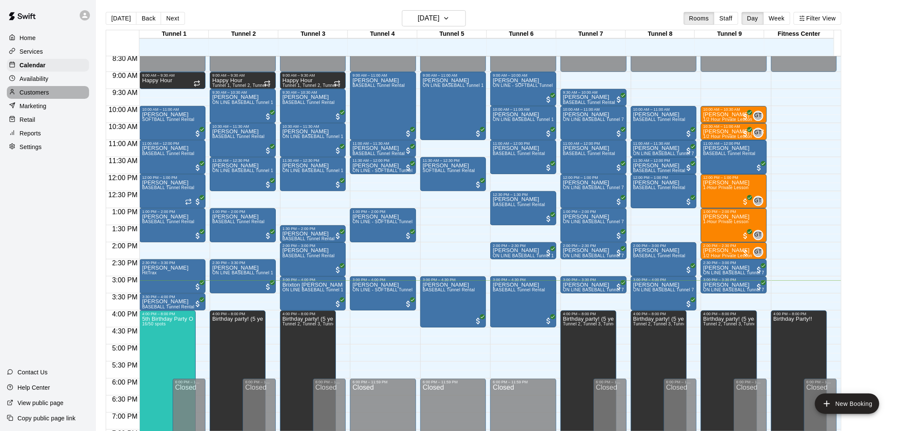
click at [38, 92] on p "Customers" at bounding box center [34, 92] width 29 height 9
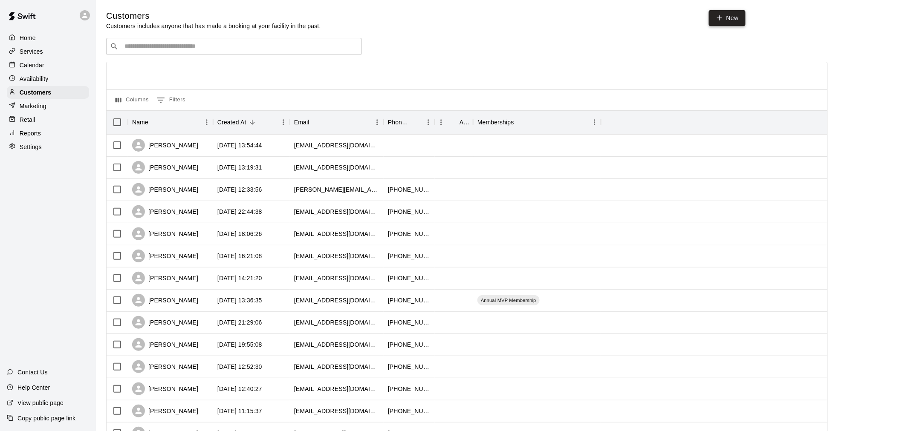
click at [727, 19] on link "New" at bounding box center [727, 18] width 37 height 16
select select "**"
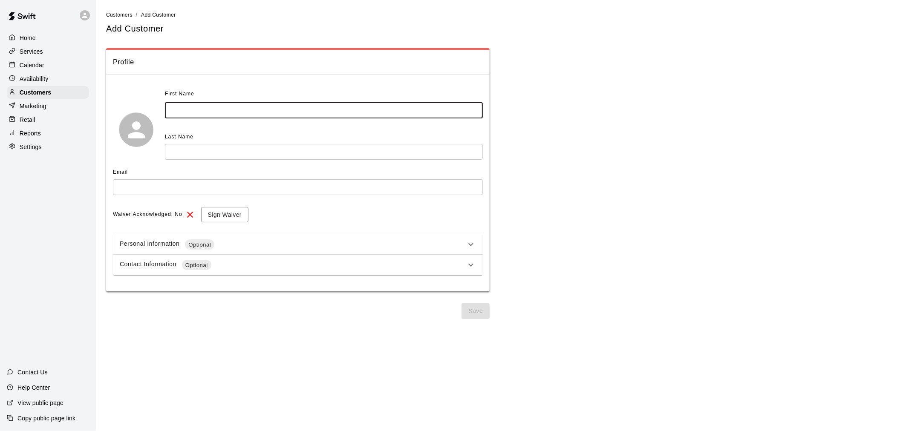
click at [278, 112] on input "text" at bounding box center [324, 111] width 318 height 16
type input "******"
click at [261, 142] on div "Last Name" at bounding box center [324, 137] width 318 height 14
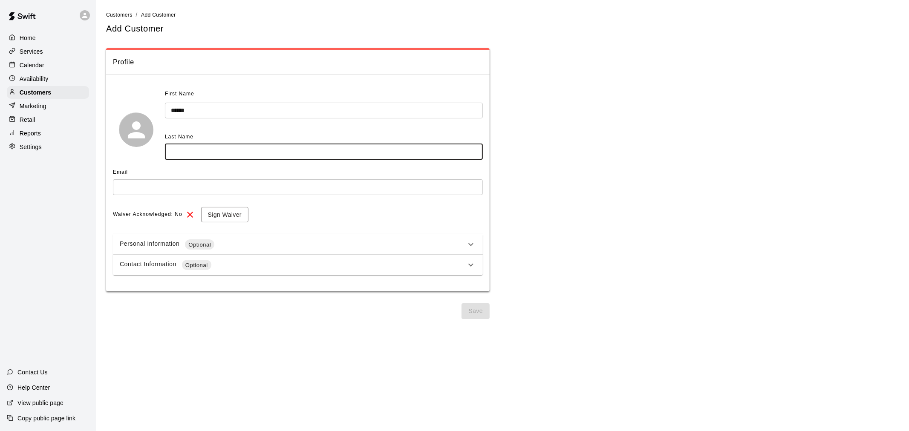
click at [262, 145] on input "text" at bounding box center [324, 152] width 318 height 16
type input "****"
click at [267, 187] on input "text" at bounding box center [298, 187] width 370 height 16
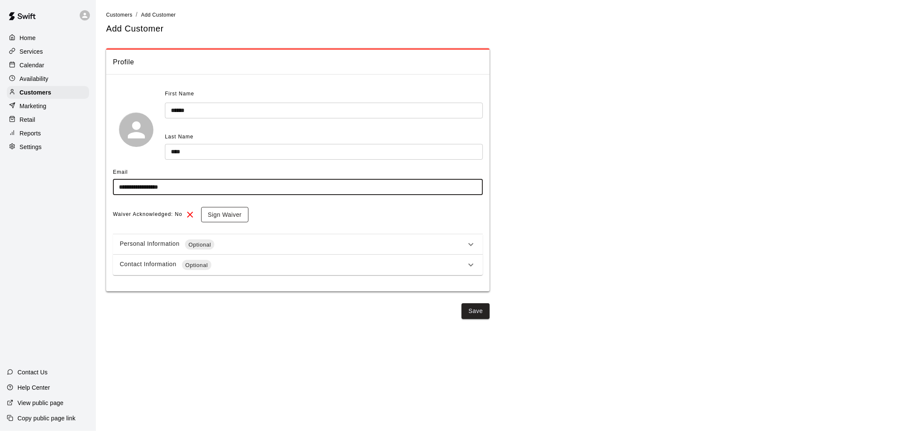
type input "**********"
click at [234, 215] on button "Sign Waiver" at bounding box center [224, 215] width 47 height 16
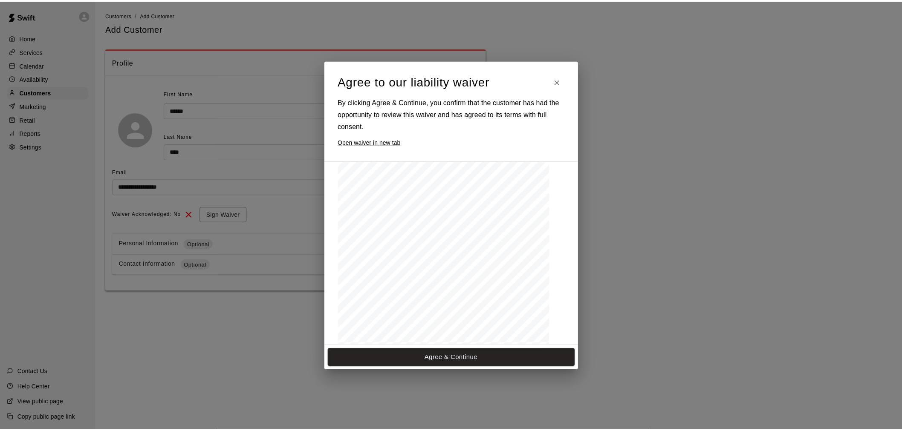
scroll to position [189, 0]
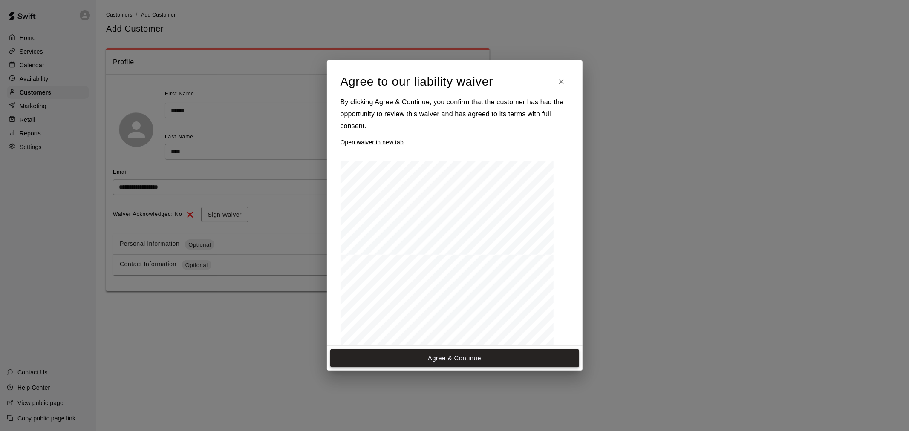
click at [482, 360] on button "Agree & Continue" at bounding box center [454, 358] width 249 height 18
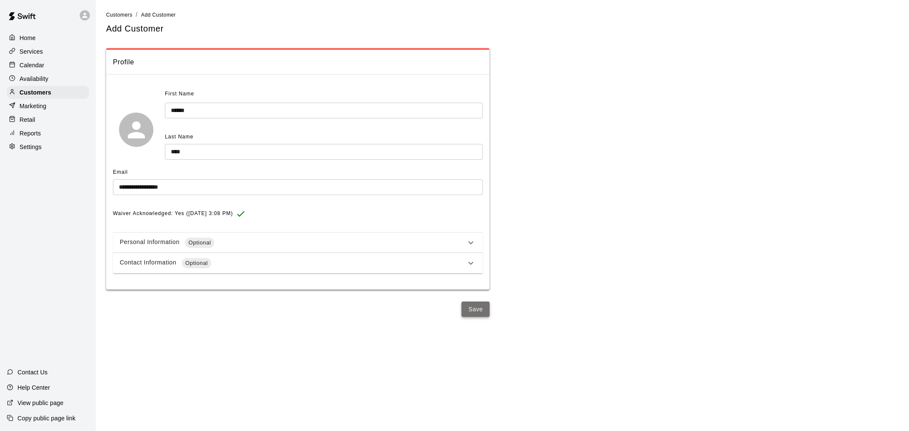
click at [484, 308] on button "Save" at bounding box center [476, 310] width 28 height 16
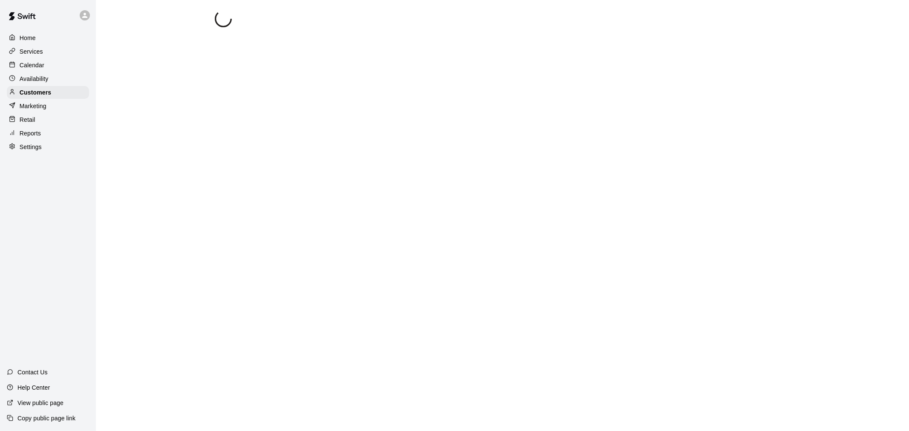
select select "**"
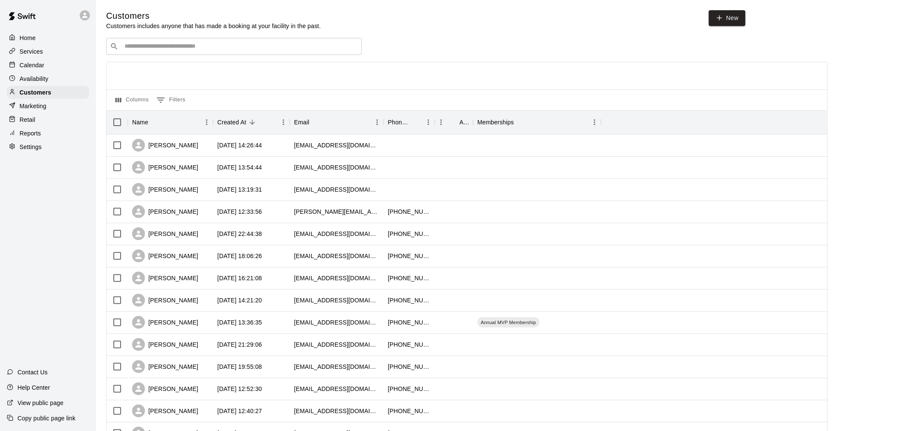
click at [40, 67] on p "Calendar" at bounding box center [32, 65] width 25 height 9
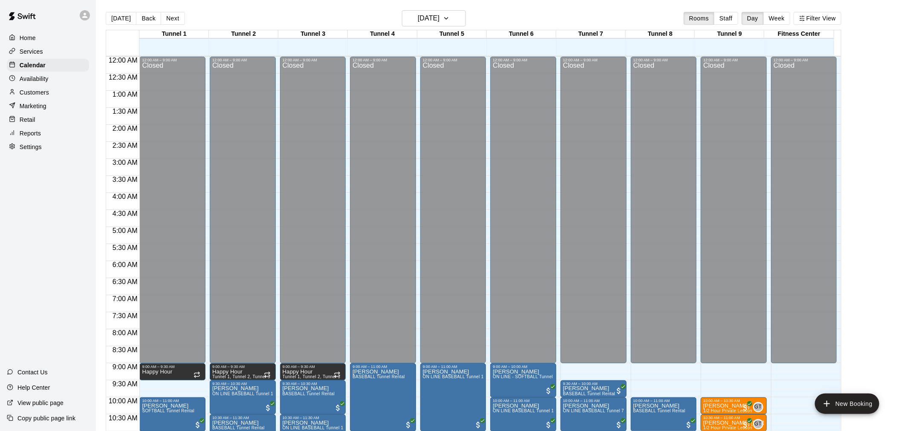
scroll to position [408, 0]
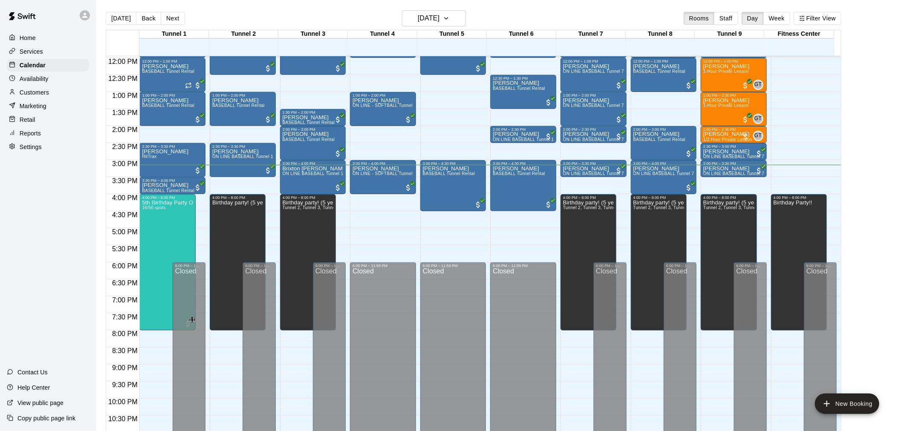
click at [255, 182] on div "12:00 AM – 9:00 AM Closed 9:00 AM – 9:30 AM Happy Hour Tunnel 1, Tunnel 2, Tunn…" at bounding box center [243, 58] width 66 height 818
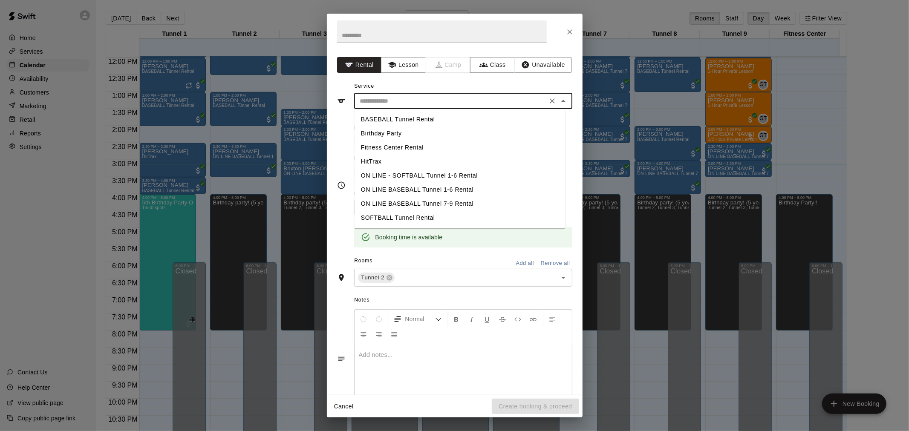
click at [377, 105] on input "text" at bounding box center [451, 101] width 188 height 11
click at [385, 118] on li "BASEBALL Tunnel Rental" at bounding box center [459, 120] width 211 height 14
type input "**********"
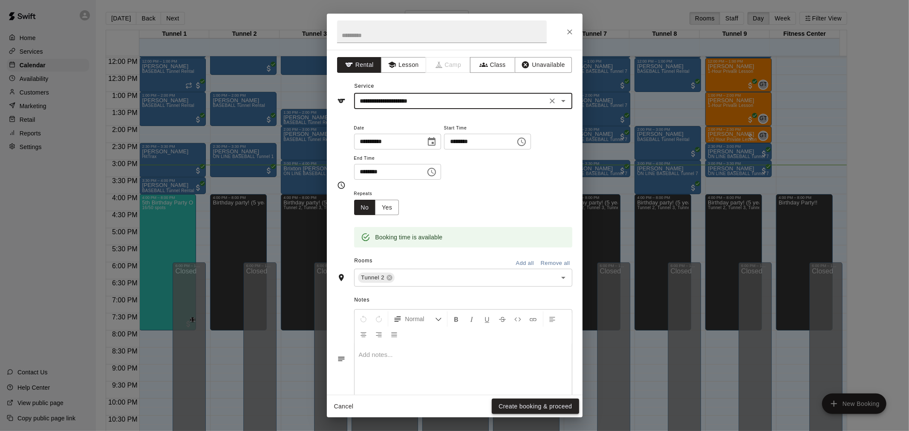
click at [550, 402] on button "Create booking & proceed" at bounding box center [535, 407] width 87 height 16
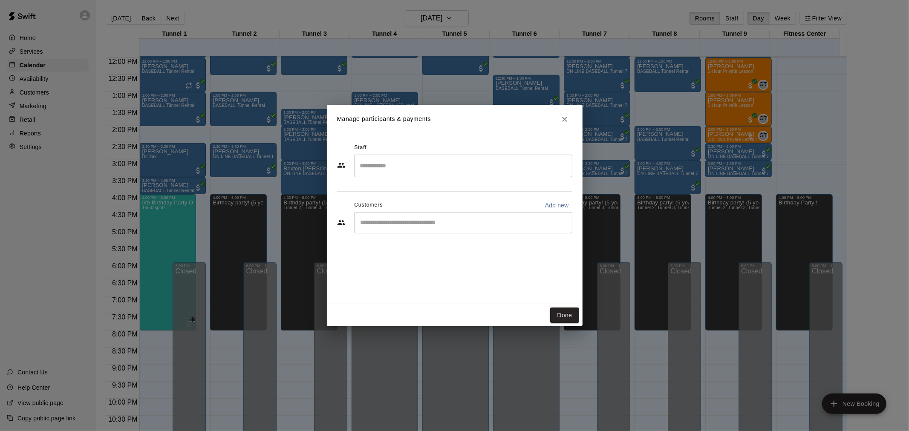
click at [397, 219] on input "Start typing to search customers..." at bounding box center [463, 223] width 211 height 9
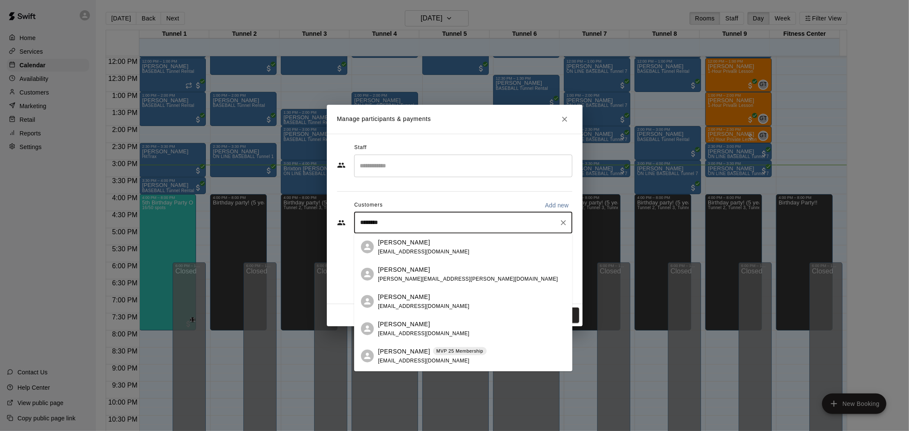
type input "*********"
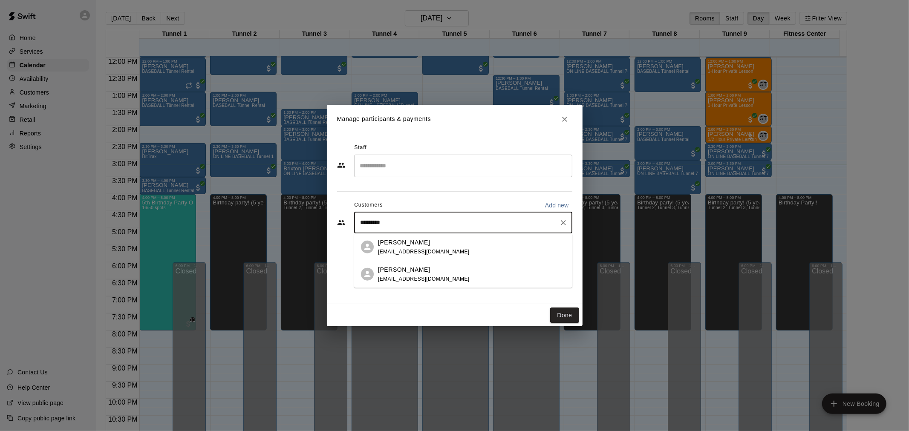
click at [431, 249] on div "Andrew Jack akn.jack@gmail.com" at bounding box center [472, 247] width 188 height 18
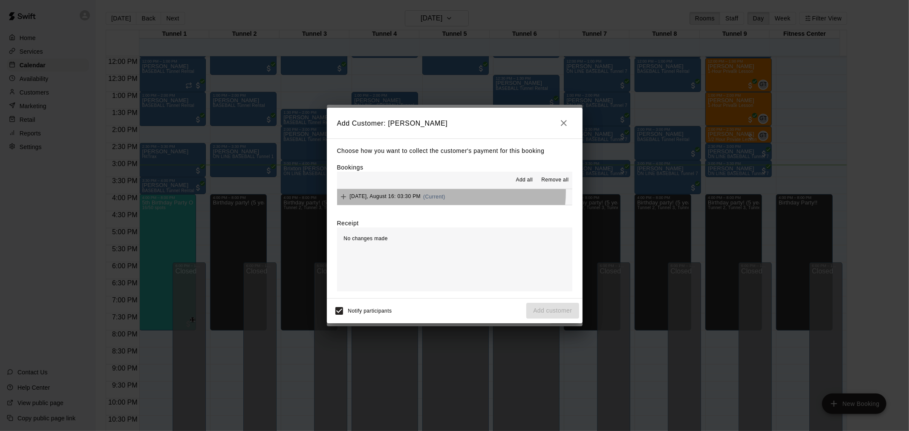
click at [445, 193] on div "Saturday, August 16: 03:30 PM (Current)" at bounding box center [391, 196] width 108 height 13
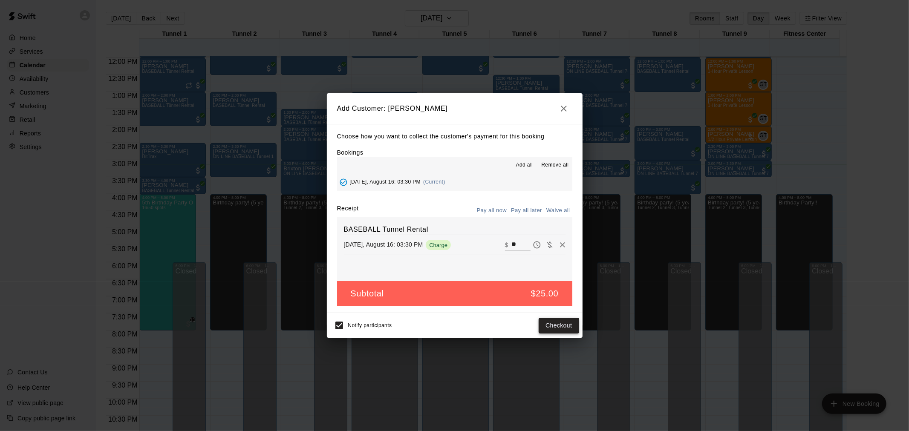
click at [564, 324] on button "Checkout" at bounding box center [559, 326] width 40 height 16
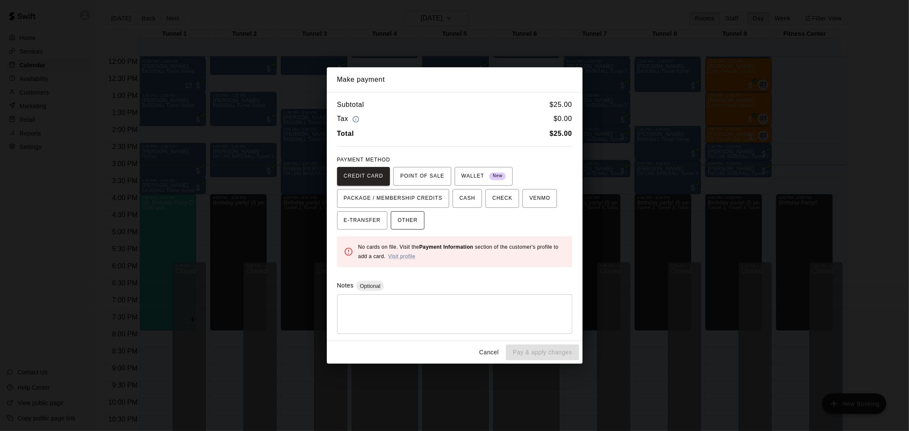
click at [410, 225] on span "OTHER" at bounding box center [408, 221] width 20 height 14
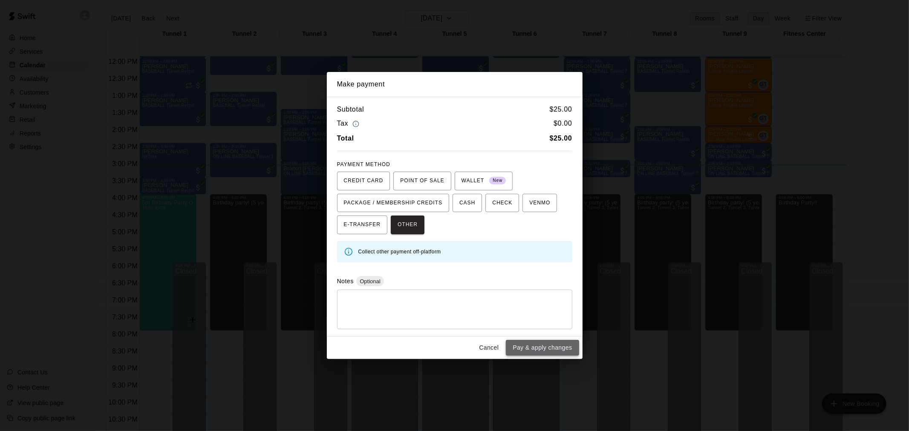
click at [543, 344] on button "Pay & apply changes" at bounding box center [542, 348] width 73 height 16
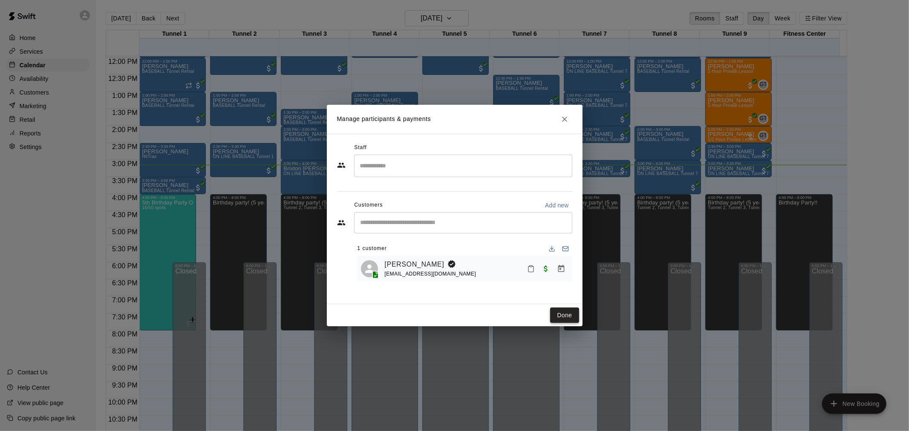
click at [566, 312] on button "Done" at bounding box center [564, 316] width 29 height 16
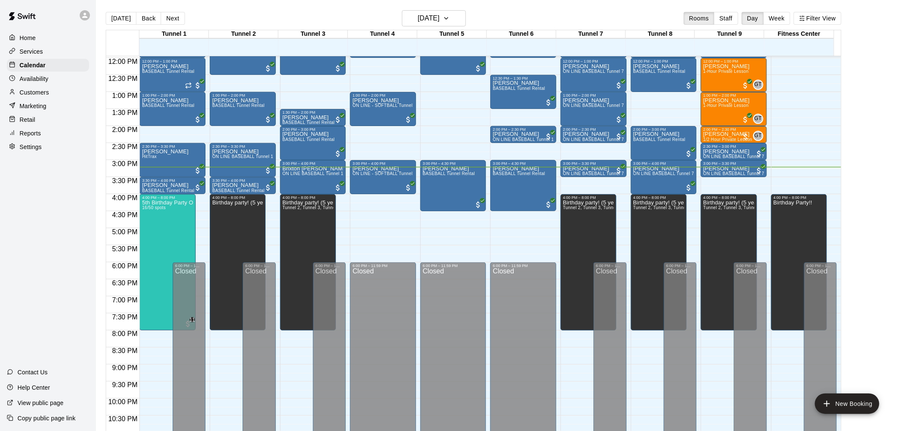
click at [388, 203] on div "12:00 AM – 9:00 AM Closed 9:00 AM – 11:00 AM Aaron Fleck BASEBALL Tunnel Rental…" at bounding box center [383, 58] width 66 height 818
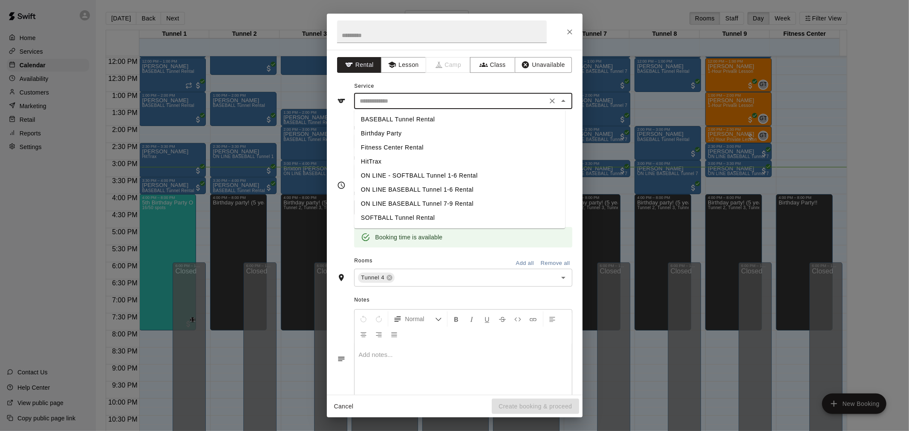
click at [404, 100] on input "text" at bounding box center [451, 101] width 188 height 11
click at [401, 119] on li "BASEBALL Tunnel Rental" at bounding box center [459, 120] width 211 height 14
type input "**********"
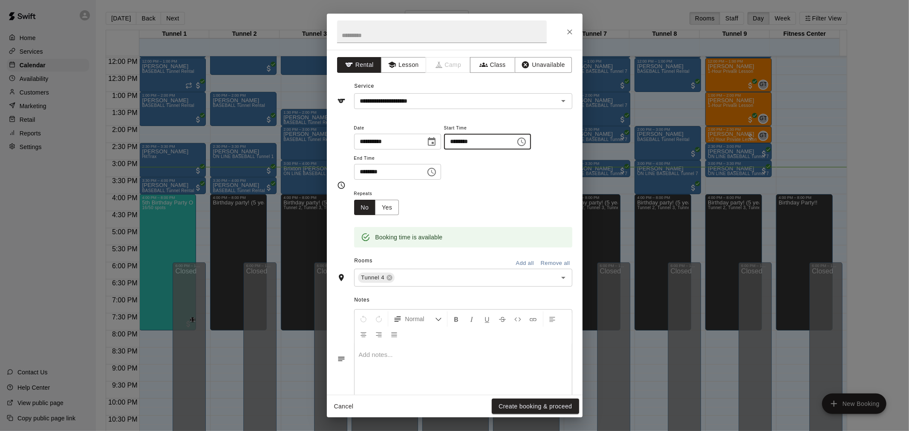
drag, startPoint x: 474, startPoint y: 139, endPoint x: 479, endPoint y: 142, distance: 5.6
click at [474, 140] on input "********" at bounding box center [477, 142] width 66 height 16
type input "********"
click at [371, 173] on input "********" at bounding box center [387, 172] width 66 height 16
type input "********"
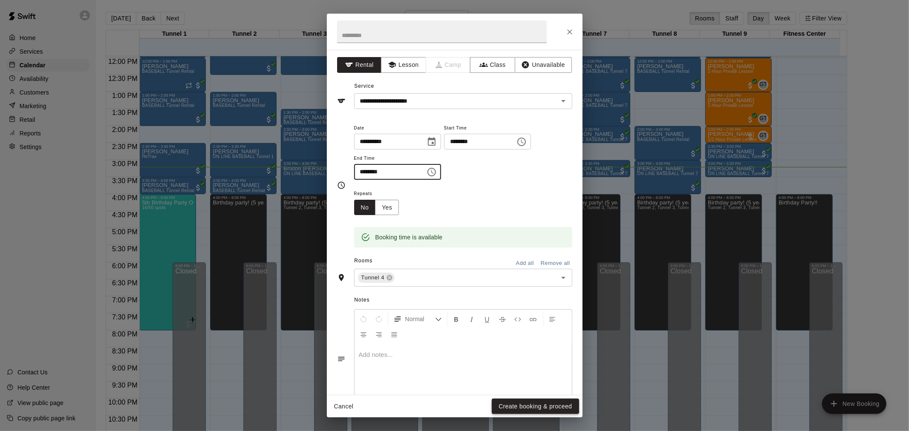
click at [543, 405] on button "Create booking & proceed" at bounding box center [535, 407] width 87 height 16
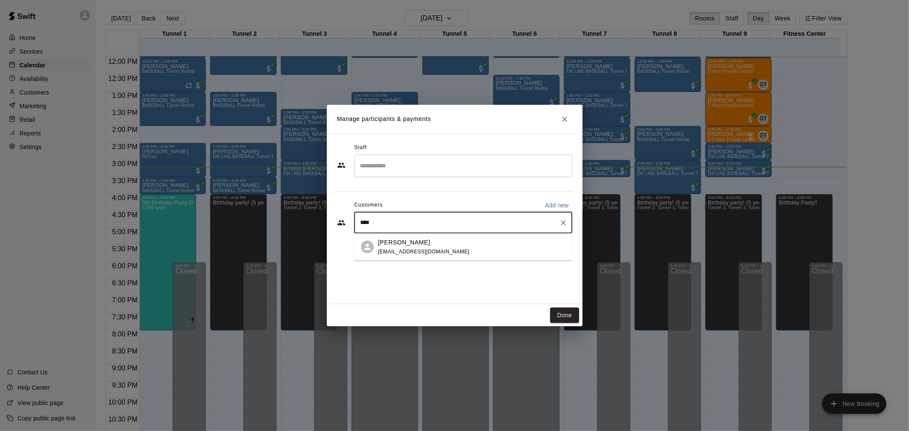
type input "*****"
click at [425, 249] on span "aimeeblangdon@gmail.com" at bounding box center [424, 251] width 92 height 6
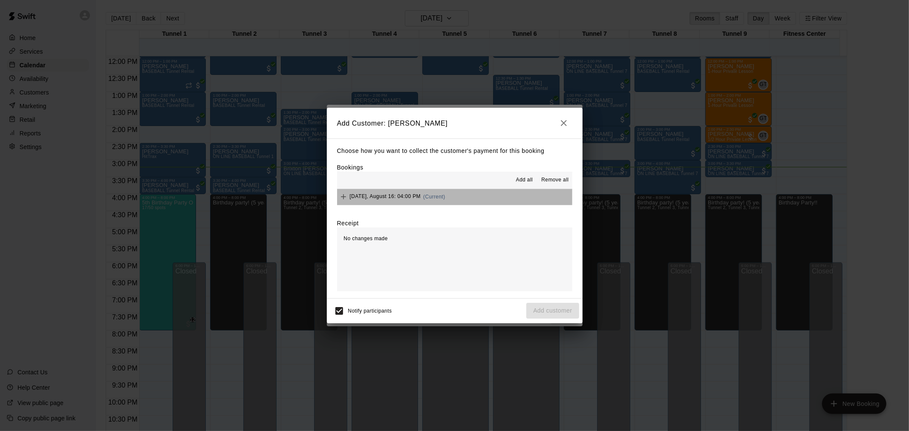
click at [457, 193] on button "[DATE], August 16: 04:00 PM (Current)" at bounding box center [454, 197] width 235 height 16
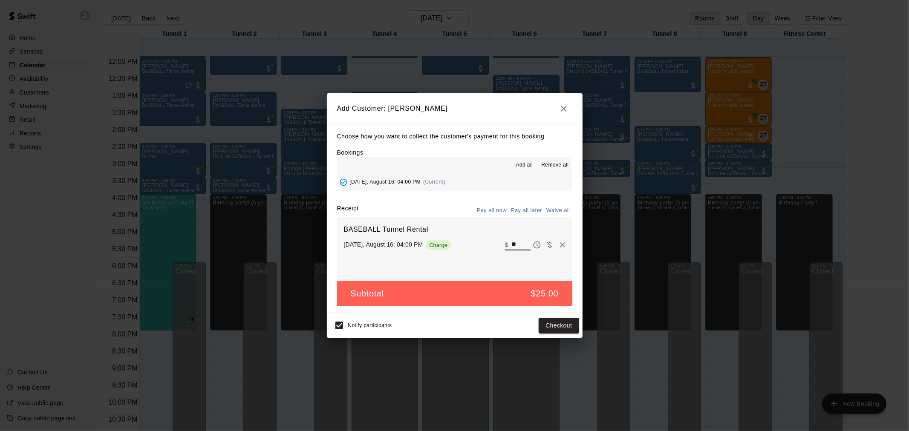
click at [516, 242] on input "**" at bounding box center [520, 245] width 19 height 11
drag, startPoint x: 516, startPoint y: 242, endPoint x: 505, endPoint y: 242, distance: 11.1
click at [511, 242] on input "**" at bounding box center [520, 245] width 19 height 11
type input "**"
click at [560, 326] on button "Checkout" at bounding box center [559, 326] width 40 height 16
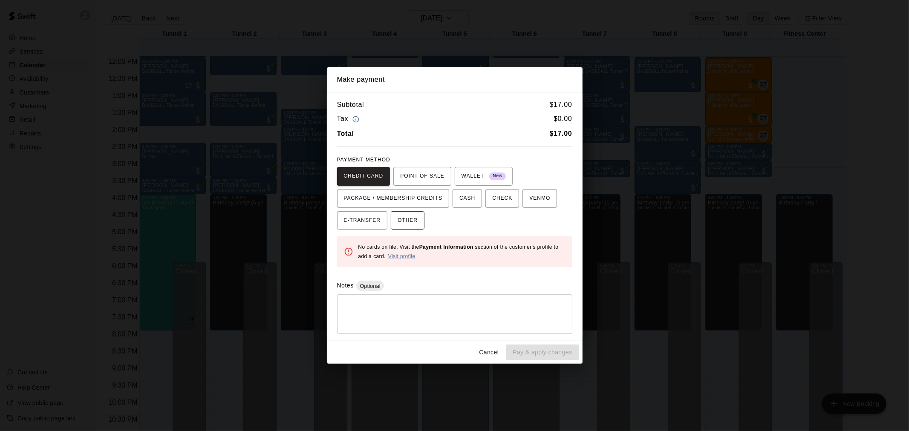
click at [397, 223] on button "OTHER" at bounding box center [408, 220] width 34 height 19
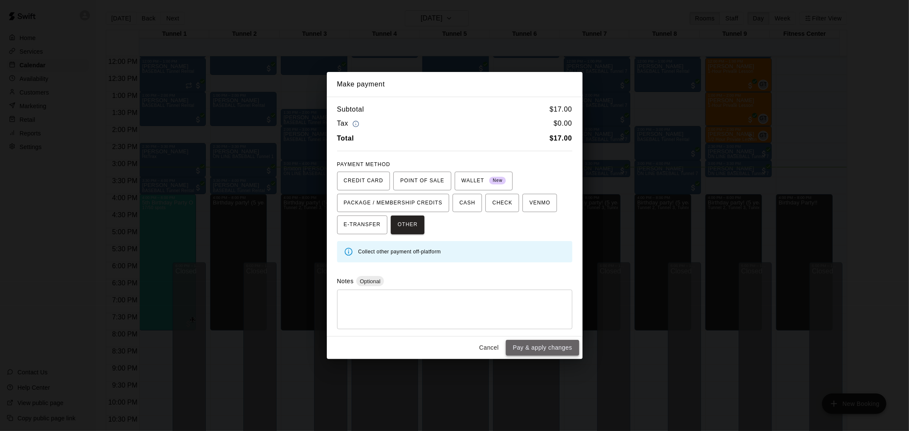
click at [548, 348] on button "Pay & apply changes" at bounding box center [542, 348] width 73 height 16
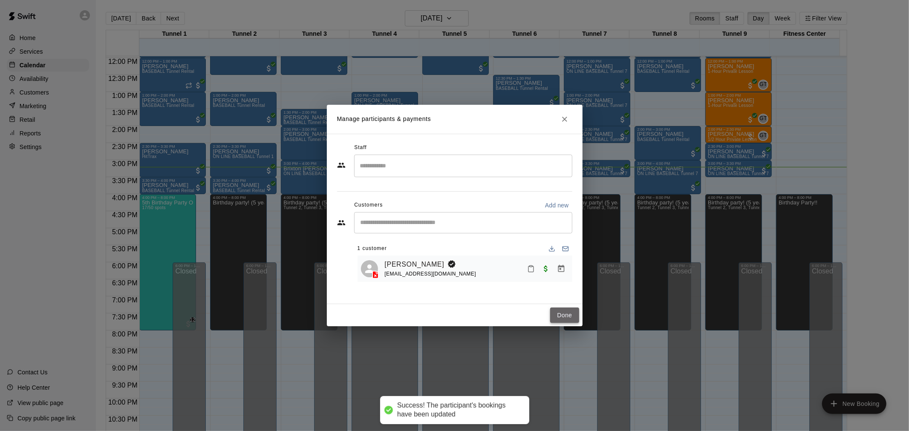
click at [562, 312] on button "Done" at bounding box center [564, 316] width 29 height 16
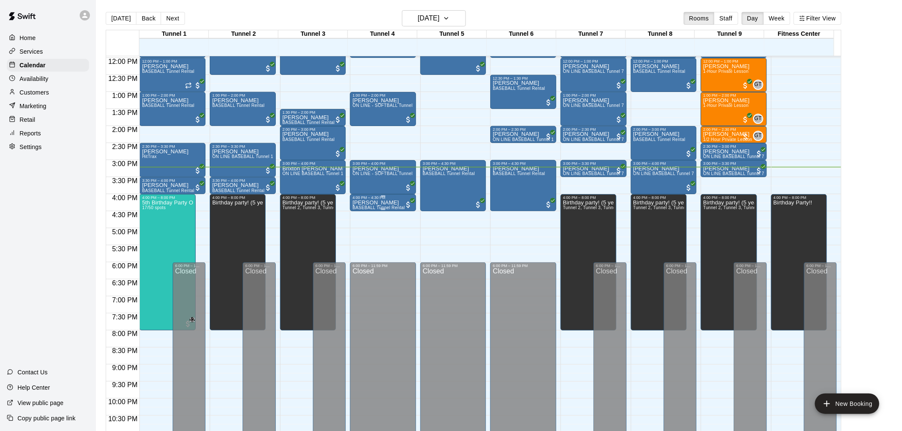
click at [382, 203] on div "RJ Kamrath BASEBALL Tunnel Rental" at bounding box center [378, 415] width 52 height 431
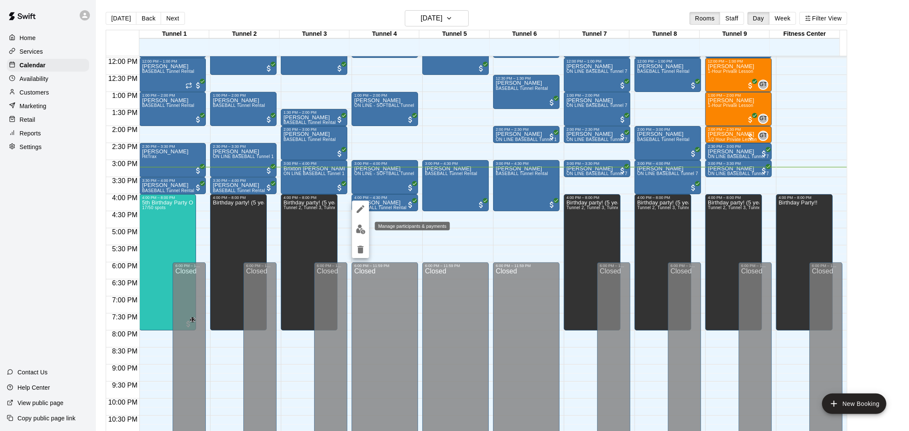
click at [363, 227] on img "edit" at bounding box center [361, 230] width 10 height 10
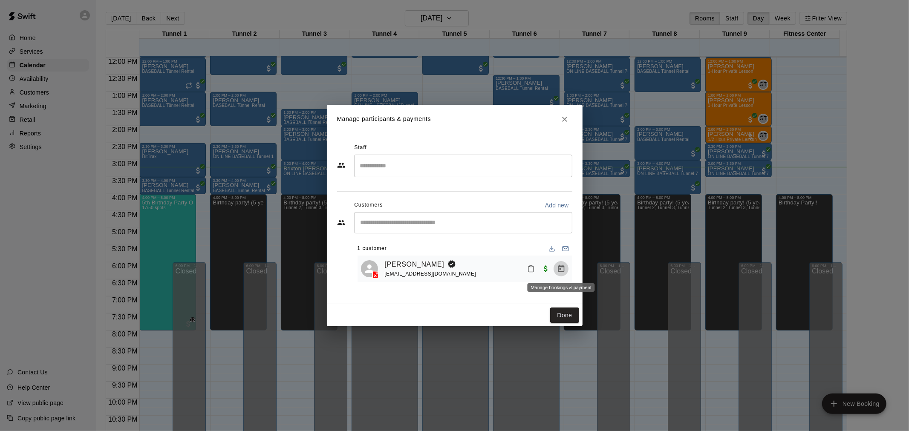
click at [561, 267] on icon "Manage bookings & payment" at bounding box center [561, 268] width 6 height 7
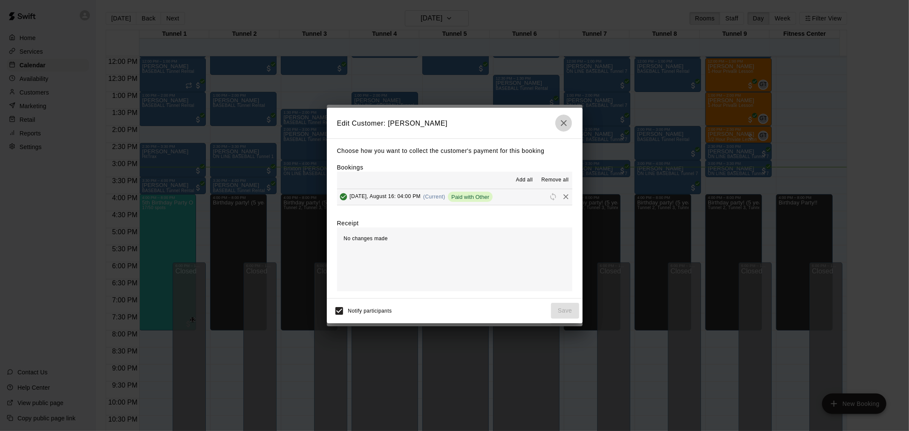
click at [563, 125] on icon "button" at bounding box center [564, 123] width 10 height 10
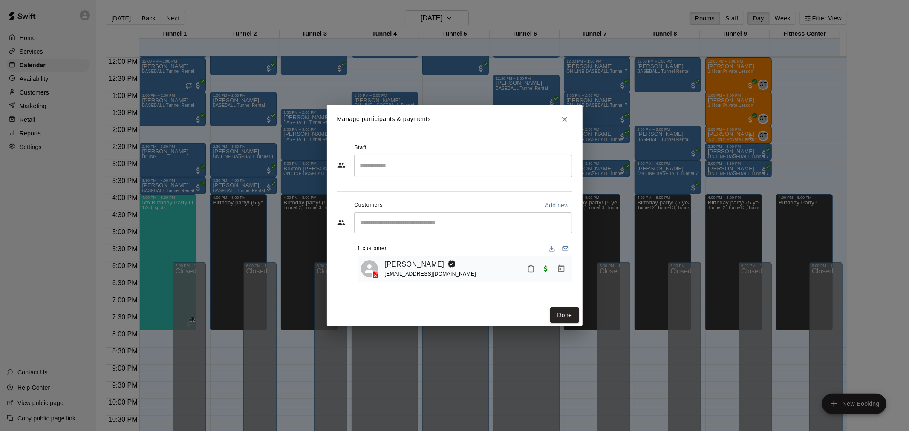
click at [389, 263] on link "[PERSON_NAME]" at bounding box center [415, 264] width 60 height 11
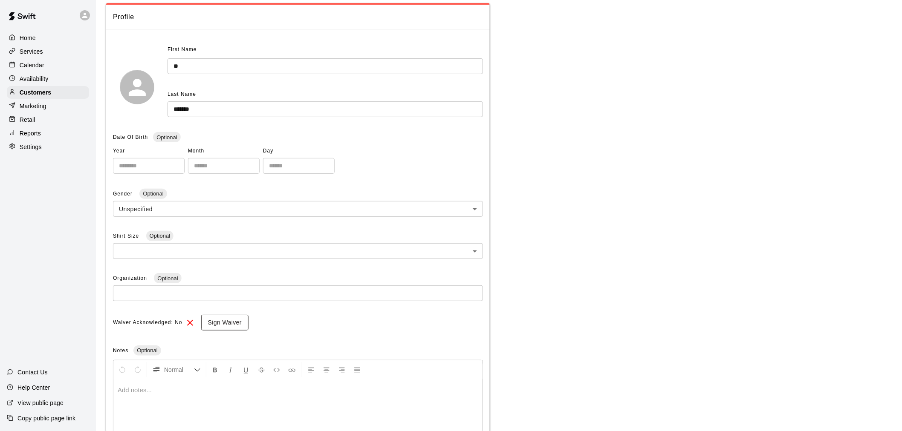
scroll to position [137, 0]
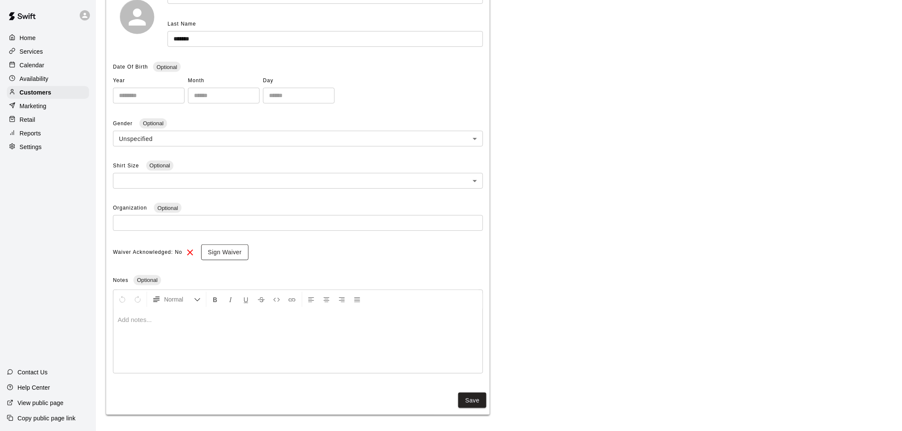
click at [228, 249] on button "Sign Waiver" at bounding box center [224, 253] width 47 height 16
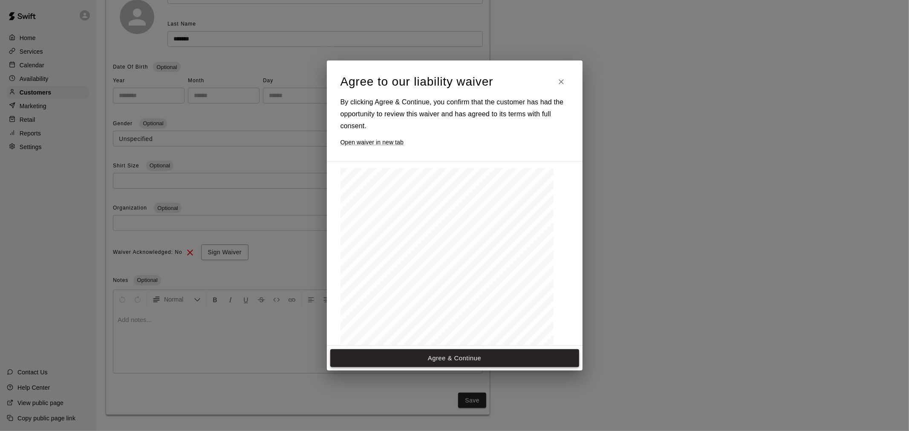
click at [461, 356] on button "Agree & Continue" at bounding box center [454, 358] width 249 height 18
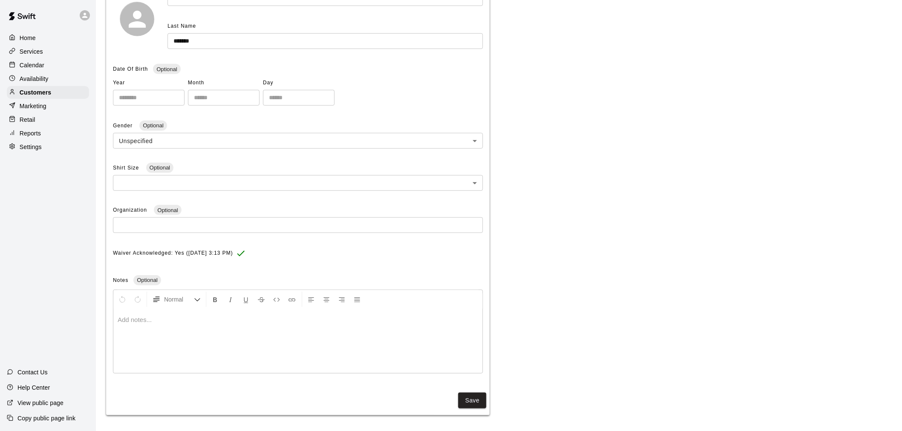
scroll to position [0, 0]
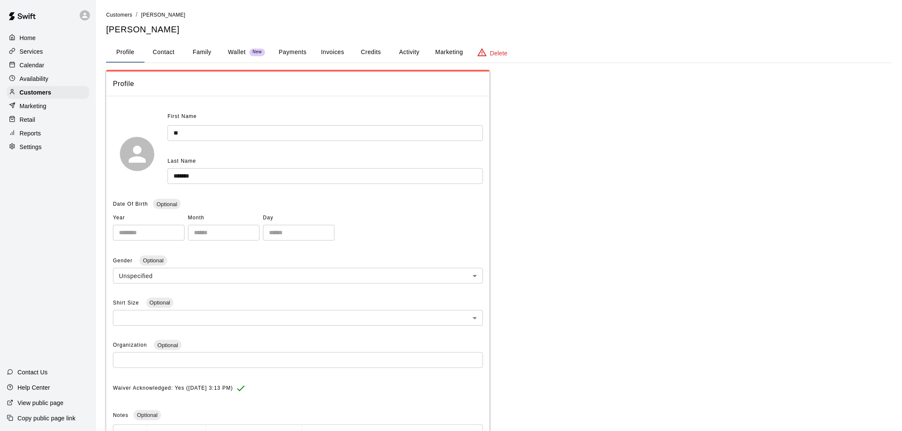
click at [51, 67] on div "Calendar" at bounding box center [48, 65] width 82 height 13
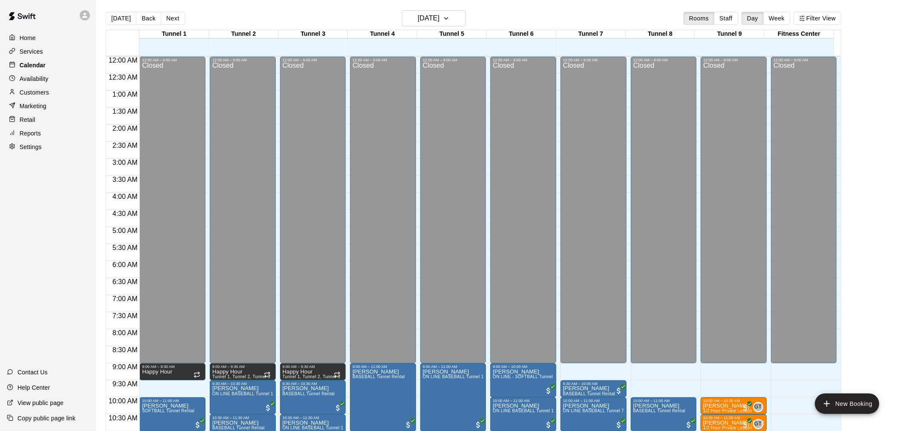
scroll to position [408, 0]
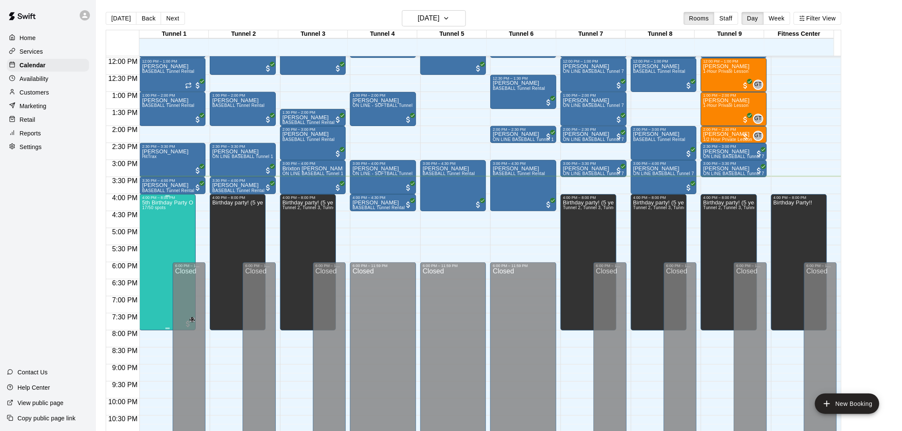
click at [155, 208] on span "17/50 spots" at bounding box center [153, 207] width 23 height 5
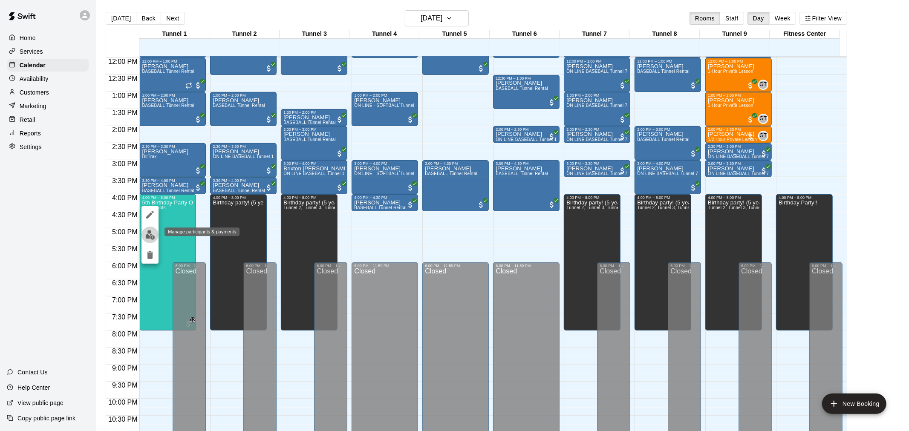
click at [150, 233] on img "edit" at bounding box center [150, 235] width 10 height 10
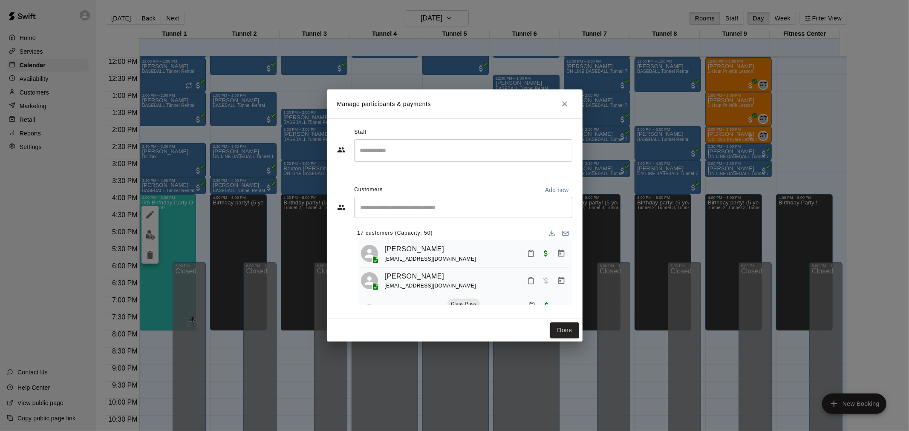
click at [401, 210] on input "Start typing to search customers..." at bounding box center [463, 207] width 211 height 9
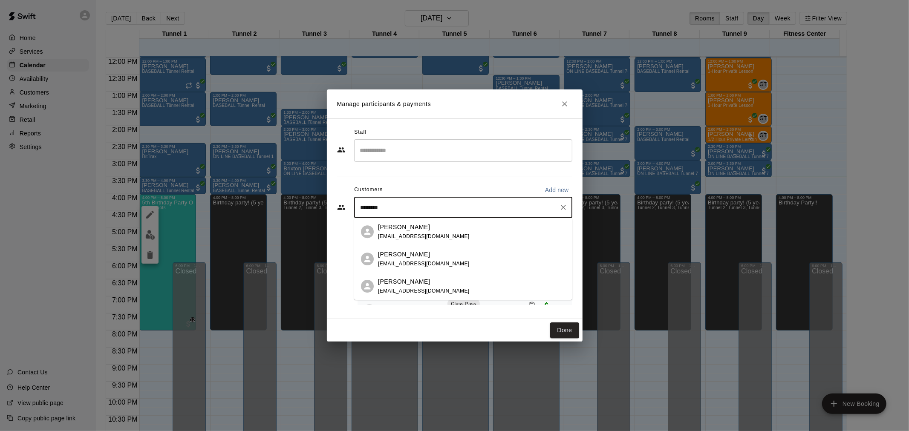
type input "*********"
click at [426, 232] on div "Daniel Knoblauch dk001844@gmail.com" at bounding box center [424, 232] width 92 height 18
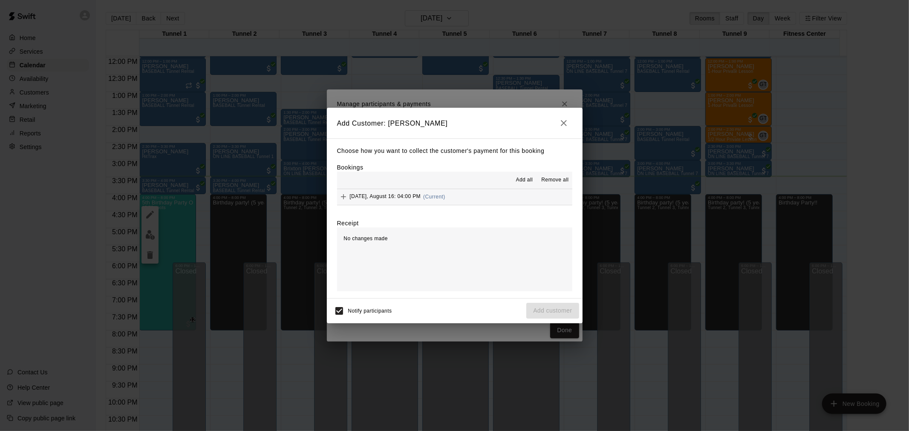
click at [416, 198] on span "[DATE], August 16: 04:00 PM" at bounding box center [385, 197] width 71 height 6
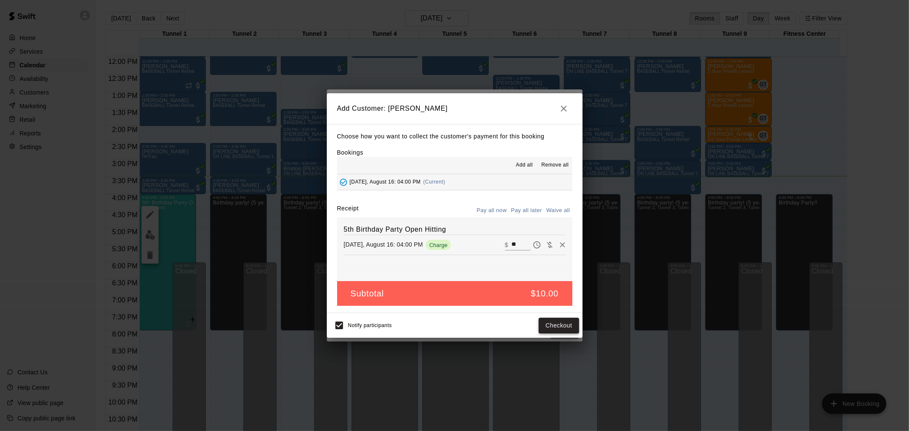
click at [561, 322] on button "Checkout" at bounding box center [559, 326] width 40 height 16
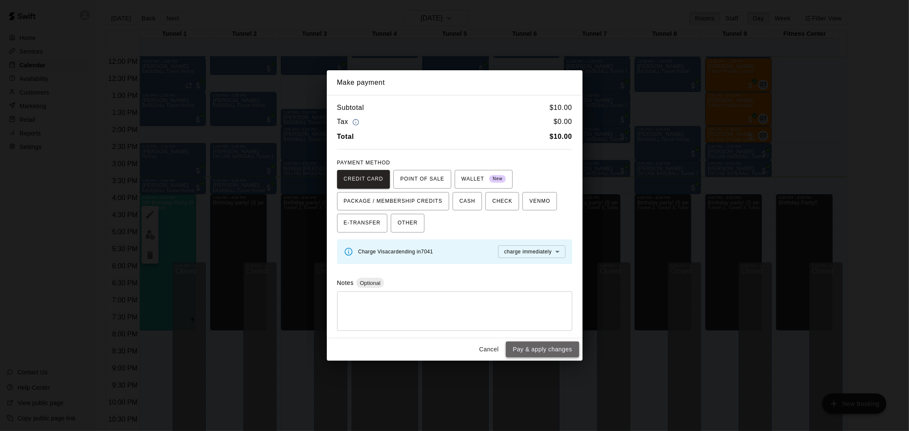
click at [547, 348] on button "Pay & apply changes" at bounding box center [542, 350] width 73 height 16
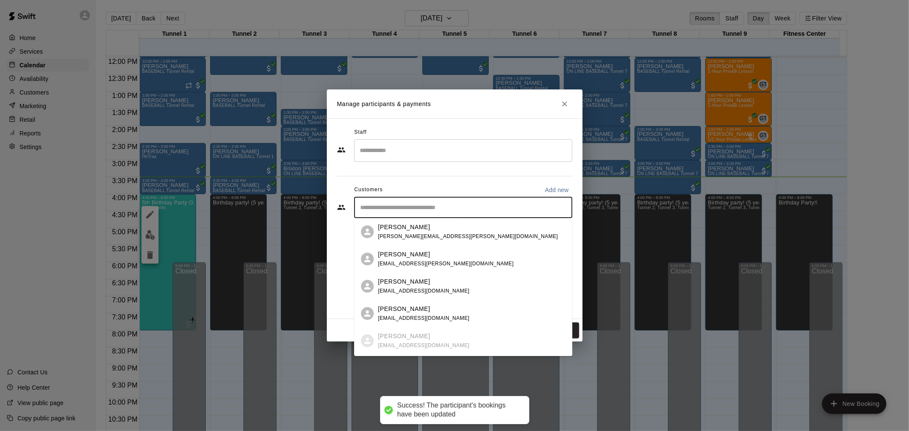
click at [446, 207] on input "Start typing to search customers..." at bounding box center [463, 207] width 211 height 9
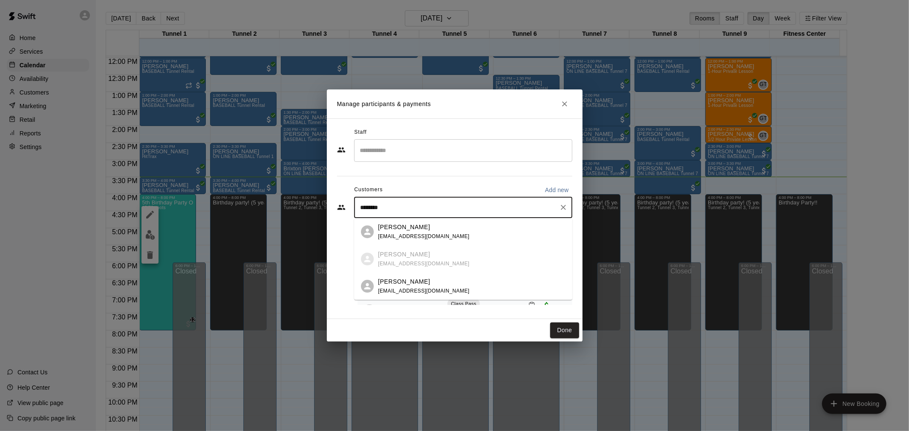
type input "*********"
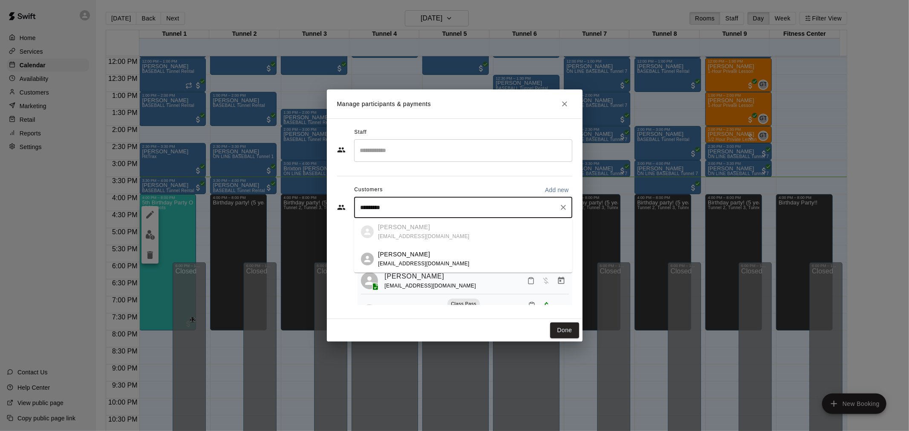
click at [433, 257] on div "Daniel Knoblauch dknoblauch@msn.com" at bounding box center [472, 259] width 188 height 18
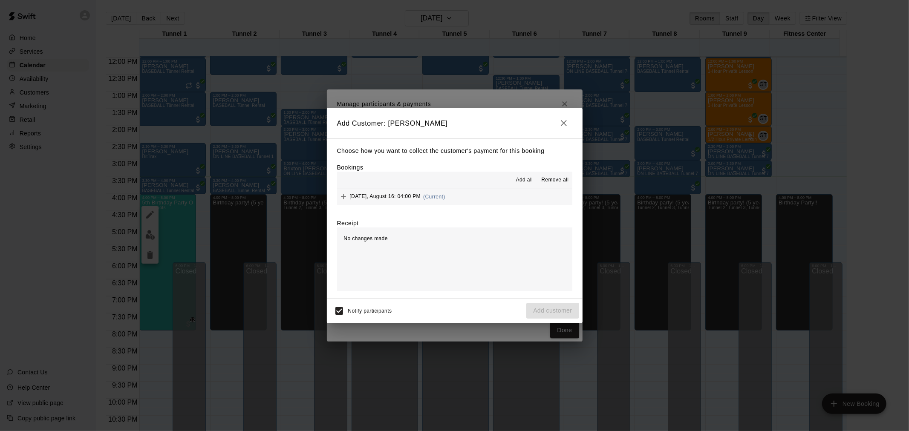
click at [465, 192] on div "Add all Remove all Saturday, August 16: 04:00 PM (Current)" at bounding box center [454, 189] width 235 height 34
click at [465, 193] on button "[DATE], August 16: 04:00 PM (Current)" at bounding box center [454, 197] width 235 height 16
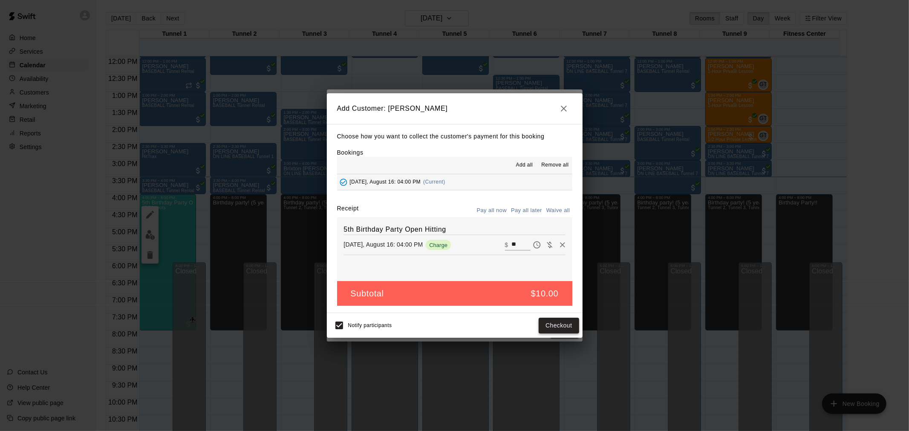
click at [565, 320] on button "Checkout" at bounding box center [559, 326] width 40 height 16
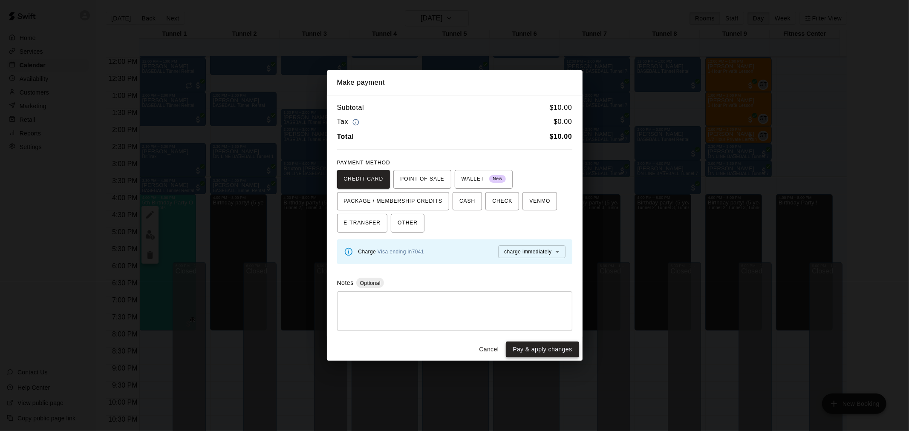
click at [557, 347] on button "Pay & apply changes" at bounding box center [542, 350] width 73 height 16
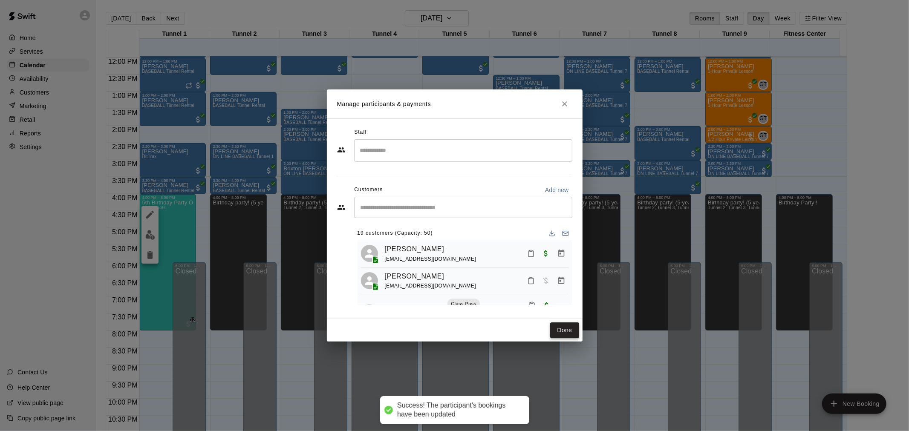
click at [570, 331] on button "Done" at bounding box center [564, 331] width 29 height 16
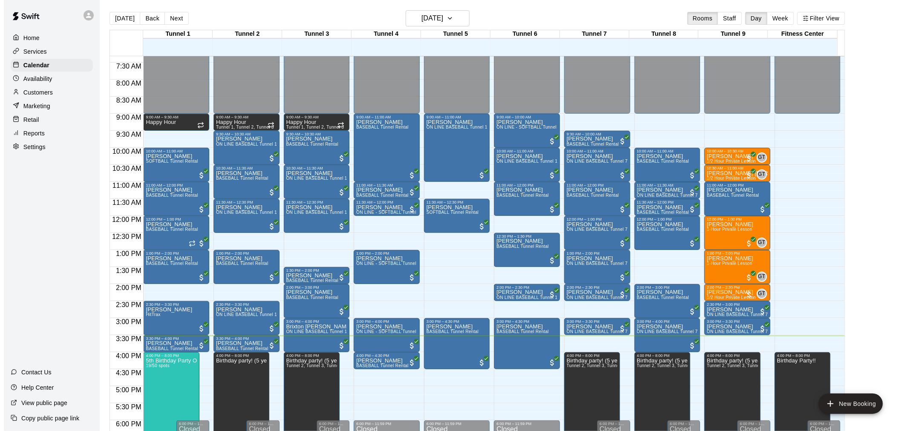
scroll to position [266, 0]
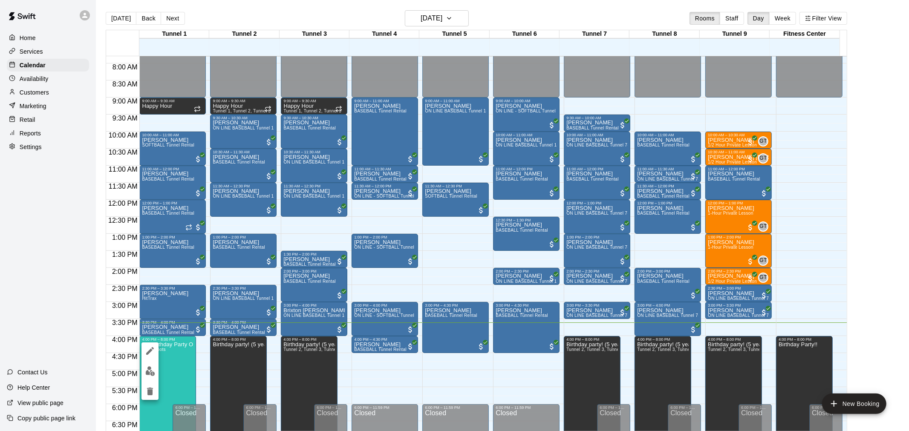
click at [152, 369] on img "edit" at bounding box center [150, 372] width 10 height 10
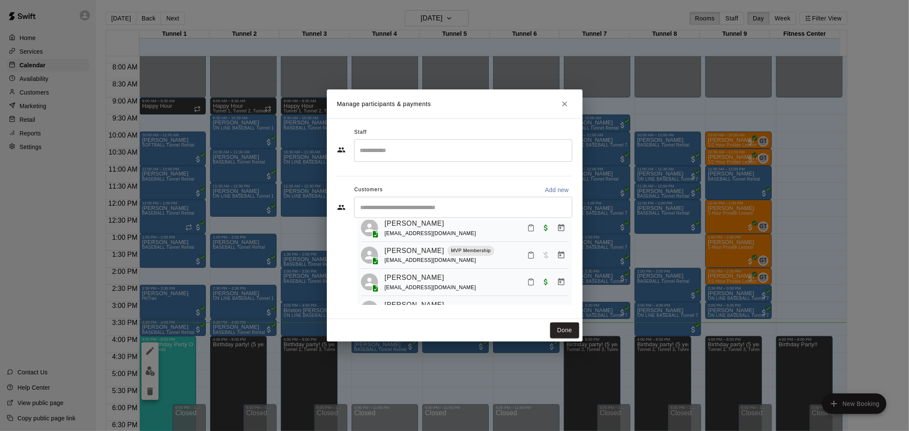
scroll to position [493, 0]
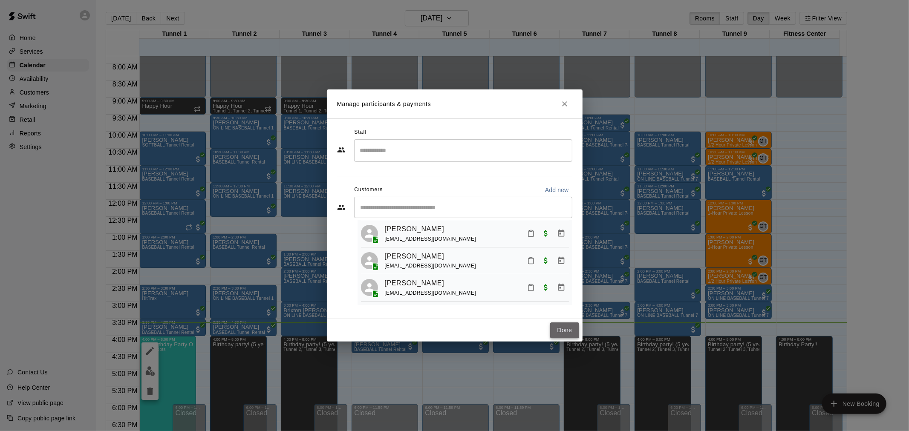
click at [567, 331] on button "Done" at bounding box center [564, 331] width 29 height 16
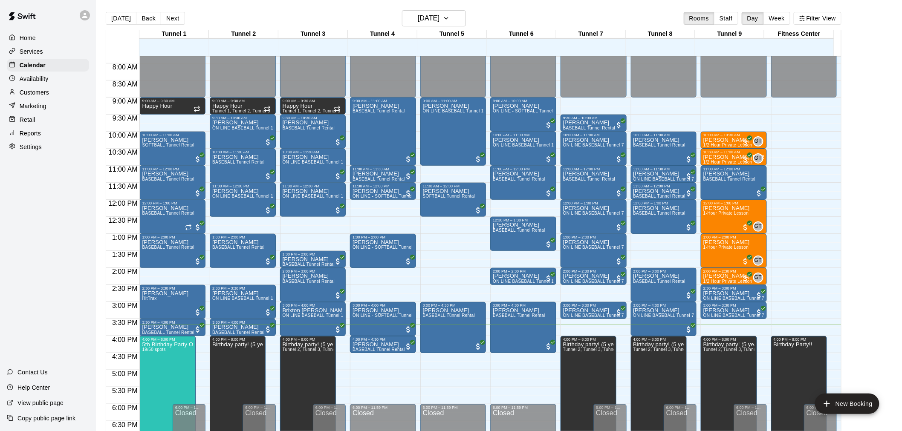
click at [374, 358] on div "12:00 AM – 9:00 AM Closed 9:00 AM – 11:00 AM Aaron Fleck BASEBALL Tunnel Rental…" at bounding box center [383, 200] width 66 height 818
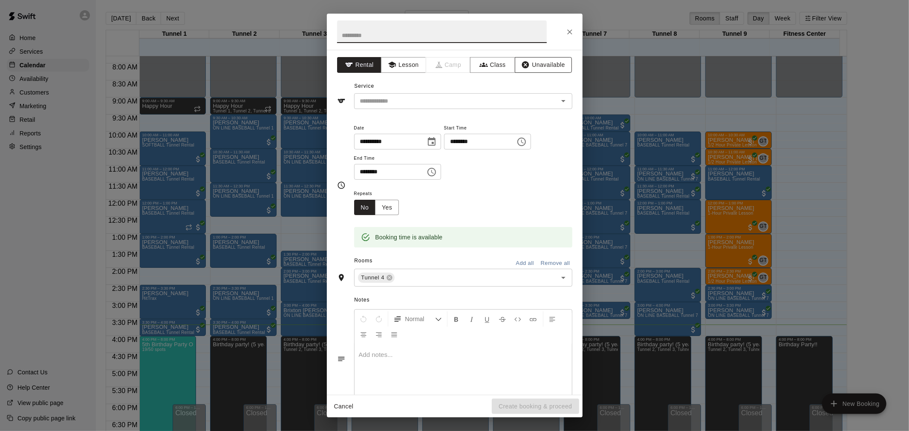
click at [523, 64] on button "Unavailable" at bounding box center [543, 65] width 57 height 16
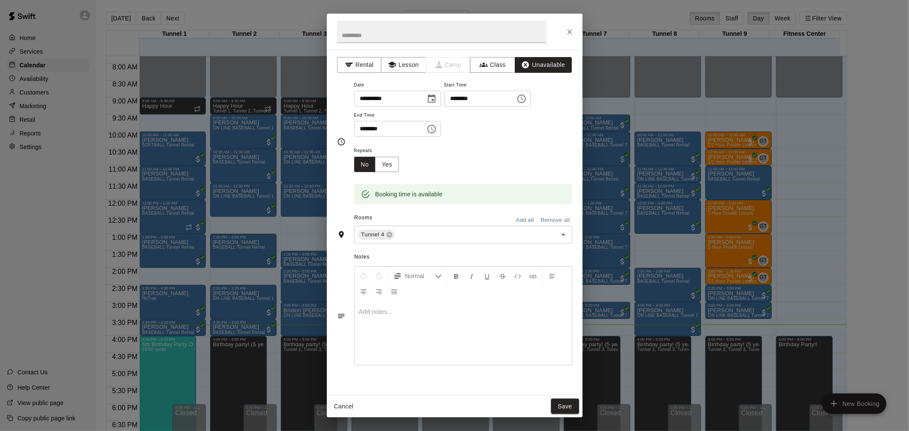
click at [362, 127] on input "********" at bounding box center [387, 129] width 66 height 16
type input "********"
click at [570, 404] on button "Save" at bounding box center [565, 407] width 28 height 16
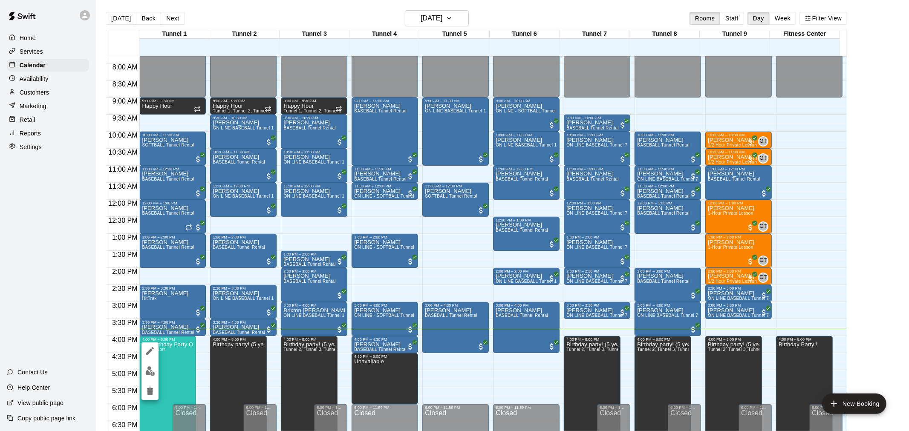
click at [149, 372] on img "edit" at bounding box center [150, 372] width 10 height 10
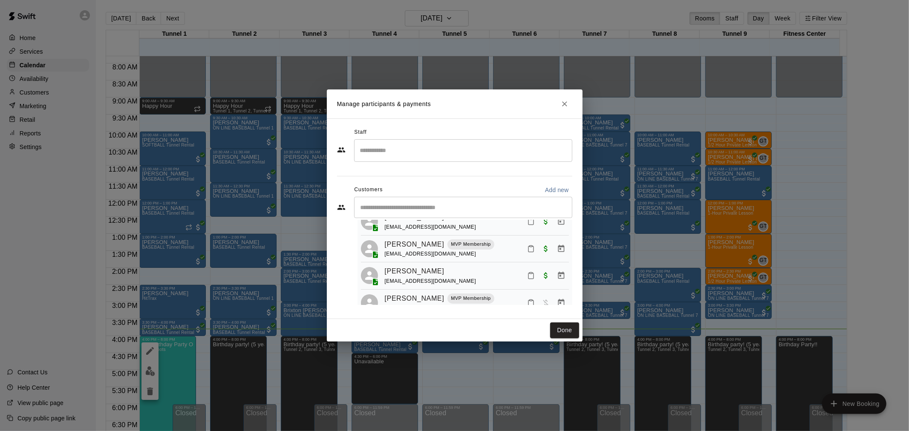
scroll to position [426, 0]
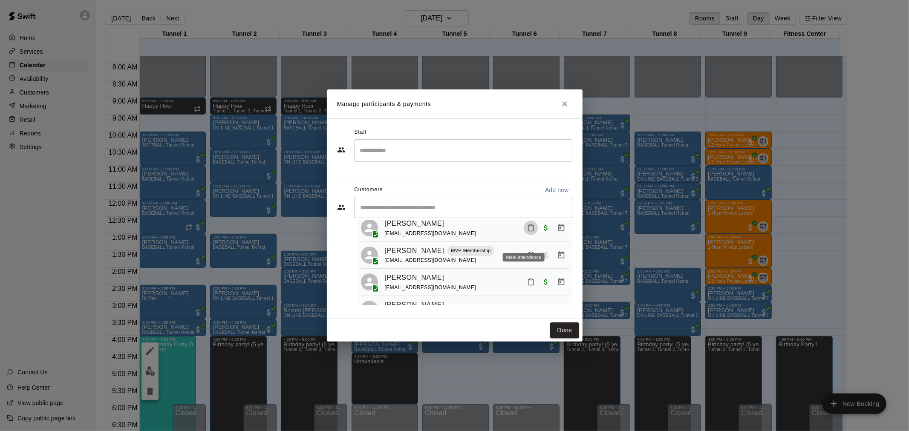
click at [527, 232] on icon "Mark attendance" at bounding box center [531, 228] width 8 height 8
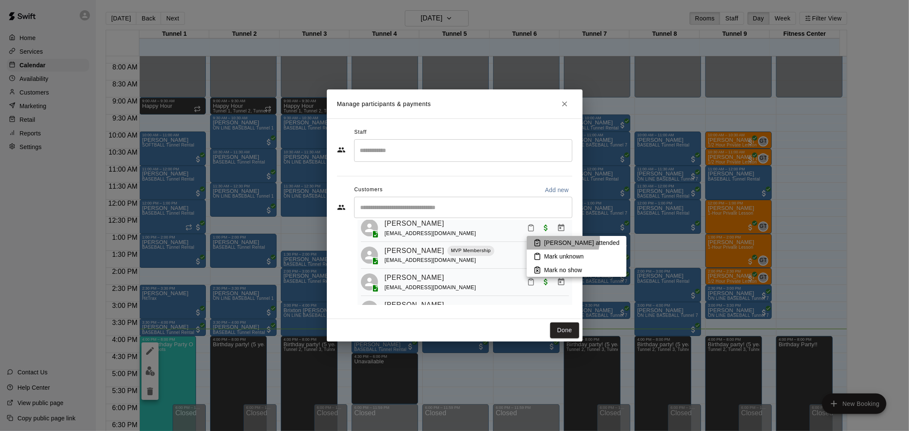
click at [563, 240] on p "[PERSON_NAME] attended" at bounding box center [581, 243] width 75 height 9
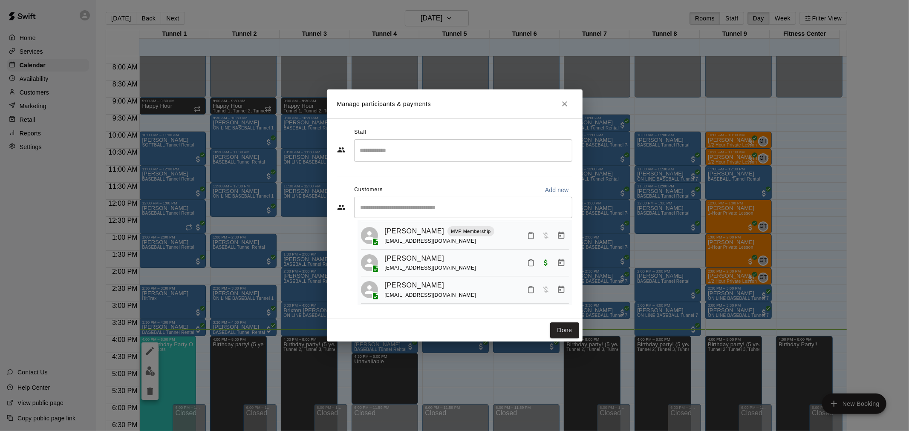
scroll to position [209, 0]
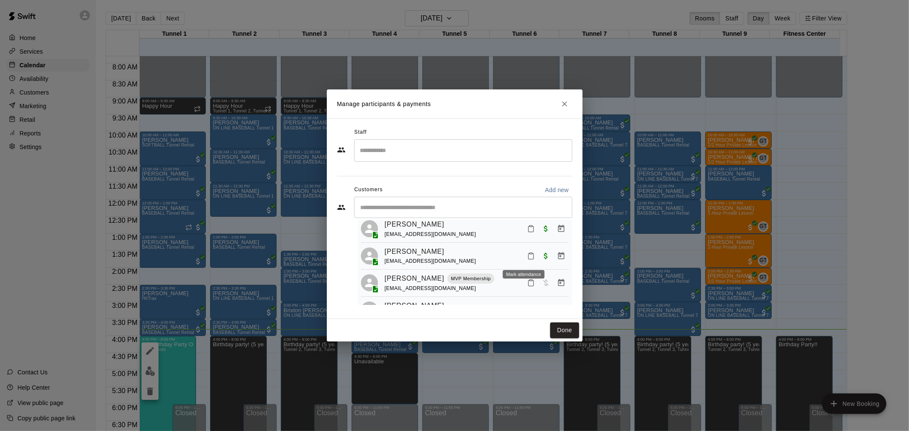
click at [527, 258] on icon "Mark attendance" at bounding box center [531, 256] width 8 height 8
click at [540, 257] on icon at bounding box center [538, 260] width 8 height 8
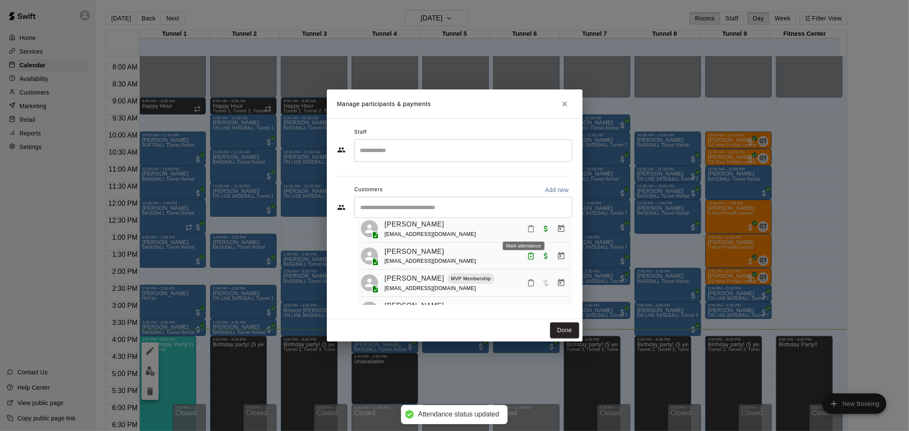
click at [527, 229] on icon "Mark attendance" at bounding box center [531, 229] width 8 height 8
click at [540, 231] on icon at bounding box center [538, 232] width 8 height 8
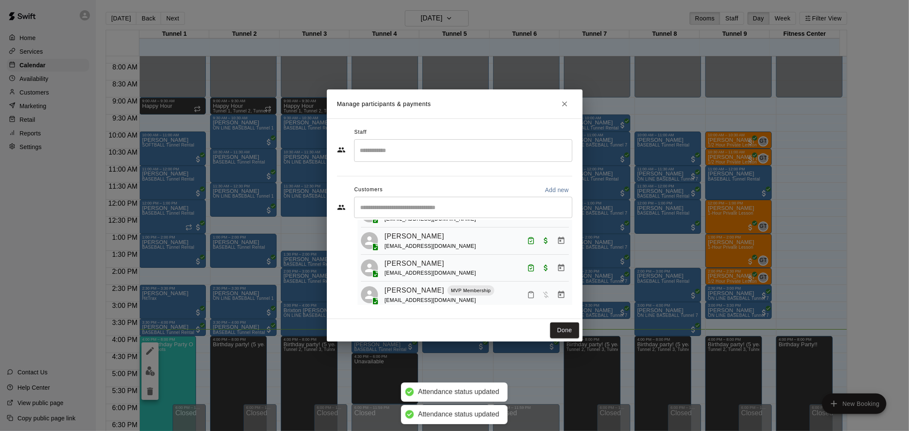
scroll to position [161, 0]
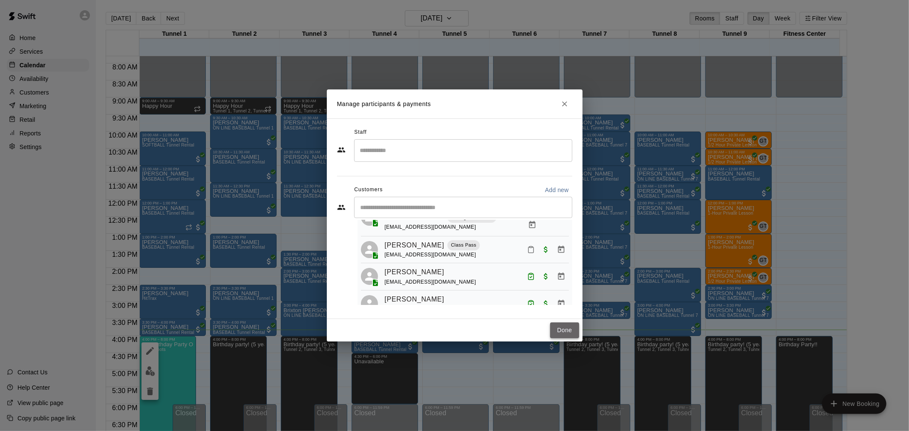
click at [565, 329] on button "Done" at bounding box center [564, 331] width 29 height 16
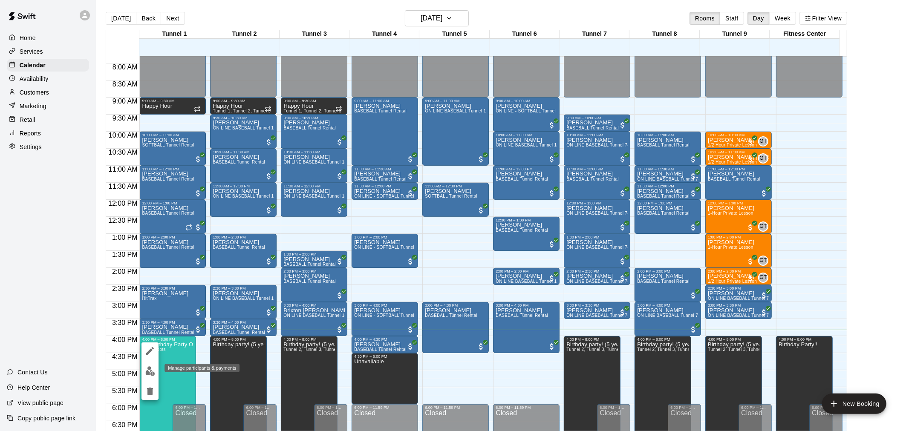
click at [147, 371] on img "edit" at bounding box center [150, 372] width 10 height 10
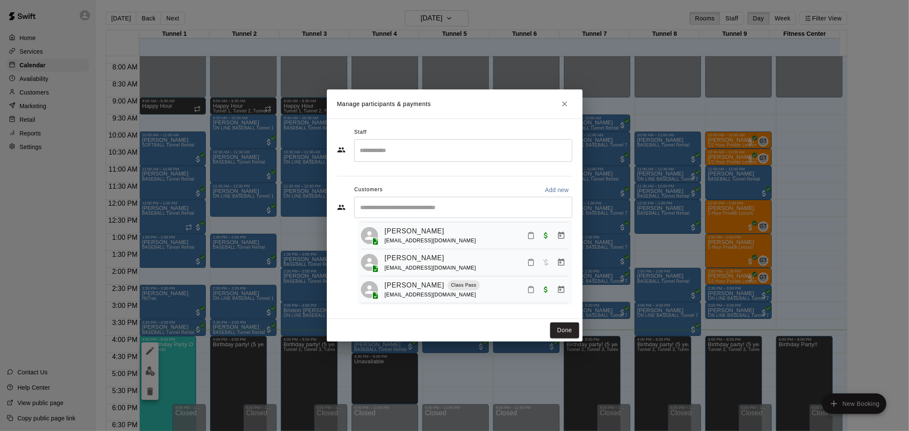
scroll to position [284, 0]
click at [528, 239] on icon "Mark attendance" at bounding box center [530, 236] width 5 height 6
click at [566, 241] on p "[PERSON_NAME] attended" at bounding box center [582, 243] width 75 height 9
click at [563, 329] on button "Done" at bounding box center [564, 331] width 29 height 16
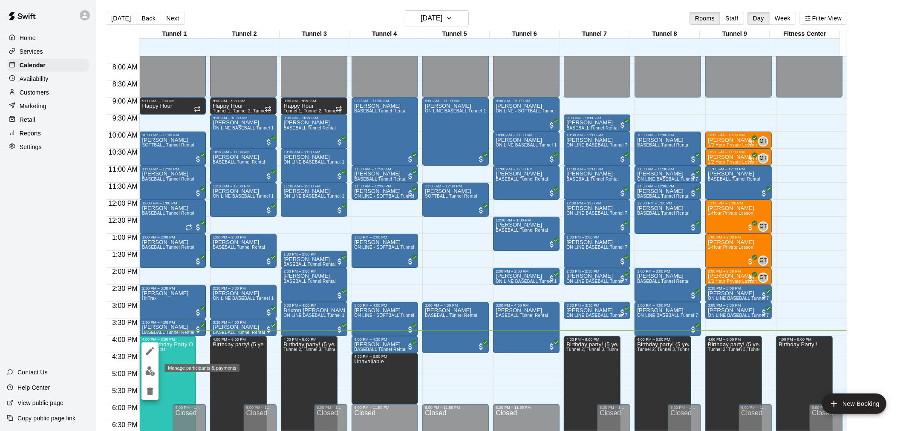
click at [153, 367] on img "edit" at bounding box center [150, 372] width 10 height 10
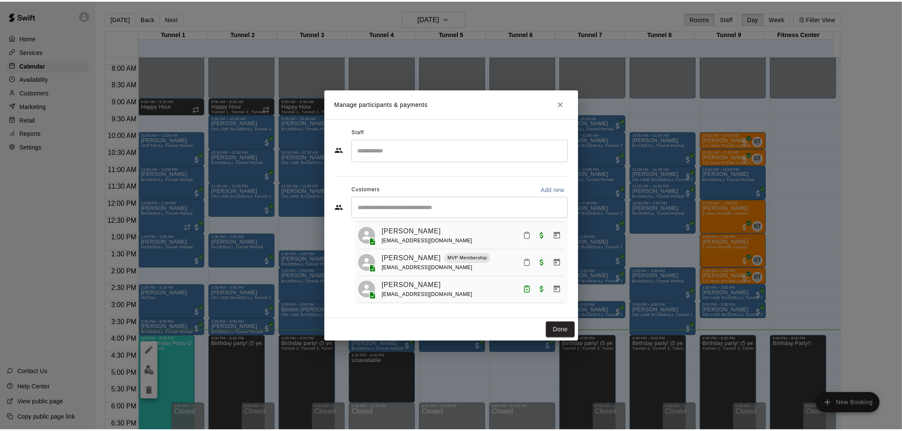
scroll to position [378, 0]
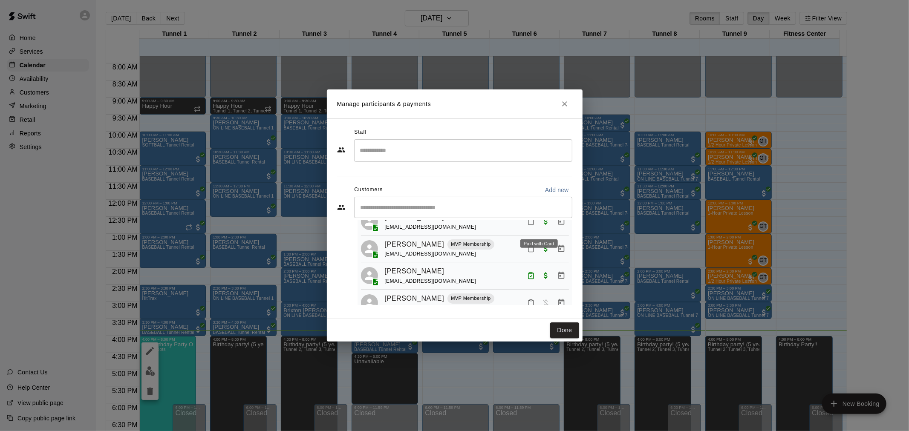
click at [527, 225] on icon "Mark attendance" at bounding box center [531, 222] width 8 height 8
click at [543, 229] on li "[PERSON_NAME] attended" at bounding box center [577, 233] width 100 height 14
click at [558, 333] on button "Done" at bounding box center [564, 331] width 29 height 16
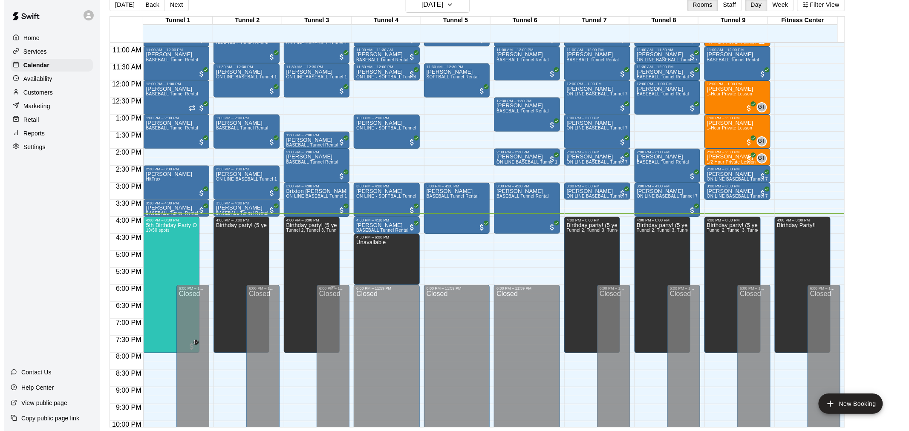
scroll to position [408, 0]
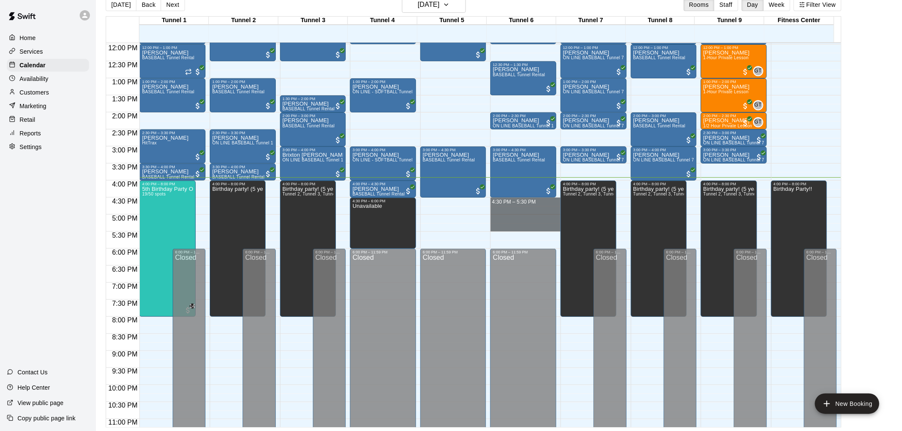
drag, startPoint x: 516, startPoint y: 198, endPoint x: 514, endPoint y: 229, distance: 31.2
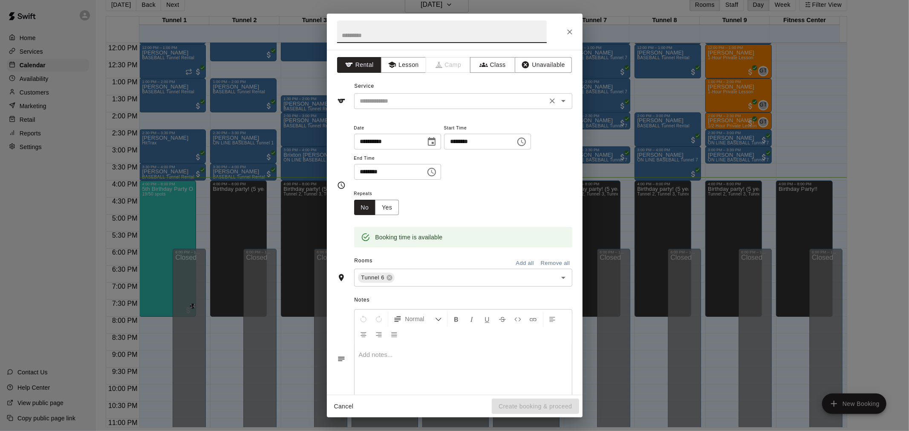
click at [436, 105] on input "text" at bounding box center [451, 101] width 188 height 11
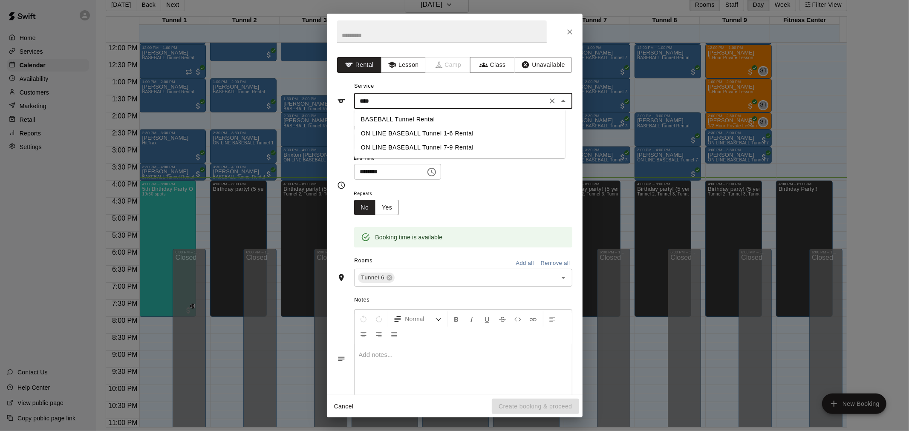
click at [433, 111] on ul "BASEBALL Tunnel Rental ON LINE BASEBALL Tunnel 1-6 Rental ON LINE BASEBALL Tunn…" at bounding box center [459, 133] width 211 height 49
click at [433, 113] on li "BASEBALL Tunnel Rental" at bounding box center [459, 120] width 211 height 14
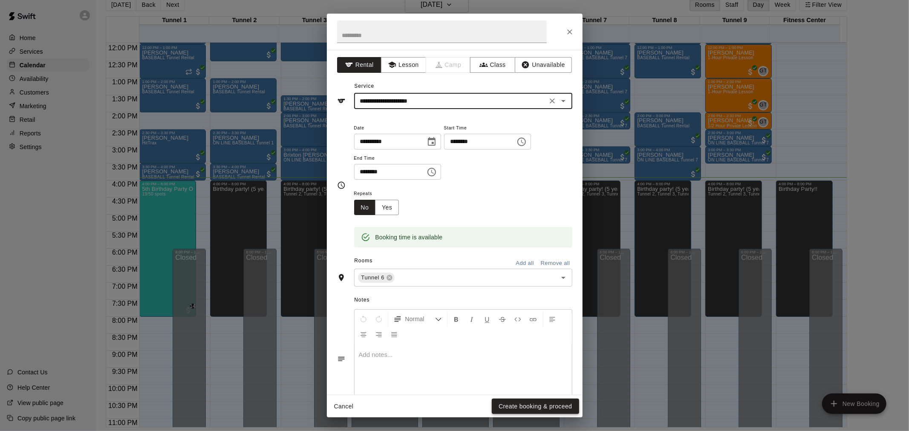
type input "**********"
click at [531, 402] on button "Create booking & proceed" at bounding box center [535, 407] width 87 height 16
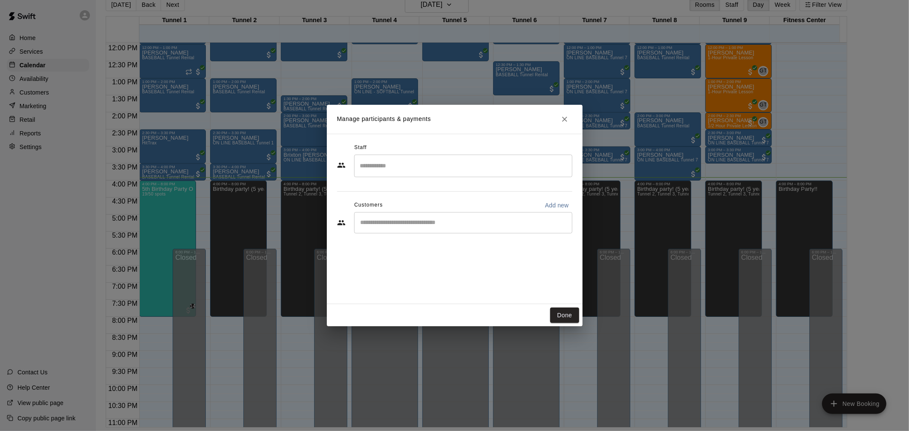
click at [463, 226] on input "Start typing to search customers..." at bounding box center [463, 223] width 211 height 9
type input "****"
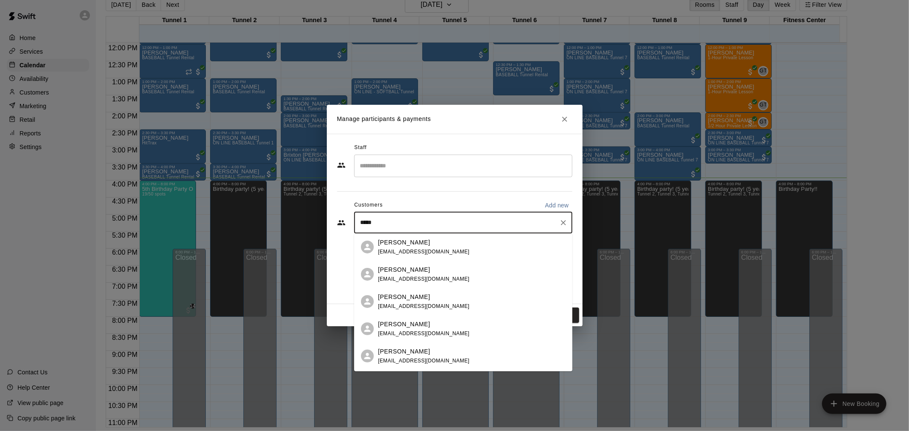
click at [425, 247] on div "Joel Polanco jpole1@gmail.com" at bounding box center [472, 247] width 188 height 18
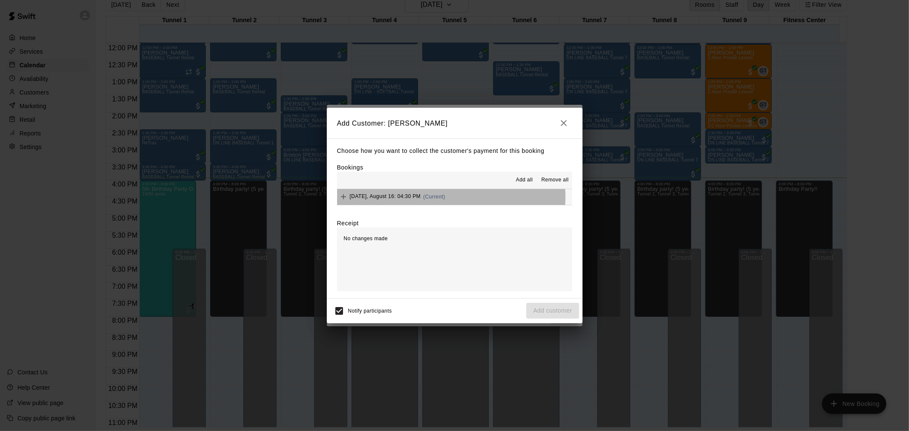
click at [436, 198] on span "(Current)" at bounding box center [434, 197] width 22 height 6
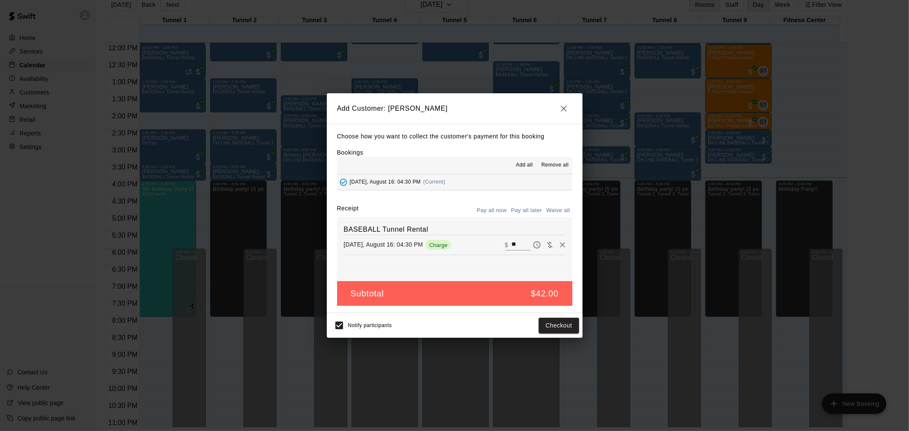
click at [534, 212] on button "Pay all later" at bounding box center [526, 210] width 35 height 13
click at [565, 324] on button "Add customer" at bounding box center [552, 326] width 52 height 16
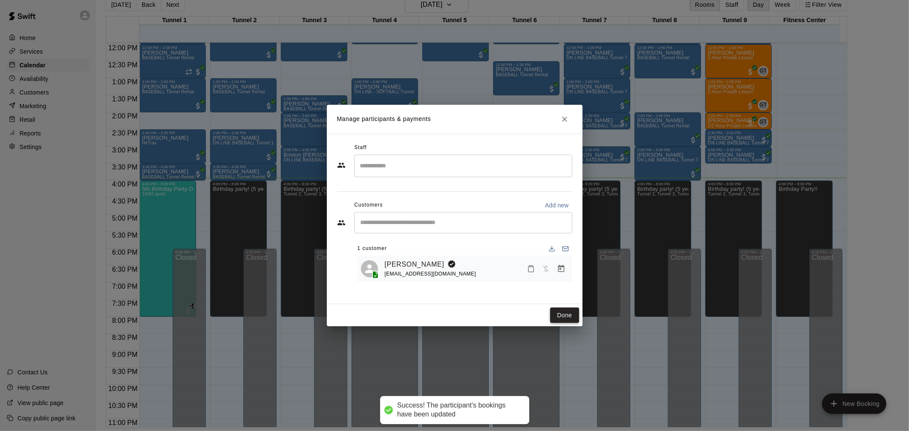
click at [561, 313] on button "Done" at bounding box center [564, 316] width 29 height 16
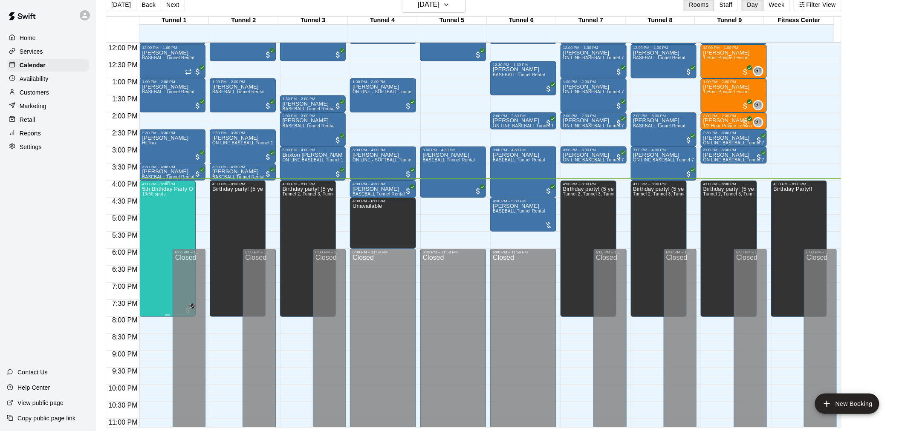
click at [144, 228] on div "5th Birthday Party Open Hitting 19/50 spots" at bounding box center [167, 401] width 51 height 431
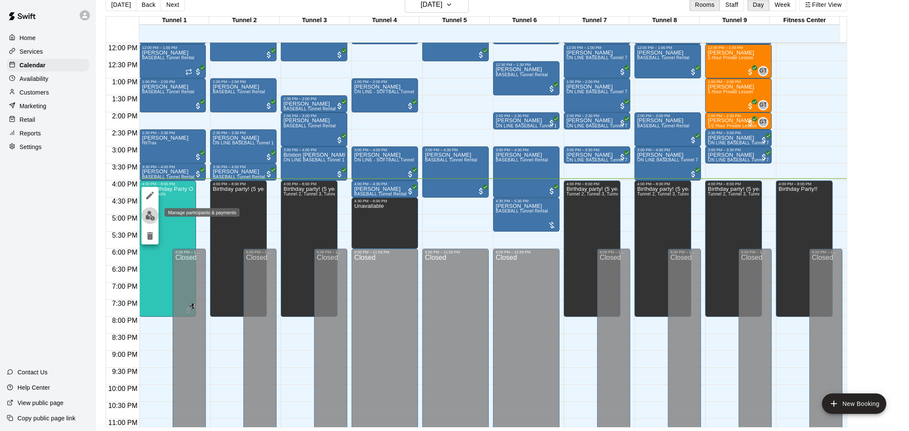
click at [153, 216] on img "edit" at bounding box center [150, 216] width 10 height 10
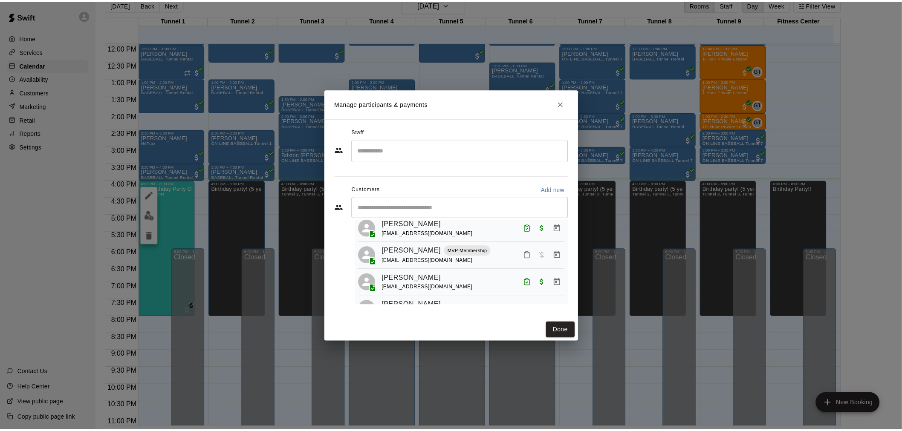
scroll to position [0, 0]
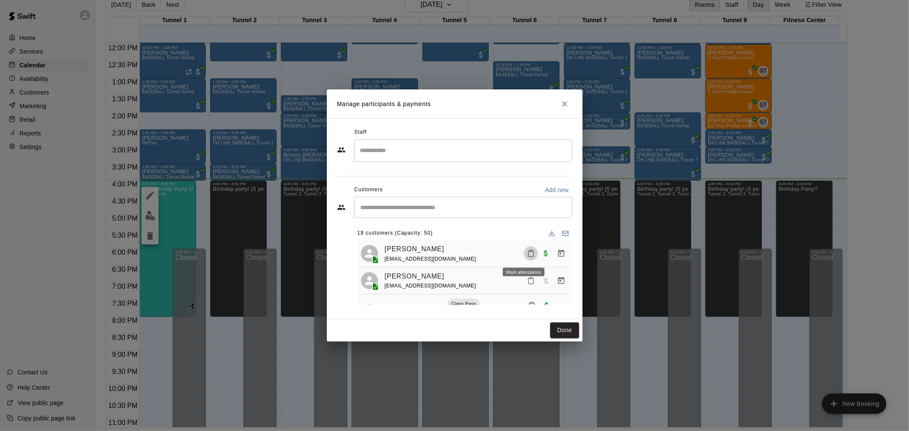
click at [527, 250] on icon "Mark attendance" at bounding box center [531, 254] width 8 height 8
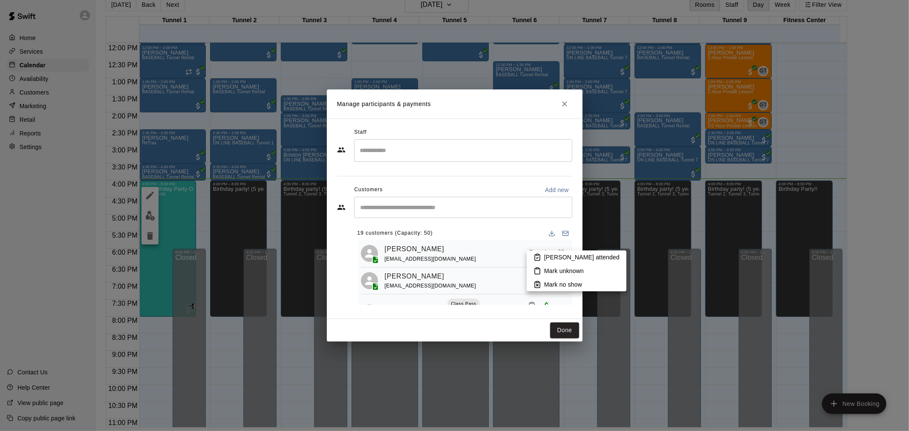
click at [538, 256] on rect at bounding box center [537, 254] width 3 height 1
click at [568, 328] on button "Done" at bounding box center [564, 331] width 29 height 16
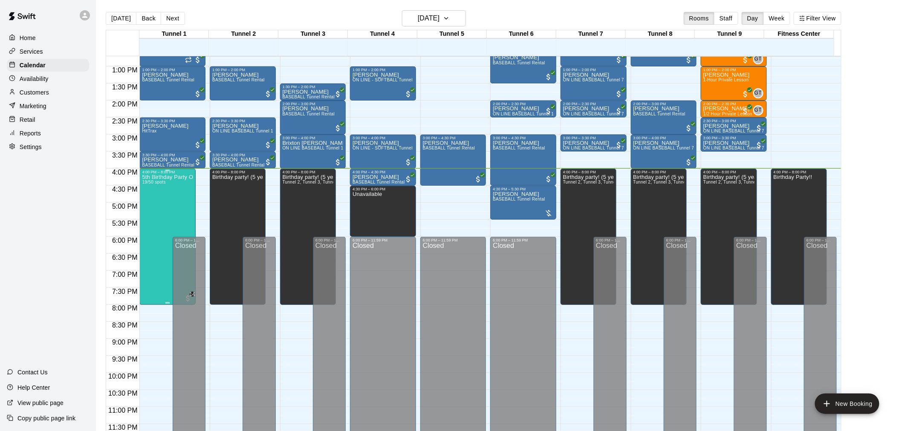
click at [180, 203] on div "5th Birthday Party Open Hitting 19/50 spots" at bounding box center [167, 389] width 51 height 431
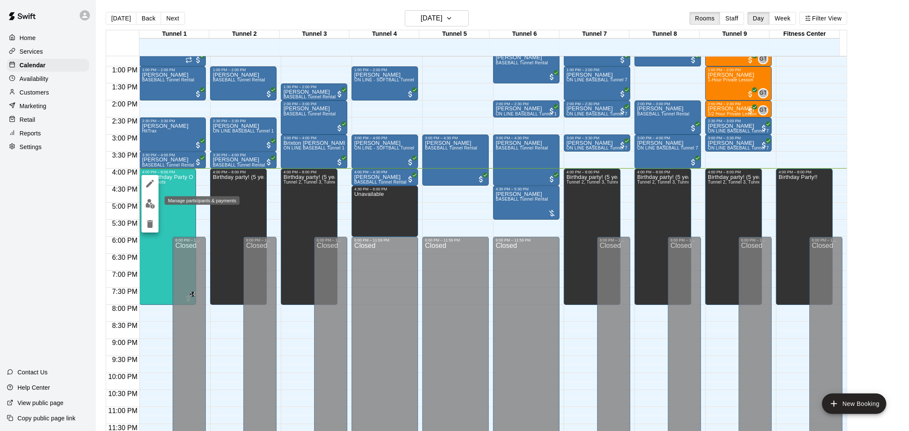
click at [151, 204] on img "edit" at bounding box center [150, 204] width 10 height 10
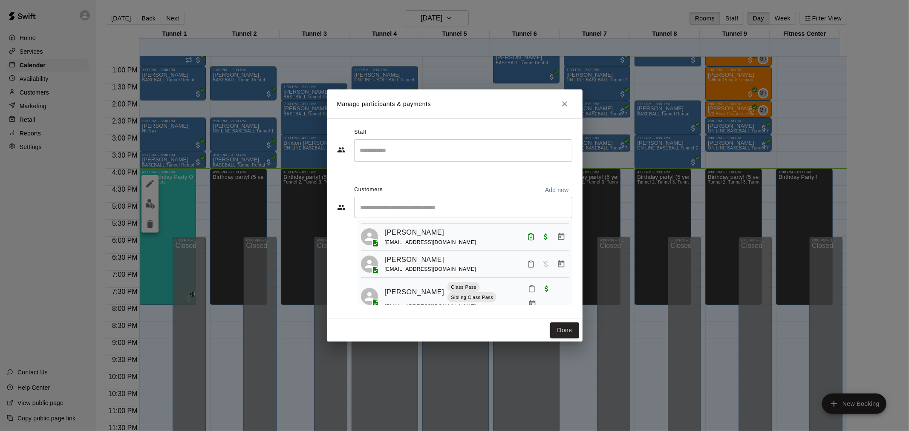
scroll to position [484, 0]
click at [527, 266] on icon "Mark attendance" at bounding box center [531, 263] width 8 height 8
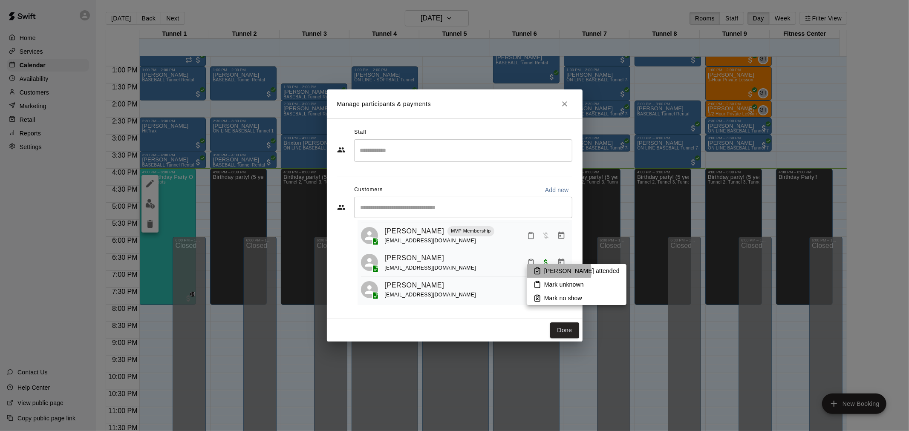
click at [540, 271] on icon at bounding box center [538, 271] width 8 height 8
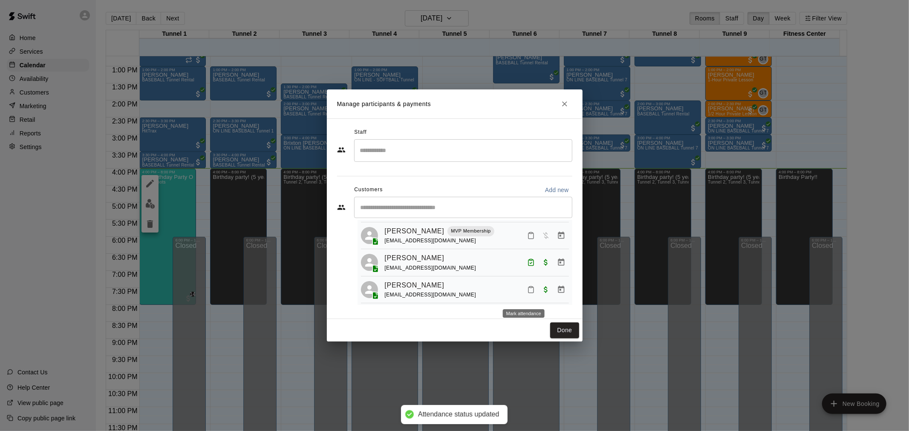
click at [527, 294] on icon "Mark attendance" at bounding box center [531, 290] width 8 height 8
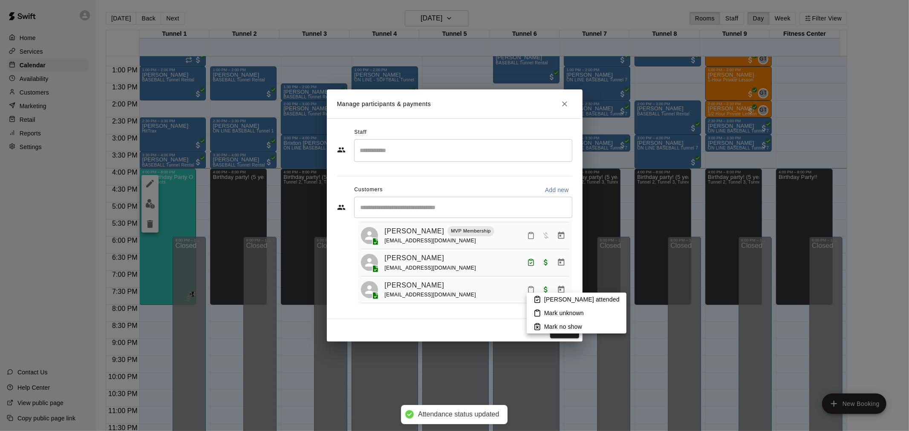
click at [563, 297] on p "[PERSON_NAME] attended" at bounding box center [581, 299] width 75 height 9
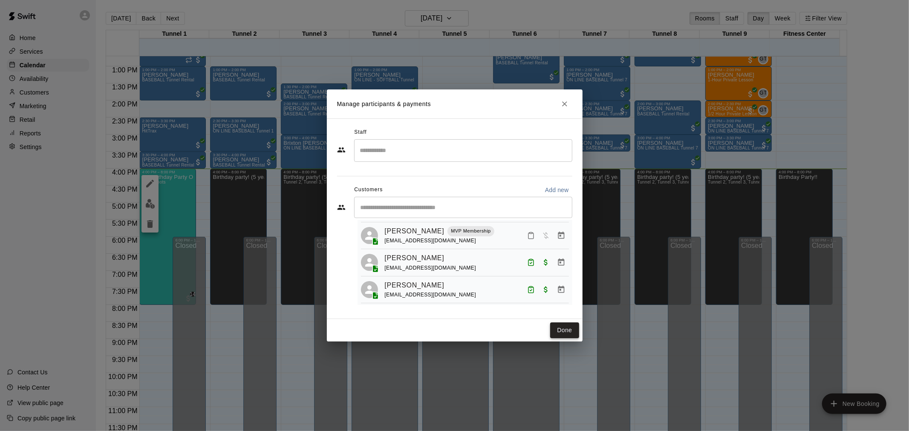
click at [569, 324] on button "Done" at bounding box center [564, 331] width 29 height 16
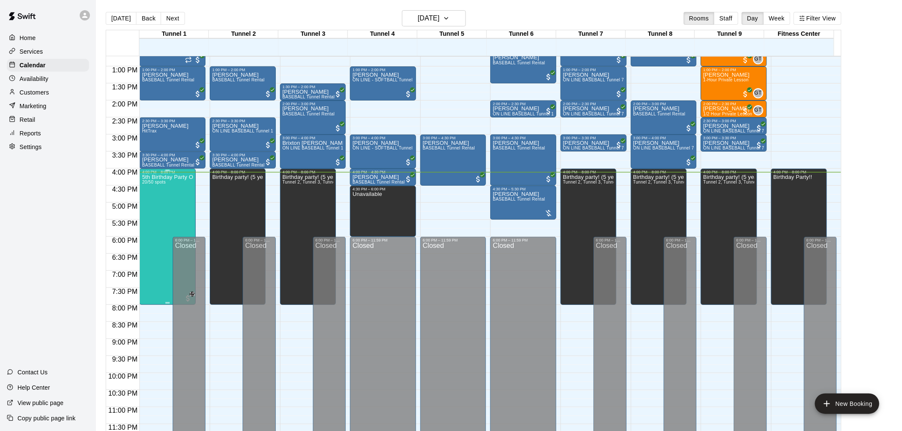
click at [179, 203] on div "5th Birthday Party Open Hitting 20/50 spots" at bounding box center [167, 389] width 51 height 431
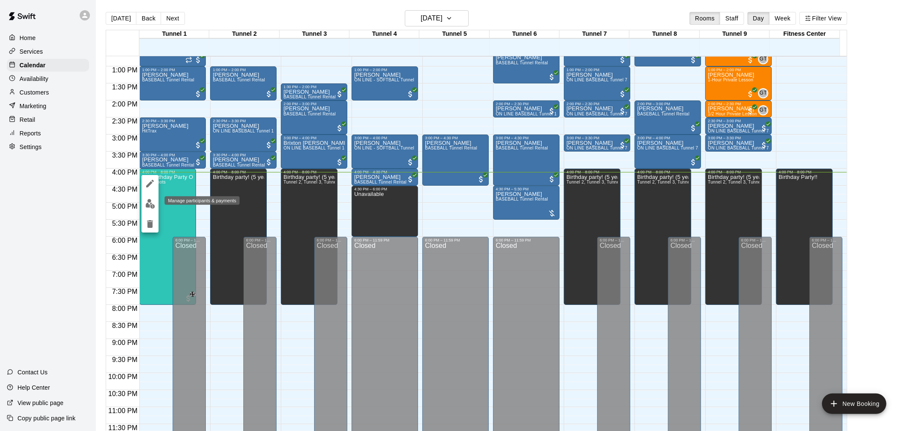
click at [150, 203] on img "edit" at bounding box center [150, 204] width 10 height 10
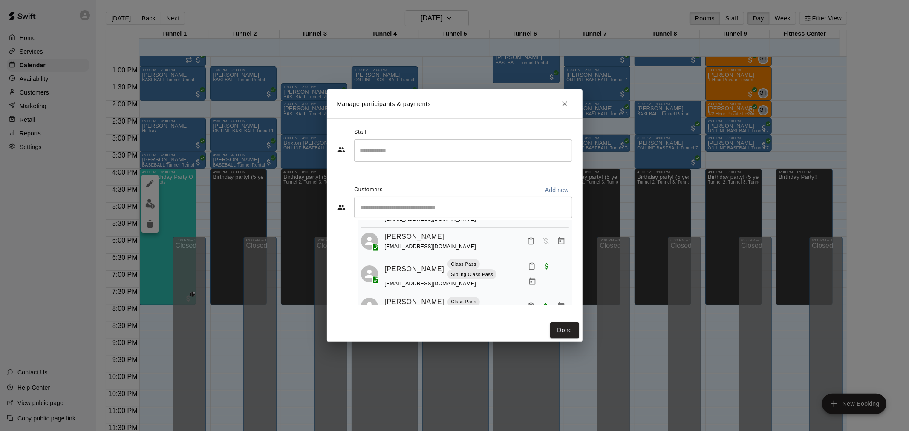
scroll to position [142, 0]
click at [562, 104] on icon "Close" at bounding box center [564, 104] width 9 height 9
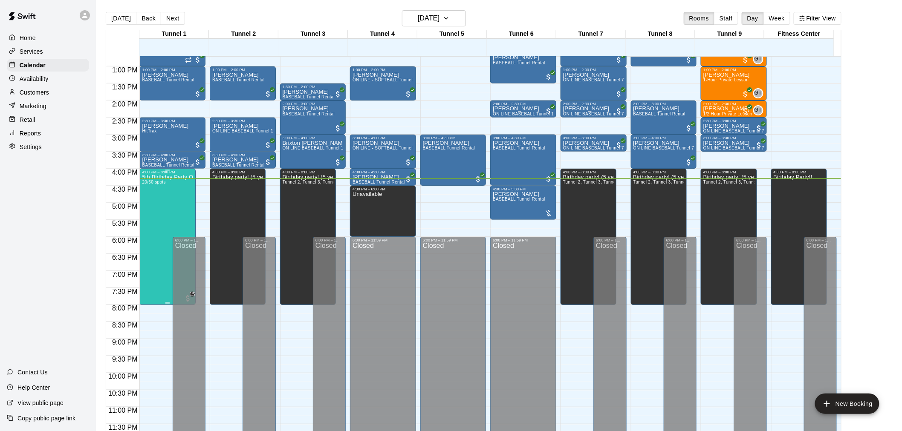
click at [159, 196] on div "5th Birthday Party Open Hitting 20/50 spots" at bounding box center [167, 389] width 51 height 431
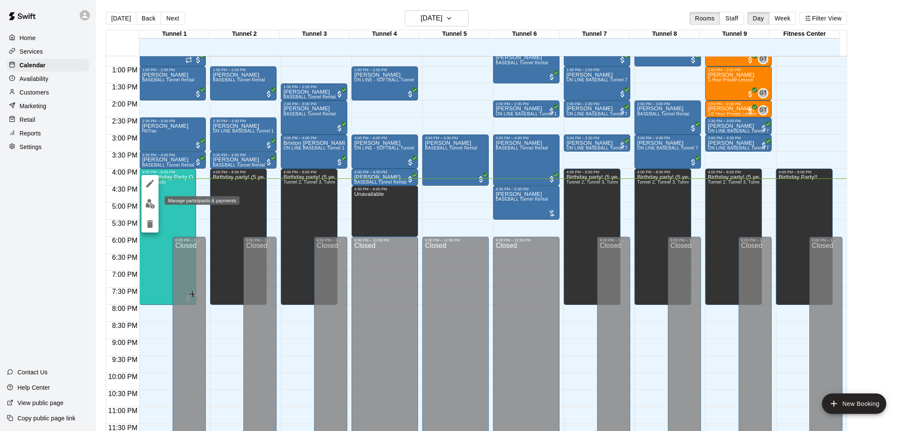
click at [151, 209] on button "edit" at bounding box center [149, 204] width 17 height 17
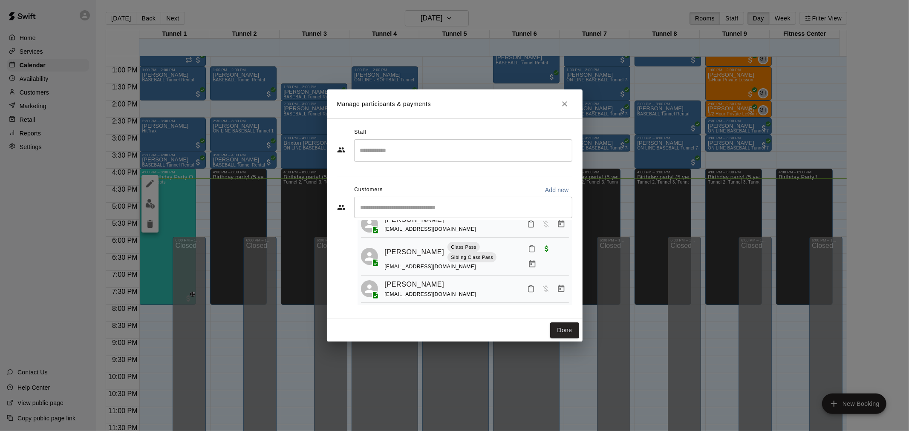
scroll to position [312, 0]
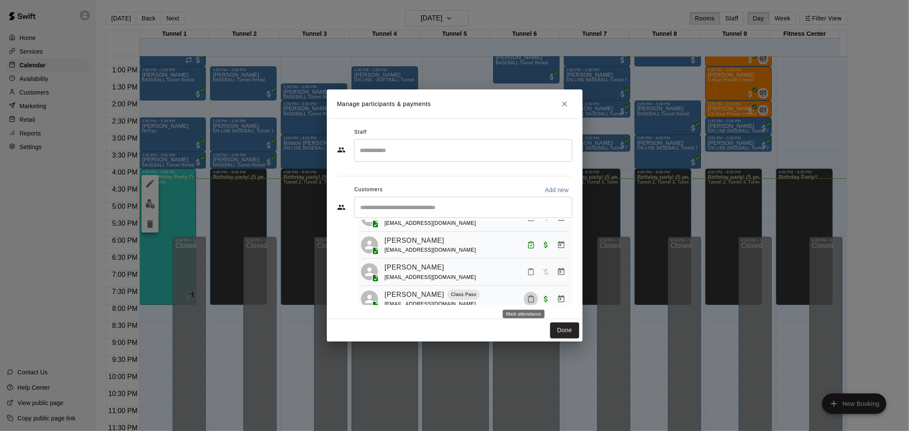
click at [530, 296] on rect "Mark attendance" at bounding box center [531, 296] width 3 height 1
click at [551, 300] on p "[PERSON_NAME] attended" at bounding box center [584, 300] width 75 height 9
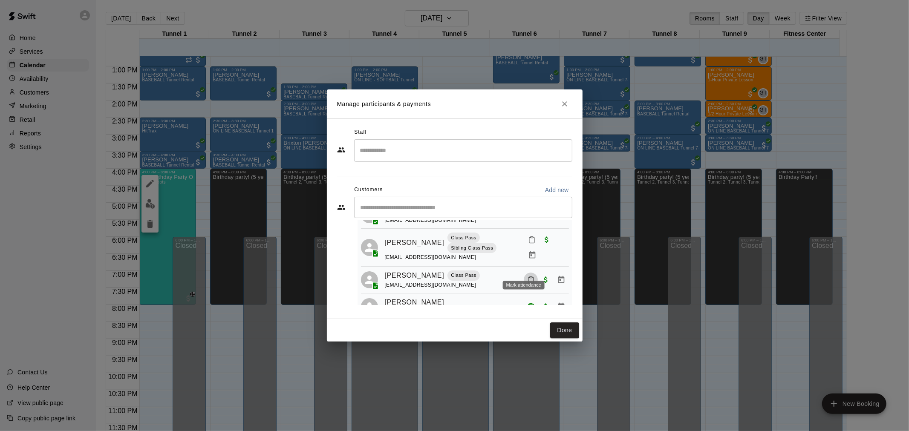
click at [528, 277] on icon "Mark attendance" at bounding box center [530, 280] width 5 height 6
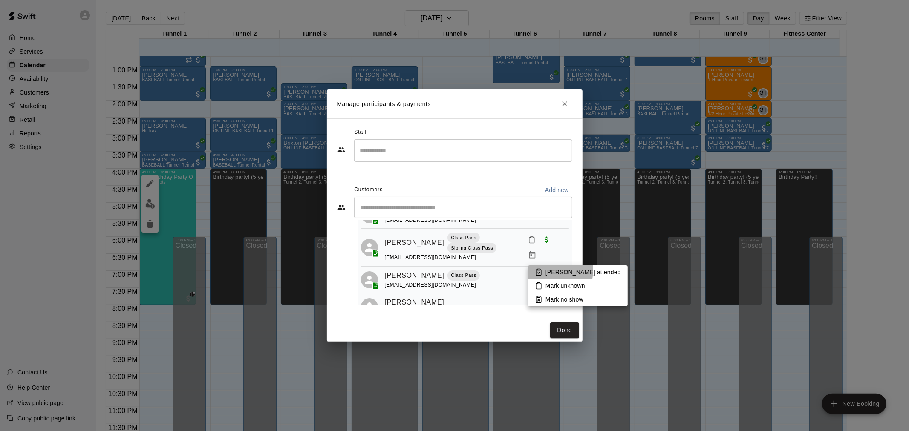
click at [535, 270] on icon at bounding box center [539, 272] width 8 height 8
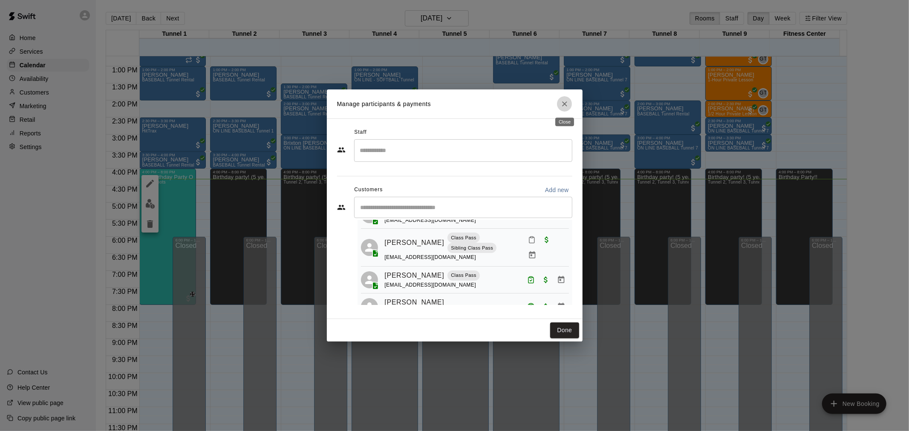
click at [567, 100] on icon "Close" at bounding box center [564, 104] width 9 height 9
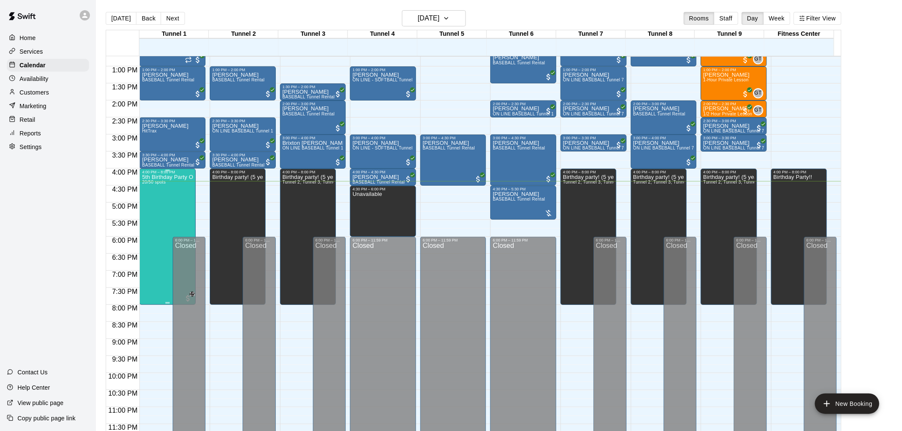
click at [161, 198] on div "5th Birthday Party Open Hitting 20/50 spots" at bounding box center [167, 389] width 51 height 431
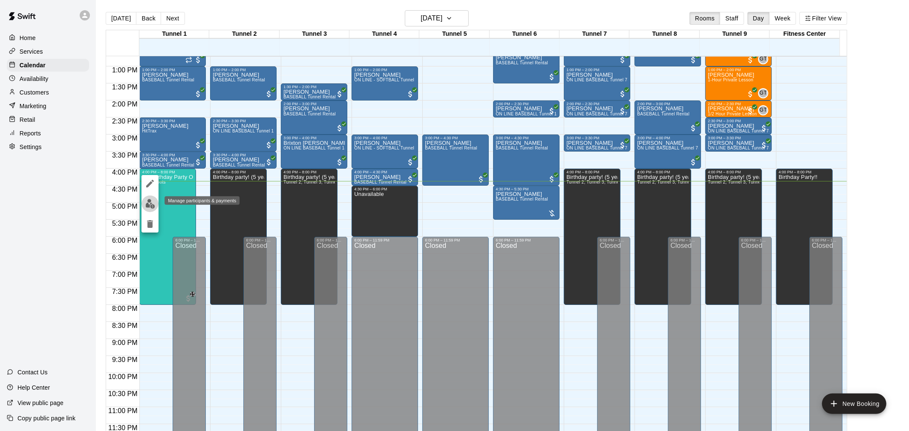
click at [153, 207] on img "edit" at bounding box center [150, 204] width 10 height 10
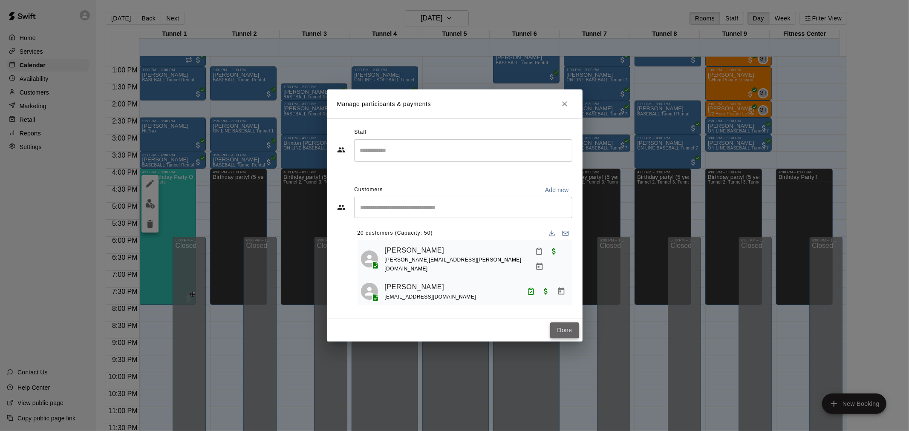
click at [570, 331] on button "Done" at bounding box center [564, 331] width 29 height 16
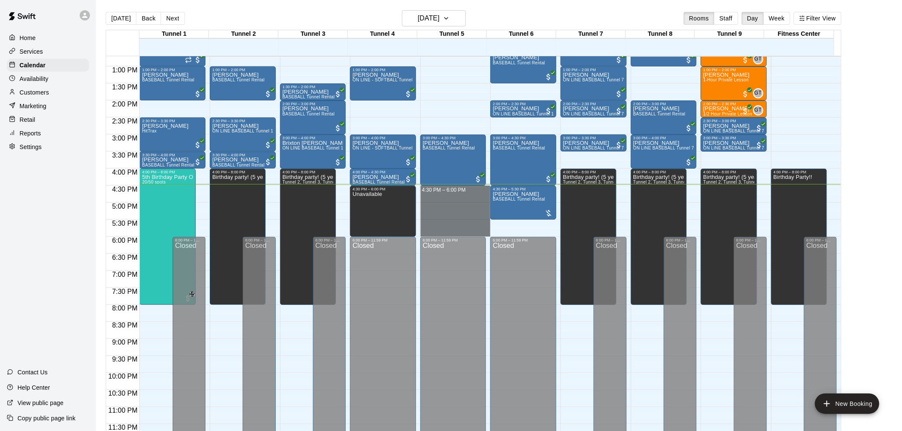
drag, startPoint x: 454, startPoint y: 188, endPoint x: 455, endPoint y: 229, distance: 41.3
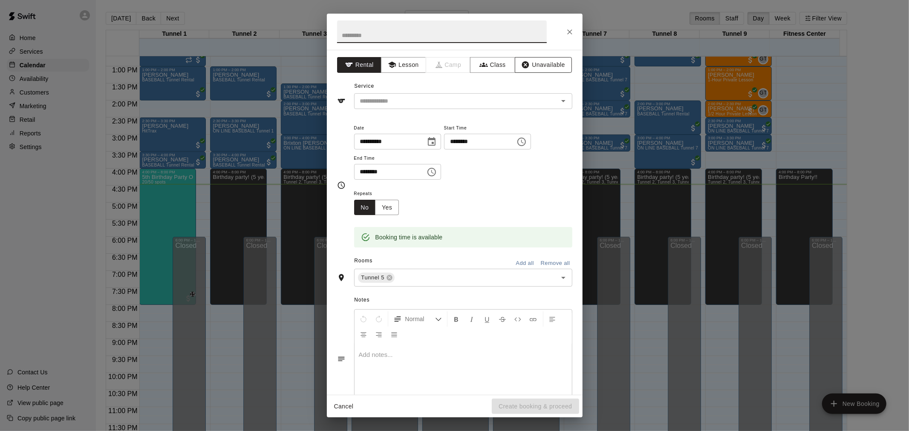
click at [522, 62] on icon "button" at bounding box center [525, 65] width 9 height 9
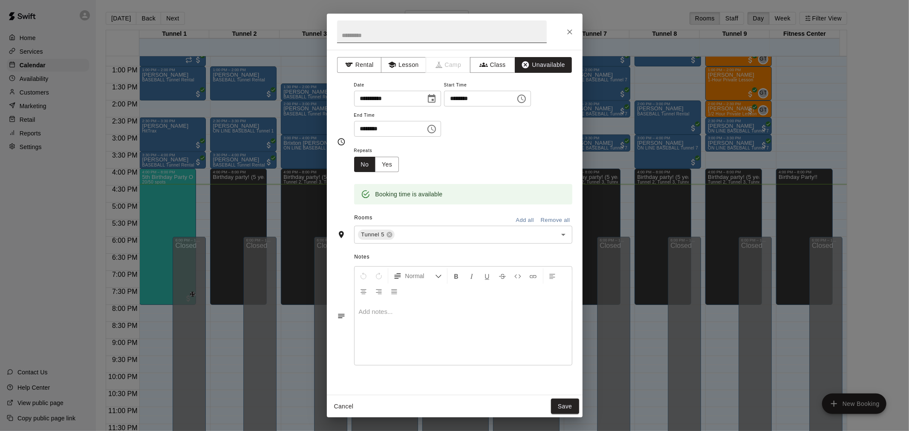
click at [427, 35] on input "text" at bounding box center [442, 31] width 210 height 23
type input "**********"
click at [560, 404] on button "Save" at bounding box center [565, 407] width 28 height 16
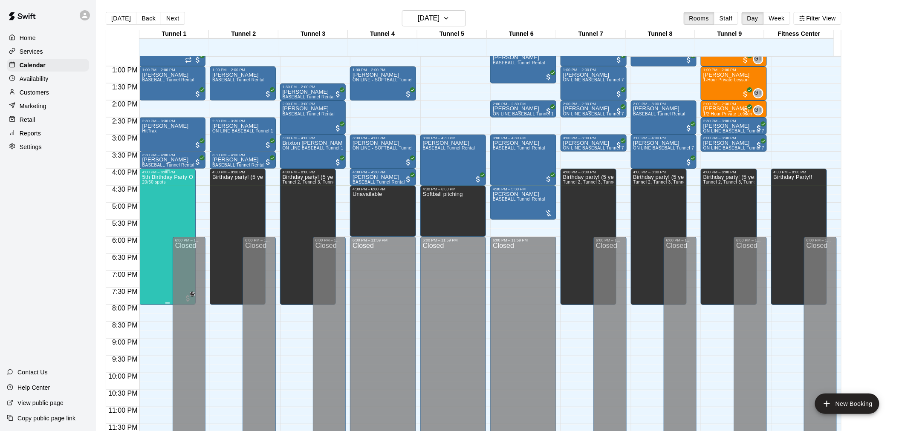
click at [158, 210] on div "5th Birthday Party Open Hitting 20/50 spots" at bounding box center [167, 389] width 51 height 431
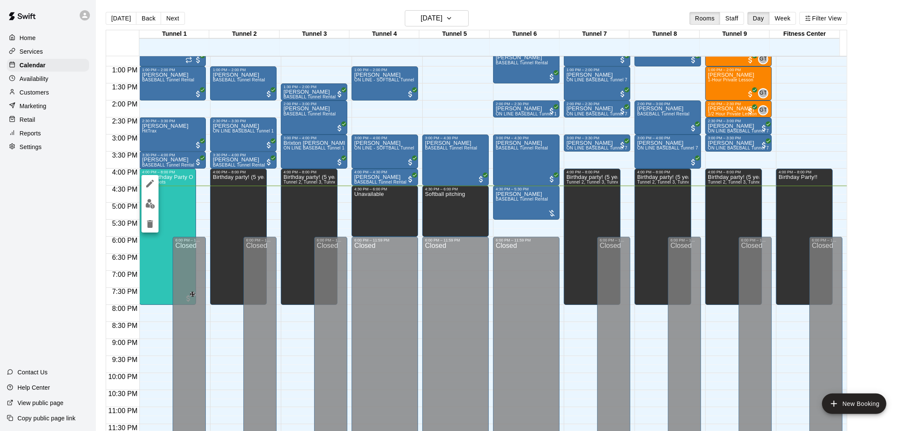
click at [150, 203] on img "edit" at bounding box center [150, 204] width 10 height 10
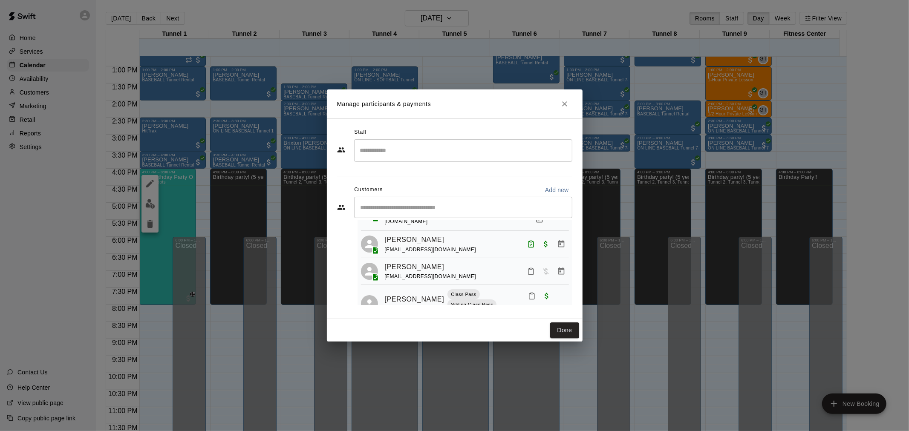
scroll to position [95, 0]
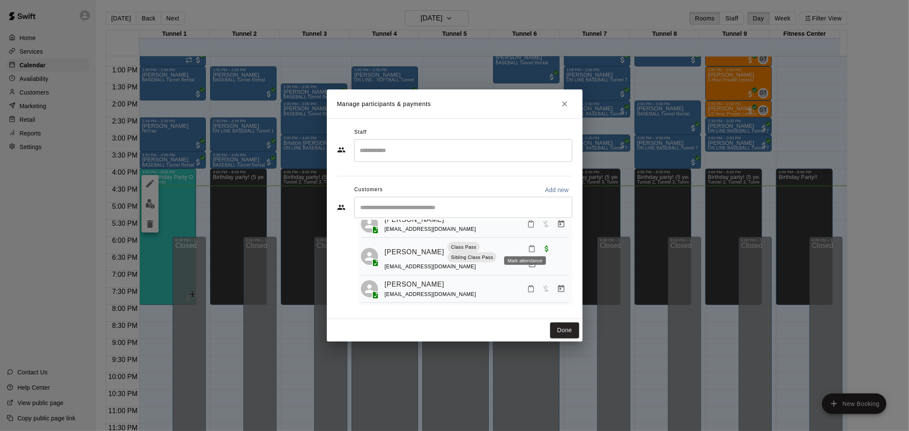
click at [528, 245] on icon "Mark attendance" at bounding box center [532, 249] width 8 height 8
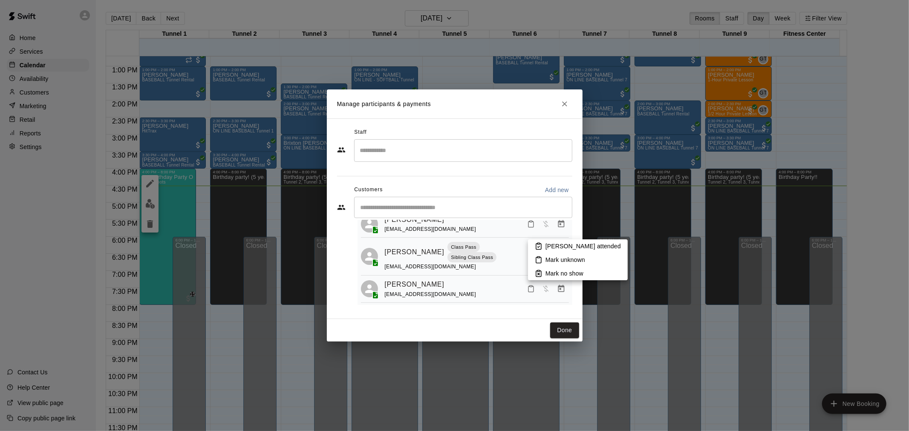
click at [551, 242] on p "[PERSON_NAME] attended" at bounding box center [582, 246] width 75 height 9
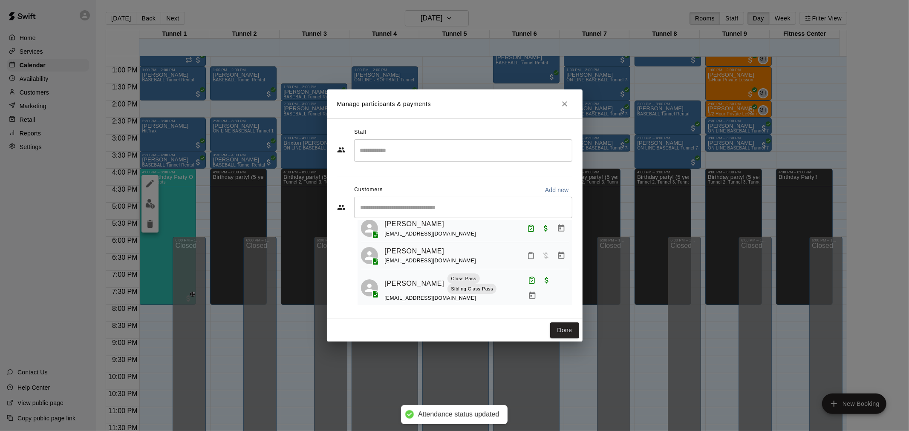
scroll to position [47, 0]
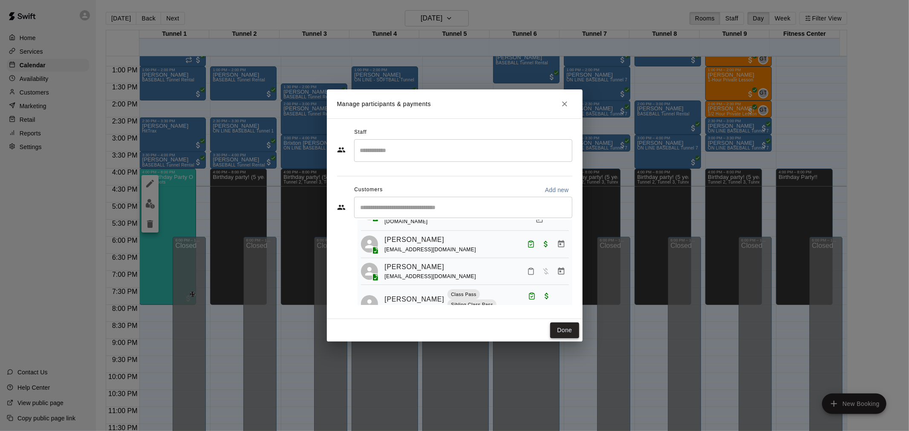
click at [562, 333] on button "Done" at bounding box center [564, 331] width 29 height 16
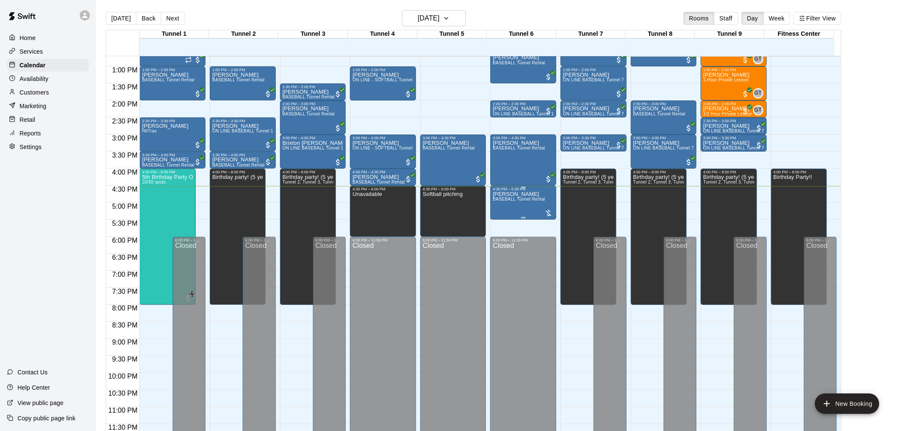
click at [514, 201] on span "BASEBALL Tunnel Rental" at bounding box center [519, 199] width 52 height 5
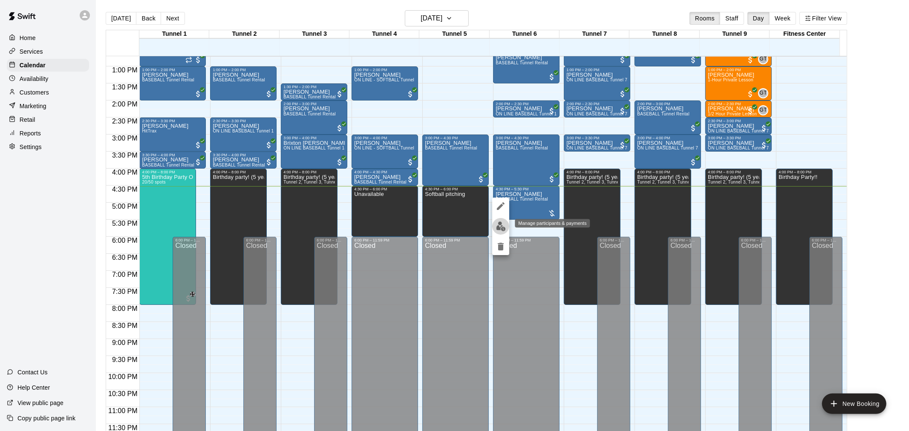
click at [500, 224] on img "edit" at bounding box center [501, 227] width 10 height 10
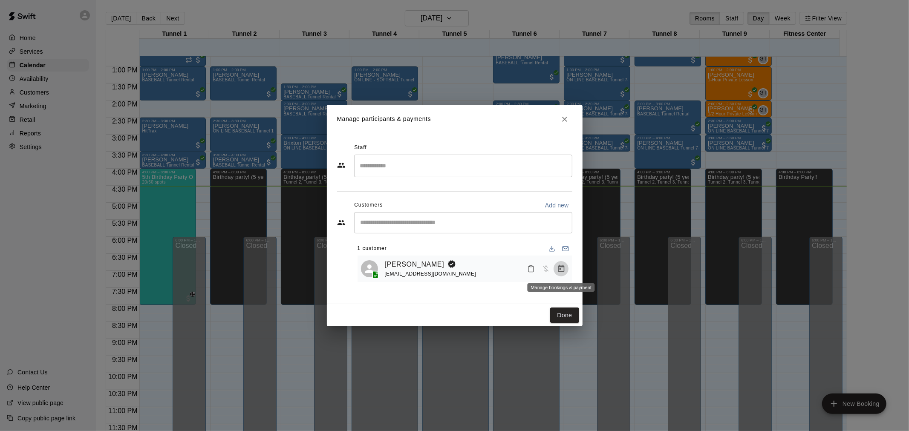
click at [557, 271] on icon "Manage bookings & payment" at bounding box center [561, 269] width 9 height 9
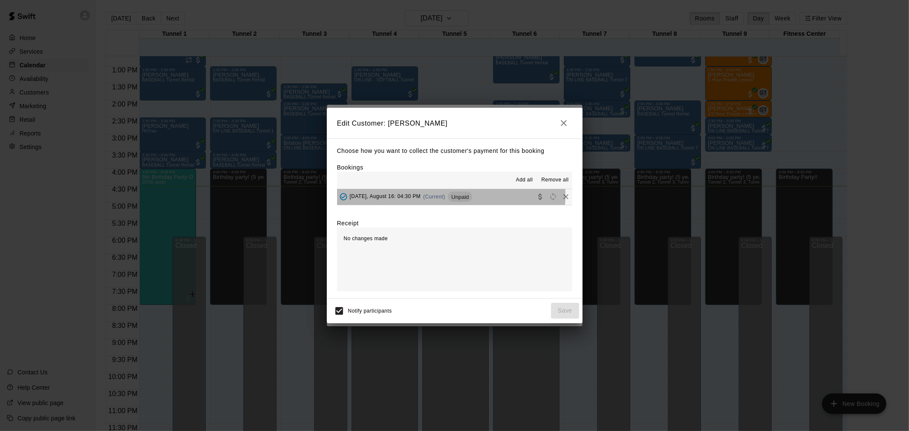
click at [441, 196] on span "(Current)" at bounding box center [434, 197] width 22 height 6
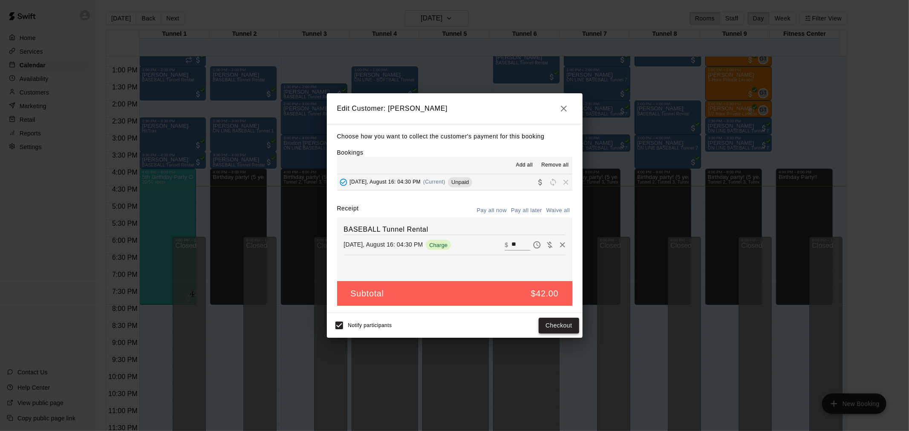
click at [543, 326] on button "Checkout" at bounding box center [559, 326] width 40 height 16
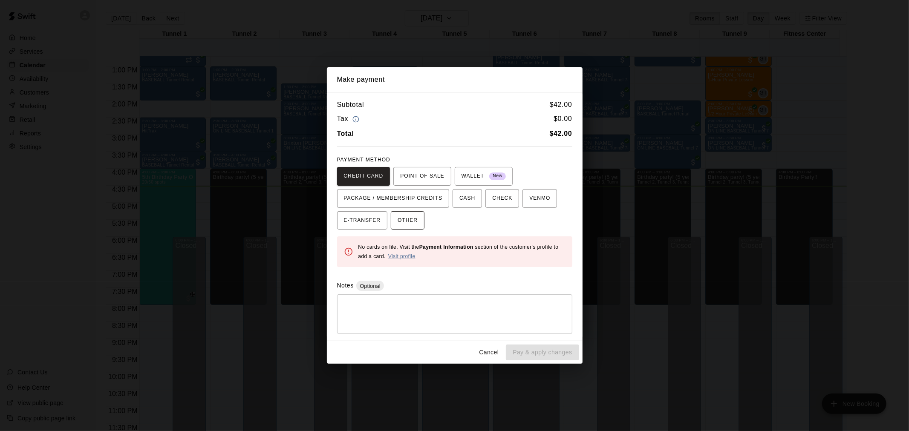
click at [419, 218] on button "OTHER" at bounding box center [408, 220] width 34 height 19
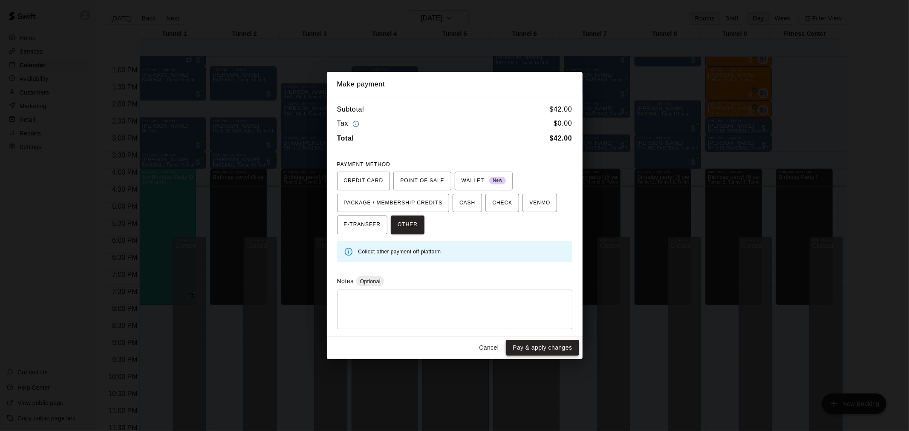
click at [560, 346] on button "Pay & apply changes" at bounding box center [542, 348] width 73 height 16
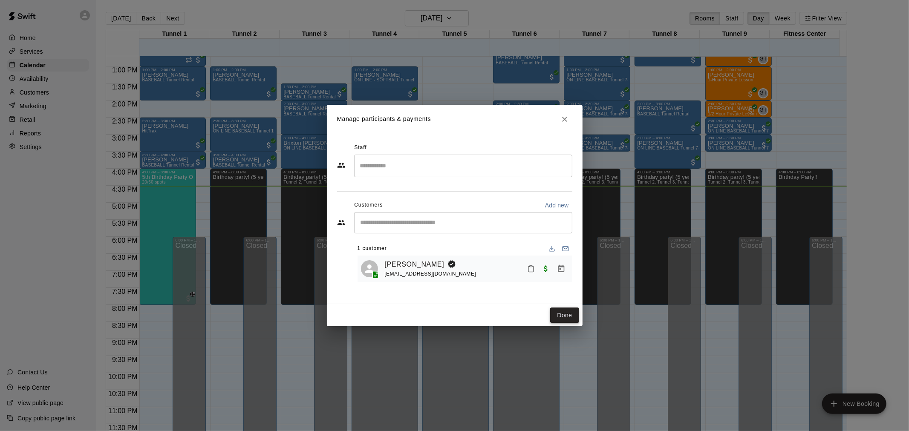
click at [561, 312] on button "Done" at bounding box center [564, 316] width 29 height 16
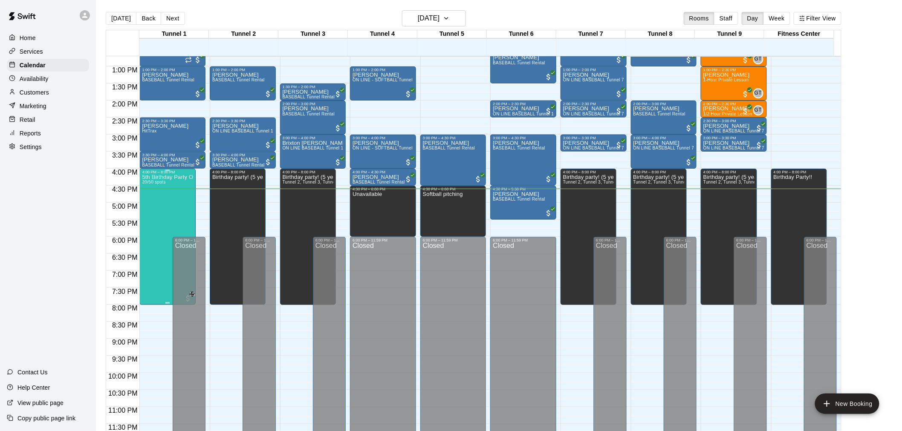
click at [146, 193] on div "5th Birthday Party Open Hitting 20/50 spots" at bounding box center [167, 389] width 51 height 431
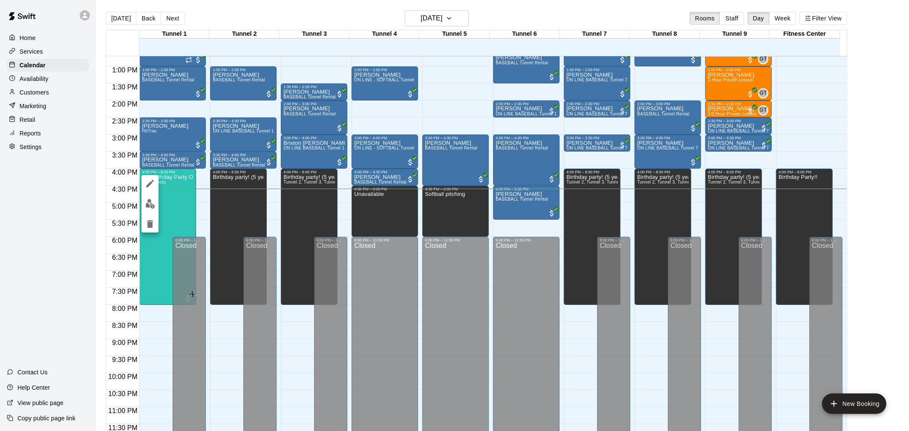
click at [151, 207] on img "edit" at bounding box center [150, 204] width 10 height 10
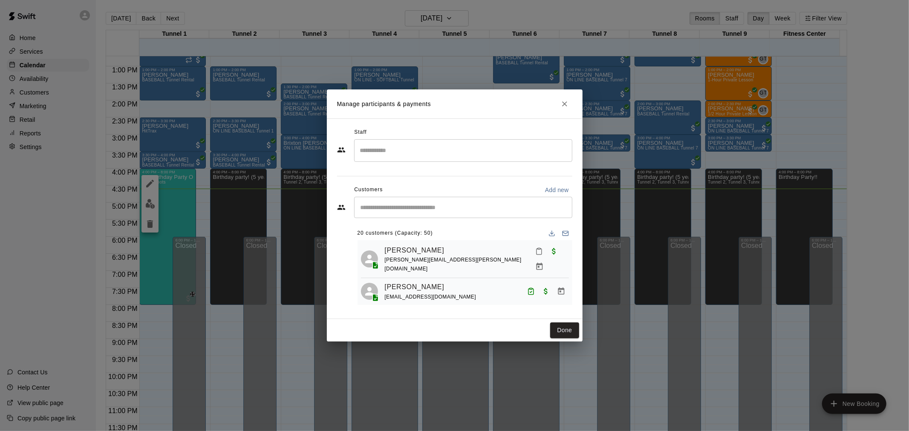
drag, startPoint x: 361, startPoint y: 333, endPoint x: 455, endPoint y: 211, distance: 153.8
click at [456, 212] on div "​" at bounding box center [463, 207] width 218 height 21
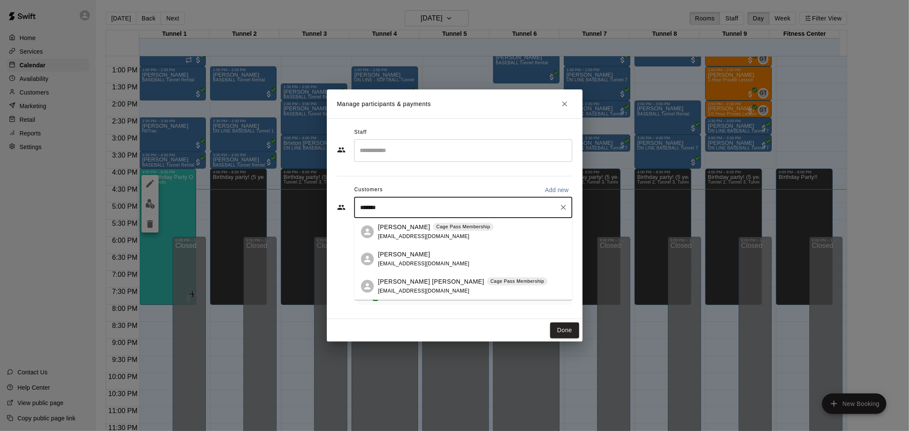
type input "********"
click at [395, 234] on span "[EMAIL_ADDRESS][DOMAIN_NAME]" at bounding box center [424, 237] width 92 height 6
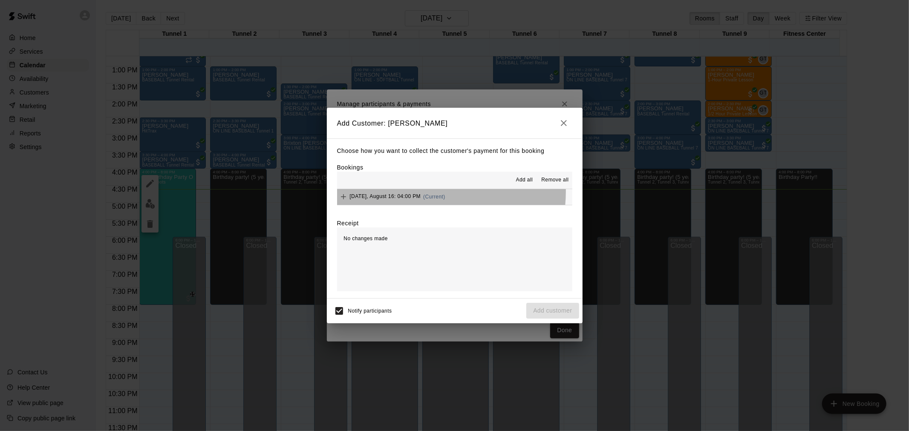
click at [418, 193] on div "[DATE], August 16: 04:00 PM (Current)" at bounding box center [391, 196] width 108 height 13
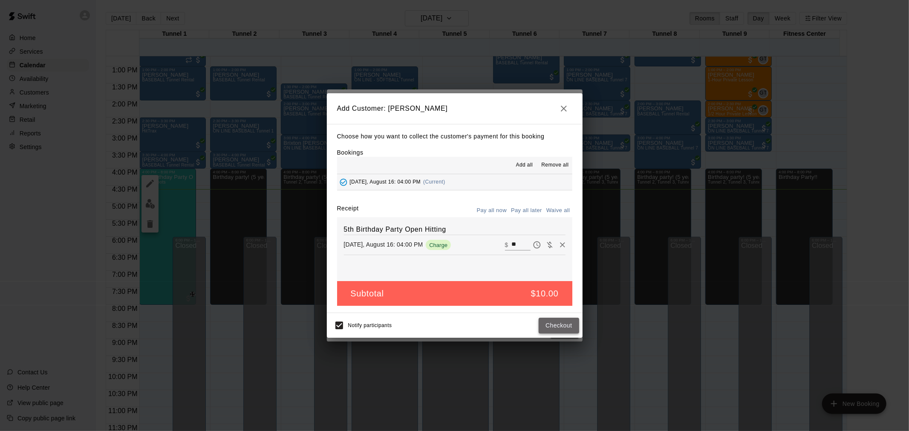
click at [553, 323] on button "Checkout" at bounding box center [559, 326] width 40 height 16
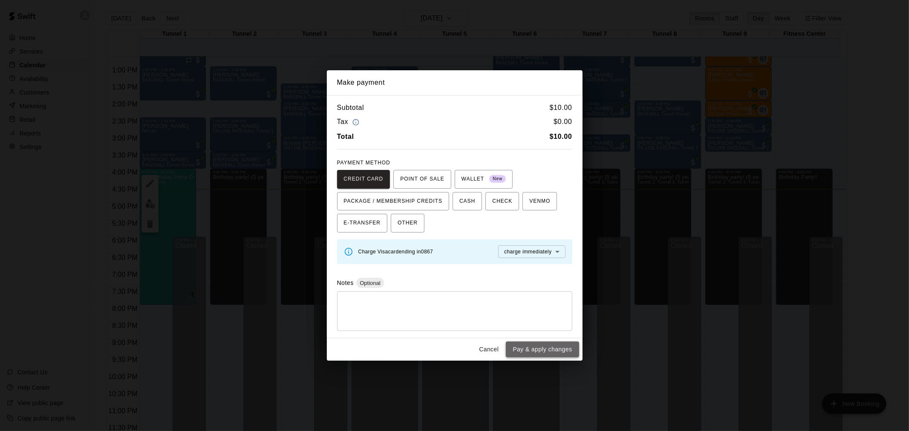
click at [533, 349] on button "Pay & apply changes" at bounding box center [542, 350] width 73 height 16
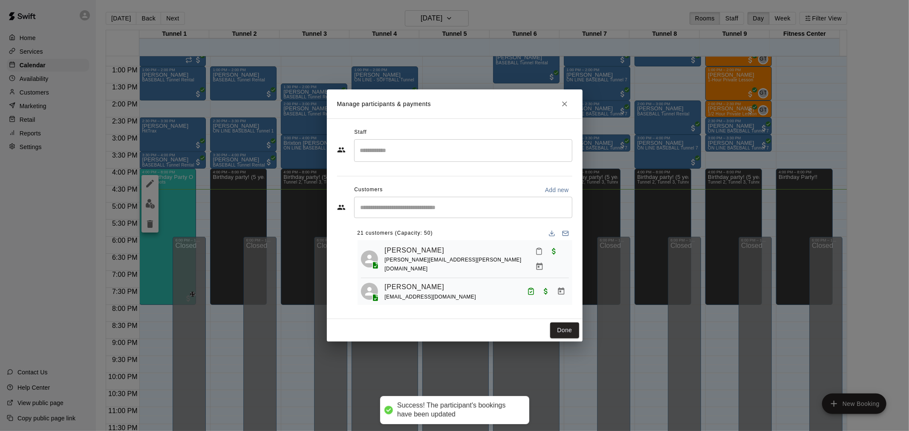
click at [505, 202] on div "​" at bounding box center [463, 207] width 218 height 21
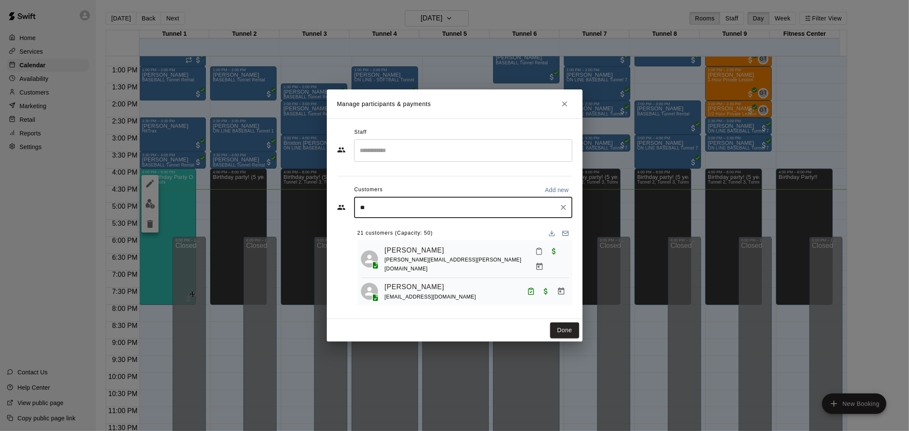
type input "***"
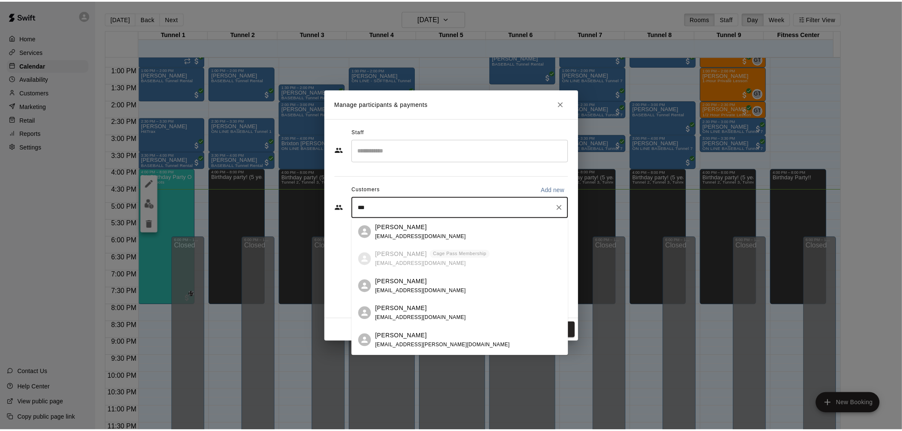
scroll to position [26, 0]
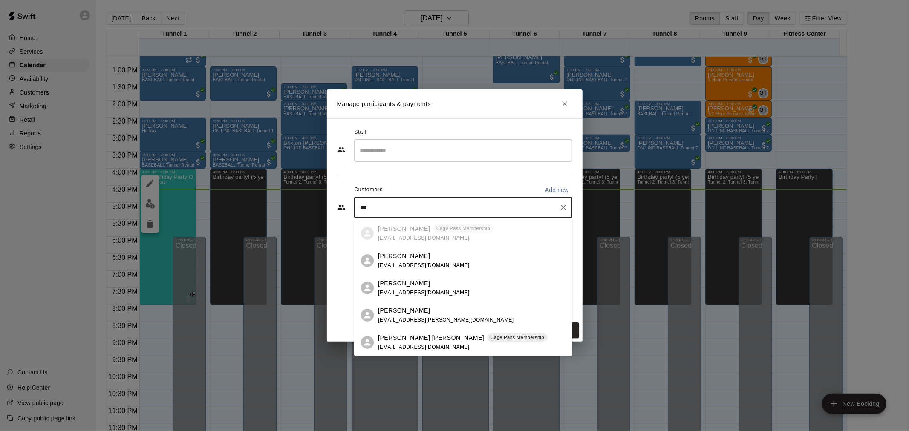
click at [410, 341] on p "[PERSON_NAME] [PERSON_NAME]" at bounding box center [431, 338] width 106 height 9
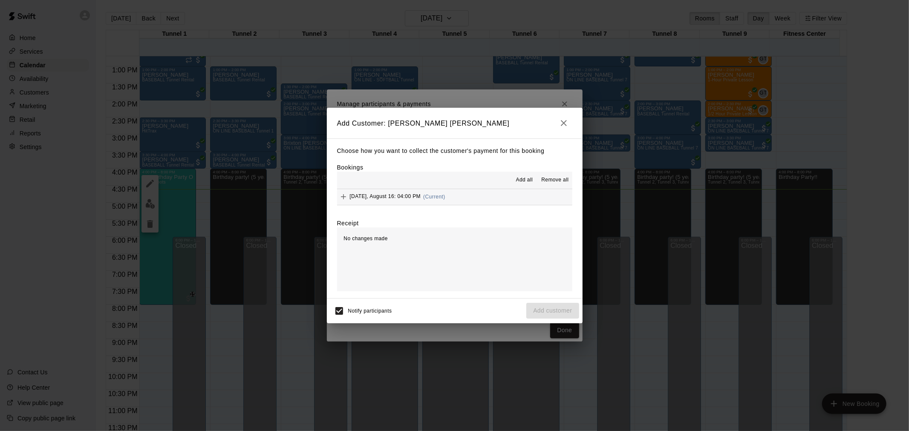
click at [423, 201] on div "[DATE], August 16: 04:00 PM (Current)" at bounding box center [391, 196] width 108 height 13
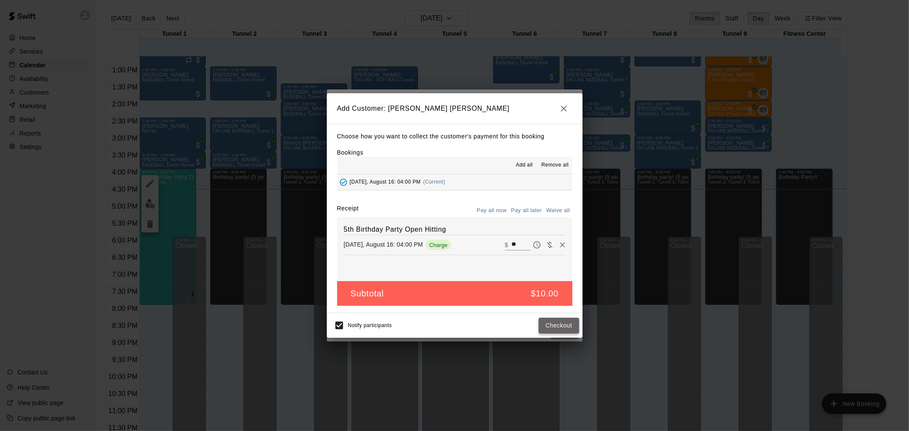
click at [553, 321] on button "Checkout" at bounding box center [559, 326] width 40 height 16
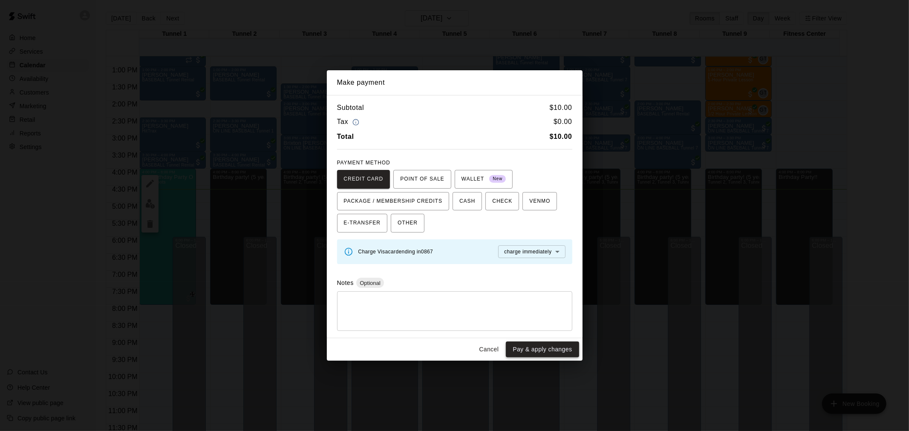
click at [554, 351] on button "Pay & apply changes" at bounding box center [542, 350] width 73 height 16
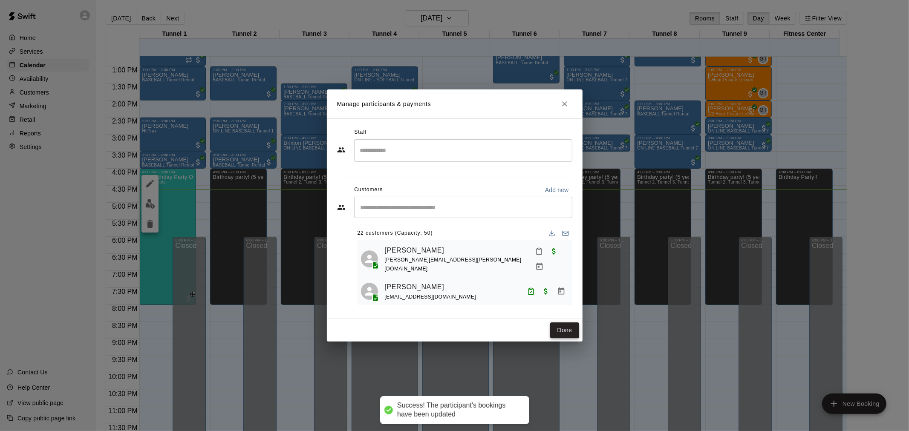
click at [564, 335] on button "Done" at bounding box center [564, 331] width 29 height 16
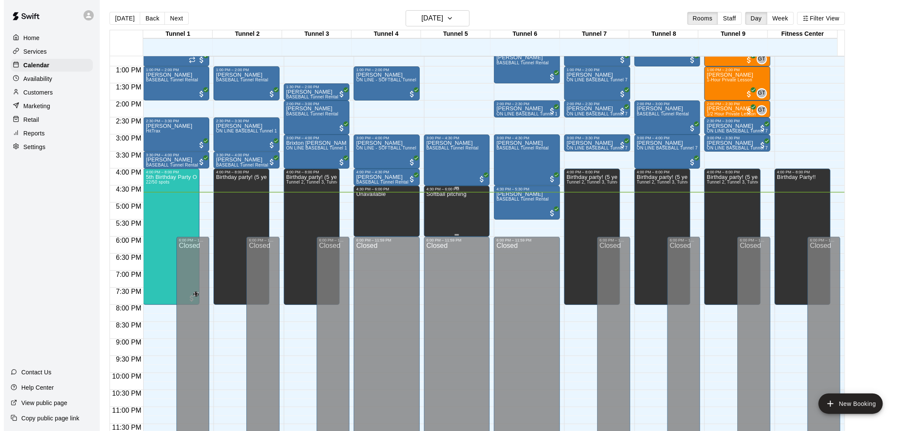
scroll to position [292, 0]
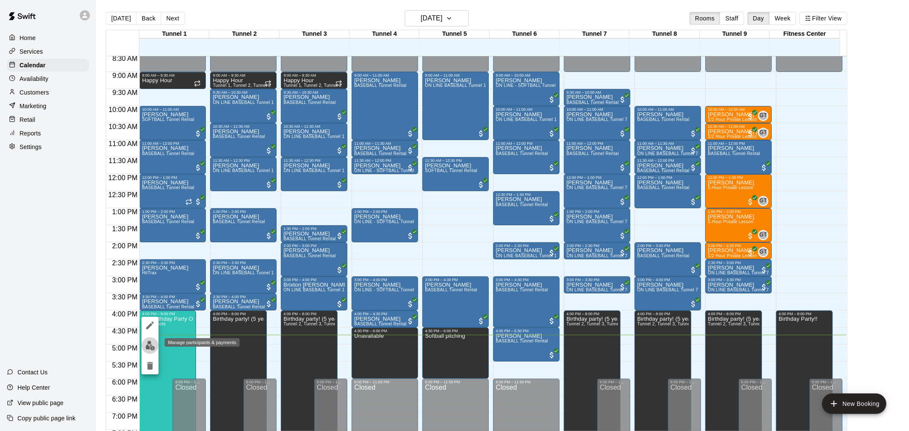
click at [148, 343] on img "edit" at bounding box center [150, 346] width 10 height 10
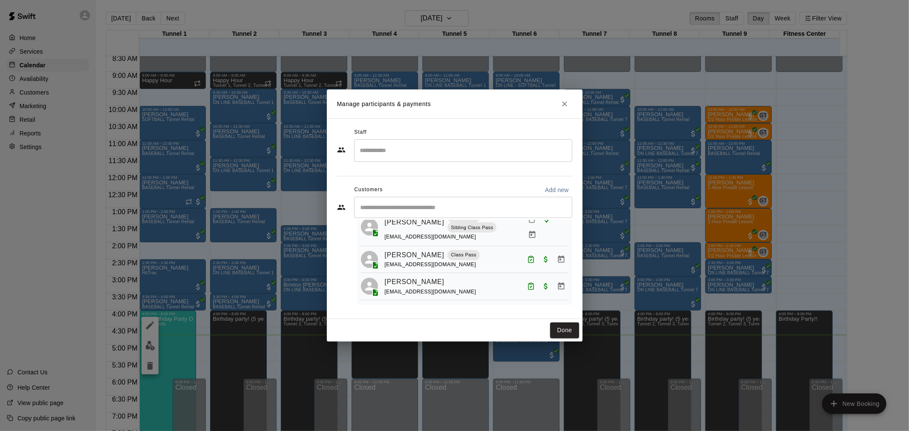
scroll to position [142, 0]
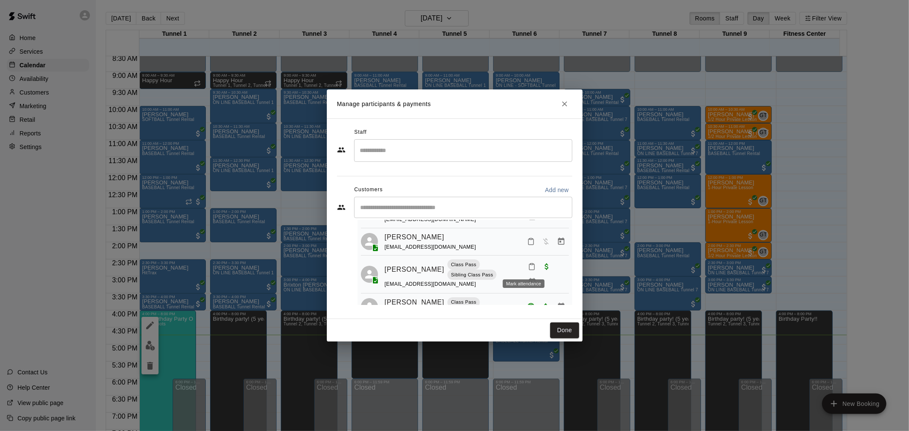
click at [528, 266] on icon "Mark attendance" at bounding box center [532, 267] width 8 height 8
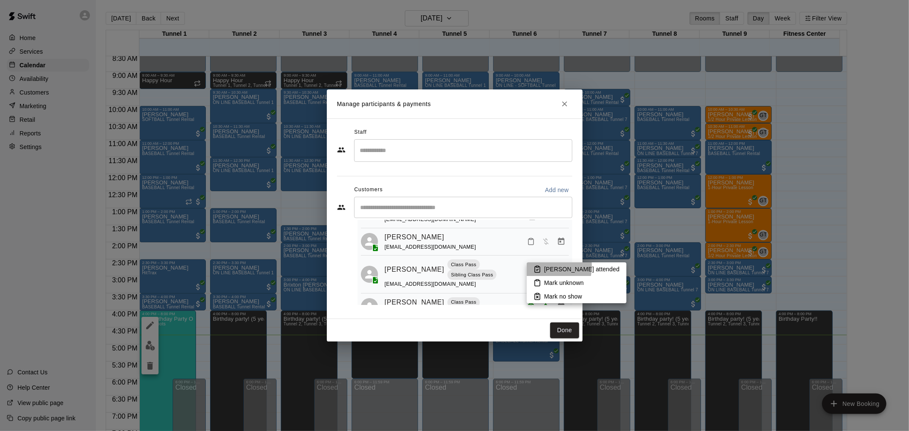
click at [540, 266] on icon at bounding box center [538, 270] width 8 height 8
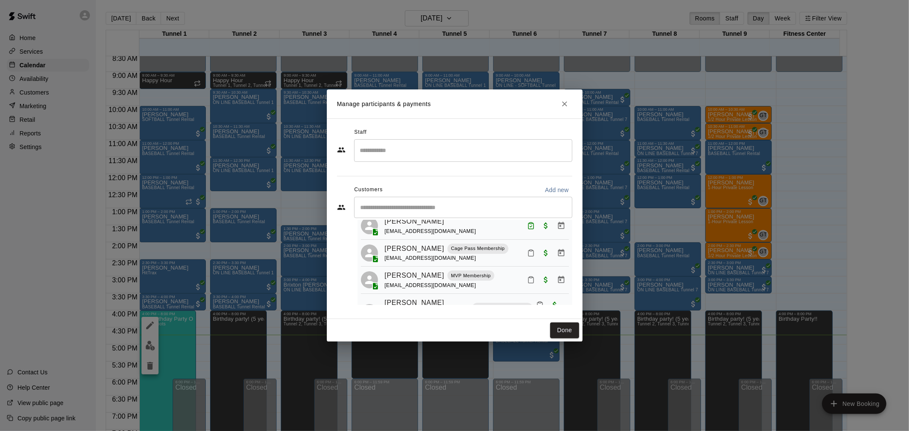
scroll to position [426, 0]
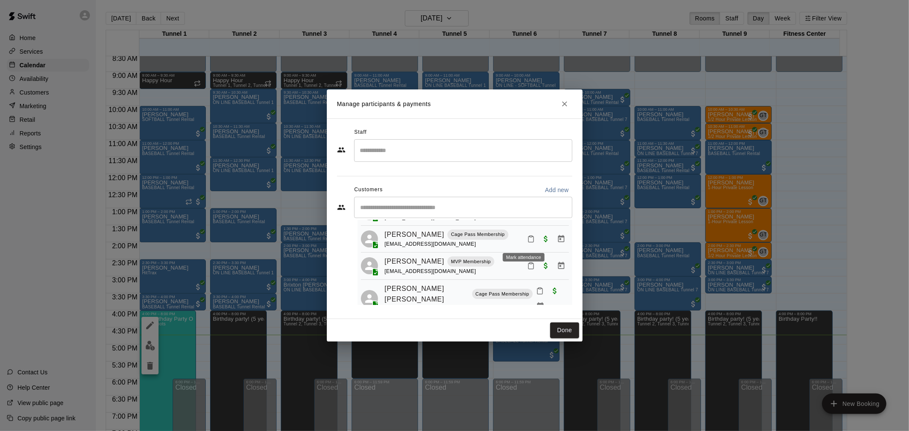
click at [528, 240] on icon "Mark attendance" at bounding box center [530, 240] width 5 height 6
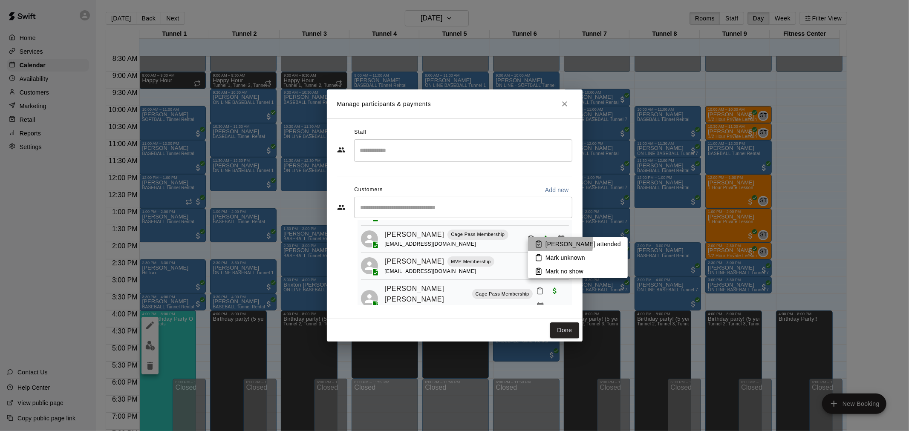
click at [539, 242] on rect at bounding box center [538, 241] width 3 height 1
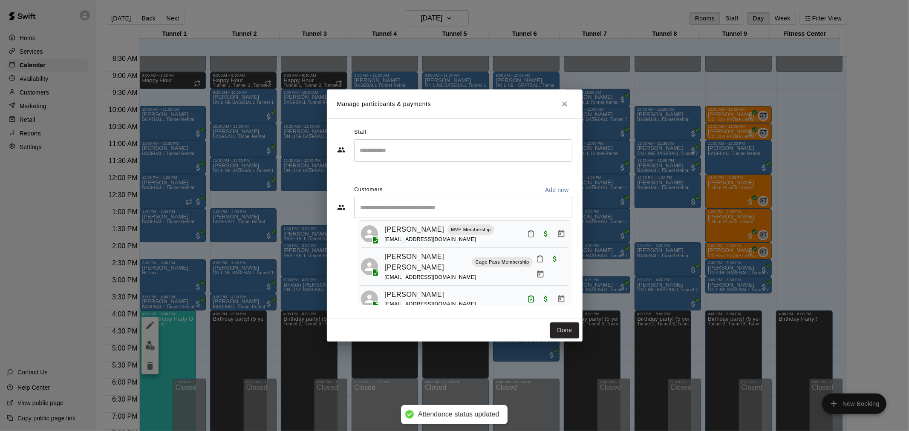
scroll to position [473, 0]
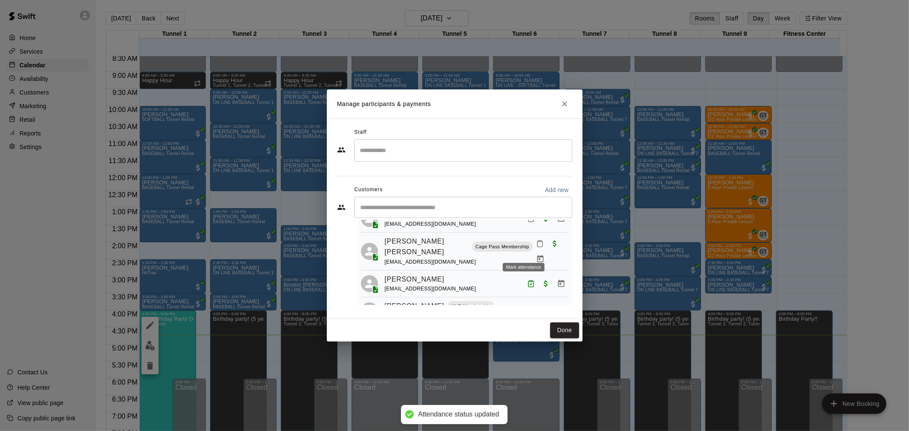
click at [539, 242] on rect "Mark attendance" at bounding box center [540, 240] width 3 height 1
click at [540, 248] on li "[PERSON_NAME] attended" at bounding box center [579, 254] width 100 height 14
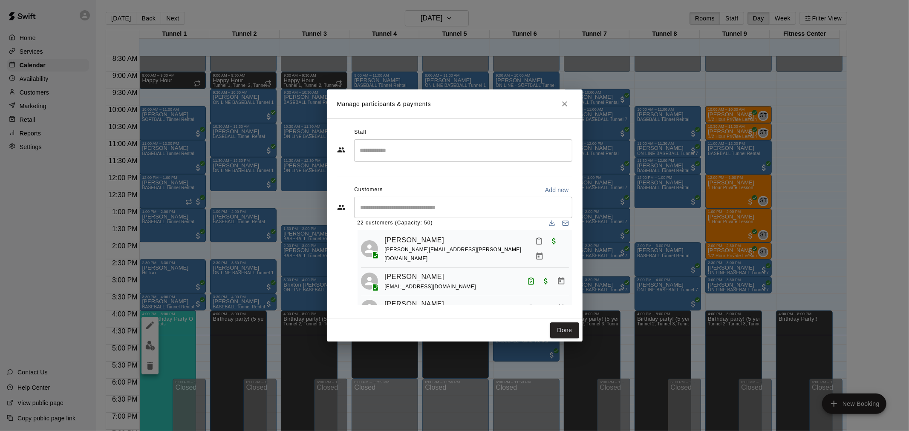
scroll to position [0, 0]
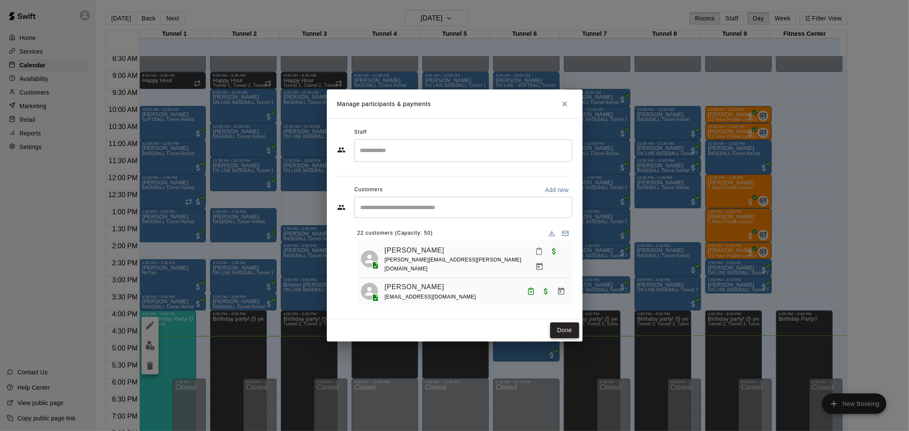
click at [566, 326] on button "Done" at bounding box center [564, 331] width 29 height 16
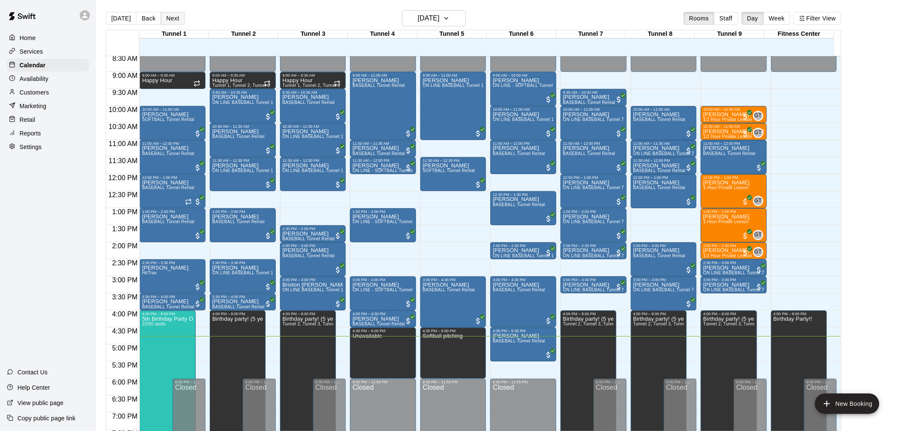
click at [178, 18] on button "Next" at bounding box center [173, 18] width 24 height 13
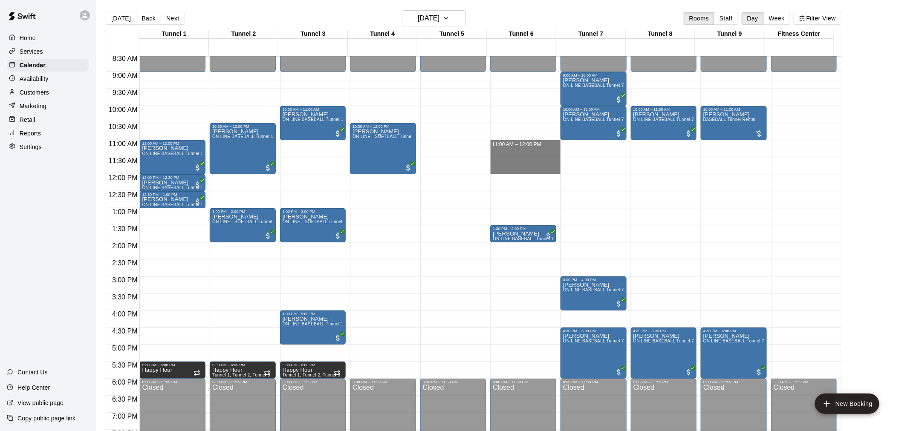
drag, startPoint x: 513, startPoint y: 141, endPoint x: 514, endPoint y: 172, distance: 30.7
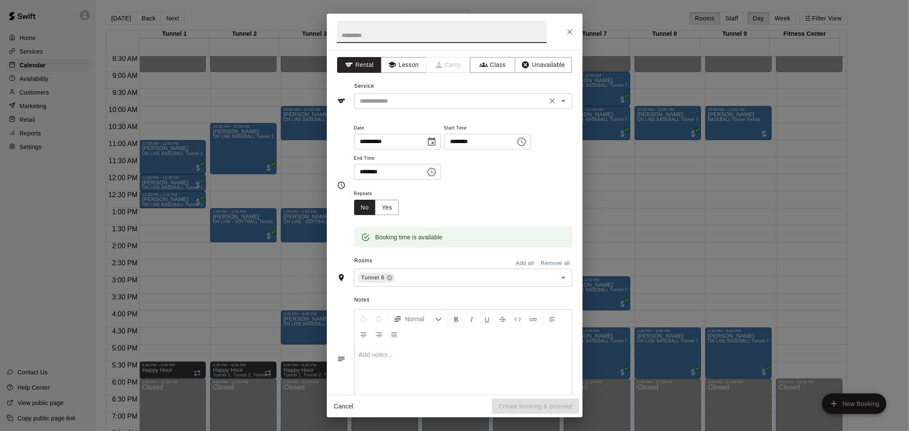
click at [438, 105] on input "text" at bounding box center [451, 101] width 188 height 11
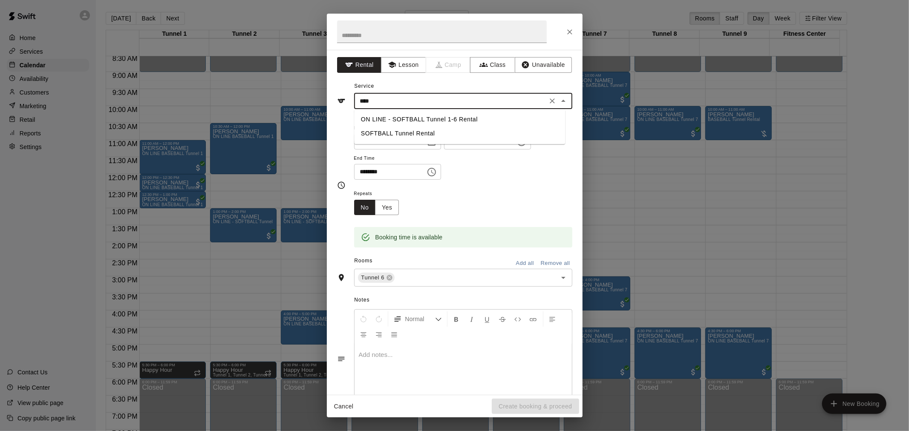
click at [453, 131] on li "SOFTBALL Tunnel Rental" at bounding box center [459, 134] width 211 height 14
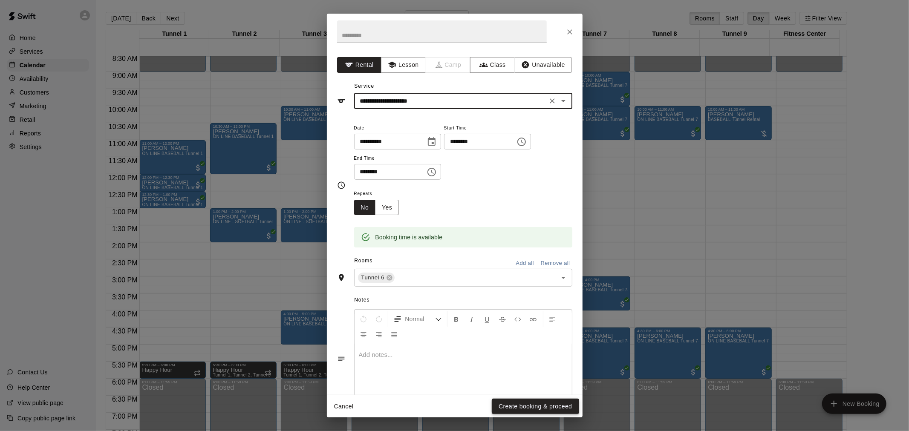
type input "**********"
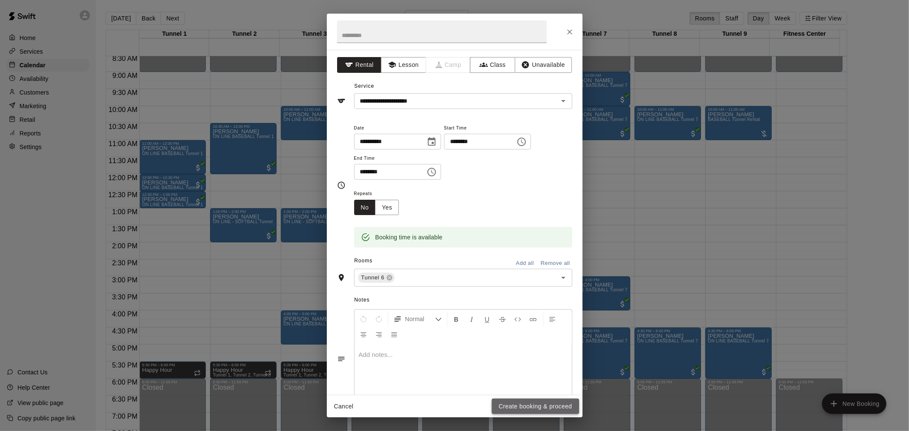
click at [542, 407] on button "Create booking & proceed" at bounding box center [535, 407] width 87 height 16
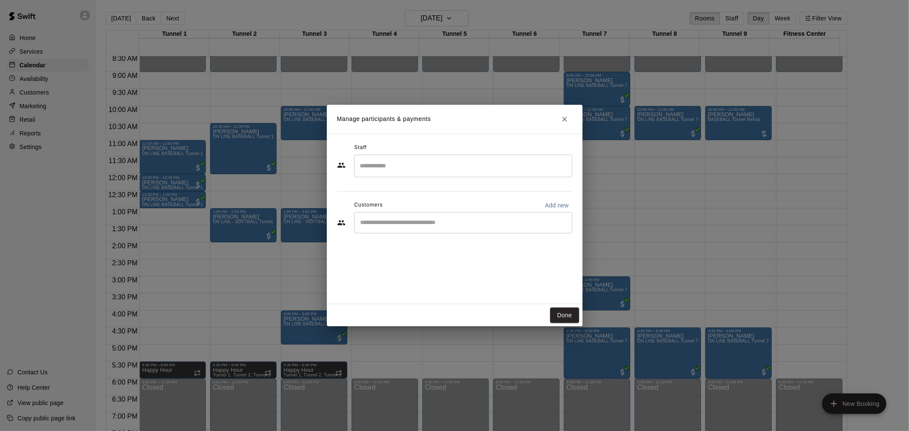
click at [492, 221] on input "Start typing to search customers..." at bounding box center [463, 223] width 211 height 9
type input "****"
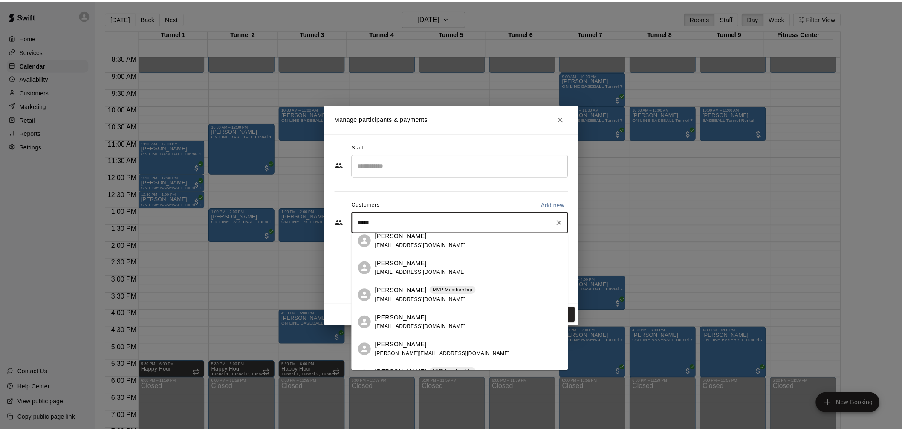
scroll to position [142, 0]
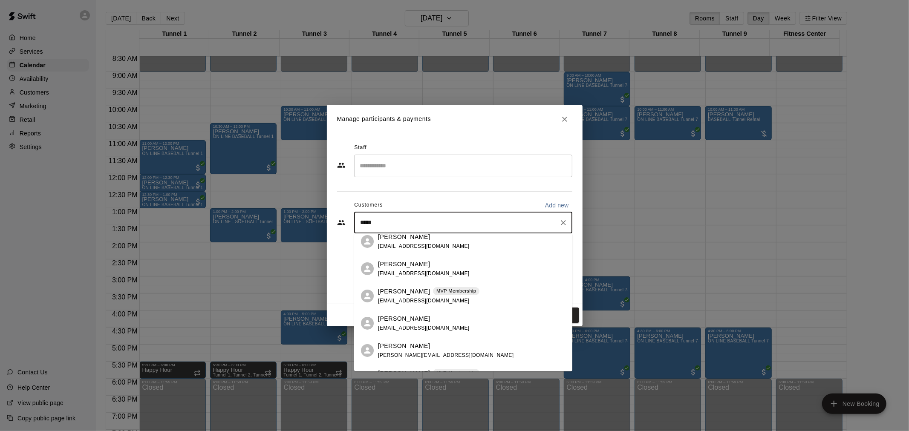
click at [458, 294] on span "MVP Membership" at bounding box center [456, 291] width 46 height 7
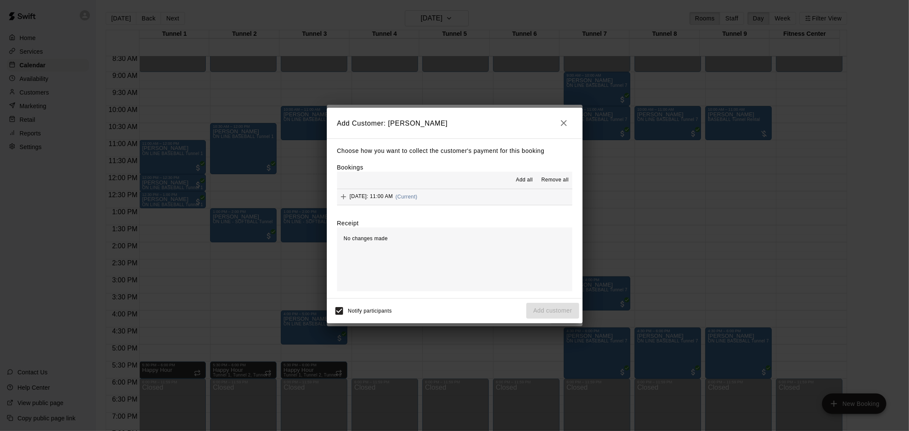
click at [418, 193] on div "Sunday, August 17: 11:00 AM (Current)" at bounding box center [377, 196] width 81 height 13
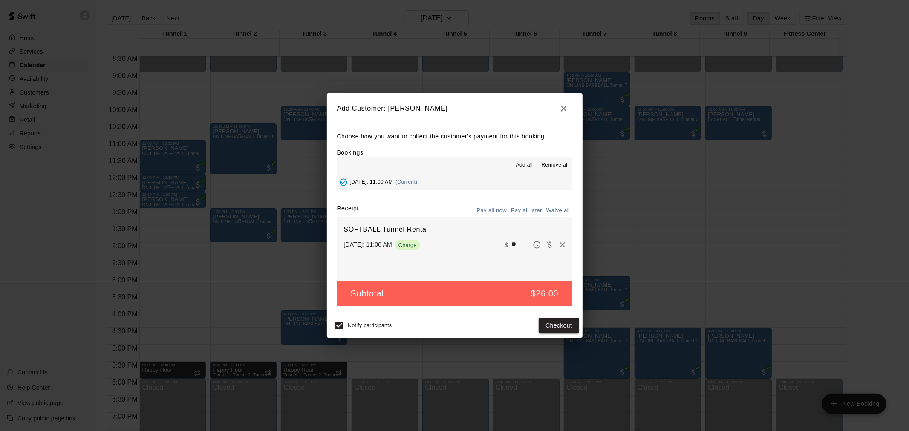
click at [519, 213] on button "Pay all later" at bounding box center [526, 210] width 35 height 13
click at [547, 326] on button "Add customer" at bounding box center [552, 326] width 52 height 16
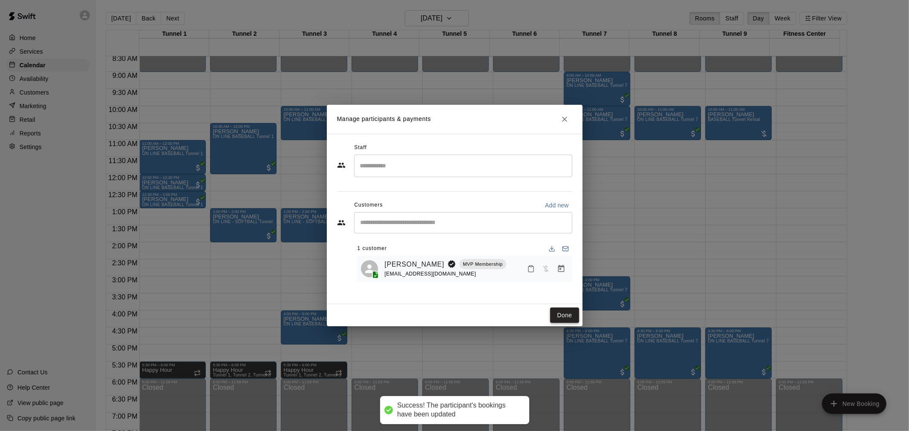
click at [563, 319] on button "Done" at bounding box center [564, 316] width 29 height 16
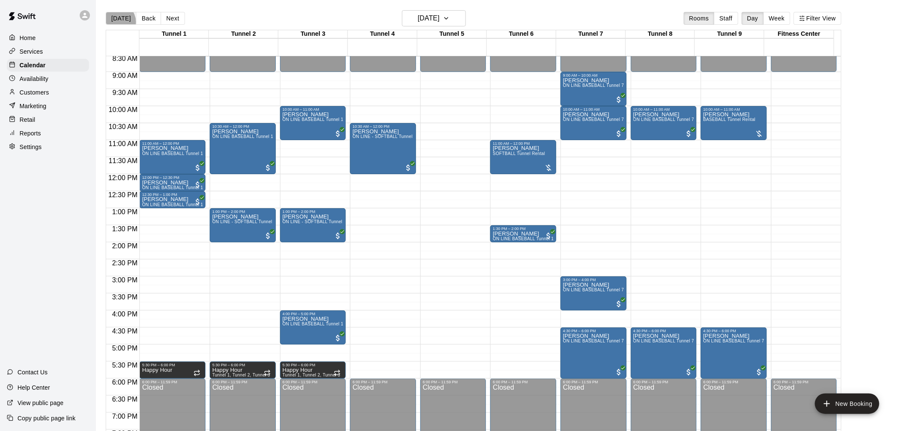
click at [117, 22] on button "[DATE]" at bounding box center [121, 18] width 31 height 13
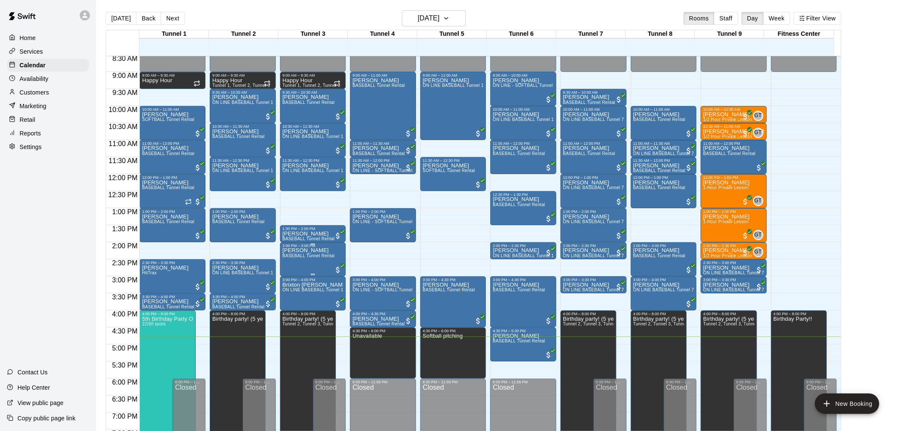
drag, startPoint x: 349, startPoint y: 223, endPoint x: 323, endPoint y: 255, distance: 40.9
drag, startPoint x: 323, startPoint y: 255, endPoint x: 74, endPoint y: 228, distance: 250.4
click at [74, 228] on div "Home Services Calendar Availability Customers Marketing Retail Reports Settings…" at bounding box center [48, 215] width 96 height 431
click at [173, 21] on button "Next" at bounding box center [173, 18] width 24 height 13
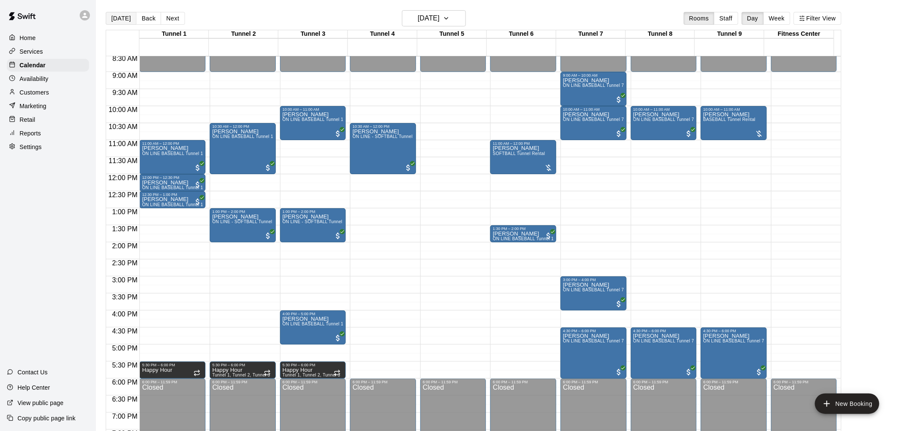
click at [122, 17] on button "[DATE]" at bounding box center [121, 18] width 31 height 13
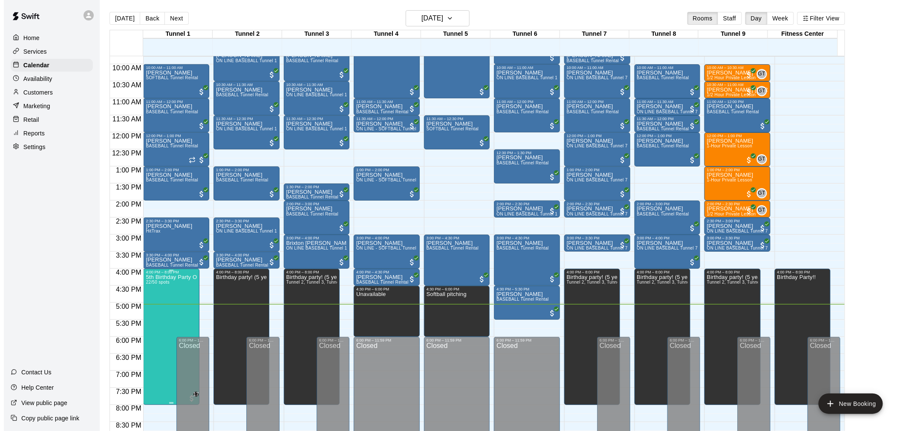
scroll to position [339, 0]
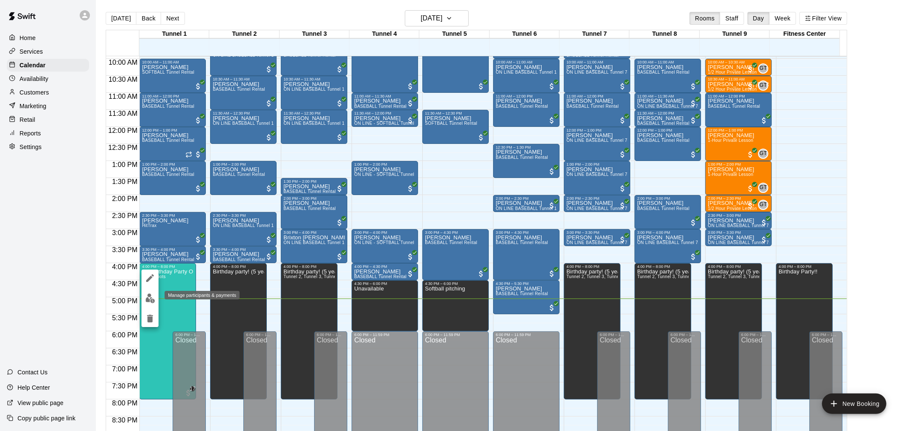
click at [152, 299] on img "edit" at bounding box center [150, 299] width 10 height 10
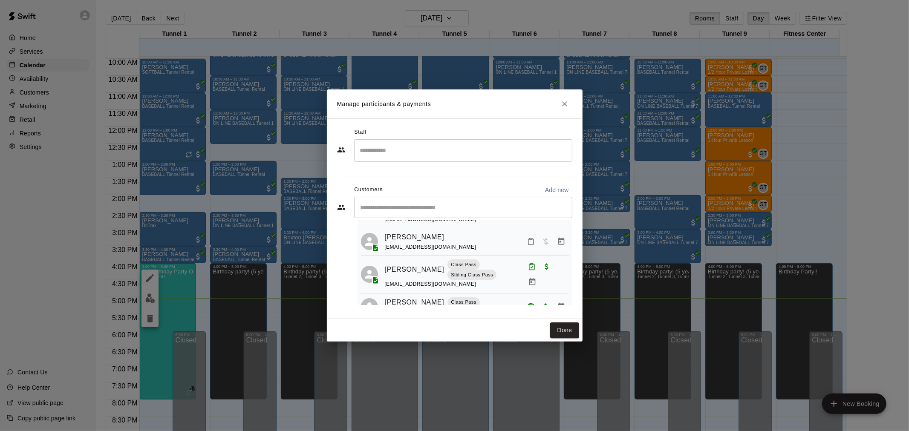
scroll to position [579, 0]
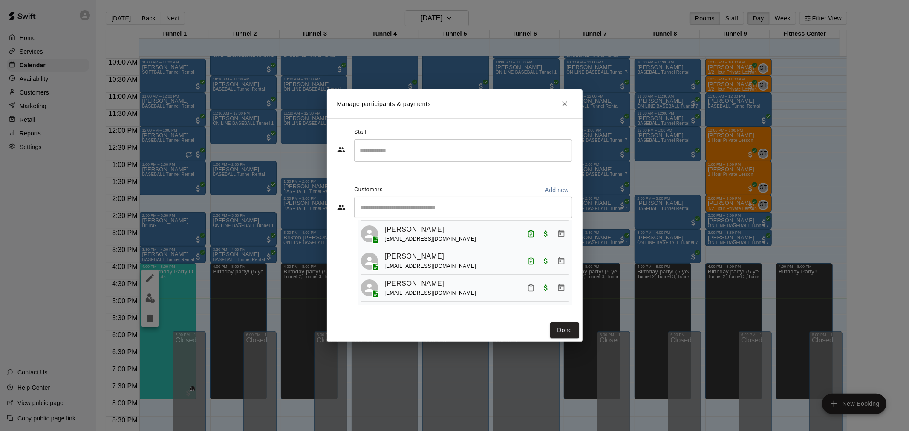
drag, startPoint x: 521, startPoint y: 247, endPoint x: 555, endPoint y: 303, distance: 66.0
drag, startPoint x: 555, startPoint y: 303, endPoint x: 518, endPoint y: 288, distance: 40.7
click at [508, 288] on div "Tim Lohrmann carriewilkosz@gmail.com" at bounding box center [477, 288] width 184 height 20
click at [527, 287] on icon "Mark attendance" at bounding box center [531, 288] width 8 height 8
click at [555, 292] on p "[PERSON_NAME] attended" at bounding box center [581, 290] width 75 height 9
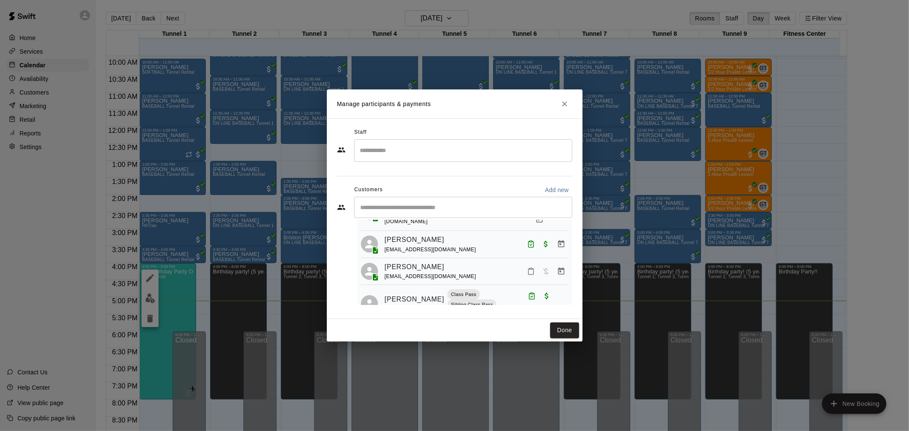
scroll to position [0, 0]
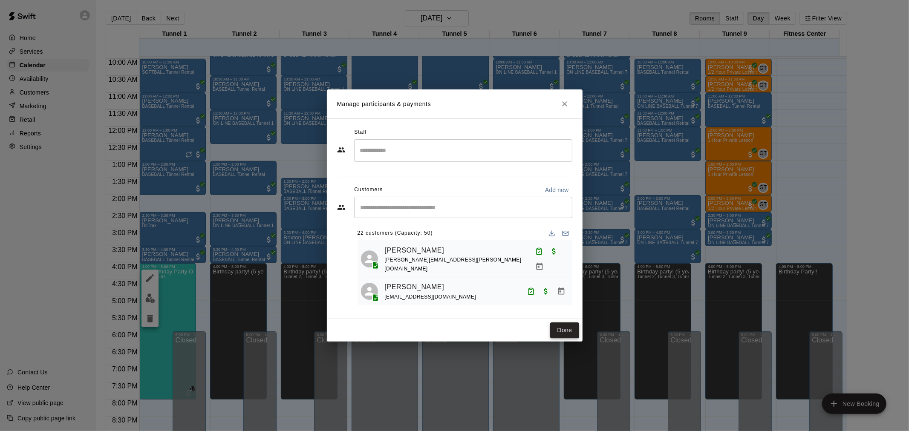
click at [571, 333] on button "Done" at bounding box center [564, 331] width 29 height 16
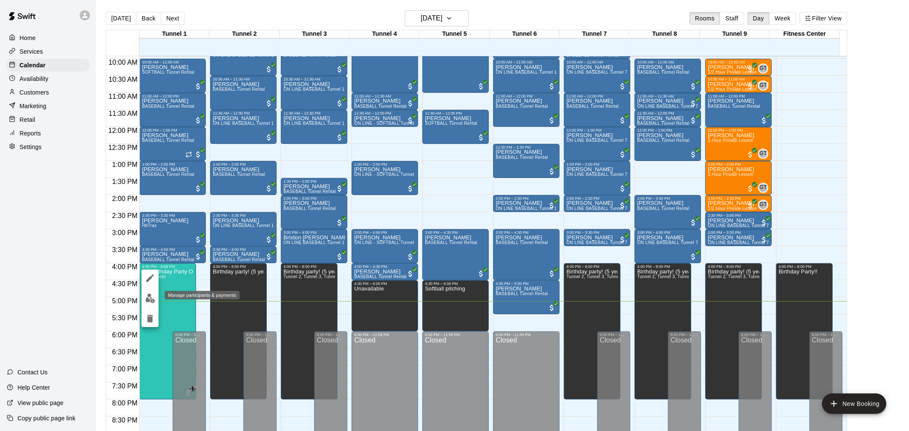
click at [155, 295] on img "edit" at bounding box center [150, 299] width 10 height 10
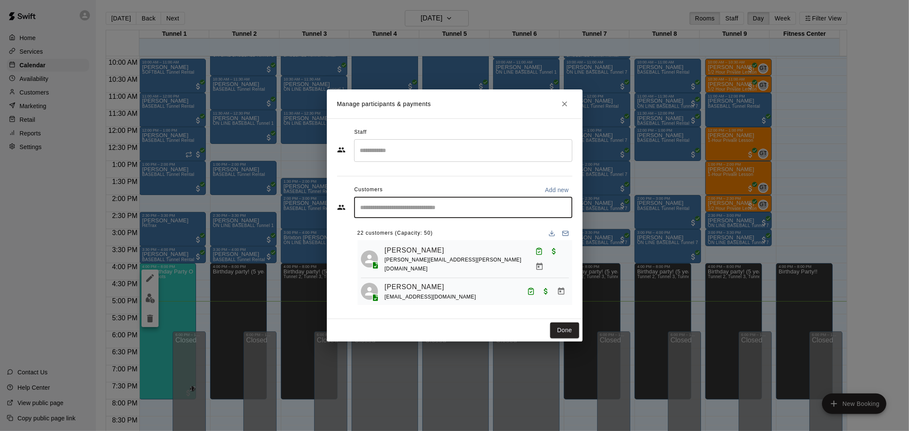
click at [453, 204] on input "Start typing to search customers..." at bounding box center [463, 207] width 211 height 9
type input "****"
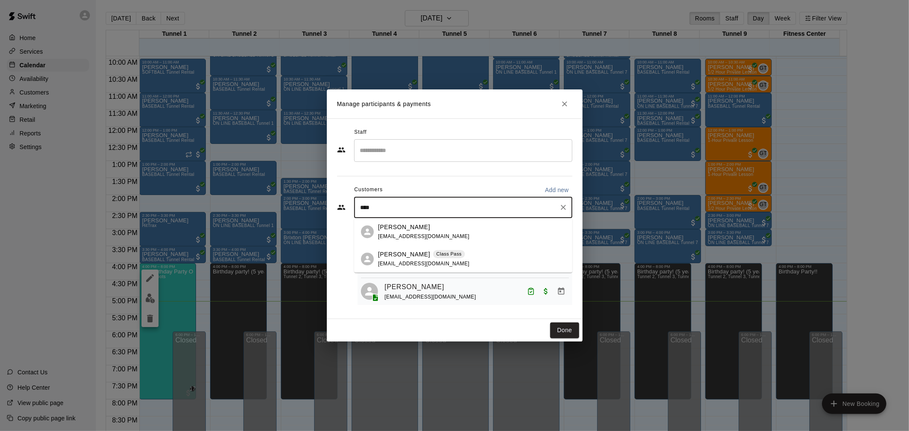
click at [407, 260] on div "Vikram Prasanna Class Pass prasanna_raghavan@yahoo.com" at bounding box center [424, 259] width 92 height 18
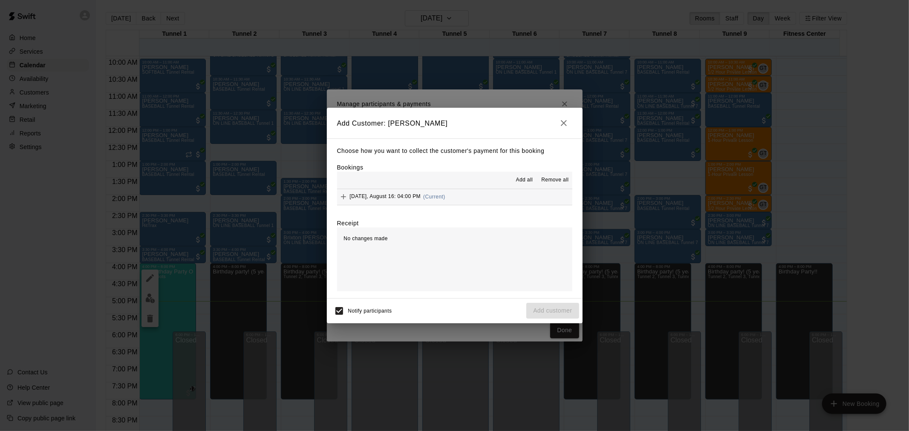
click at [420, 191] on div "[DATE], August 16: 04:00 PM (Current)" at bounding box center [391, 196] width 108 height 13
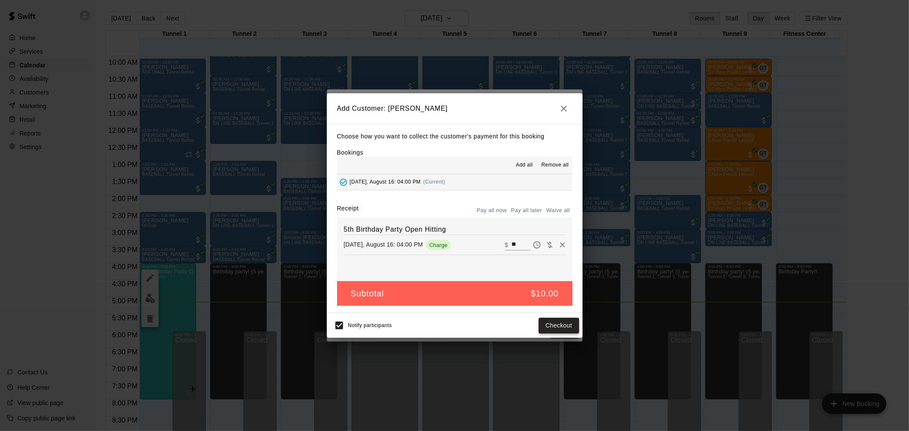
click at [555, 328] on button "Checkout" at bounding box center [559, 326] width 40 height 16
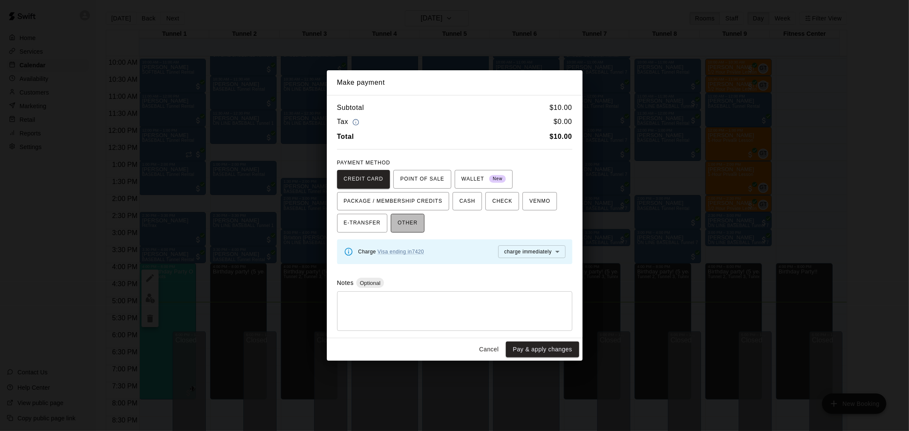
click at [414, 225] on span "OTHER" at bounding box center [408, 223] width 20 height 14
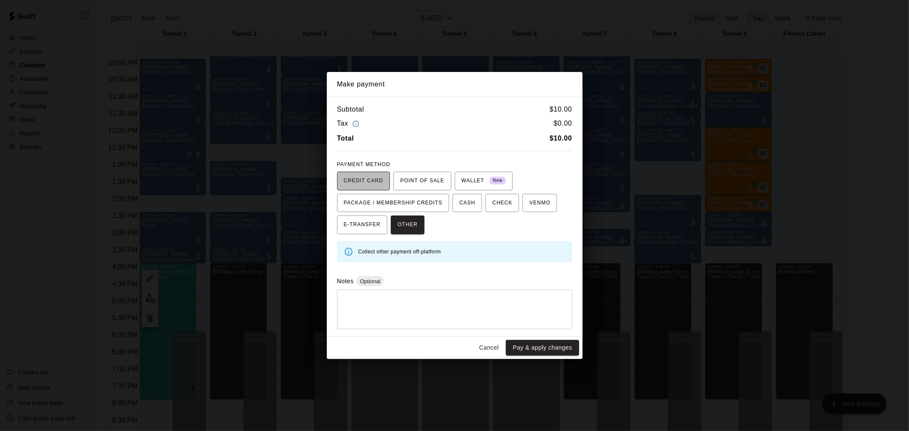
click at [370, 181] on span "CREDIT CARD" at bounding box center [364, 181] width 40 height 14
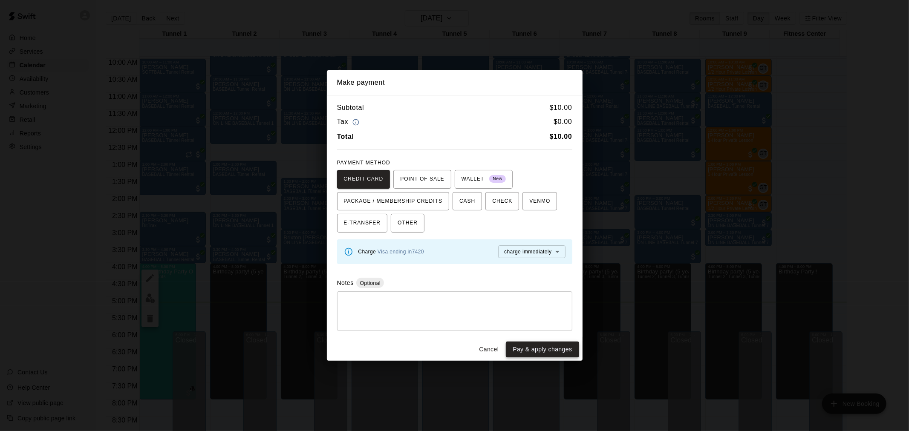
click at [538, 352] on button "Pay & apply changes" at bounding box center [542, 350] width 73 height 16
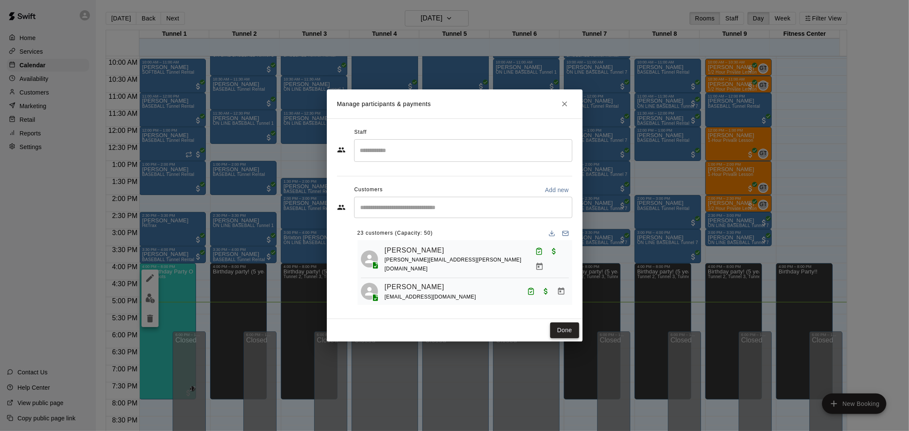
click at [569, 329] on button "Done" at bounding box center [564, 331] width 29 height 16
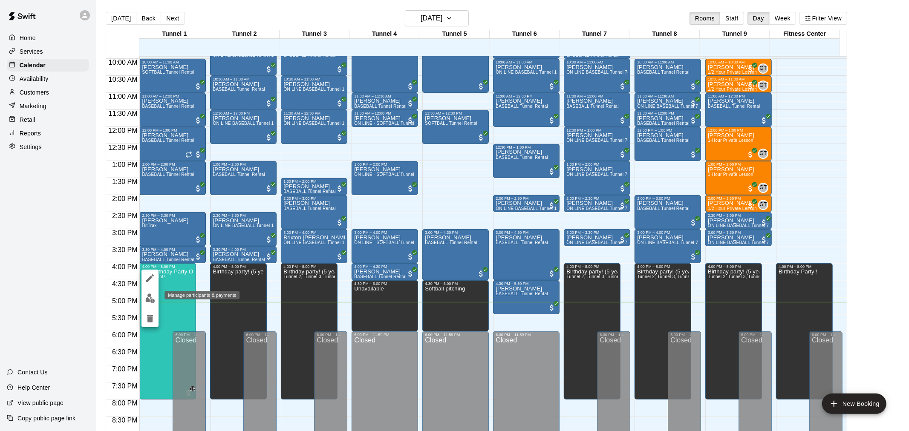
click at [152, 298] on img "edit" at bounding box center [150, 299] width 10 height 10
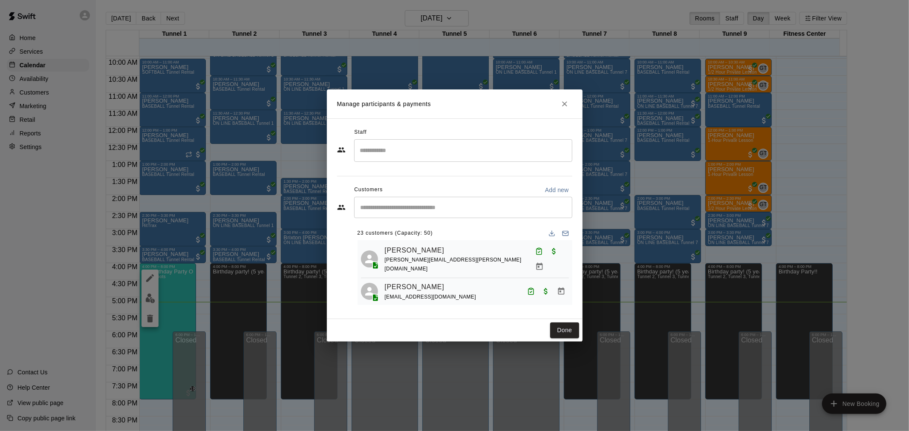
drag, startPoint x: 468, startPoint y: 205, endPoint x: 470, endPoint y: 195, distance: 9.8
click at [468, 205] on input "Start typing to search customers..." at bounding box center [463, 207] width 211 height 9
type input "******"
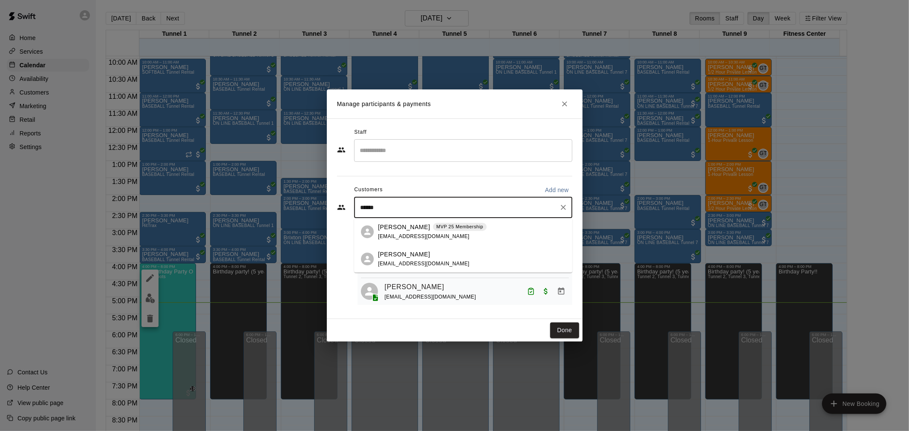
click at [403, 224] on p "[PERSON_NAME]" at bounding box center [404, 227] width 52 height 9
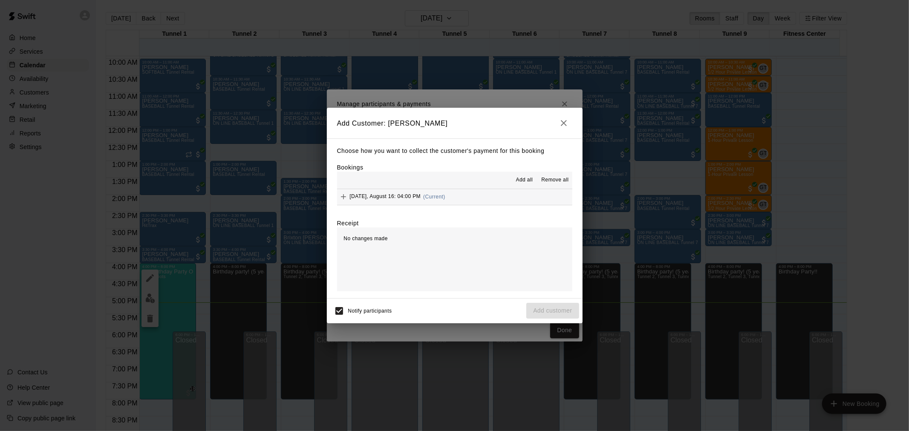
click at [413, 196] on span "[DATE], August 16: 04:00 PM" at bounding box center [385, 197] width 71 height 6
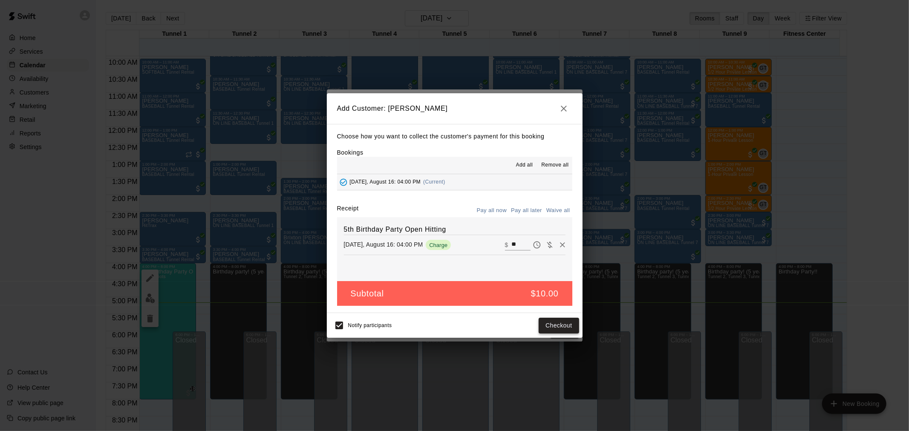
click at [552, 331] on button "Checkout" at bounding box center [559, 326] width 40 height 16
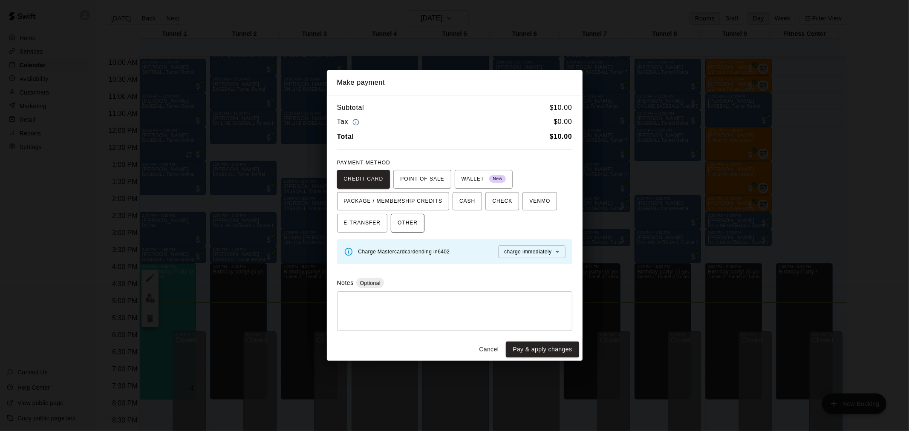
click at [416, 225] on span "OTHER" at bounding box center [408, 223] width 20 height 14
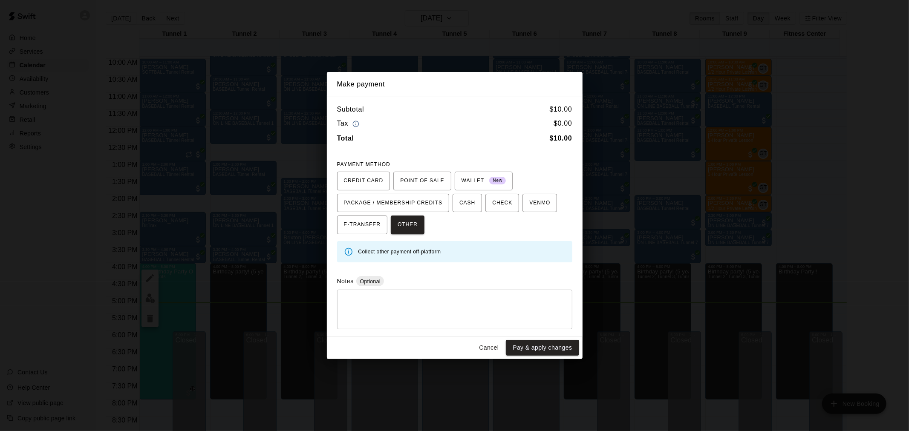
click at [539, 348] on button "Pay & apply changes" at bounding box center [542, 348] width 73 height 16
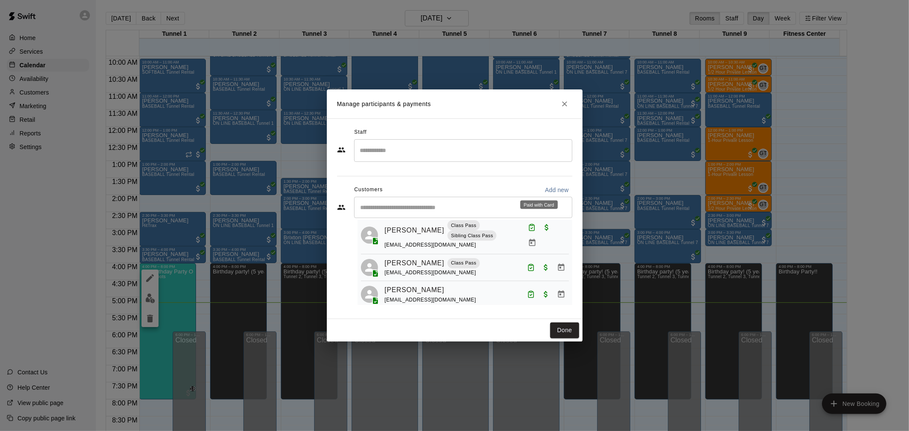
scroll to position [237, 0]
click at [563, 327] on button "Done" at bounding box center [564, 331] width 29 height 16
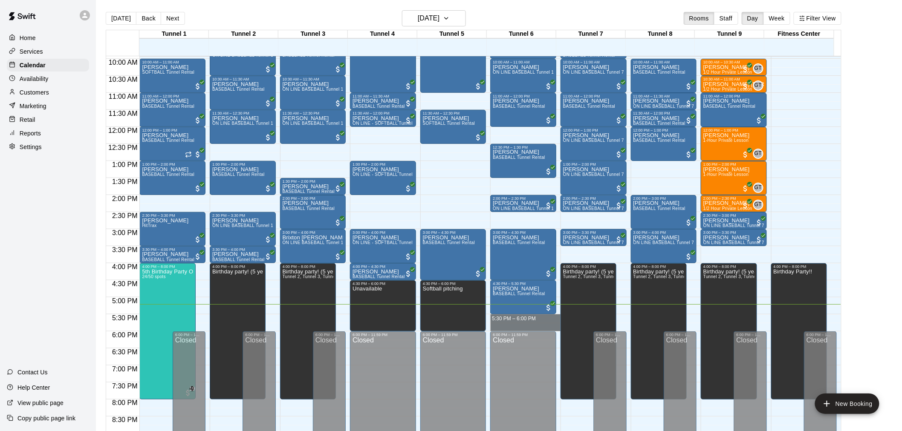
drag, startPoint x: 519, startPoint y: 317, endPoint x: 522, endPoint y: 324, distance: 7.4
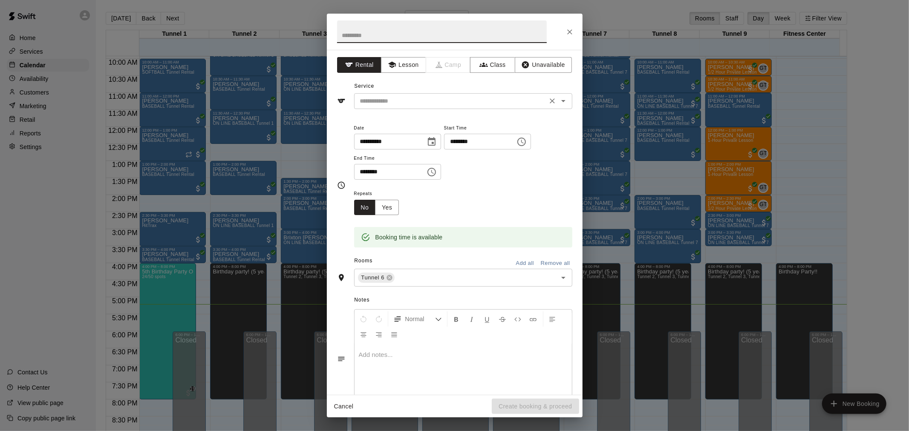
click at [391, 105] on input "text" at bounding box center [451, 101] width 188 height 11
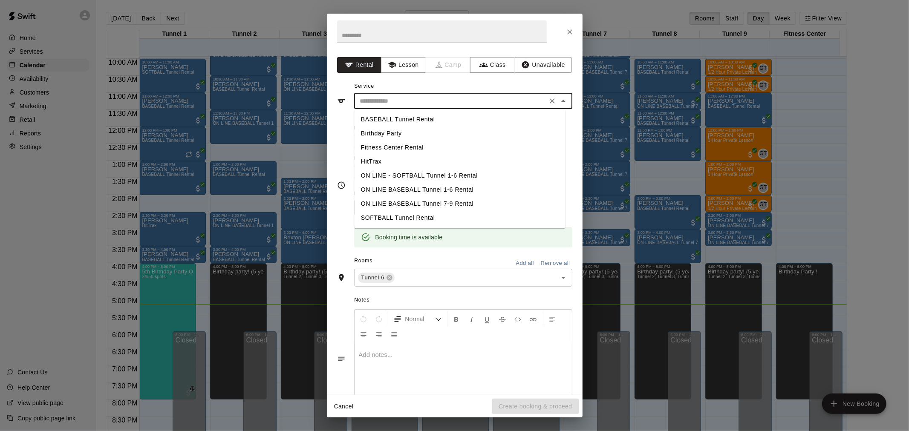
click at [415, 115] on li "BASEBALL Tunnel Rental" at bounding box center [459, 120] width 211 height 14
type input "**********"
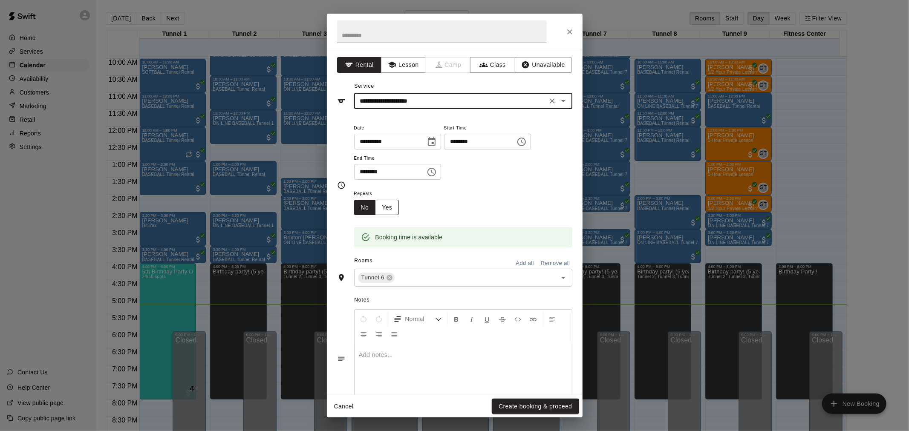
click at [525, 406] on button "Create booking & proceed" at bounding box center [535, 407] width 87 height 16
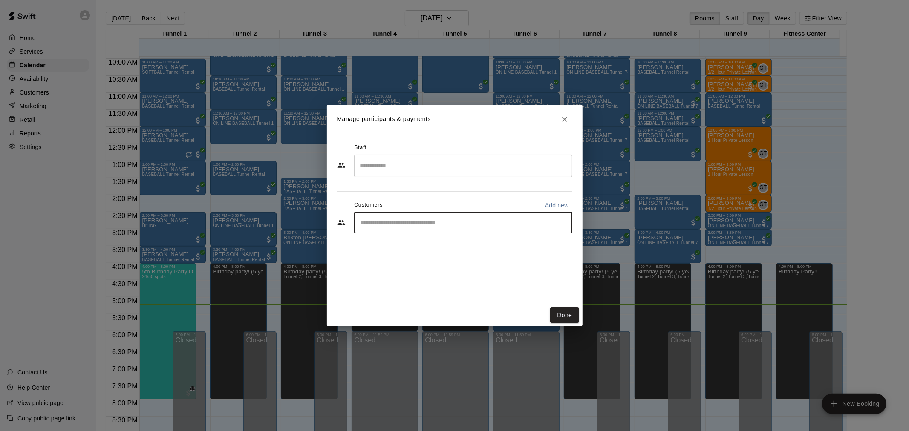
click at [421, 220] on input "Start typing to search customers..." at bounding box center [463, 223] width 211 height 9
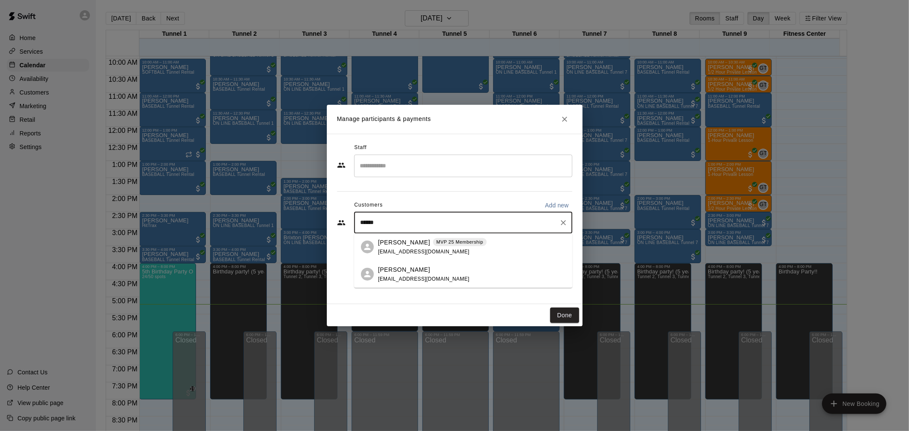
type input "*****"
click at [410, 238] on div "Phil Shaver MVP 25 Membership philshaver32@gmail.com" at bounding box center [432, 247] width 109 height 18
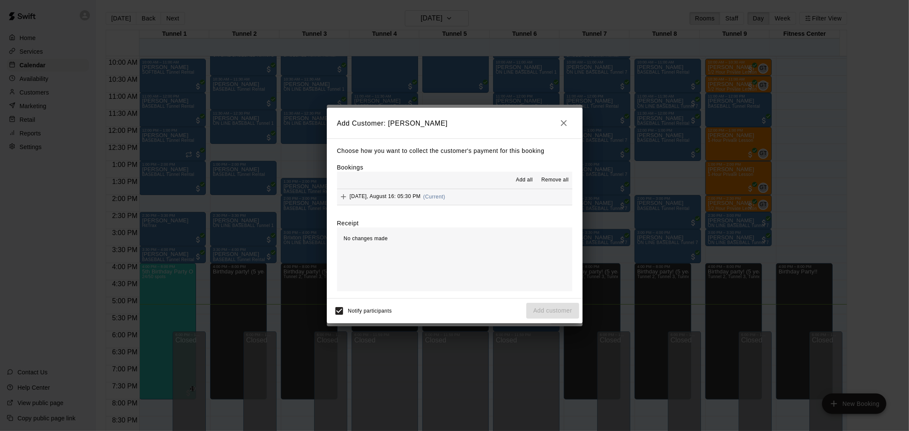
click at [434, 210] on div "Choose how you want to collect the customer's payment for this booking Bookings…" at bounding box center [455, 219] width 256 height 160
click at [440, 203] on div "Saturday, August 16: 05:30 PM (Current)" at bounding box center [391, 196] width 108 height 13
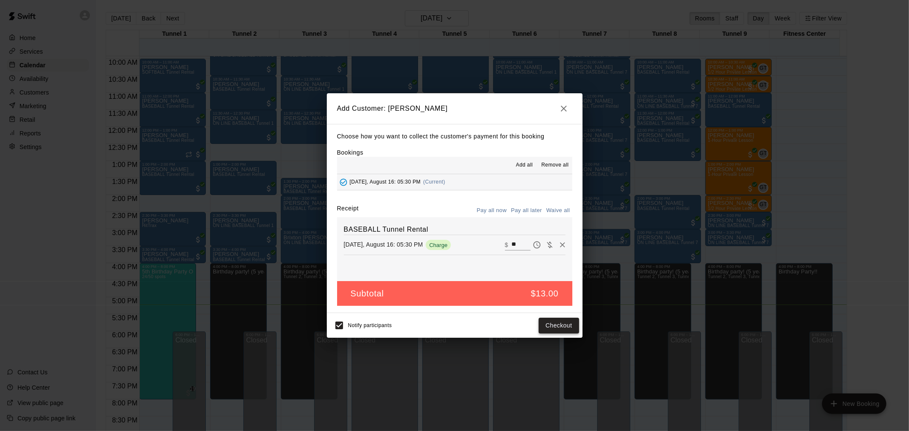
click at [550, 323] on button "Checkout" at bounding box center [559, 326] width 40 height 16
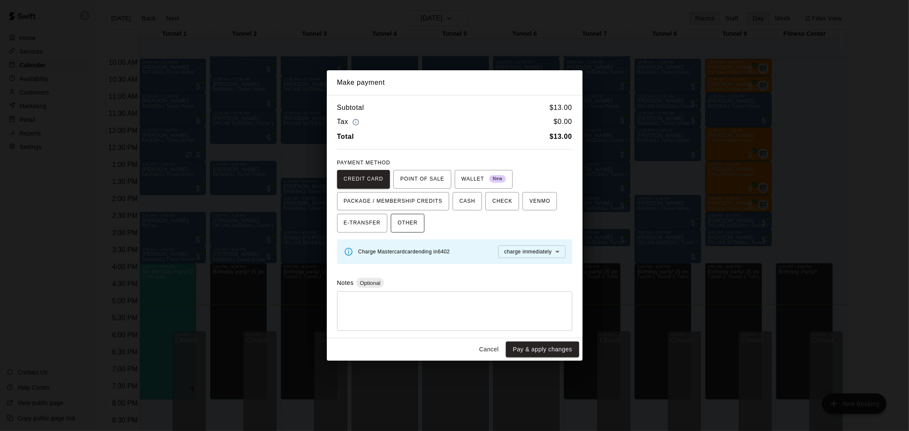
click at [410, 224] on span "OTHER" at bounding box center [408, 223] width 20 height 14
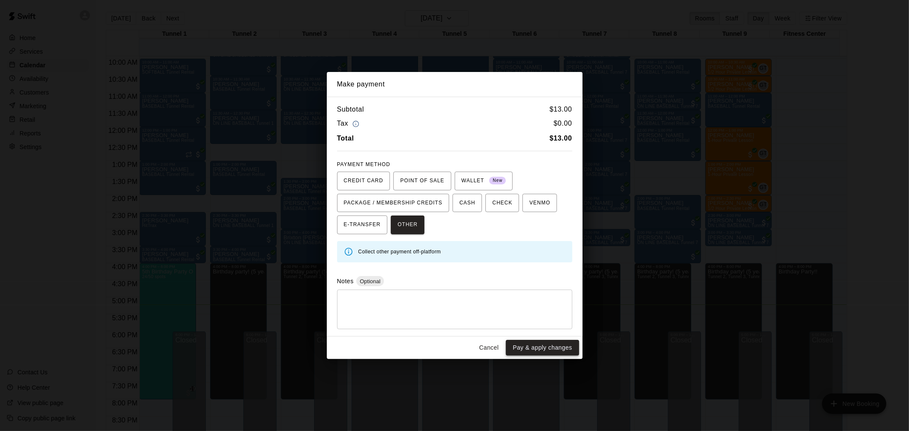
click at [542, 346] on button "Pay & apply changes" at bounding box center [542, 348] width 73 height 16
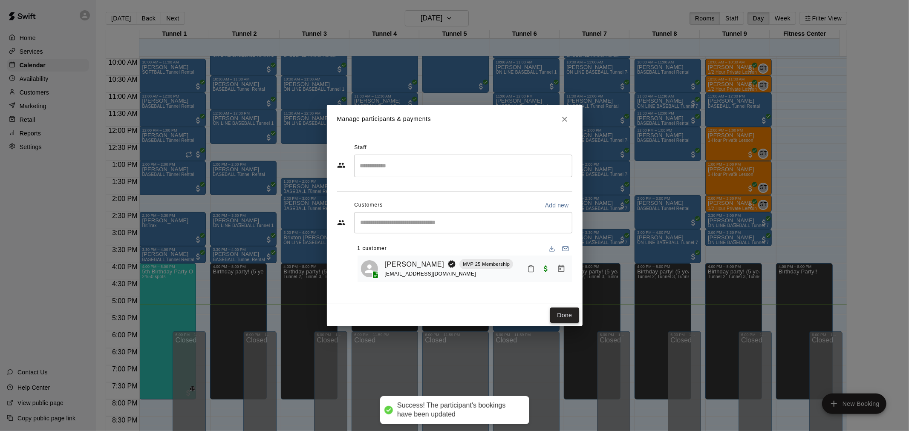
click at [552, 313] on button "Done" at bounding box center [564, 316] width 29 height 16
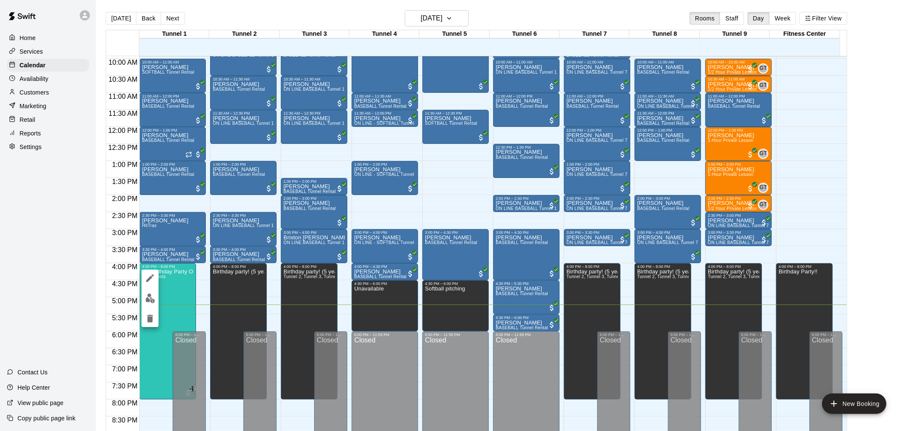
click at [151, 300] on img "edit" at bounding box center [150, 299] width 10 height 10
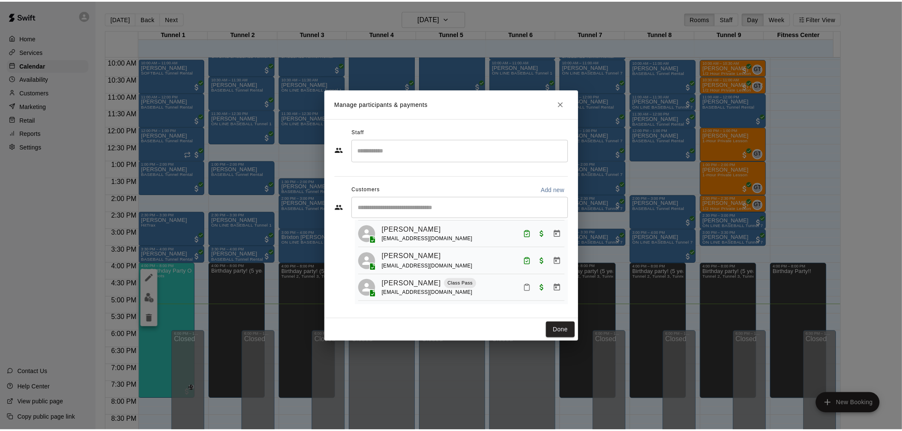
scroll to position [438, 0]
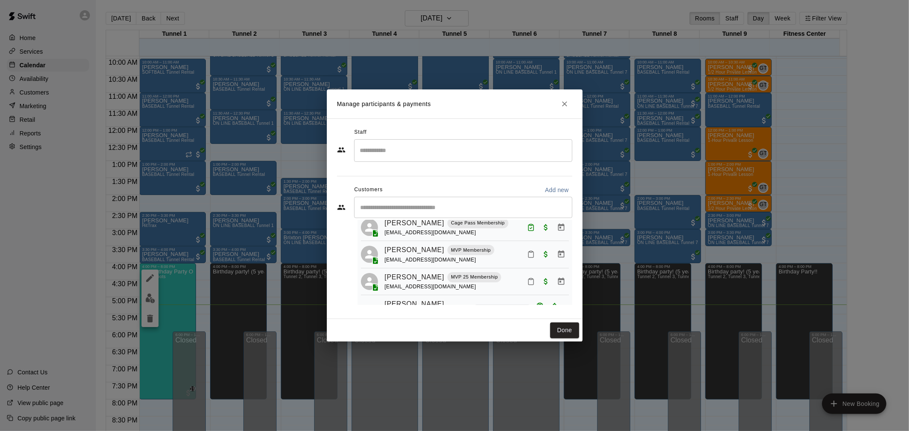
click at [557, 285] on icon "Manage bookings & payment" at bounding box center [561, 281] width 9 height 9
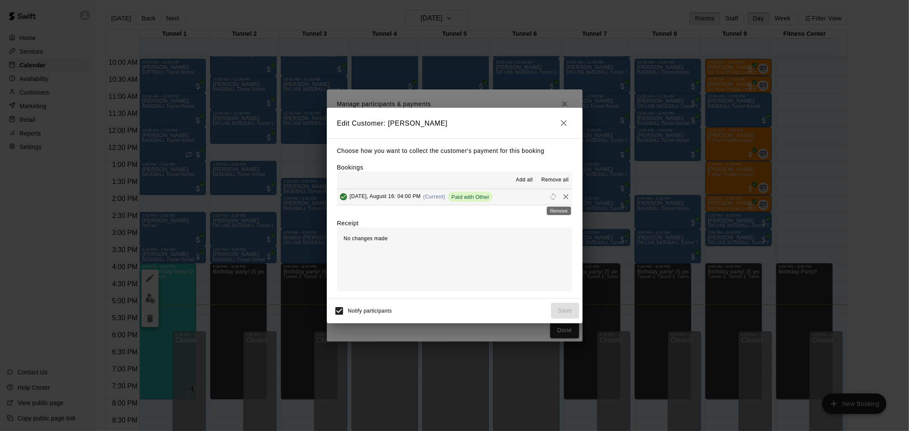
click at [562, 197] on icon "Remove" at bounding box center [566, 197] width 9 height 9
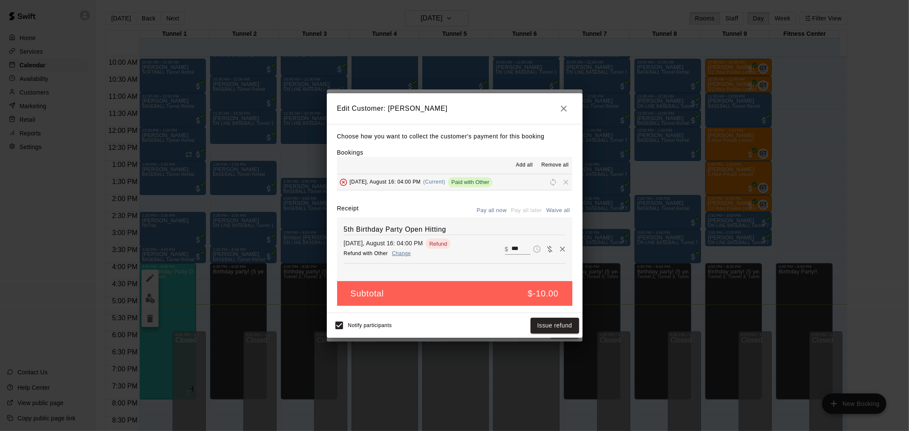
click at [514, 249] on input "***" at bounding box center [520, 249] width 19 height 11
click at [565, 203] on div "Choose how you want to collect the customer's payment for this booking Bookings…" at bounding box center [455, 219] width 256 height 190
click at [562, 207] on button "Waive all" at bounding box center [558, 210] width 28 height 13
type input "*"
click at [565, 330] on button "Save" at bounding box center [565, 326] width 28 height 16
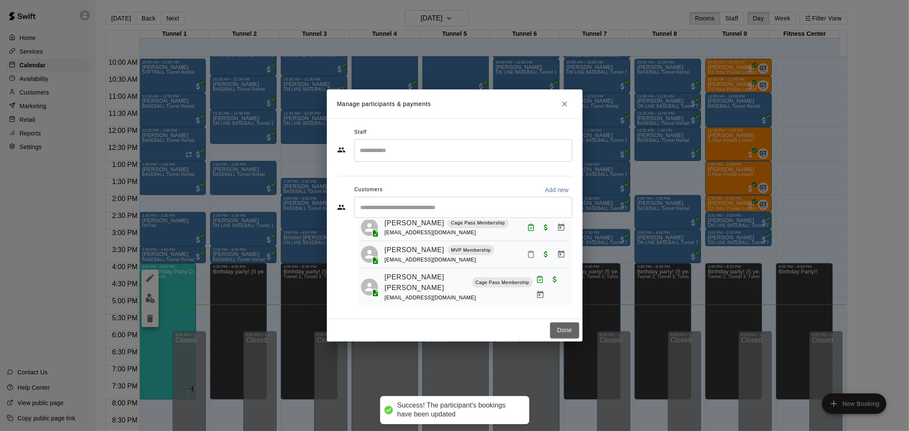
click at [565, 330] on button "Done" at bounding box center [564, 331] width 29 height 16
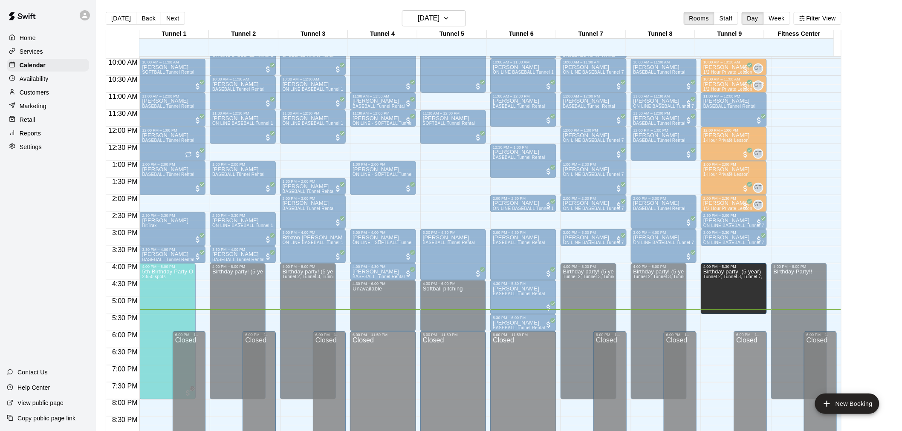
drag, startPoint x: 727, startPoint y: 397, endPoint x: 723, endPoint y: 315, distance: 82.8
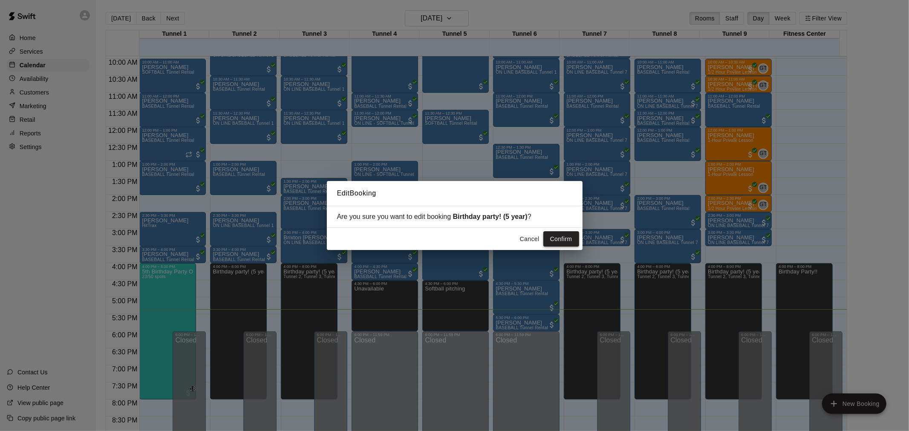
click at [569, 239] on button "Confirm" at bounding box center [561, 239] width 36 height 16
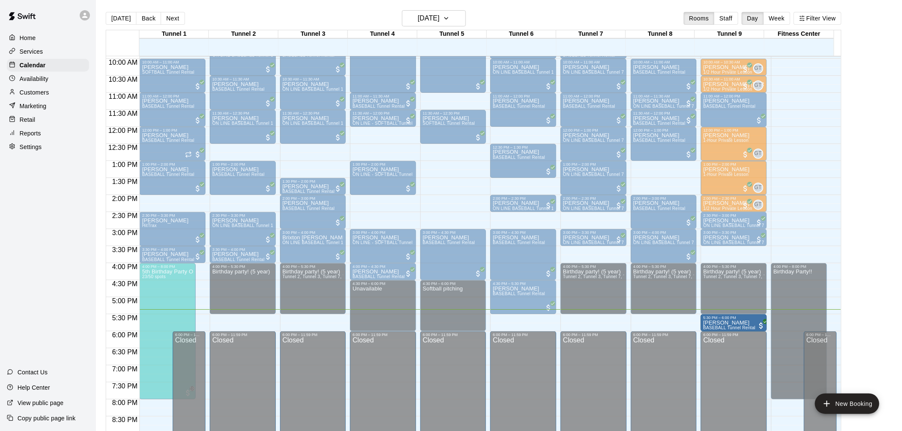
drag, startPoint x: 514, startPoint y: 321, endPoint x: 716, endPoint y: 322, distance: 202.4
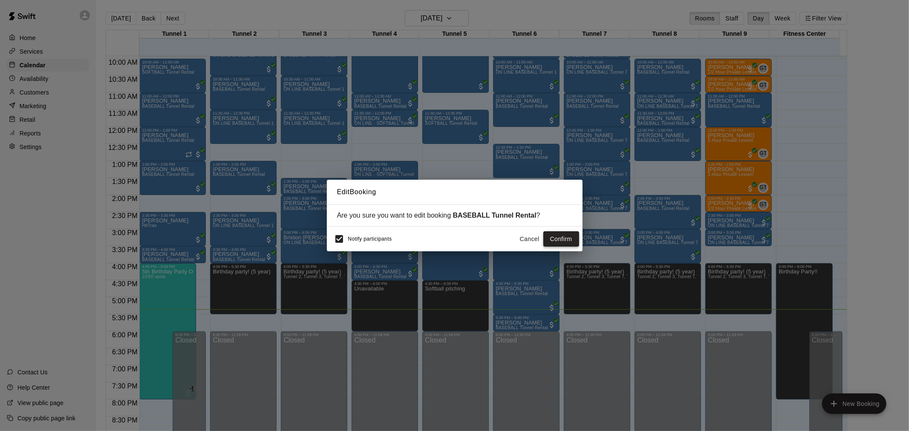
click at [563, 244] on button "Confirm" at bounding box center [561, 239] width 36 height 16
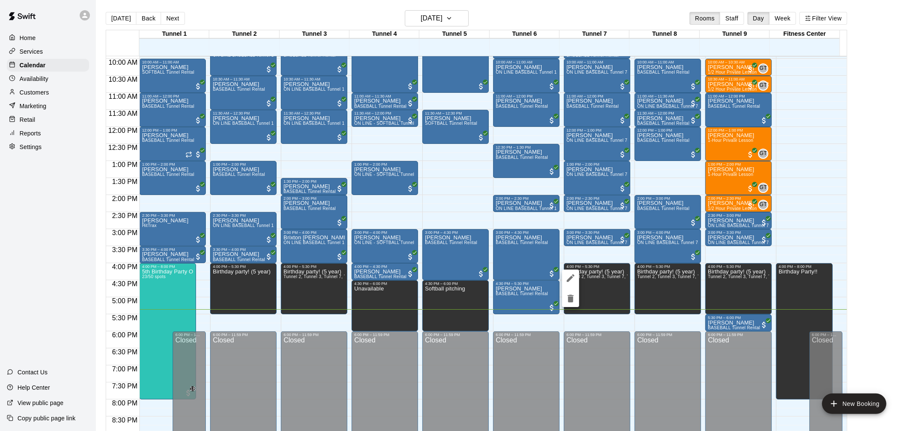
click at [569, 283] on icon "edit" at bounding box center [571, 278] width 10 height 10
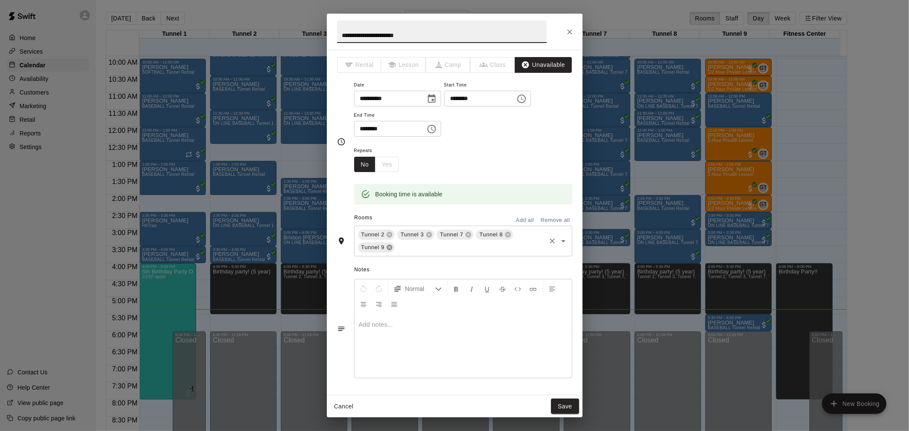
click at [389, 248] on icon at bounding box center [390, 248] width 6 height 6
click at [565, 410] on button "Save" at bounding box center [565, 407] width 28 height 16
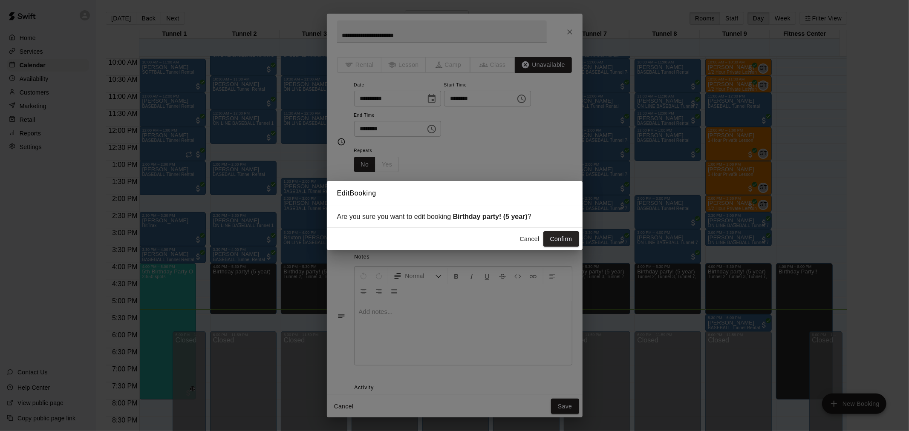
click at [556, 231] on div "Cancel Confirm" at bounding box center [455, 239] width 256 height 23
click at [557, 240] on button "Confirm" at bounding box center [561, 239] width 36 height 16
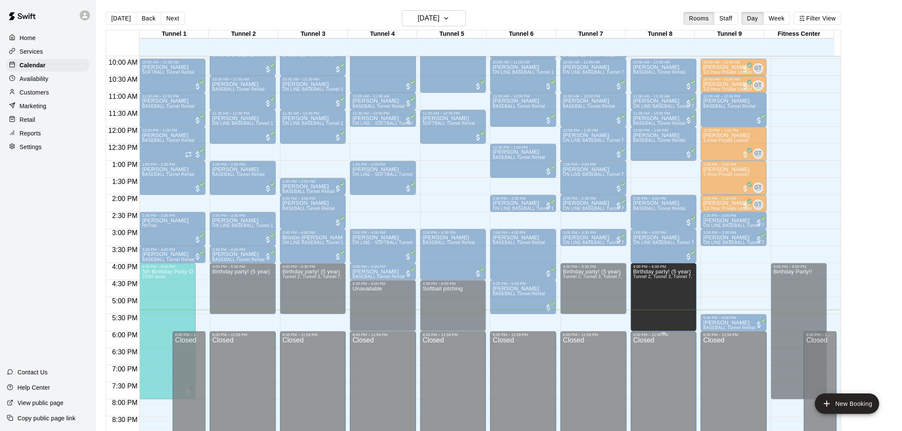
drag, startPoint x: 661, startPoint y: 312, endPoint x: 661, endPoint y: 336, distance: 23.9
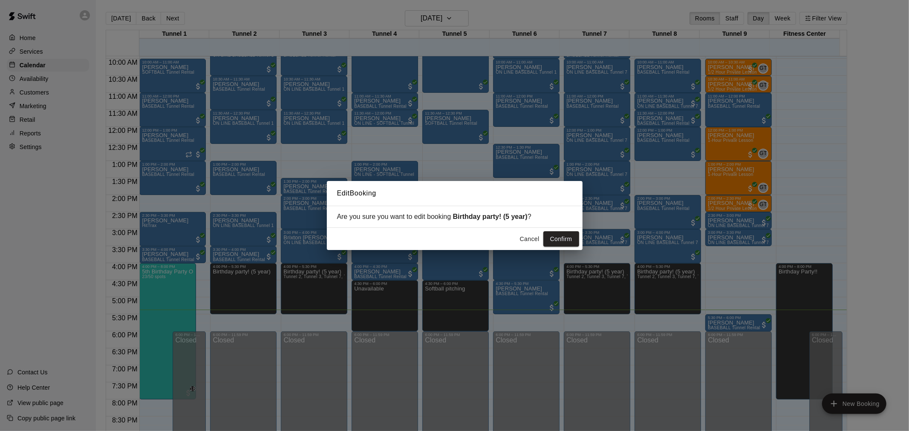
click at [564, 244] on button "Confirm" at bounding box center [561, 239] width 36 height 16
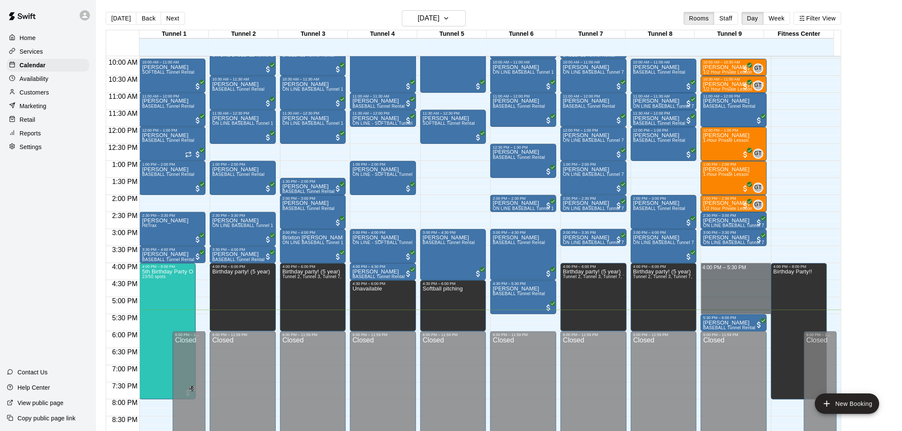
drag, startPoint x: 725, startPoint y: 266, endPoint x: 728, endPoint y: 310, distance: 44.4
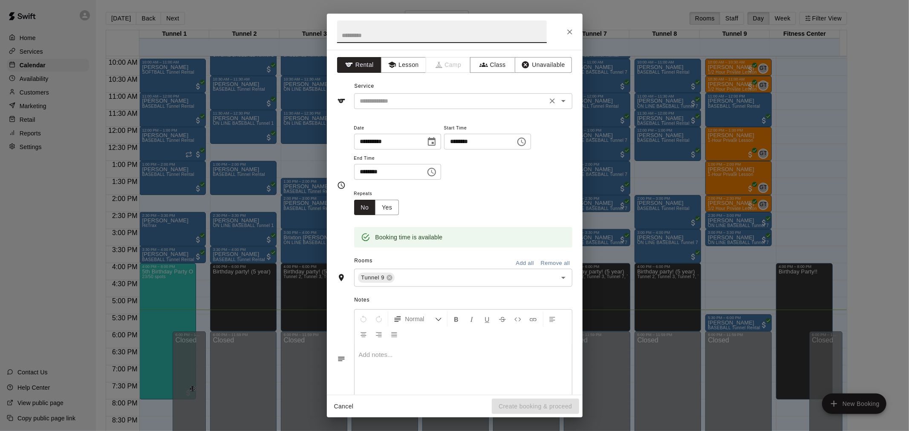
click at [419, 95] on div "​" at bounding box center [463, 101] width 218 height 16
click at [540, 62] on button "Unavailable" at bounding box center [543, 65] width 57 height 16
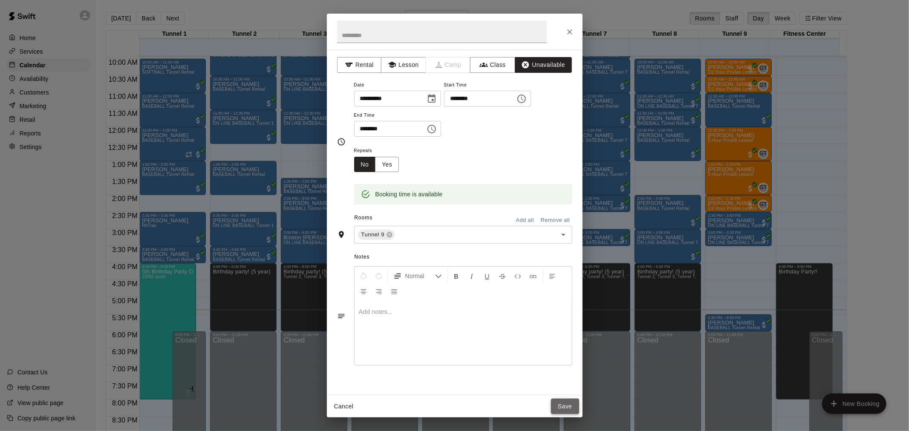
click at [568, 401] on button "Save" at bounding box center [565, 407] width 28 height 16
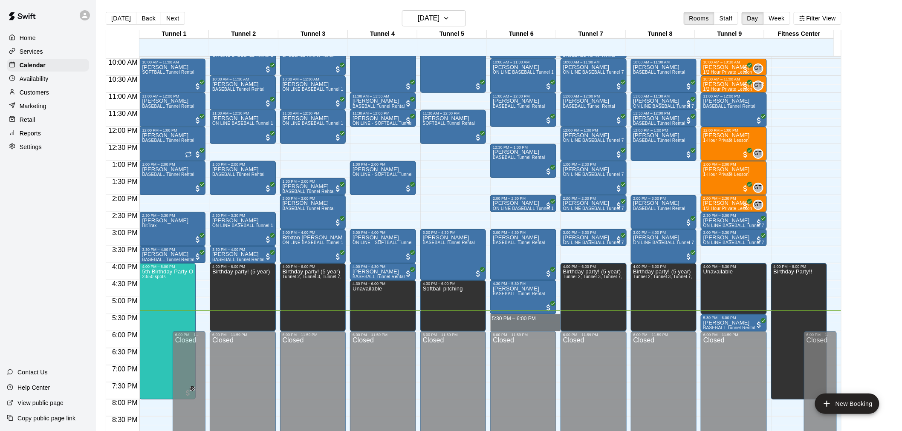
drag, startPoint x: 511, startPoint y: 318, endPoint x: 513, endPoint y: 323, distance: 5.3
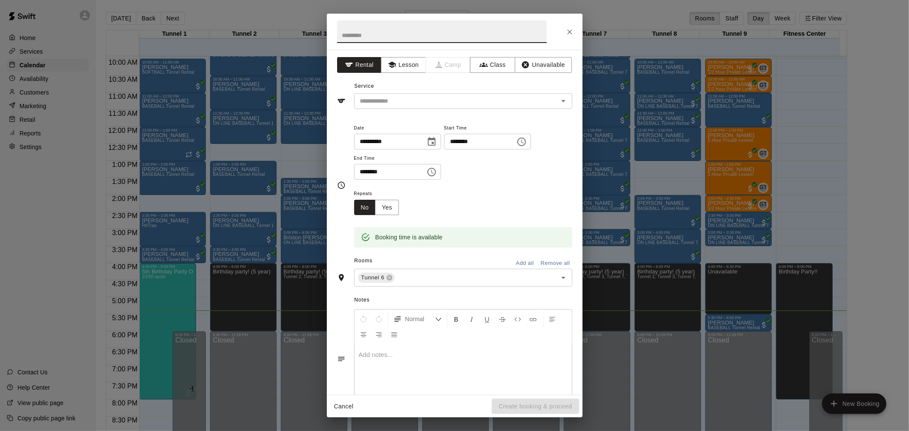
drag, startPoint x: 536, startPoint y: 58, endPoint x: 546, endPoint y: 73, distance: 18.2
click at [537, 58] on button "Unavailable" at bounding box center [543, 65] width 57 height 16
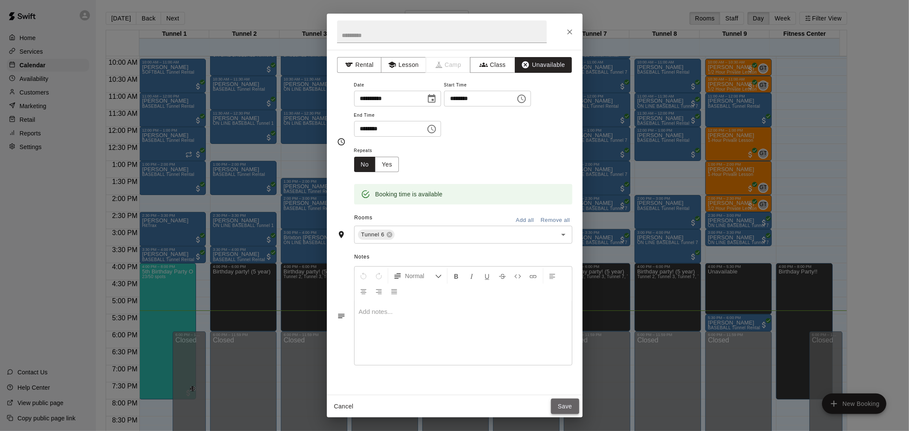
click at [570, 404] on button "Save" at bounding box center [565, 407] width 28 height 16
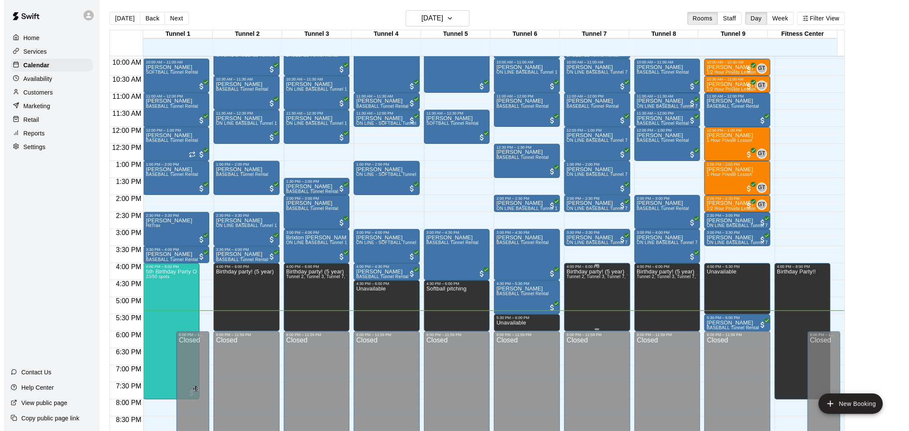
scroll to position [292, 0]
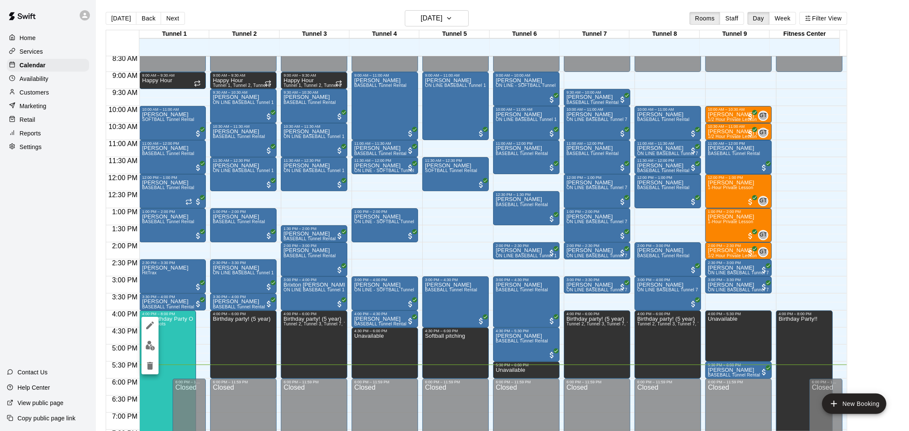
click at [149, 346] on img "edit" at bounding box center [150, 346] width 10 height 10
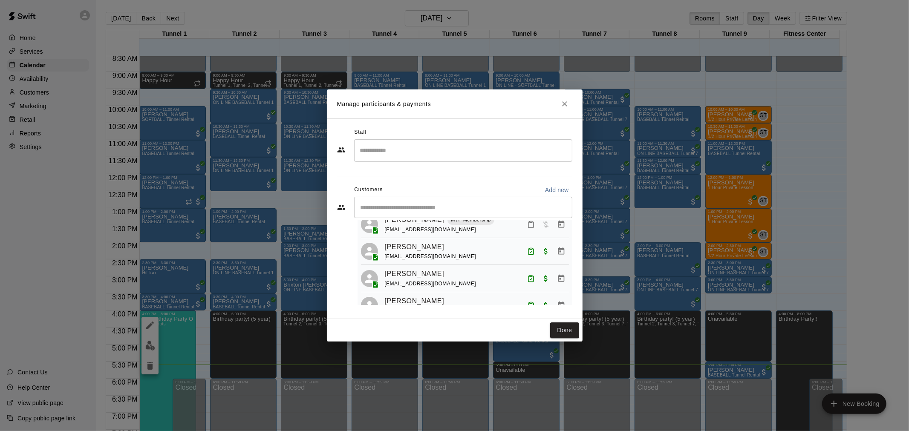
scroll to position [607, 0]
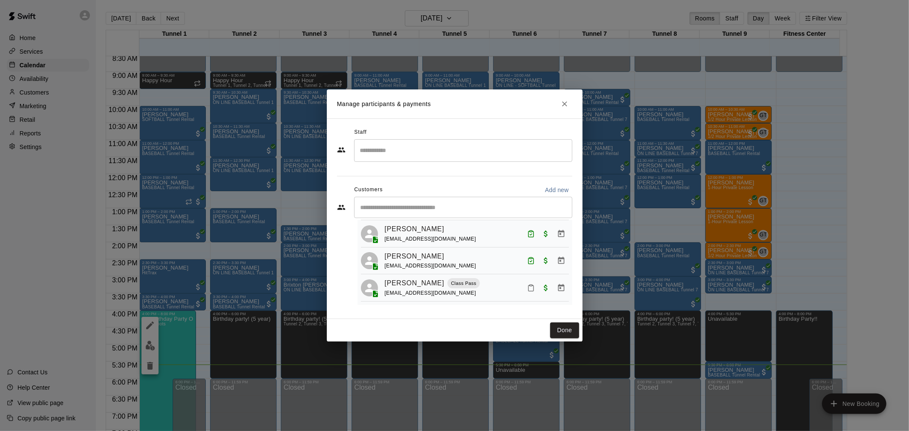
click at [528, 290] on icon "Mark attendance" at bounding box center [530, 289] width 5 height 6
click at [538, 290] on icon at bounding box center [539, 292] width 8 height 8
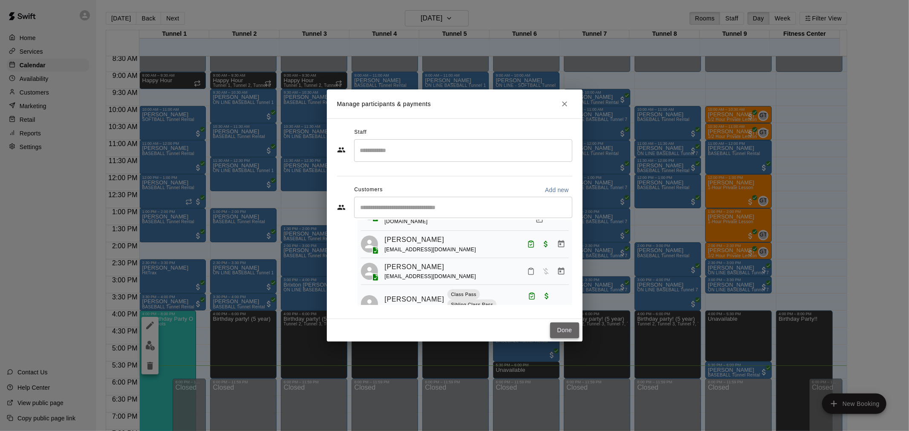
click at [565, 323] on button "Done" at bounding box center [564, 331] width 29 height 16
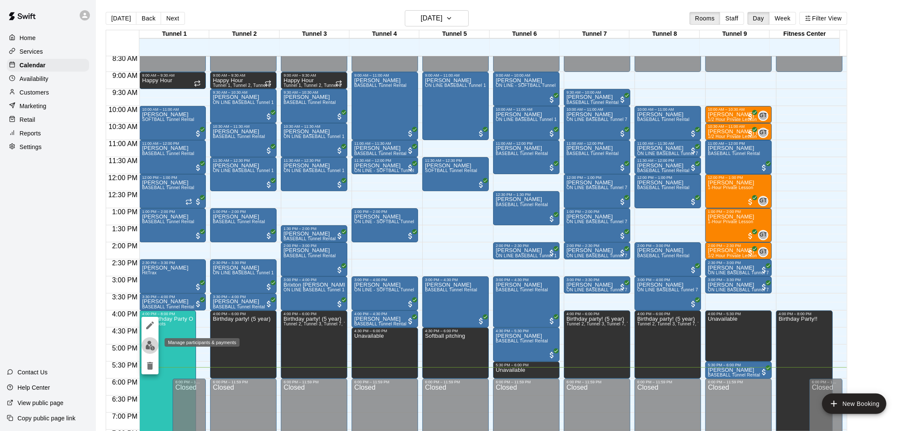
click at [147, 343] on img "edit" at bounding box center [150, 346] width 10 height 10
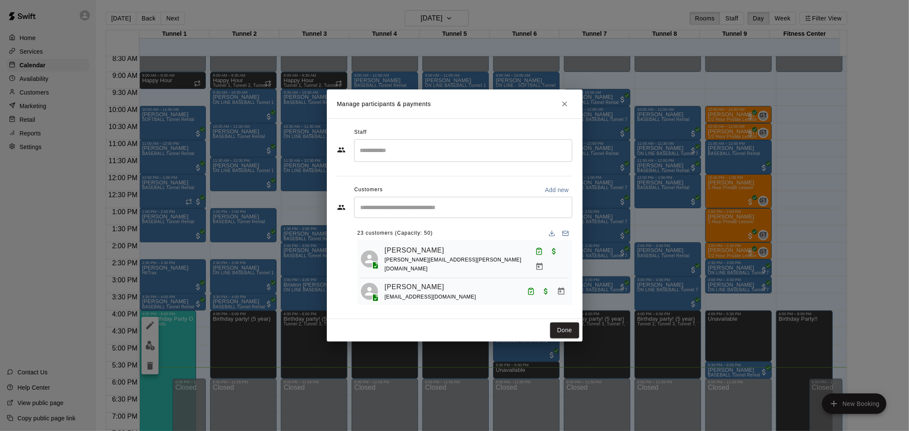
scroll to position [254, 0]
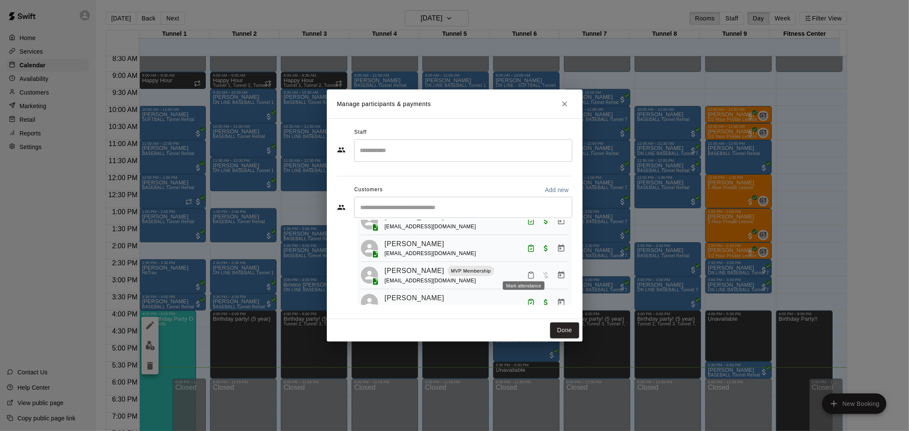
click at [527, 271] on icon "Mark attendance" at bounding box center [531, 275] width 8 height 8
click at [577, 273] on p "[PERSON_NAME] attended" at bounding box center [581, 271] width 75 height 9
click at [529, 267] on button "Mark attendance" at bounding box center [531, 272] width 14 height 14
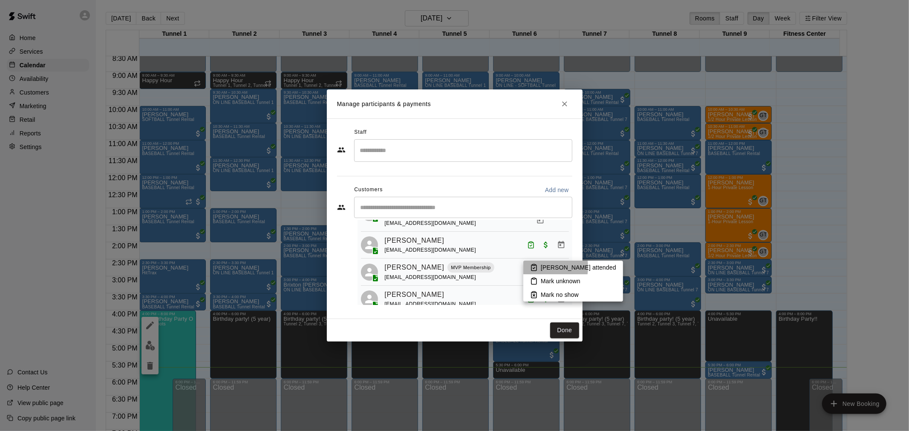
click at [534, 268] on icon at bounding box center [534, 268] width 2 height 1
click at [558, 268] on icon "Manage bookings & payment" at bounding box center [561, 271] width 6 height 7
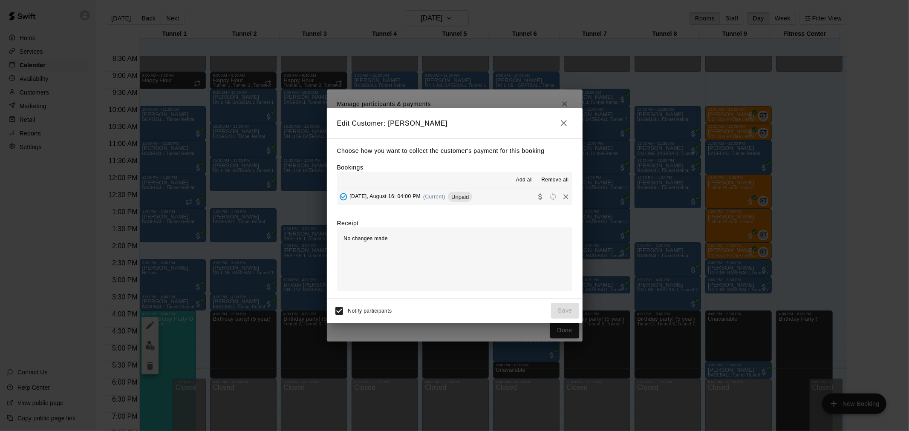
click at [454, 202] on div "Saturday, August 16: 04:00 PM (Current) Unpaid" at bounding box center [405, 196] width 136 height 13
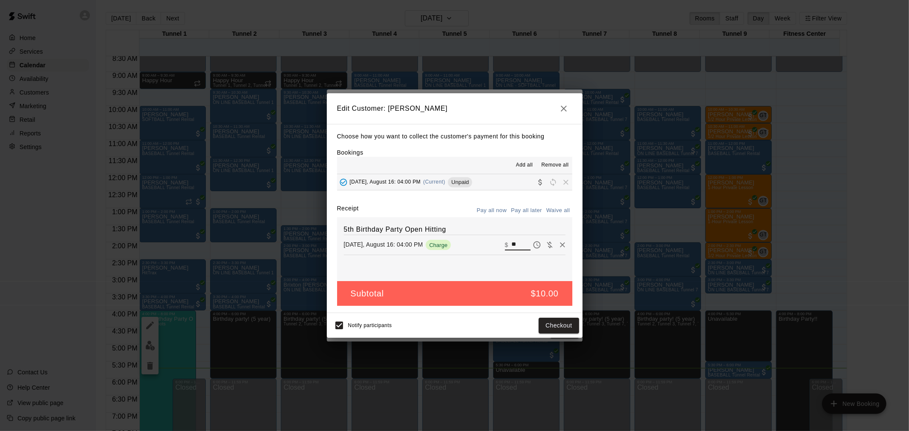
click at [511, 244] on input "**" at bounding box center [520, 245] width 19 height 11
type input "**"
click at [573, 322] on button "Checkout" at bounding box center [559, 326] width 40 height 16
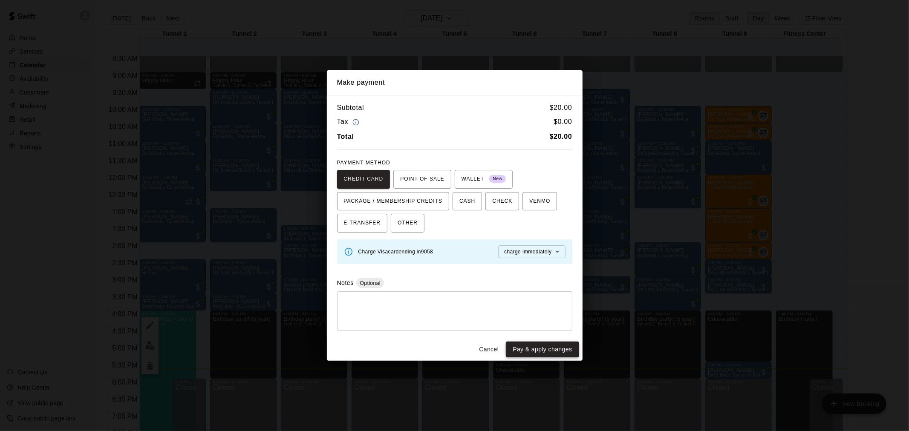
click at [556, 344] on button "Pay & apply changes" at bounding box center [542, 350] width 73 height 16
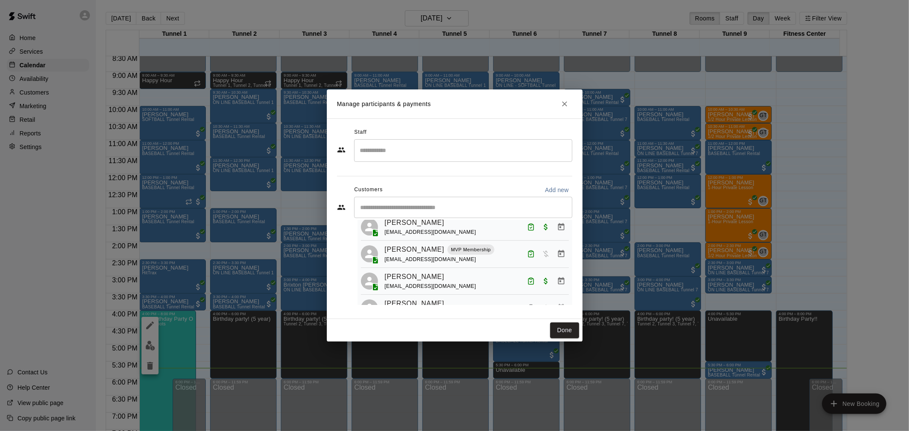
scroll to position [228, 0]
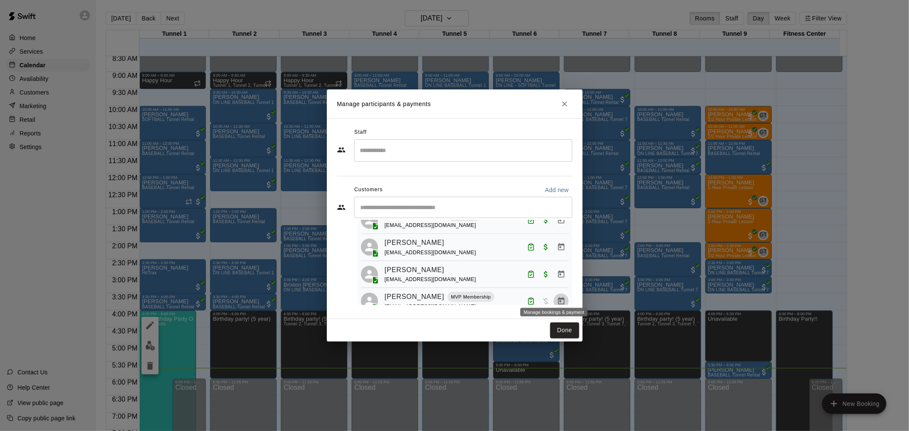
click at [554, 294] on button "Manage bookings & payment" at bounding box center [561, 301] width 15 height 15
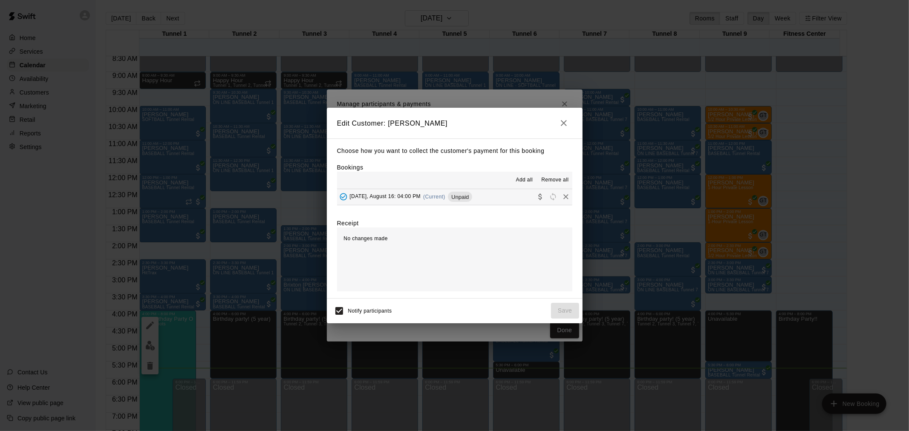
click at [483, 199] on button "Saturday, August 16: 04:00 PM (Current) Unpaid" at bounding box center [454, 197] width 235 height 16
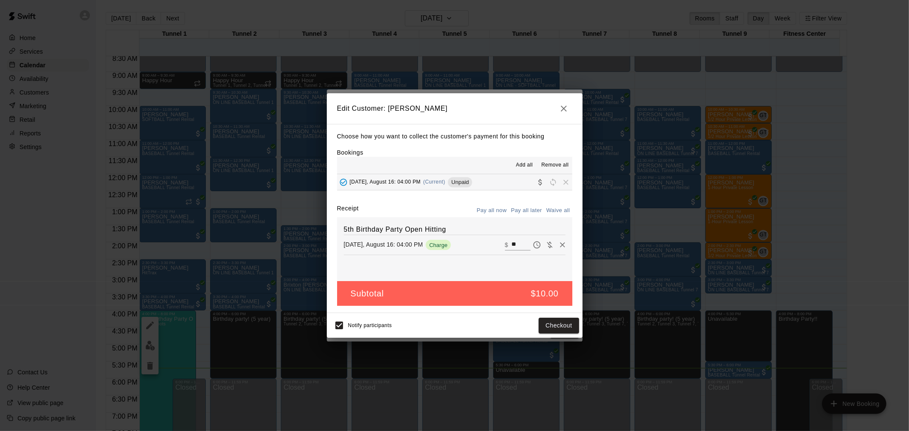
click at [551, 213] on button "Waive all" at bounding box center [558, 210] width 28 height 13
type input "*"
click at [554, 318] on button "Save" at bounding box center [565, 326] width 28 height 16
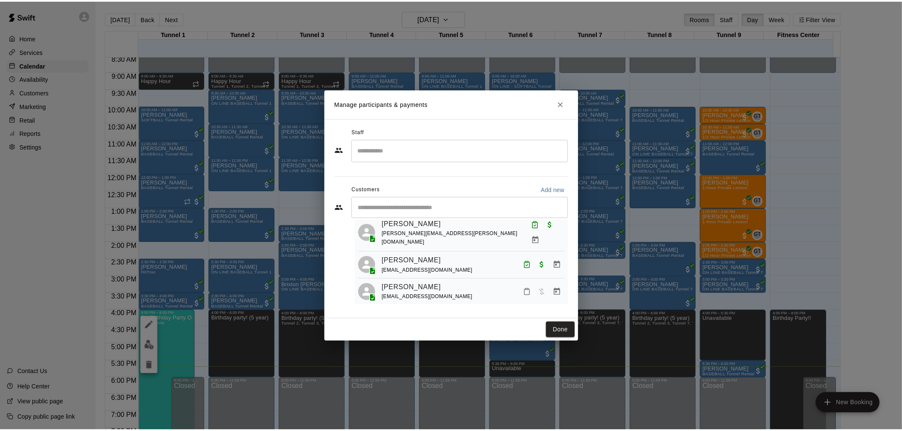
scroll to position [47, 0]
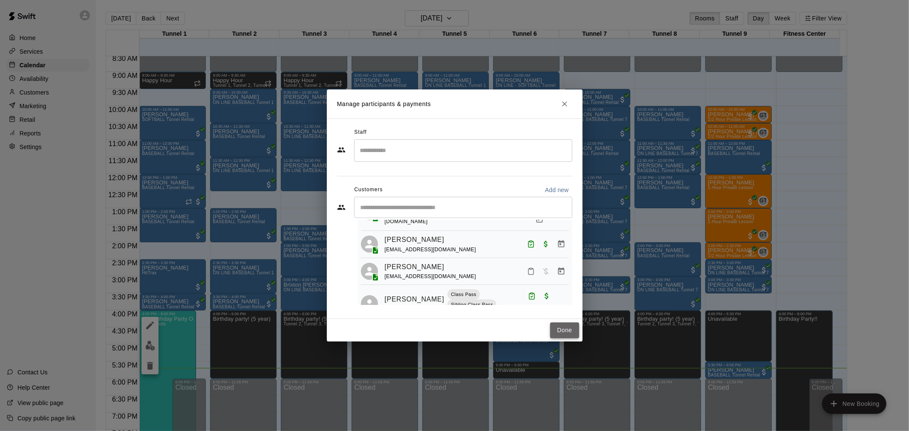
click at [562, 329] on button "Done" at bounding box center [564, 331] width 29 height 16
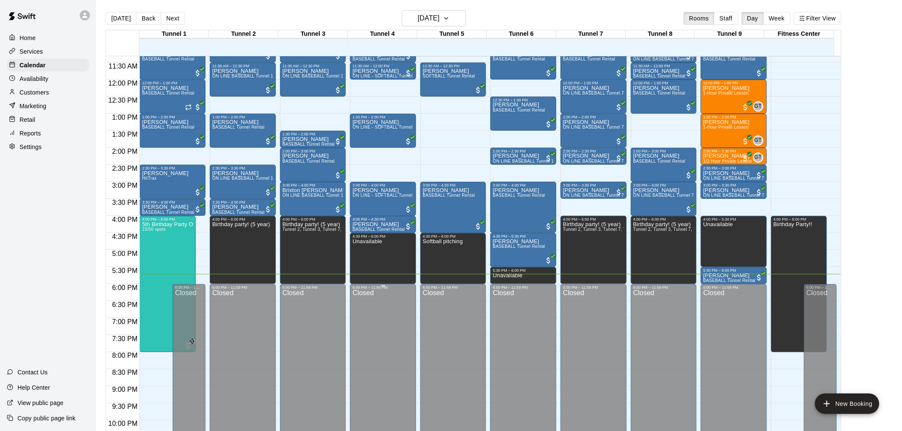
scroll to position [339, 0]
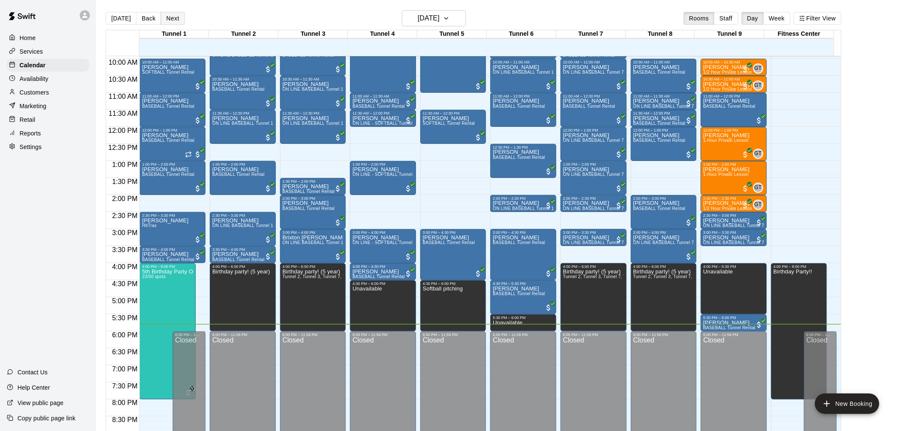
click at [164, 15] on button "Next" at bounding box center [173, 18] width 24 height 13
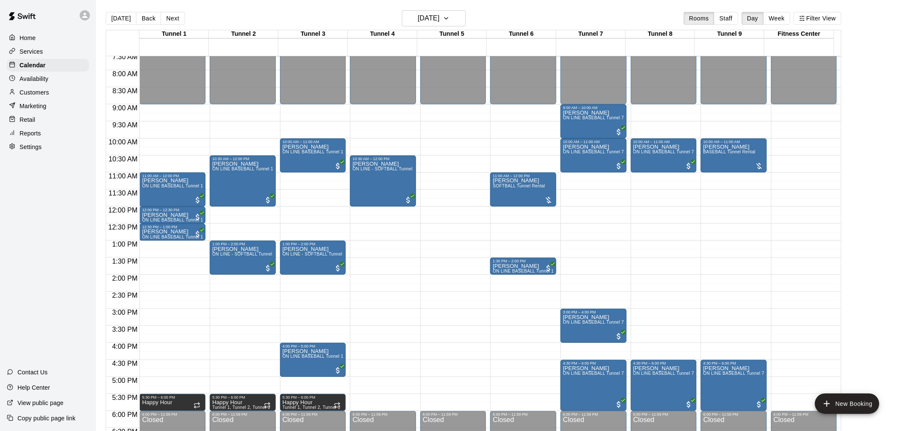
scroll to position [244, 0]
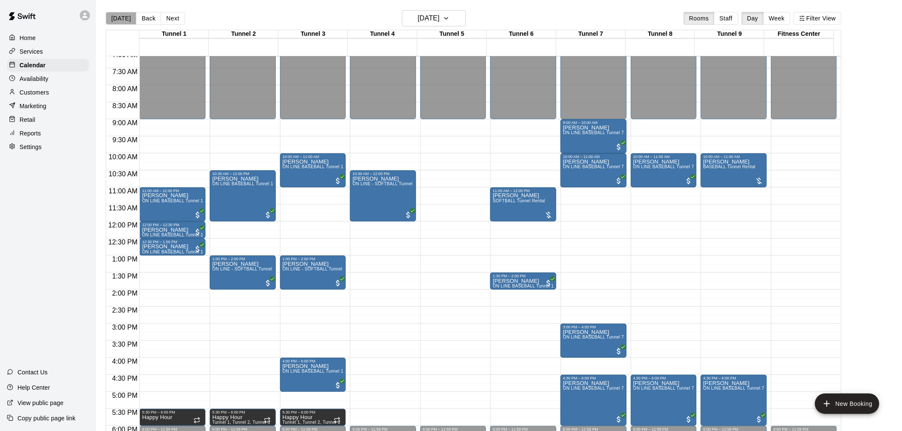
click at [130, 18] on button "[DATE]" at bounding box center [121, 18] width 31 height 13
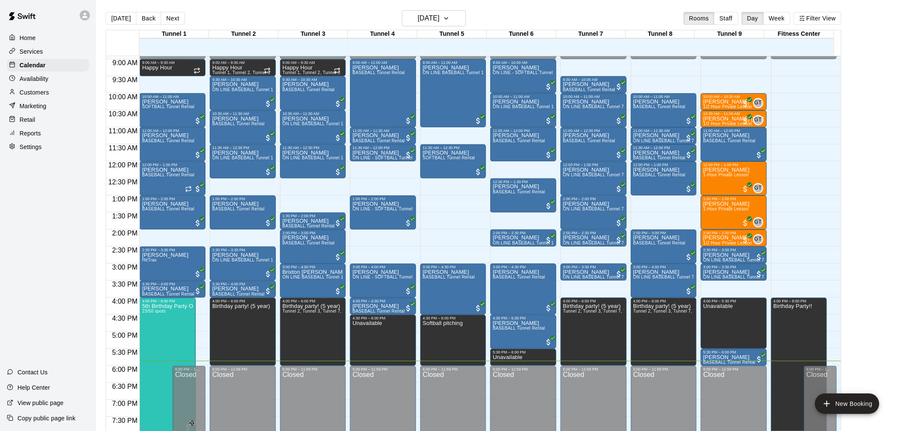
scroll to position [339, 0]
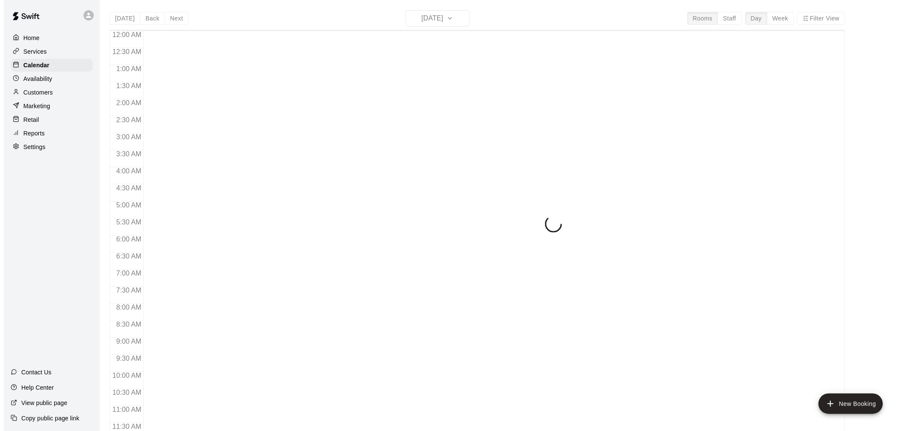
scroll to position [408, 0]
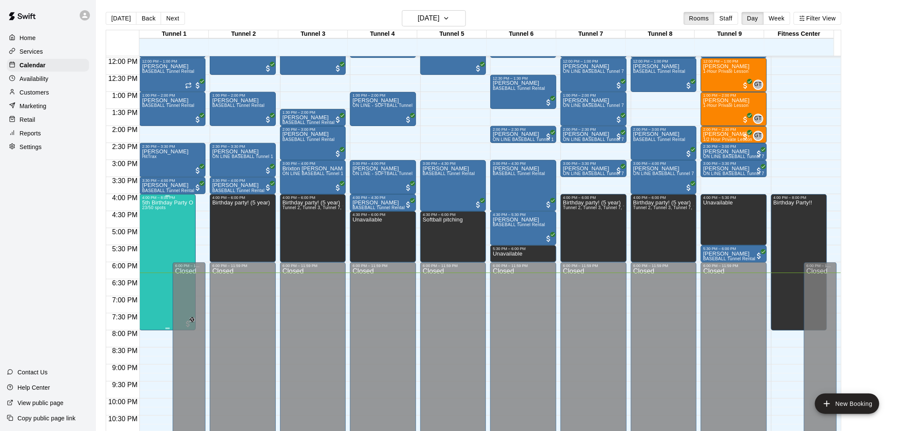
click at [174, 215] on div "5th Birthday Party Open Hitting 23/50 spots" at bounding box center [167, 415] width 51 height 431
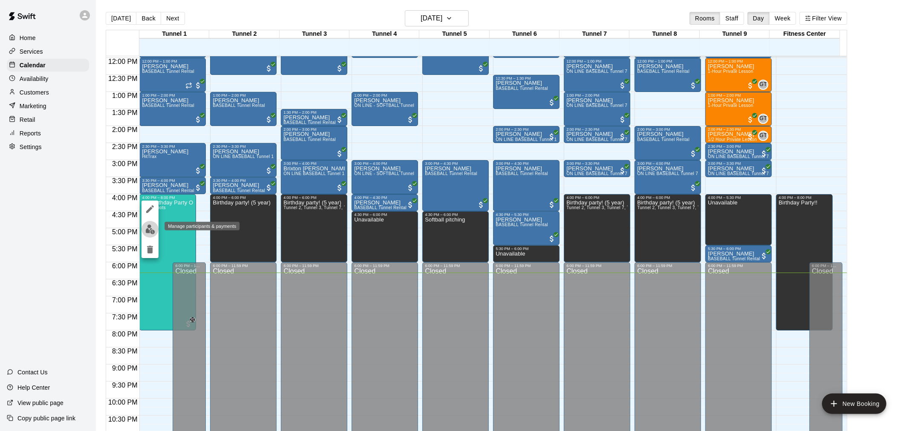
click at [149, 227] on img "edit" at bounding box center [150, 230] width 10 height 10
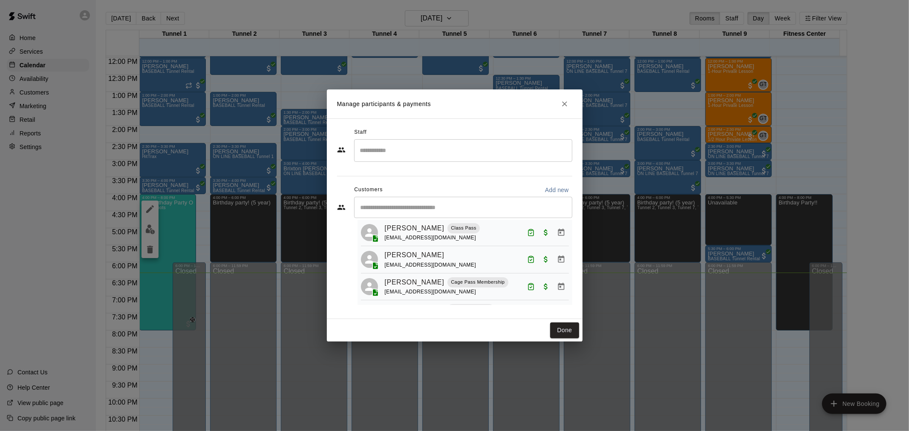
scroll to position [426, 0]
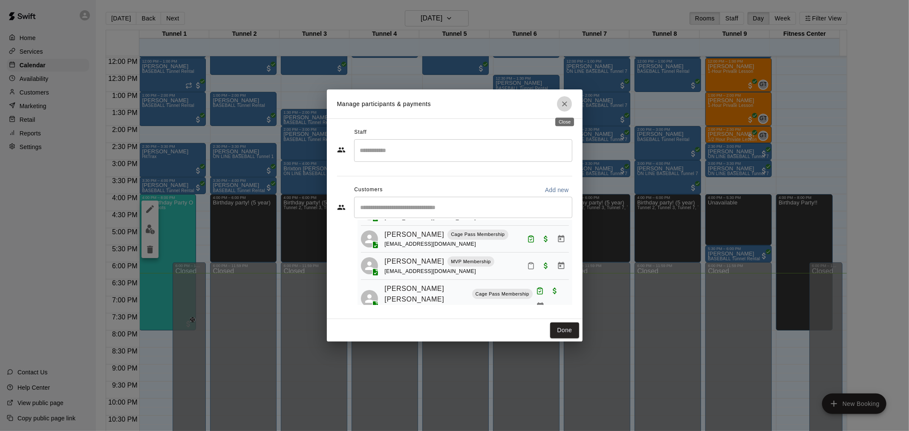
click at [561, 107] on button "Close" at bounding box center [564, 103] width 15 height 15
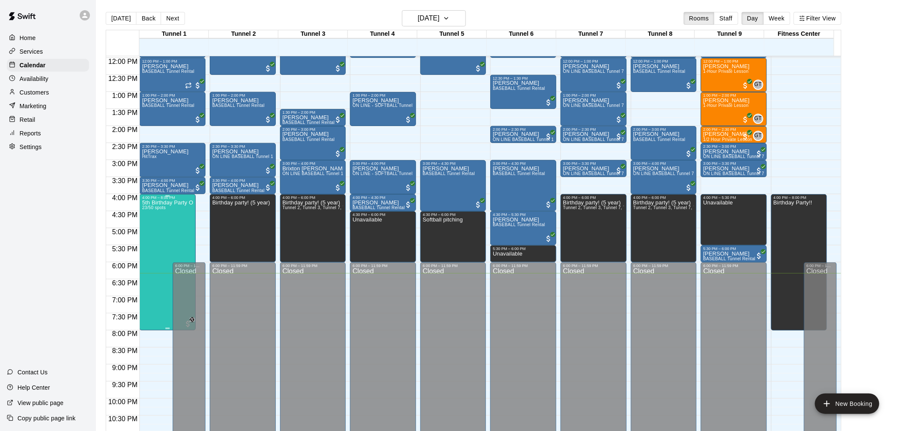
click at [160, 238] on div "5th Birthday Party Open Hitting 23/50 spots" at bounding box center [167, 415] width 51 height 431
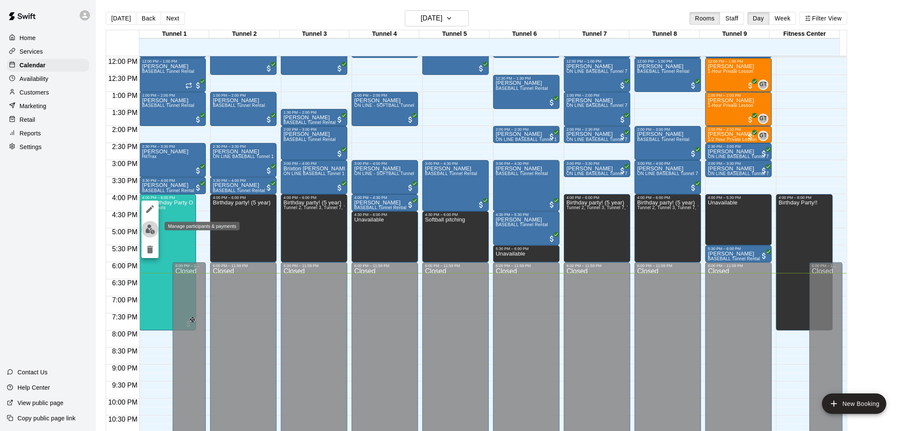
click at [148, 234] on button "edit" at bounding box center [149, 229] width 17 height 17
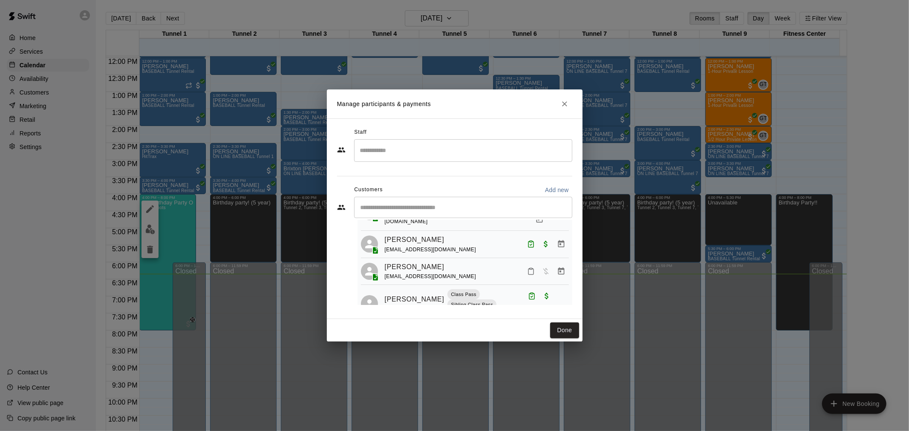
scroll to position [312, 0]
click at [525, 265] on button "Mark attendance" at bounding box center [531, 272] width 14 height 14
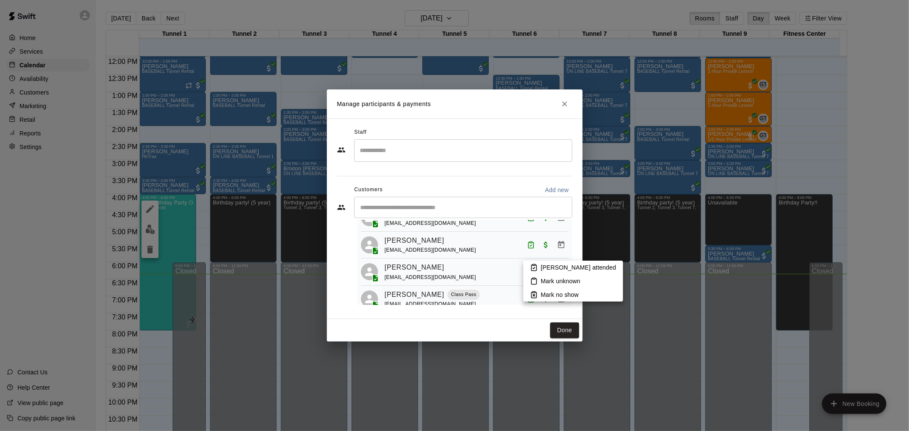
click at [554, 268] on p "[PERSON_NAME] attended" at bounding box center [578, 267] width 75 height 9
click at [560, 326] on button "Done" at bounding box center [564, 331] width 29 height 16
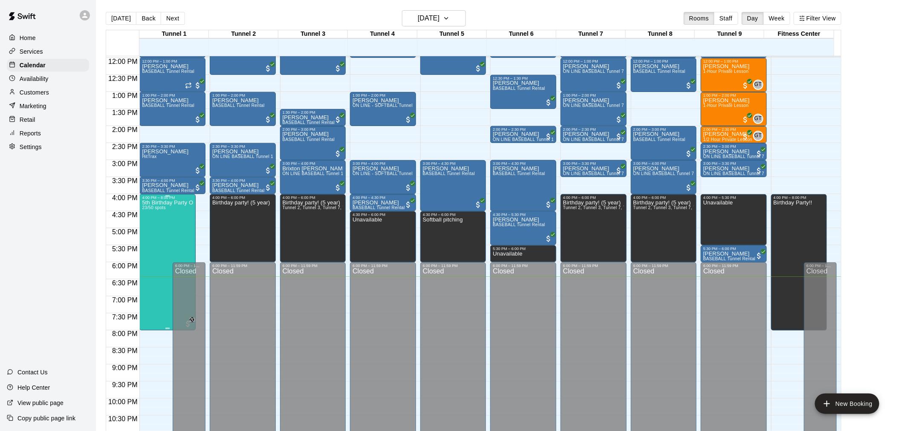
click at [181, 236] on div "5th Birthday Party Open Hitting 23/50 spots" at bounding box center [167, 415] width 51 height 431
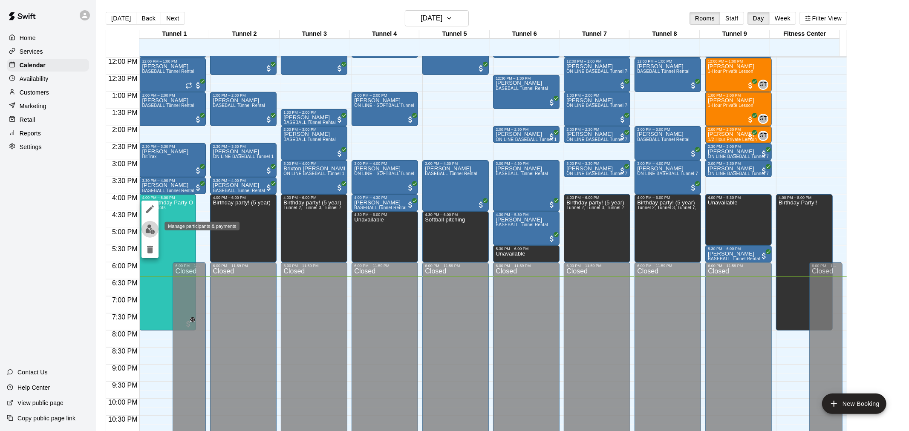
click at [153, 231] on img "edit" at bounding box center [150, 230] width 10 height 10
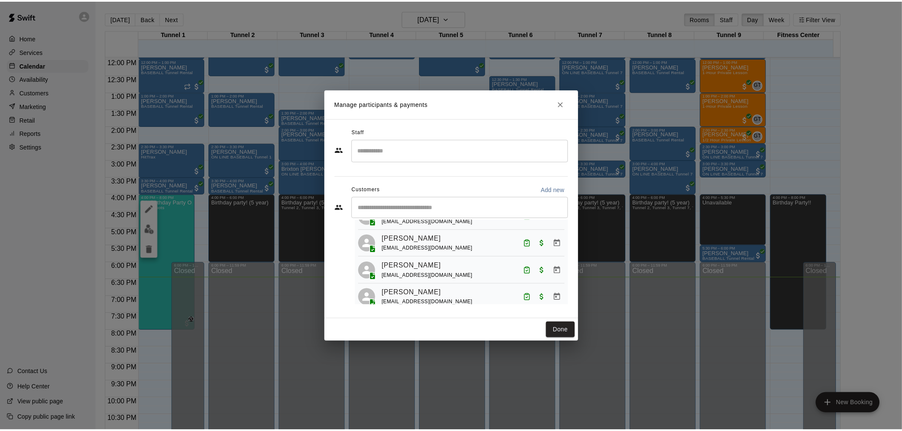
scroll to position [607, 0]
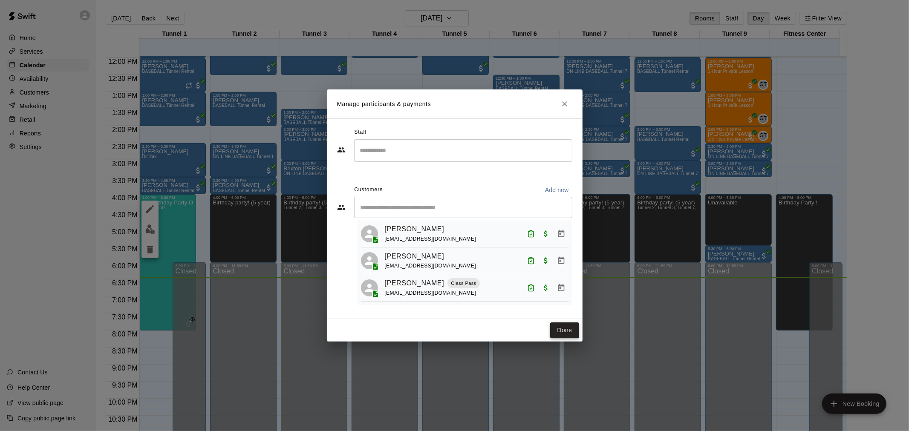
click at [563, 328] on button "Done" at bounding box center [564, 331] width 29 height 16
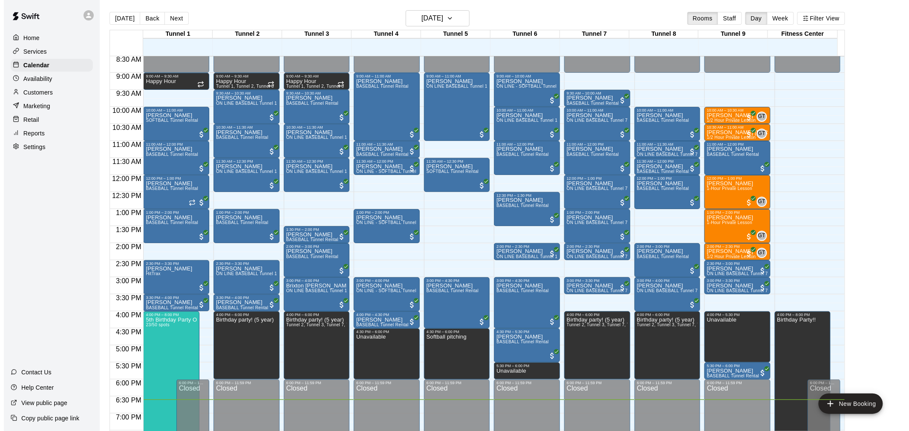
scroll to position [433, 0]
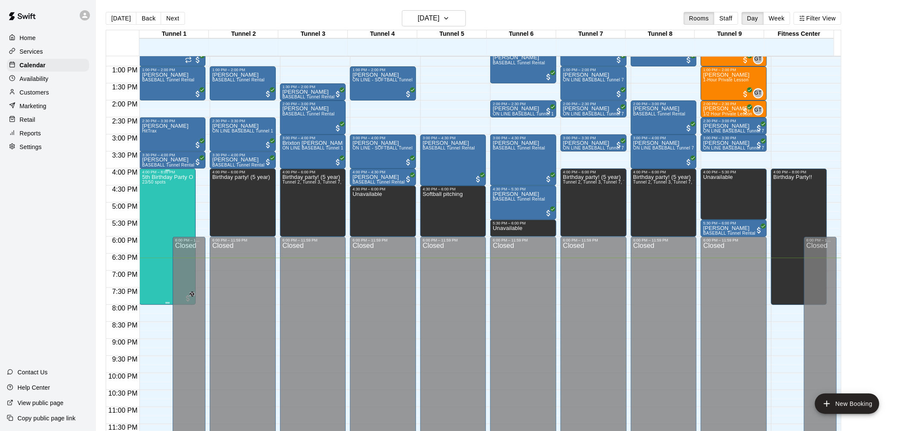
click at [152, 208] on div "5th Birthday Party Open Hitting 23/50 spots" at bounding box center [167, 389] width 51 height 431
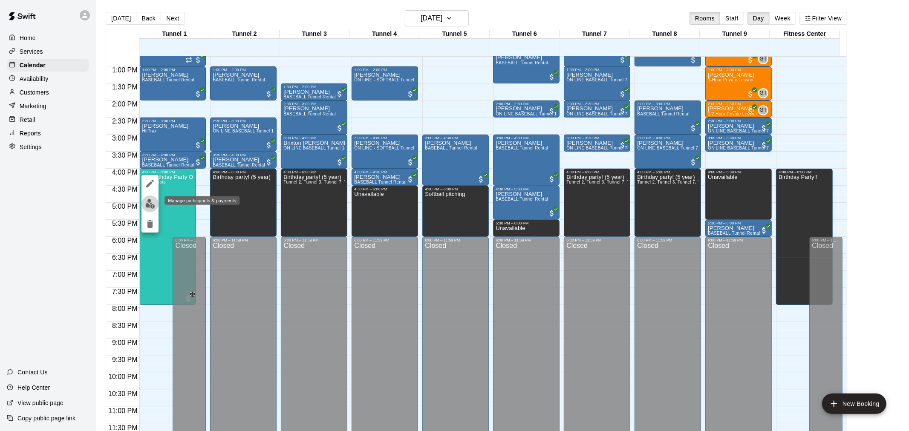
click at [153, 205] on img "edit" at bounding box center [150, 204] width 10 height 10
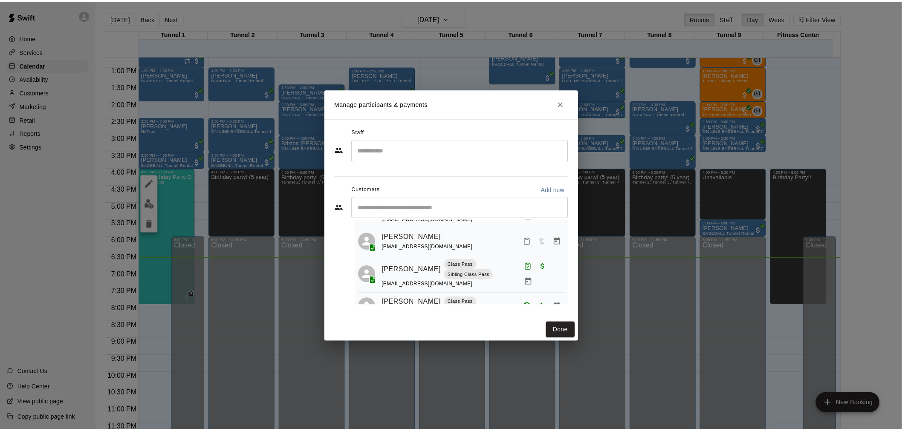
scroll to position [189, 0]
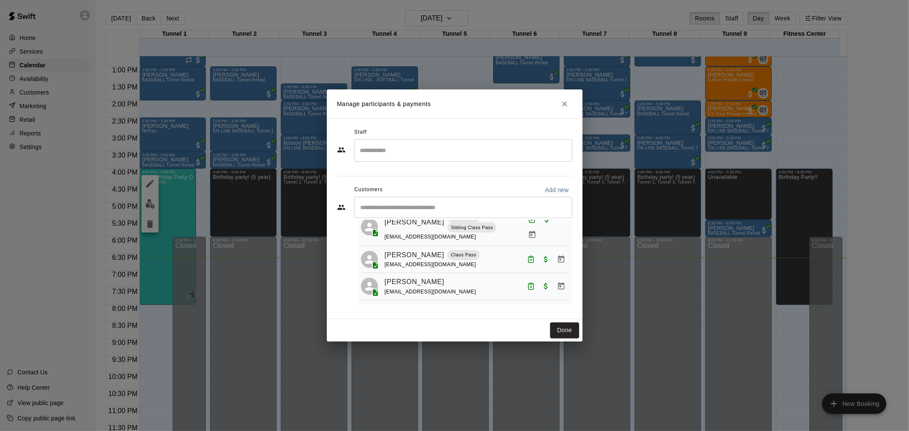
click at [488, 202] on div "​" at bounding box center [463, 207] width 218 height 21
click at [559, 324] on button "Done" at bounding box center [564, 331] width 29 height 16
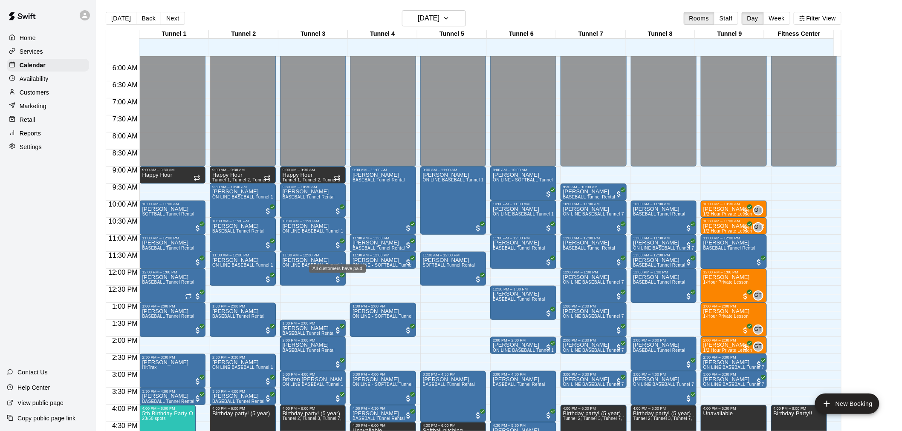
scroll to position [244, 0]
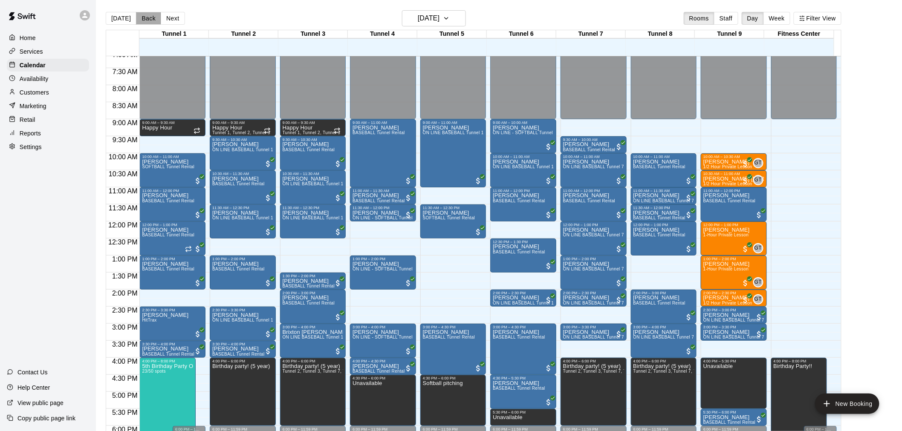
click at [150, 12] on button "Back" at bounding box center [148, 18] width 25 height 13
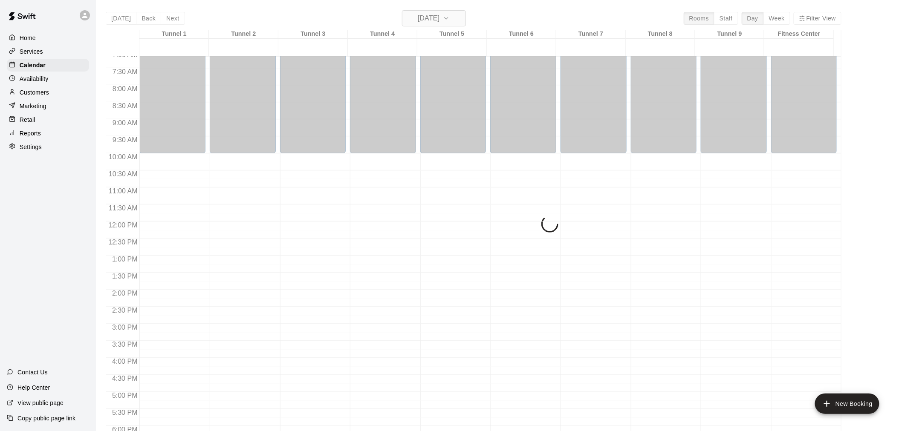
click at [432, 13] on h6 "[DATE]" at bounding box center [429, 18] width 22 height 12
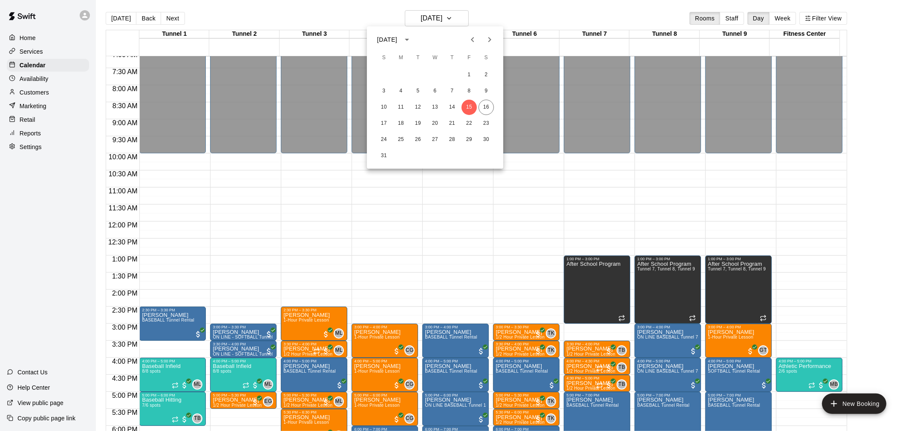
click at [145, 16] on div at bounding box center [454, 215] width 909 height 431
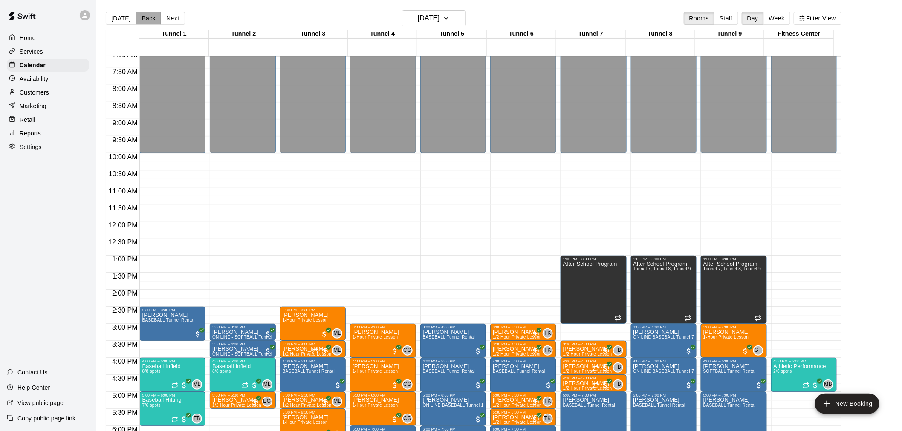
click at [145, 17] on button "Back" at bounding box center [148, 18] width 25 height 13
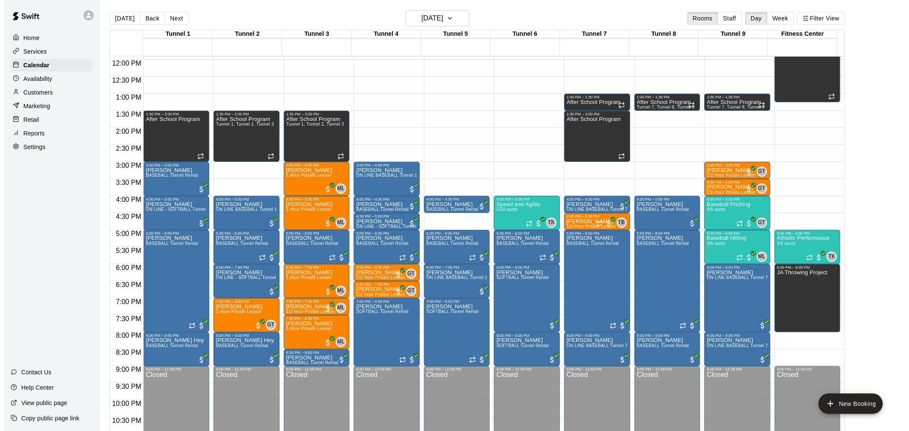
scroll to position [433, 0]
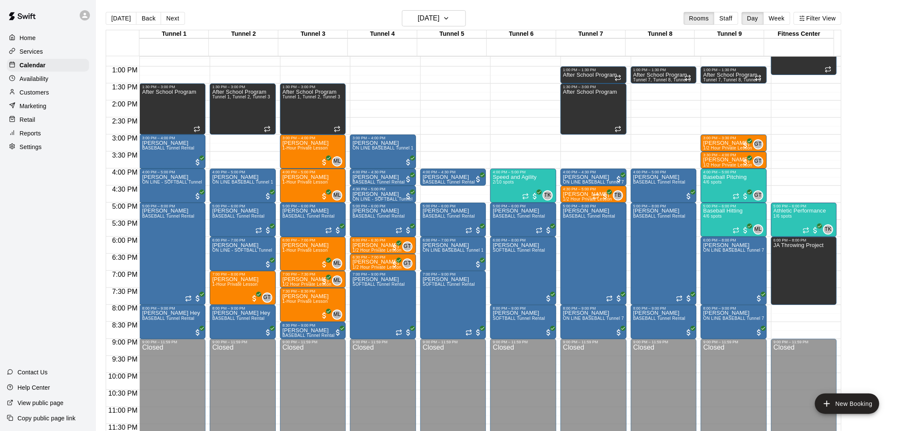
click at [143, 17] on button "Back" at bounding box center [148, 18] width 25 height 13
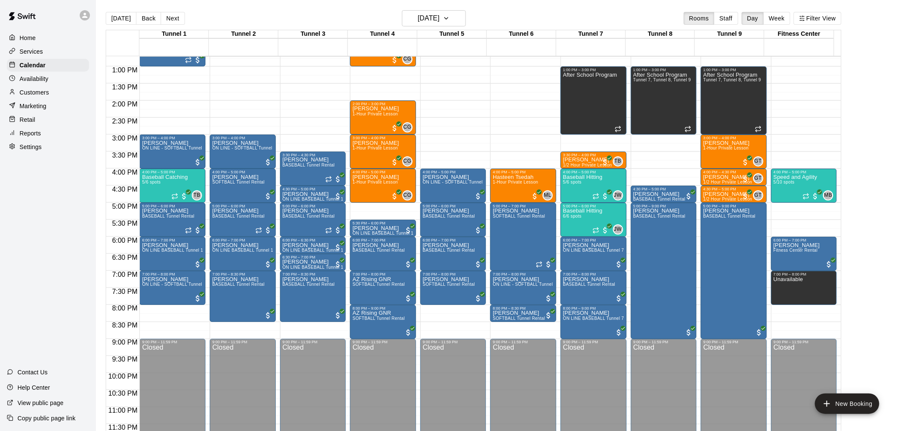
drag, startPoint x: 292, startPoint y: 178, endPoint x: 126, endPoint y: 19, distance: 230.3
click at [171, 18] on button "Next" at bounding box center [173, 18] width 24 height 13
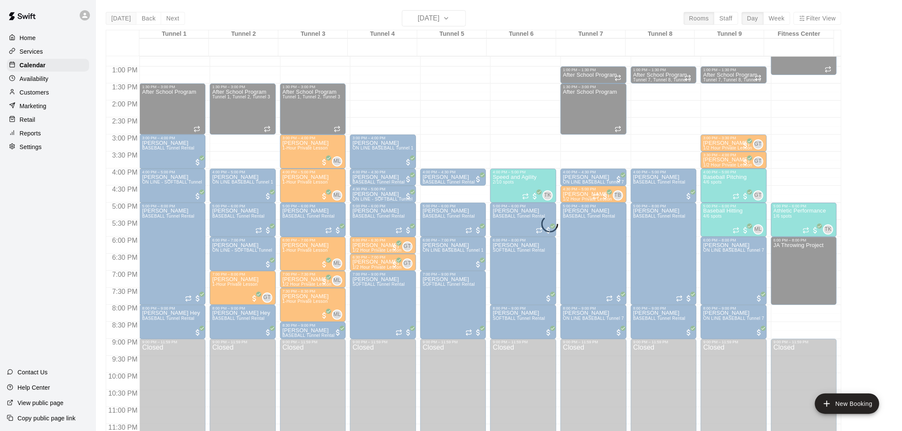
click at [124, 18] on button "[DATE]" at bounding box center [121, 18] width 31 height 13
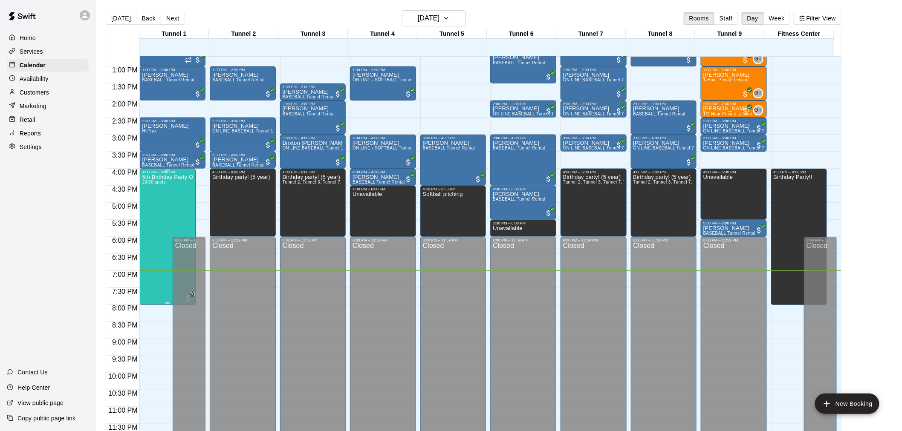
click at [157, 205] on div "5th Birthday Party Open Hitting 23/50 spots" at bounding box center [167, 389] width 51 height 431
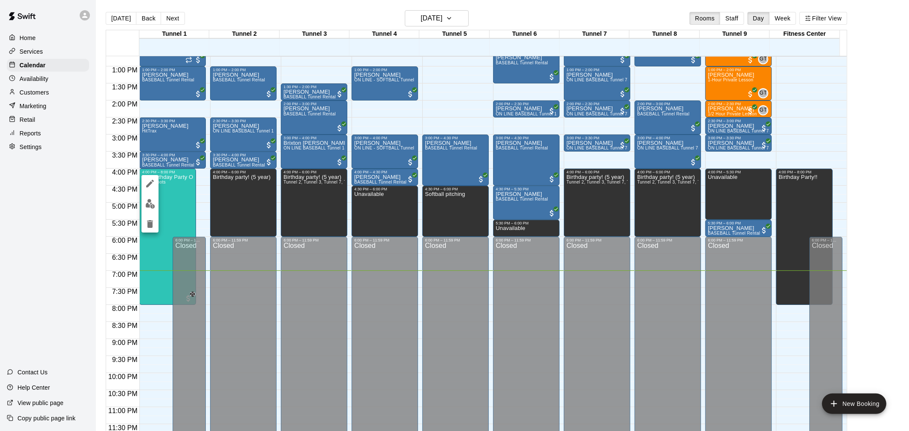
click at [151, 200] on img "edit" at bounding box center [150, 204] width 10 height 10
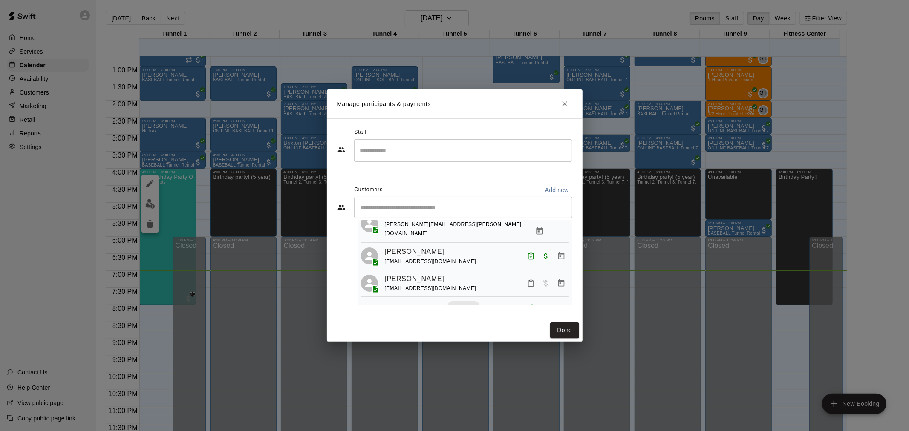
scroll to position [47, 0]
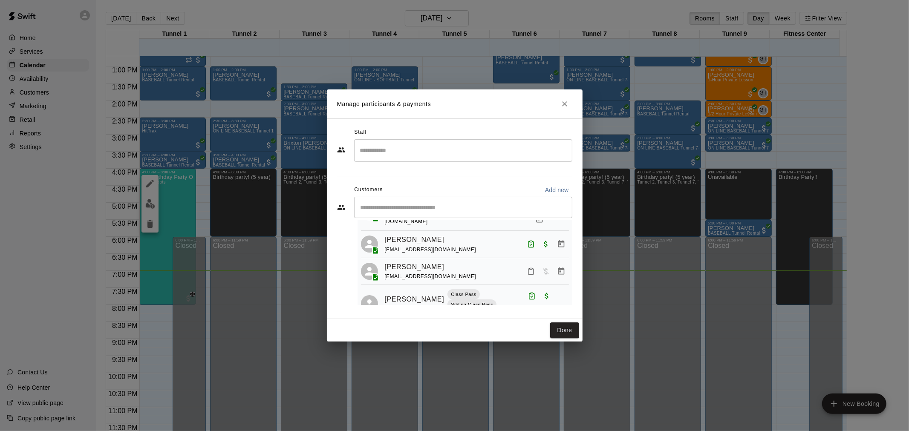
click at [515, 199] on div "​" at bounding box center [463, 207] width 218 height 21
type input "******"
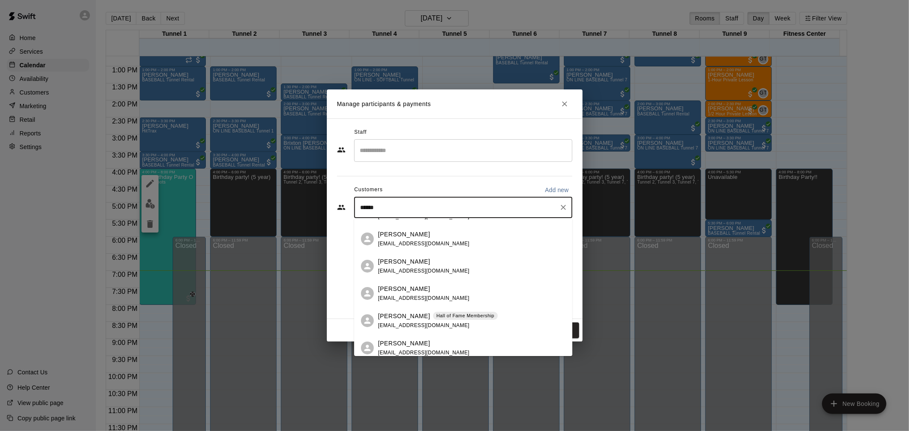
scroll to position [95, 0]
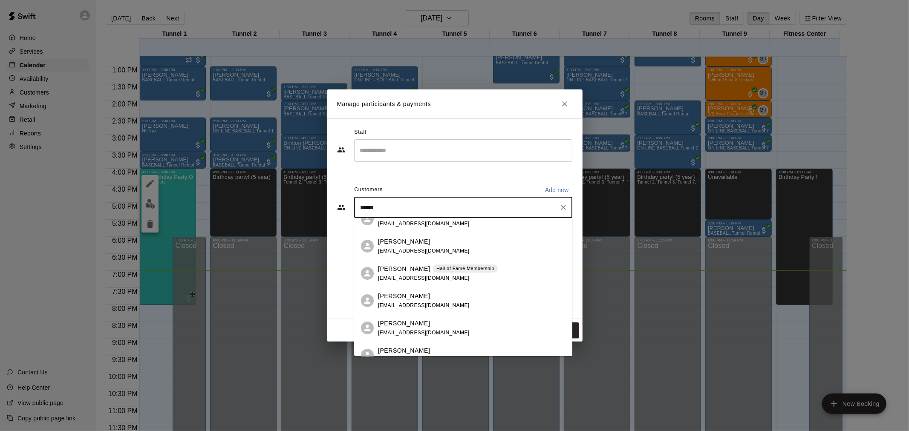
click at [417, 275] on span "[EMAIL_ADDRESS][DOMAIN_NAME]" at bounding box center [424, 278] width 92 height 6
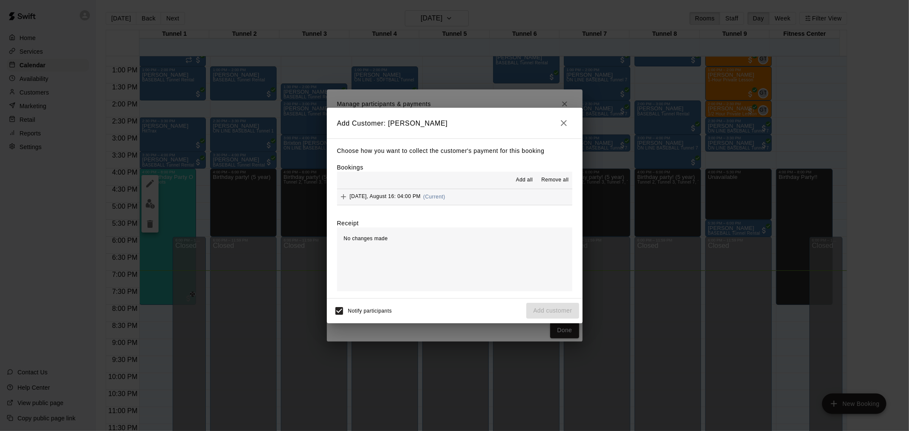
click at [445, 191] on div "[DATE], August 16: 04:00 PM (Current)" at bounding box center [391, 196] width 108 height 13
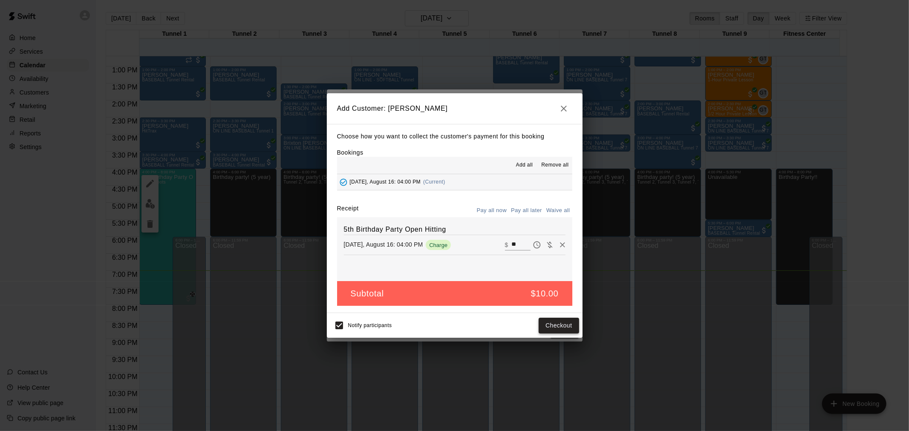
click at [563, 326] on button "Checkout" at bounding box center [559, 326] width 40 height 16
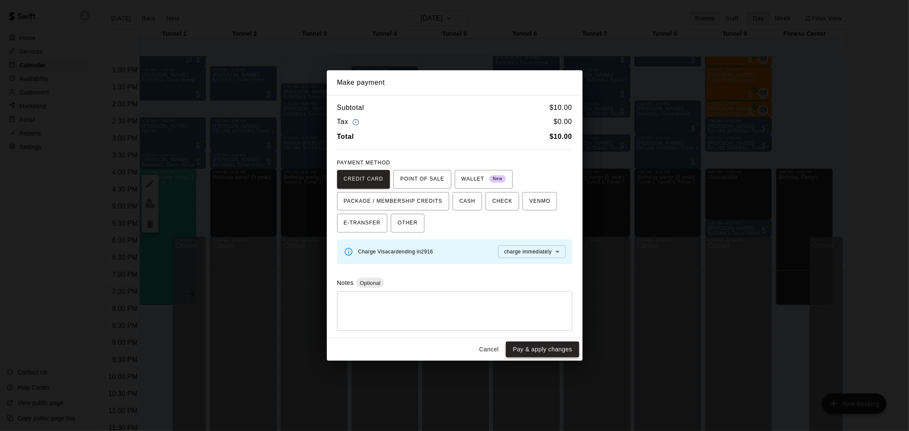
click at [531, 351] on button "Pay & apply changes" at bounding box center [542, 350] width 73 height 16
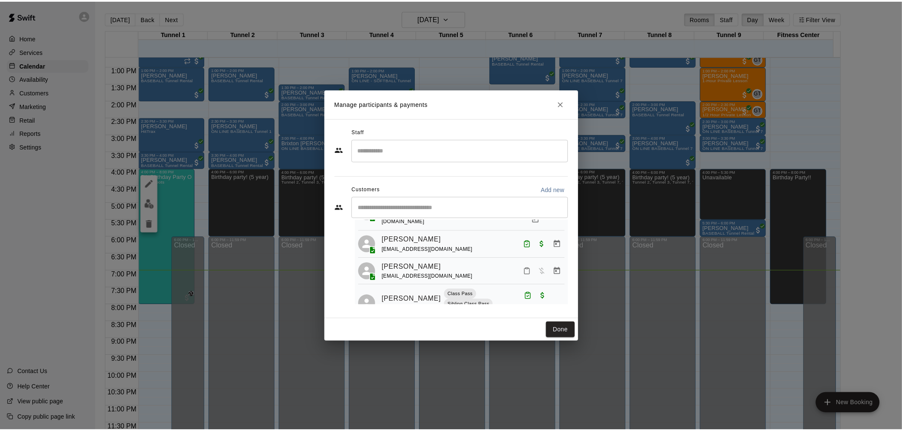
scroll to position [0, 0]
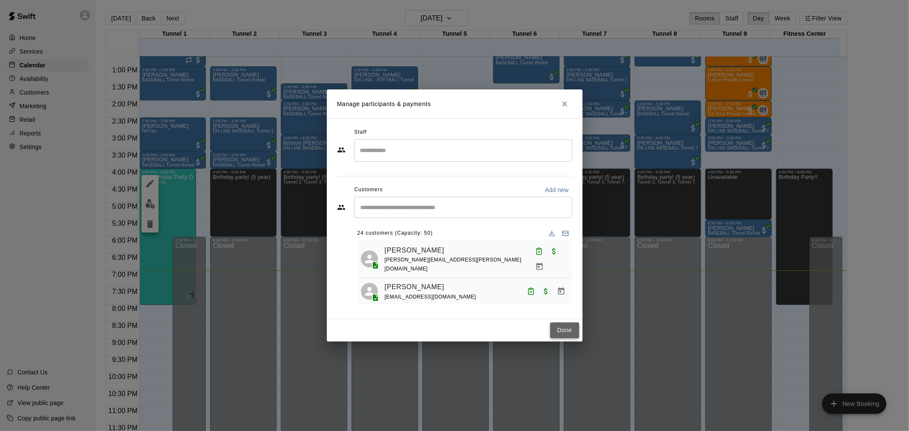
click at [563, 333] on button "Done" at bounding box center [564, 331] width 29 height 16
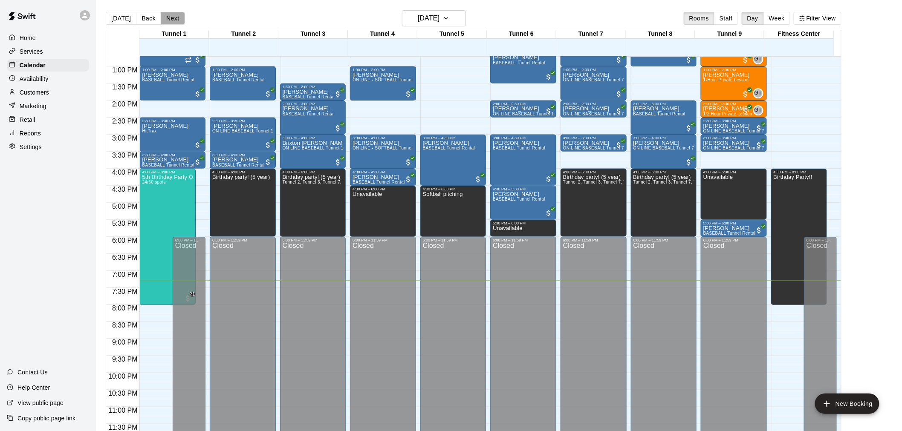
click at [173, 16] on button "Next" at bounding box center [173, 18] width 24 height 13
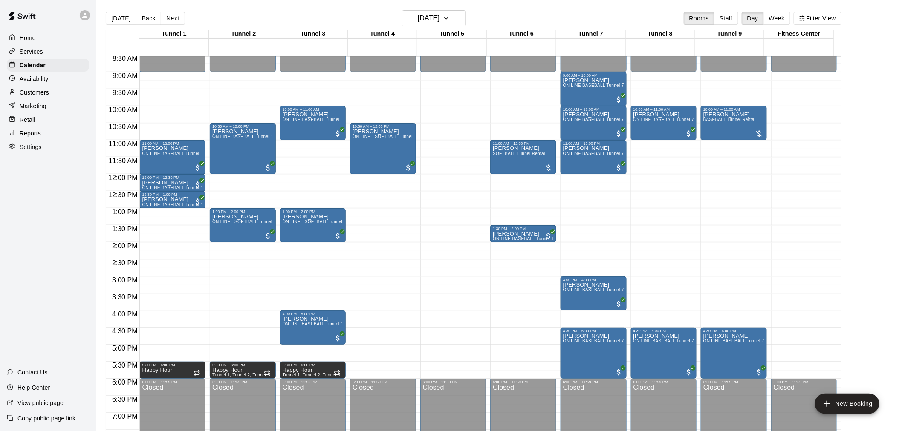
scroll to position [244, 0]
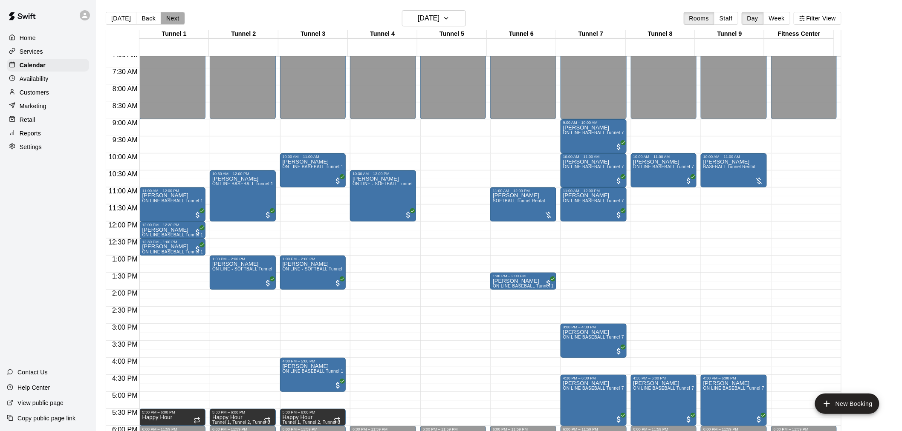
click at [167, 18] on button "Next" at bounding box center [173, 18] width 24 height 13
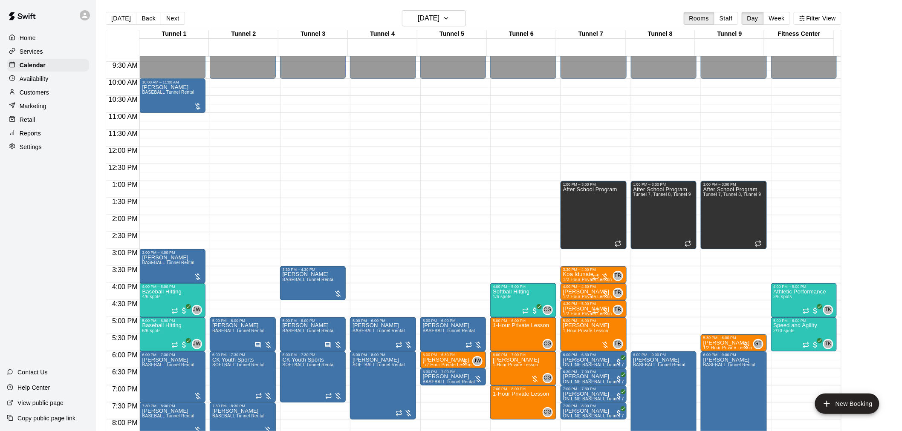
scroll to position [386, 0]
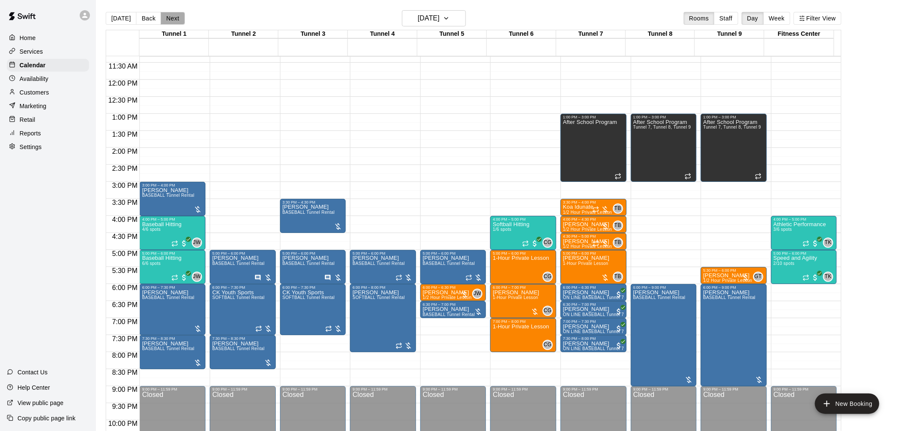
click at [167, 17] on button "Next" at bounding box center [173, 18] width 24 height 13
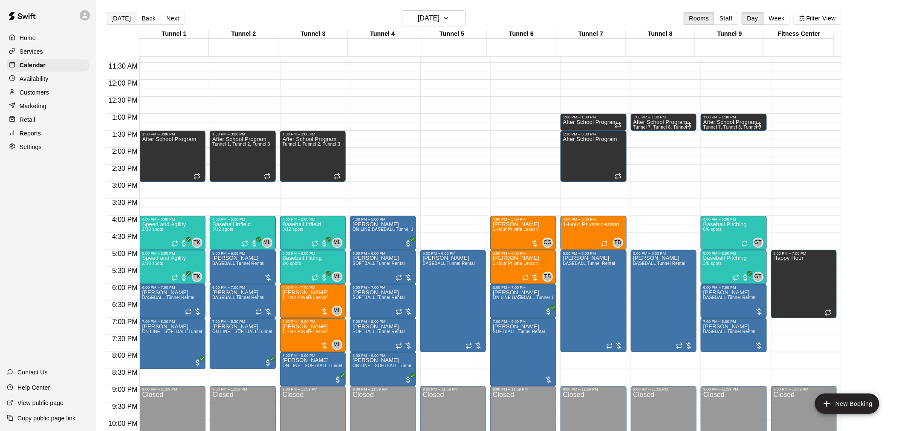
click at [121, 14] on button "[DATE]" at bounding box center [121, 18] width 31 height 13
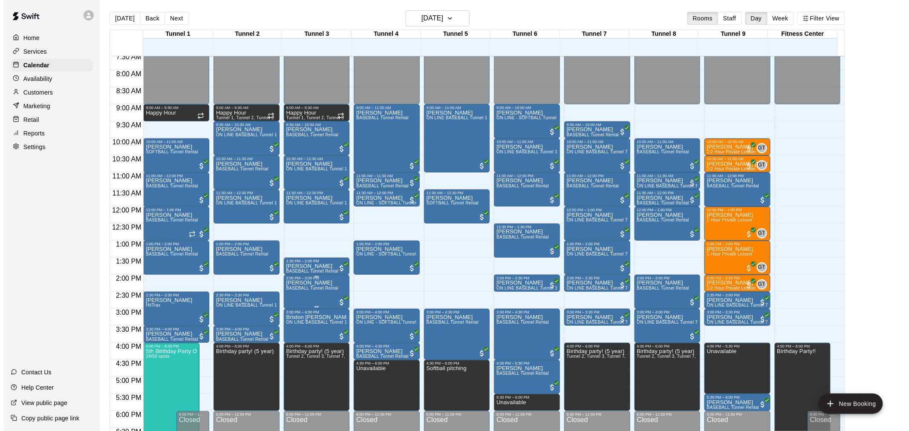
scroll to position [244, 0]
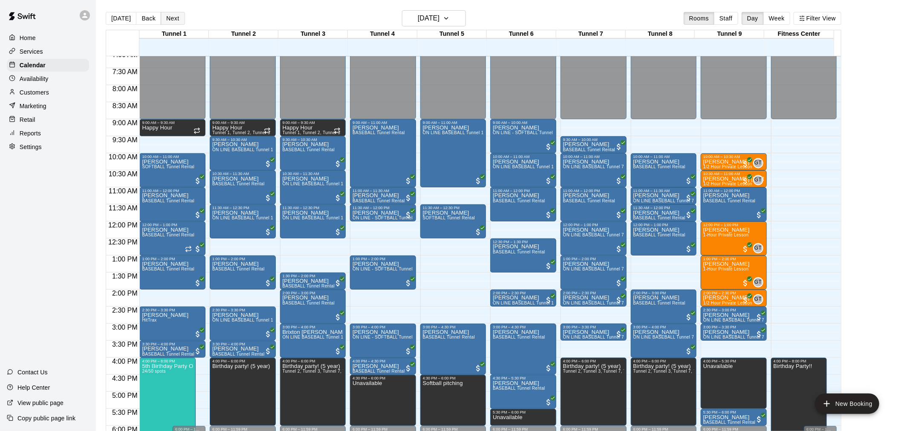
click at [177, 16] on button "Next" at bounding box center [173, 18] width 24 height 13
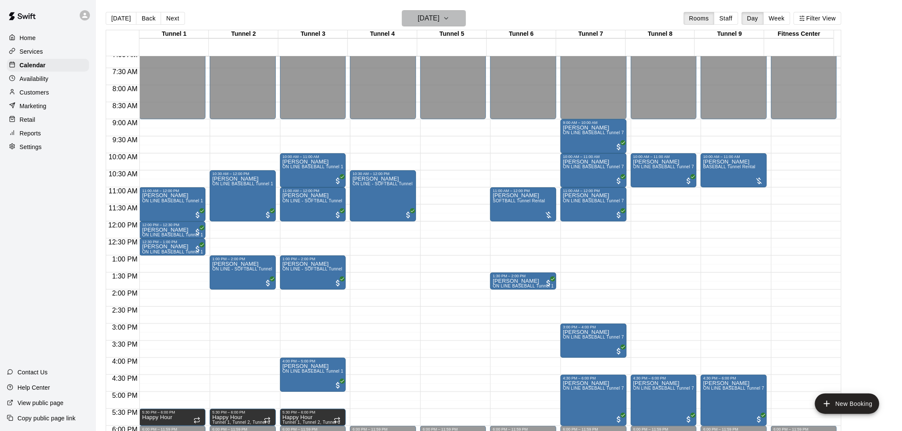
click at [439, 18] on h6 "[DATE]" at bounding box center [429, 18] width 22 height 12
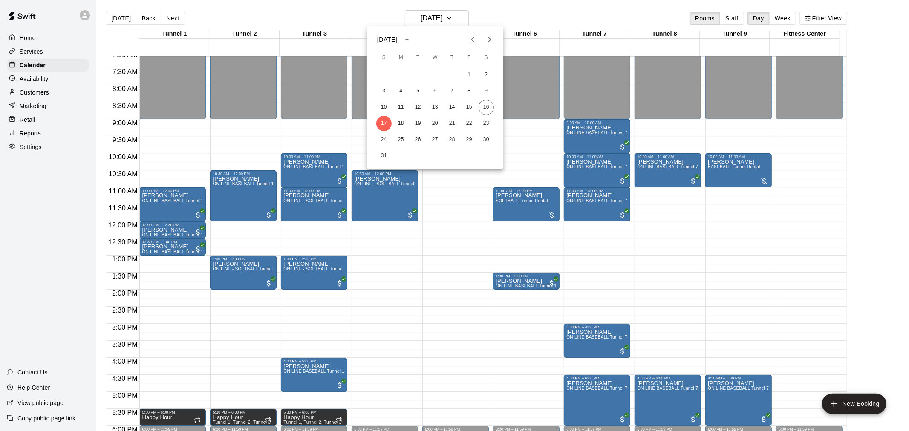
click at [290, 7] on div at bounding box center [454, 215] width 909 height 431
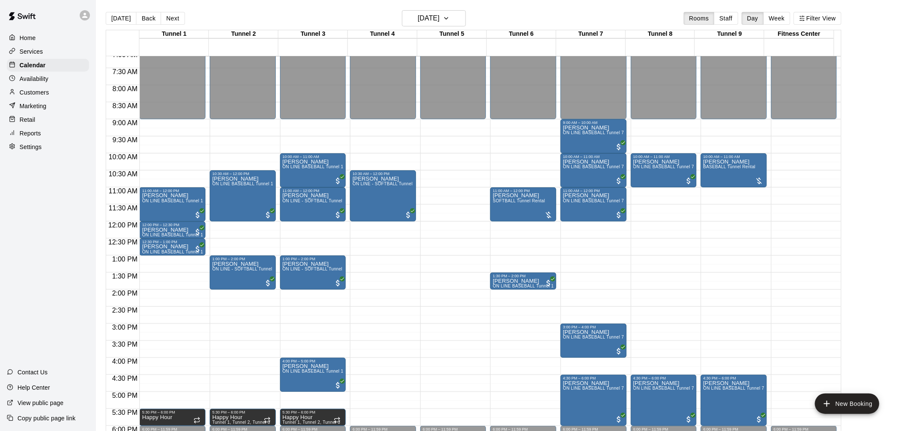
click at [116, 23] on button "[DATE]" at bounding box center [121, 18] width 31 height 13
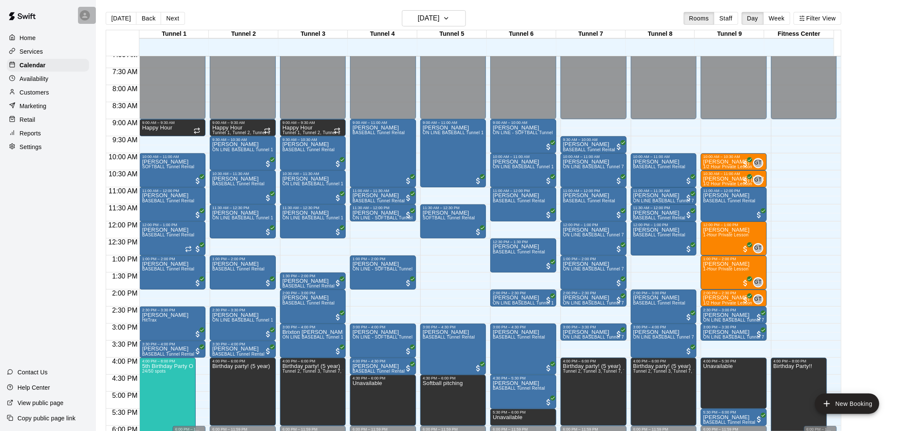
click at [87, 13] on icon at bounding box center [85, 16] width 8 height 8
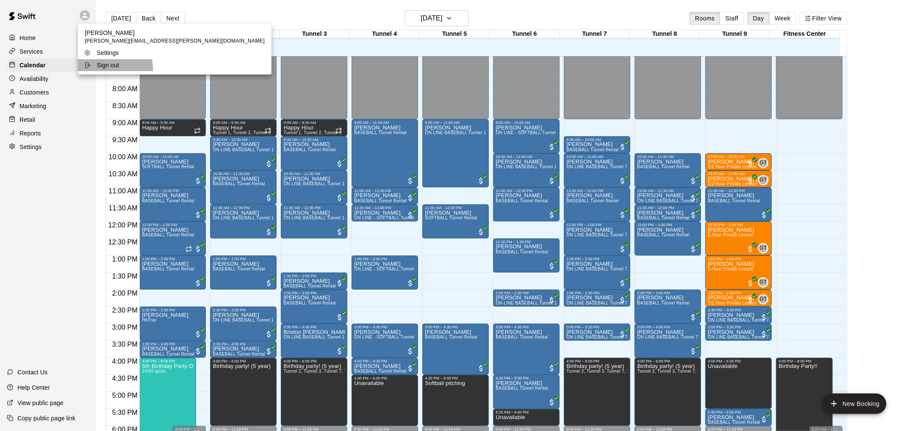
click at [103, 69] on p "Sign out" at bounding box center [108, 65] width 23 height 9
